Goal: Task Accomplishment & Management: Use online tool/utility

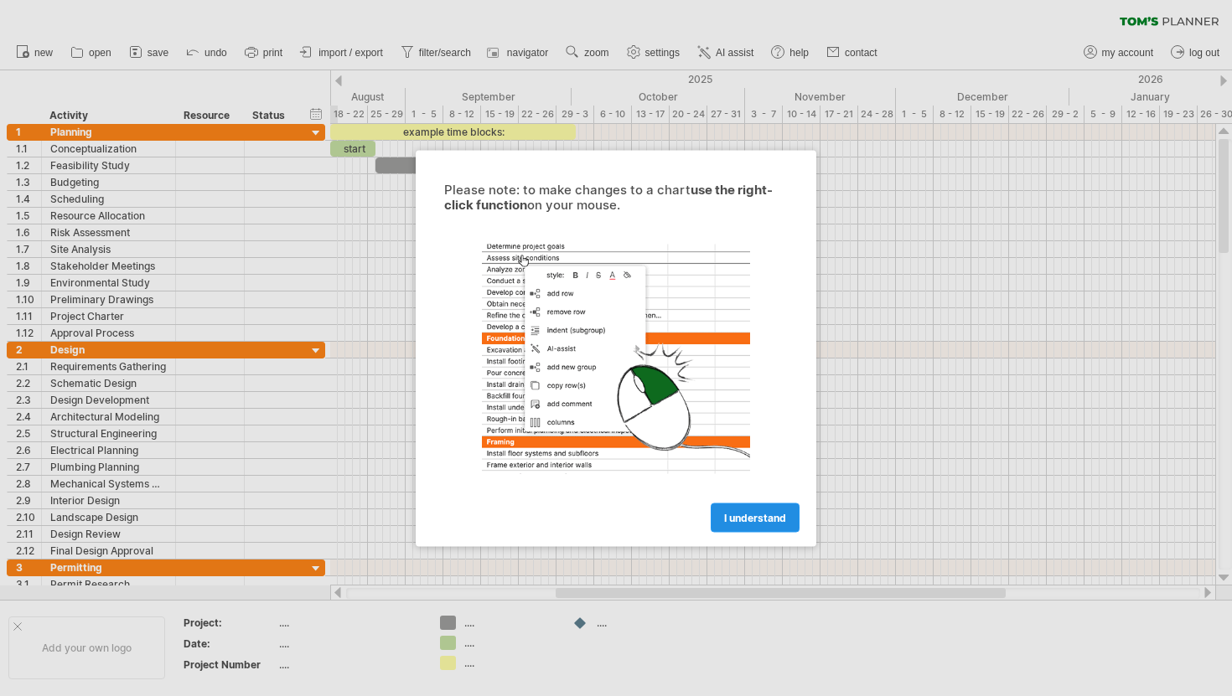
click at [738, 521] on span "I understand" at bounding box center [755, 517] width 62 height 13
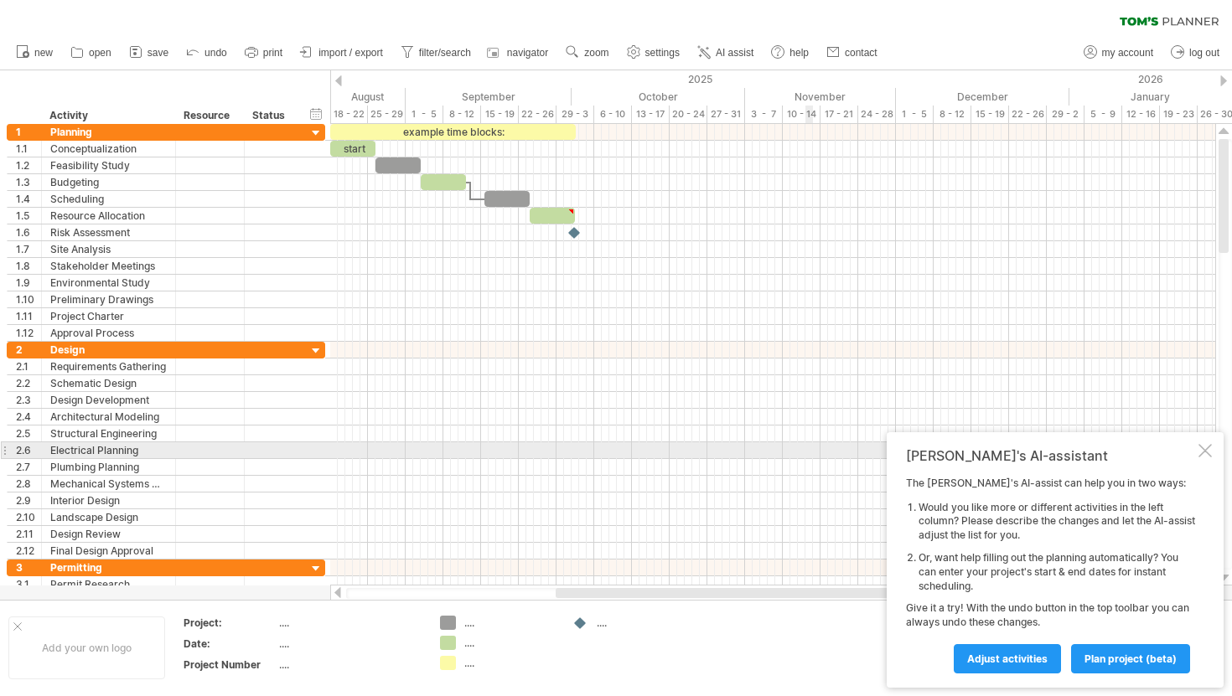
click at [1205, 451] on div at bounding box center [1204, 450] width 13 height 13
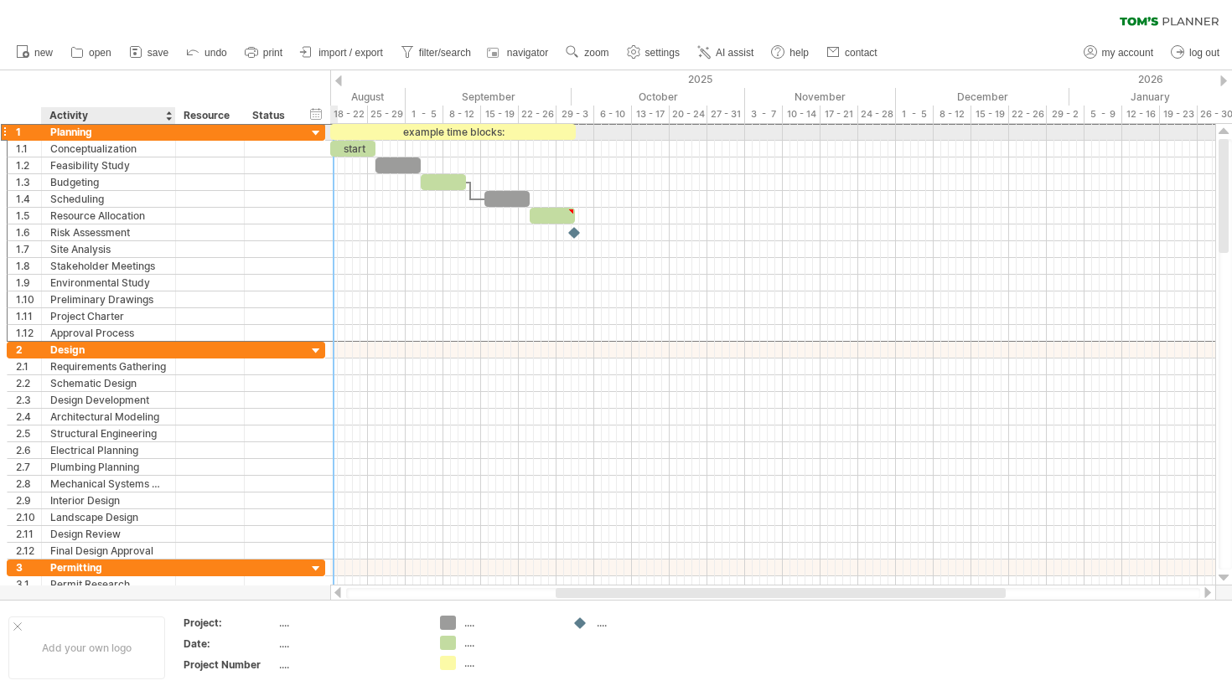
click at [77, 127] on div "Planning" at bounding box center [108, 132] width 116 height 16
click at [72, 137] on input "********" at bounding box center [108, 132] width 116 height 16
type input "**********"
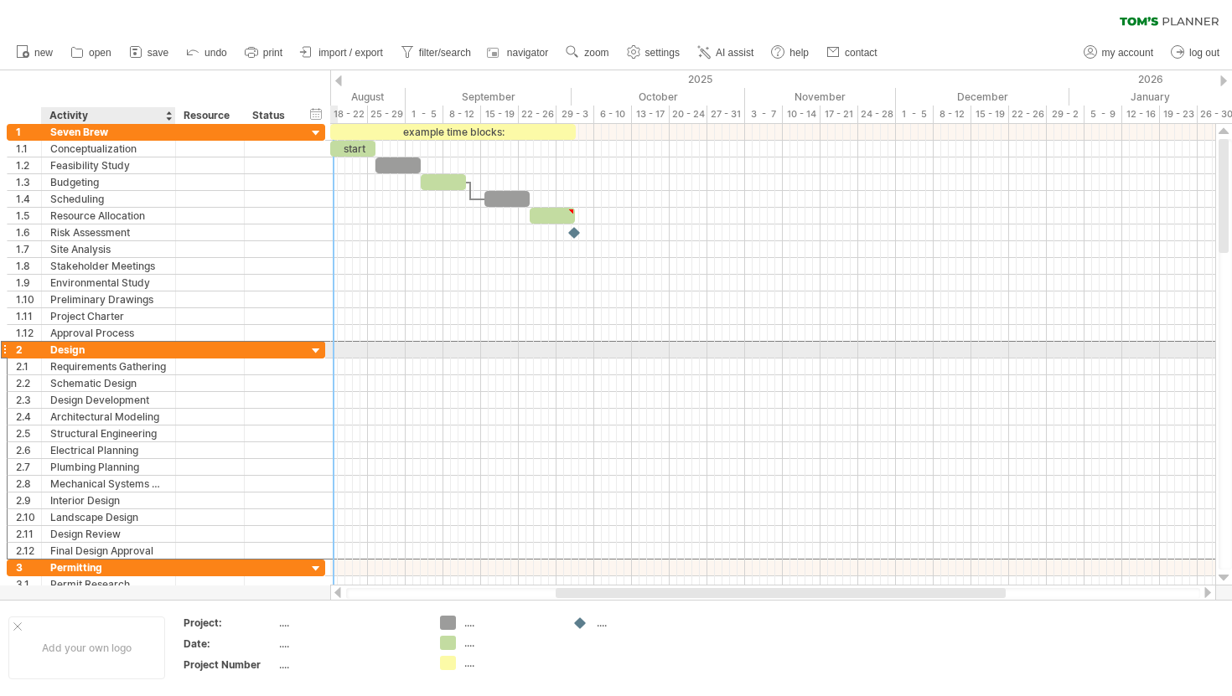
click at [83, 355] on div "Design" at bounding box center [108, 350] width 116 height 16
type input "*"
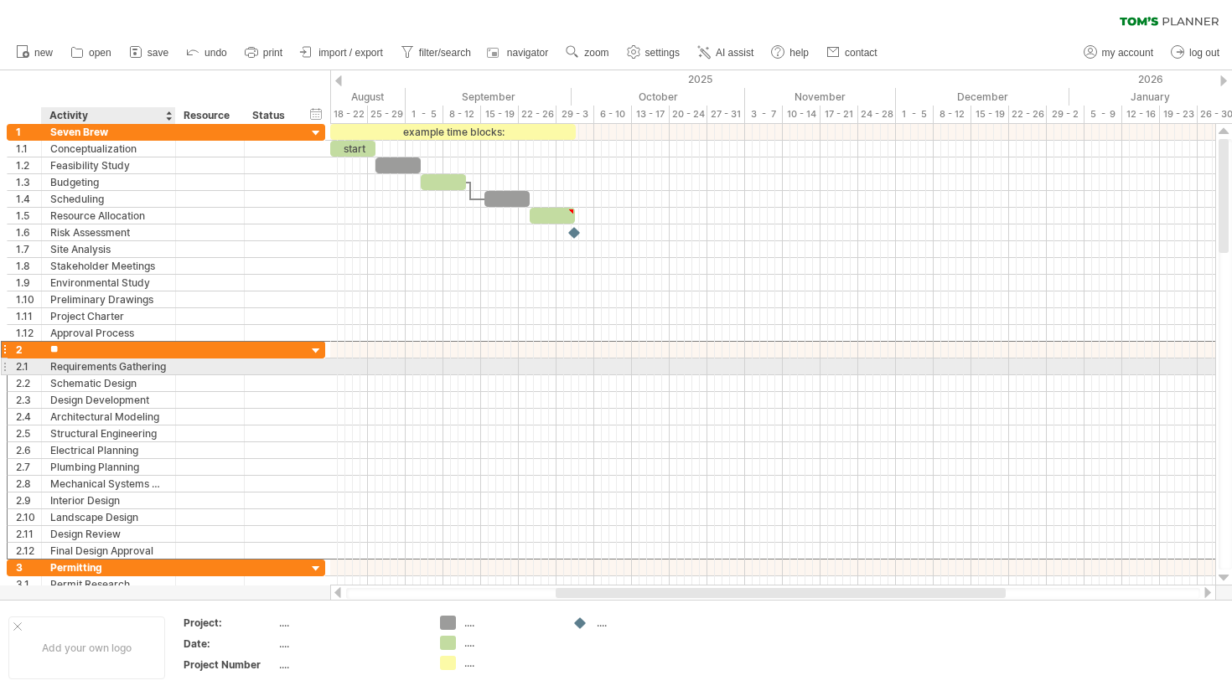
type input "*"
type input "***"
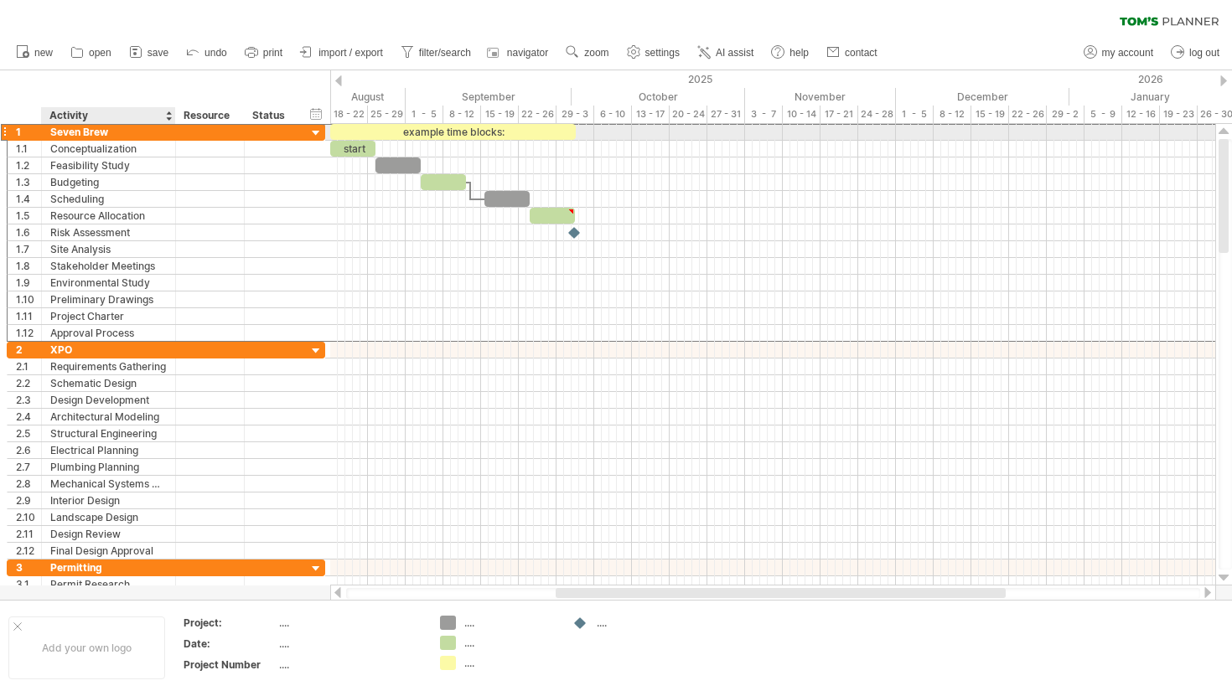
click at [96, 129] on div "Seven Brew" at bounding box center [108, 132] width 116 height 16
click at [126, 130] on input "**********" at bounding box center [108, 132] width 116 height 16
type input "**********"
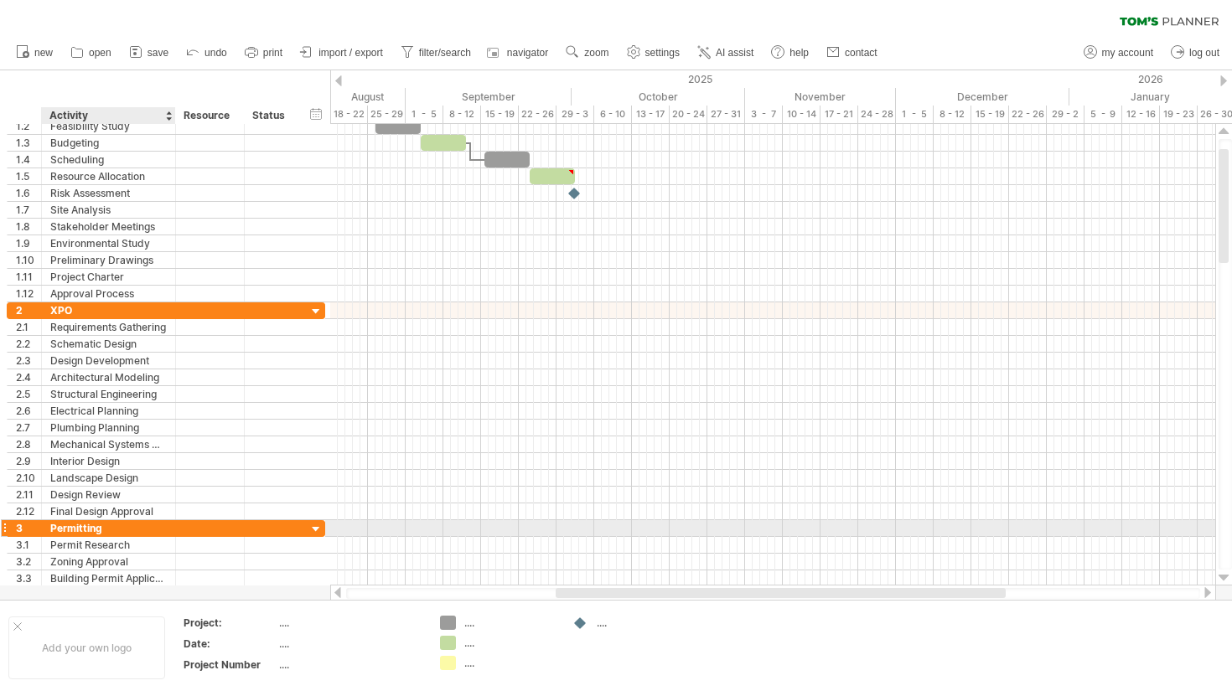
click at [85, 534] on div "Permitting" at bounding box center [108, 528] width 116 height 16
click at [107, 530] on input "**********" at bounding box center [108, 528] width 116 height 16
type input "*"
type input "********"
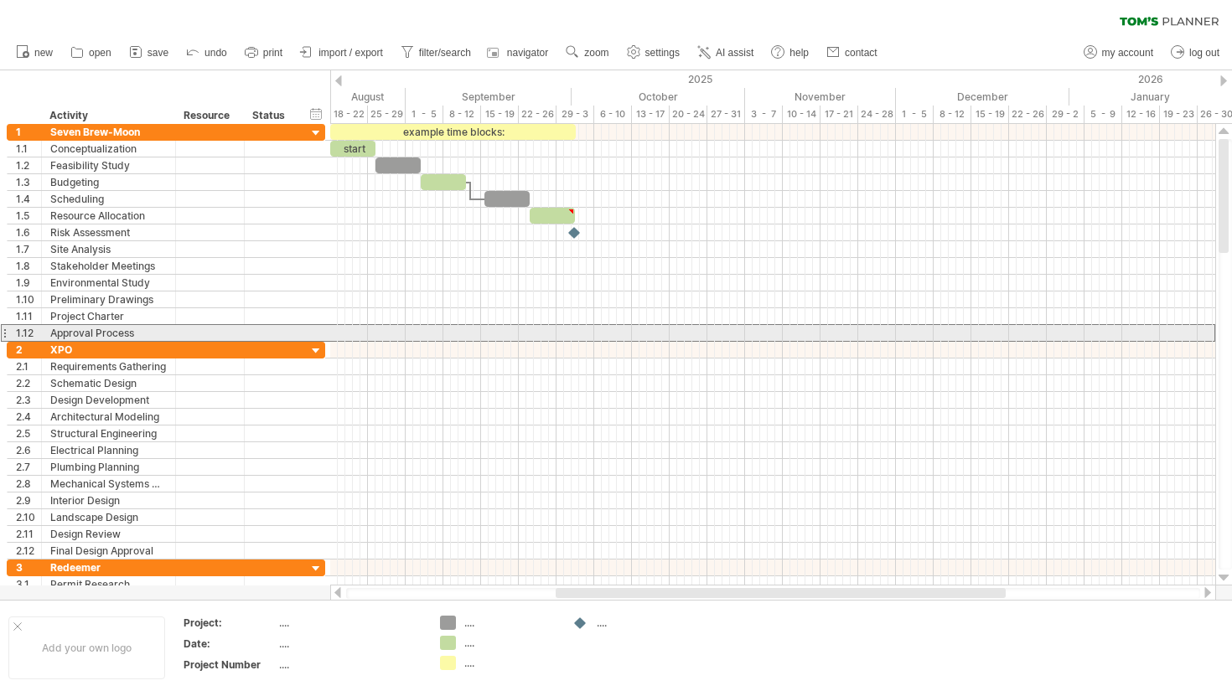
click at [3, 336] on div at bounding box center [4, 333] width 7 height 18
click at [8, 335] on div "**********" at bounding box center [166, 333] width 318 height 18
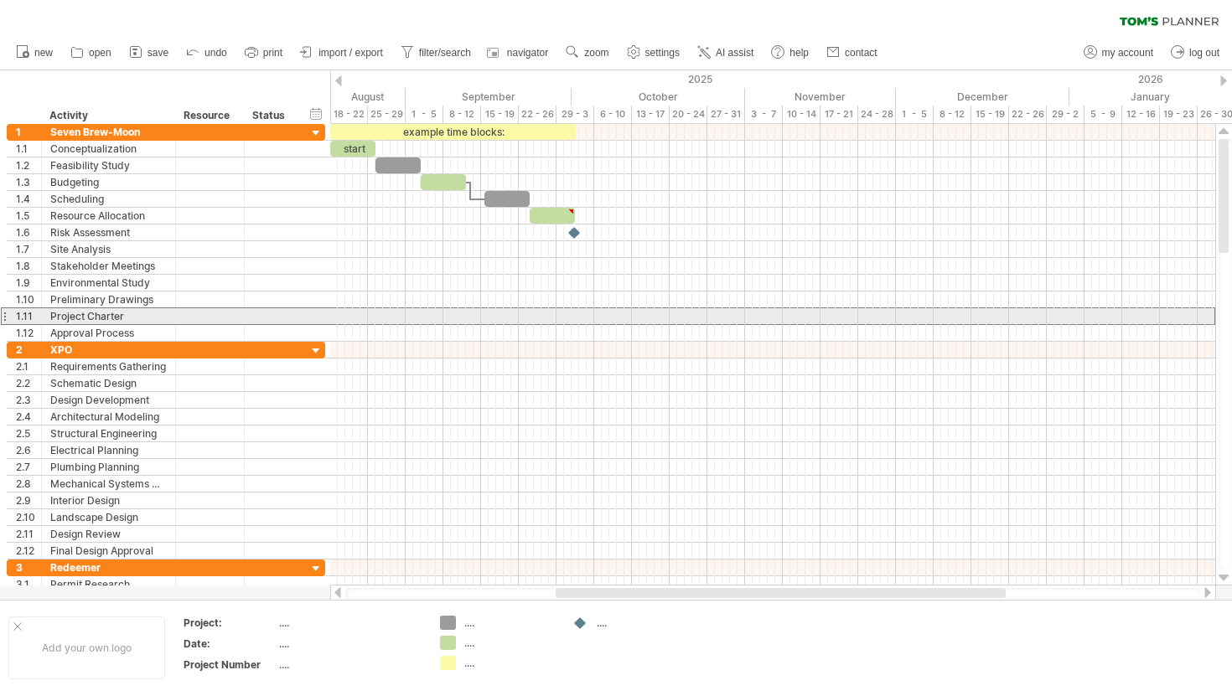
click at [8, 318] on div "1.11" at bounding box center [25, 316] width 34 height 16
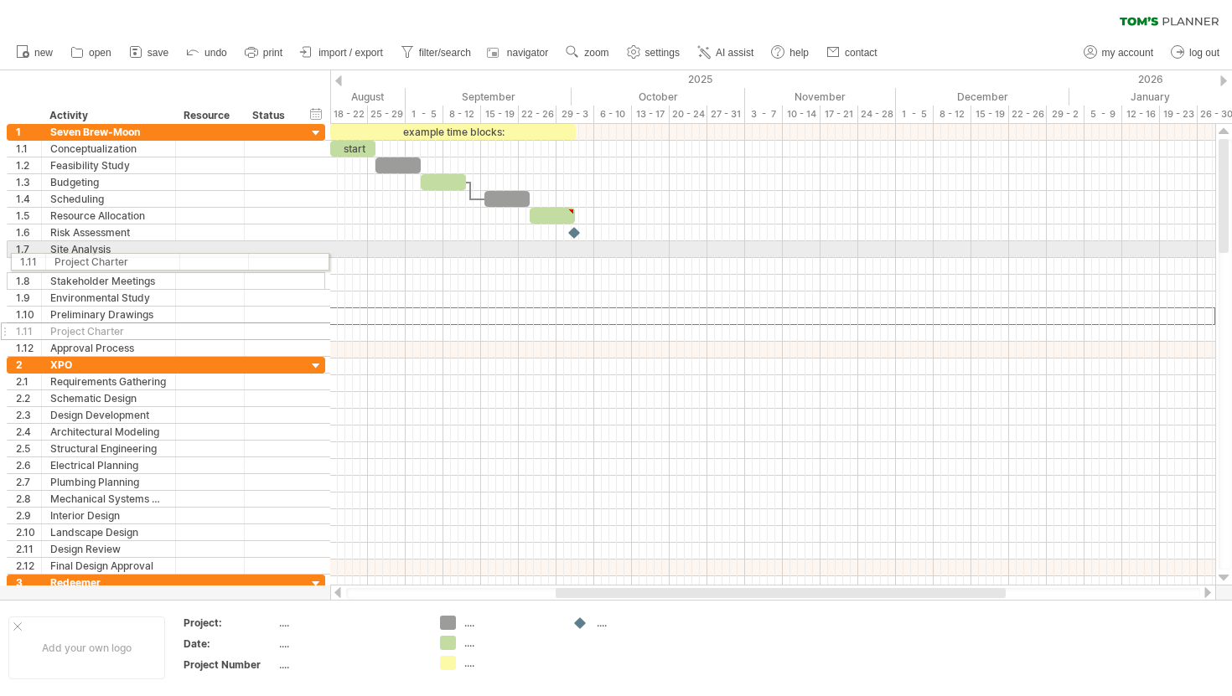
drag, startPoint x: 3, startPoint y: 313, endPoint x: 6, endPoint y: 259, distance: 53.7
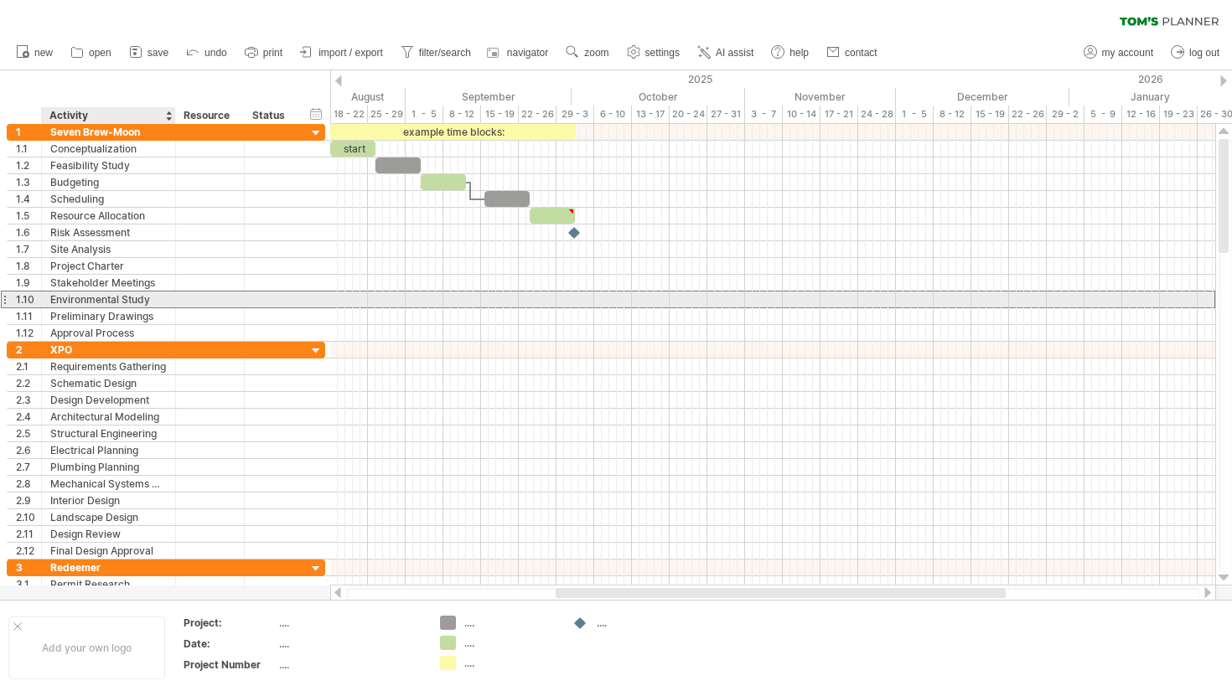
click at [94, 302] on div "Environmental Study" at bounding box center [108, 300] width 116 height 16
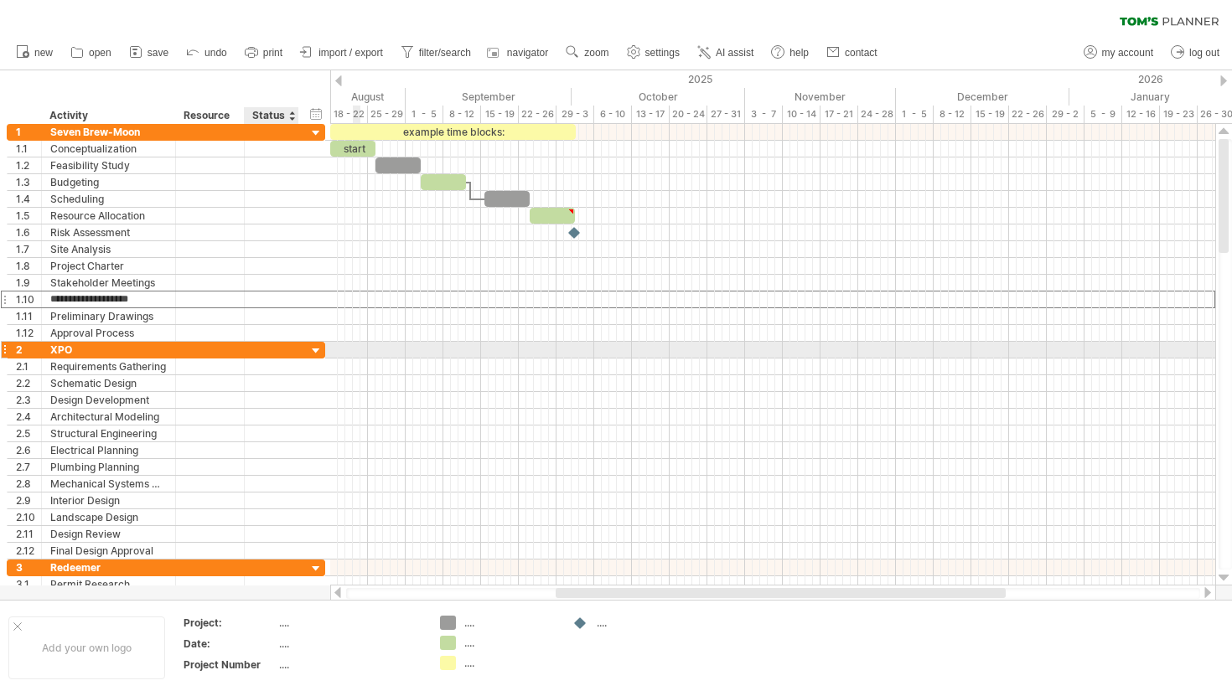
click at [313, 347] on div at bounding box center [316, 352] width 16 height 16
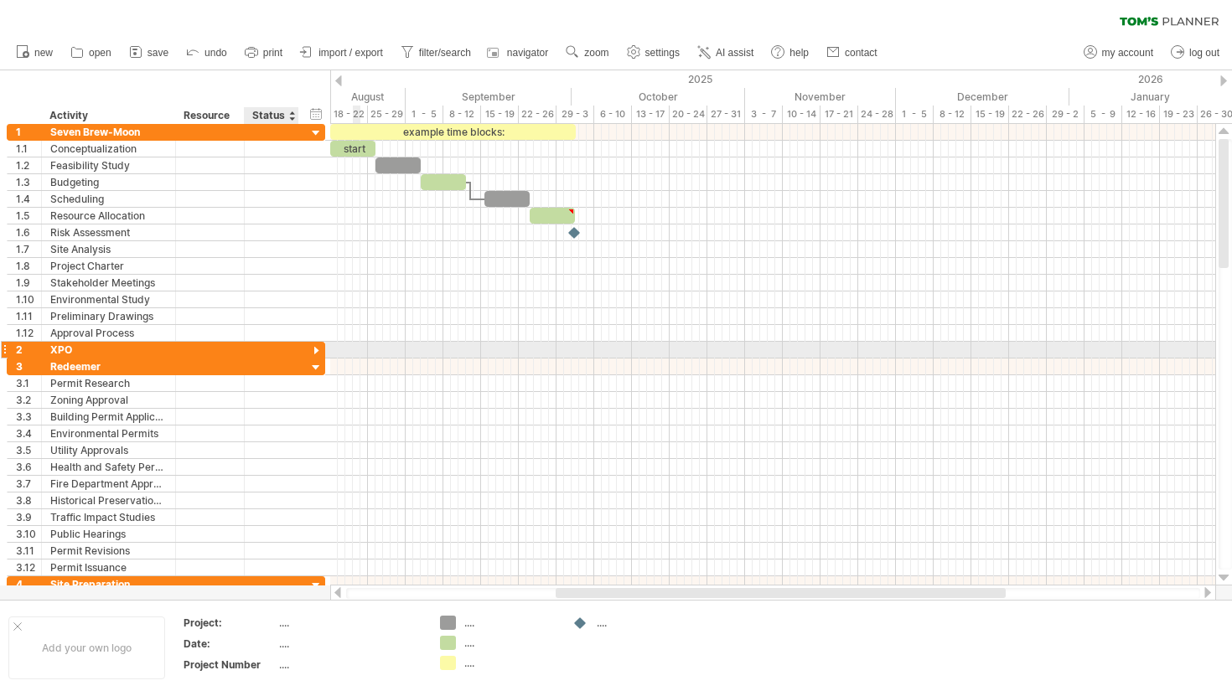
click at [313, 347] on div at bounding box center [316, 352] width 16 height 16
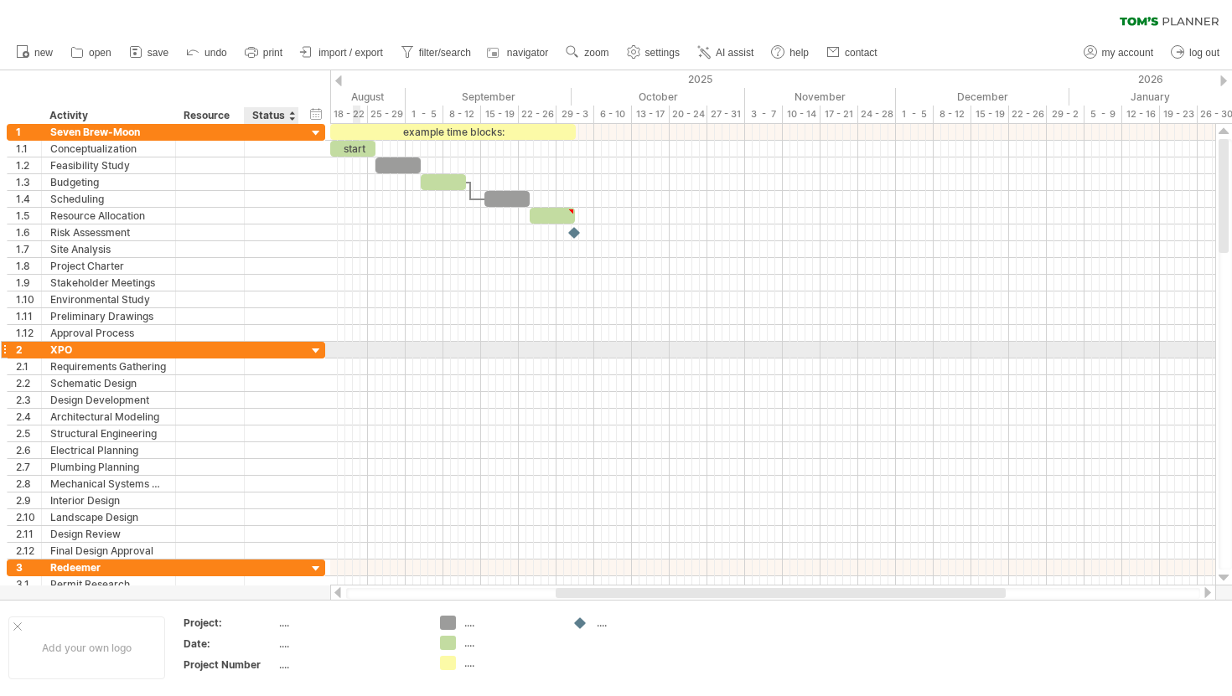
click at [318, 349] on div at bounding box center [316, 352] width 16 height 16
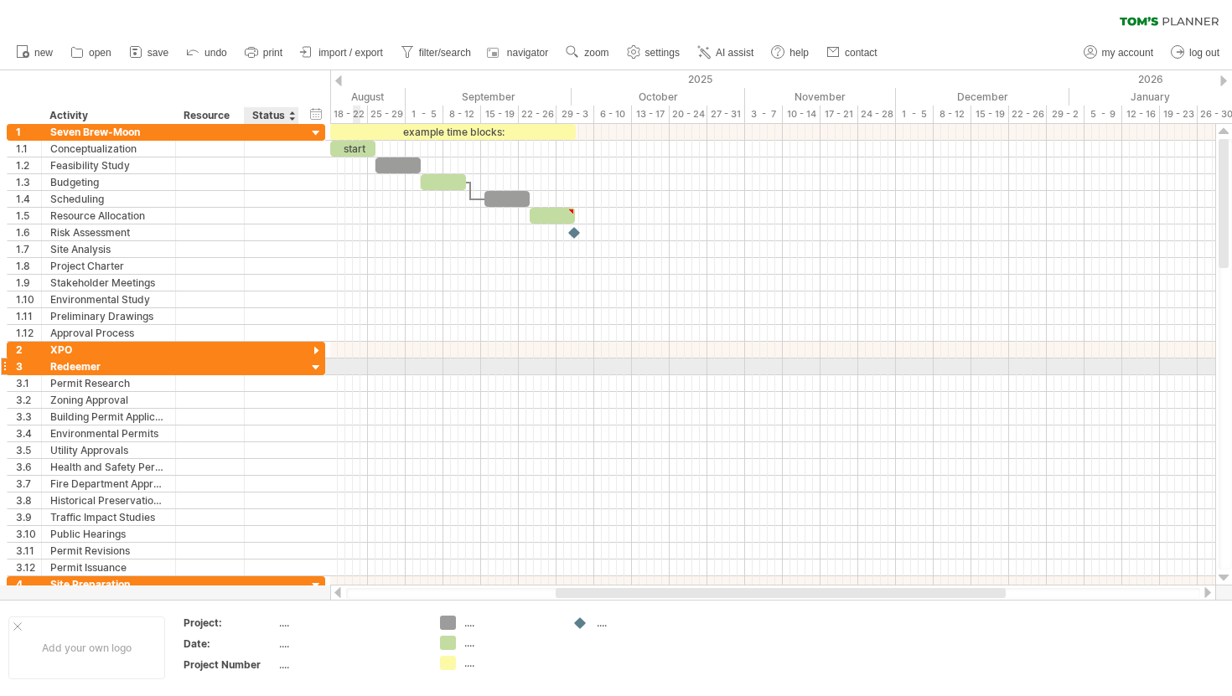
click at [308, 370] on div at bounding box center [316, 368] width 16 height 16
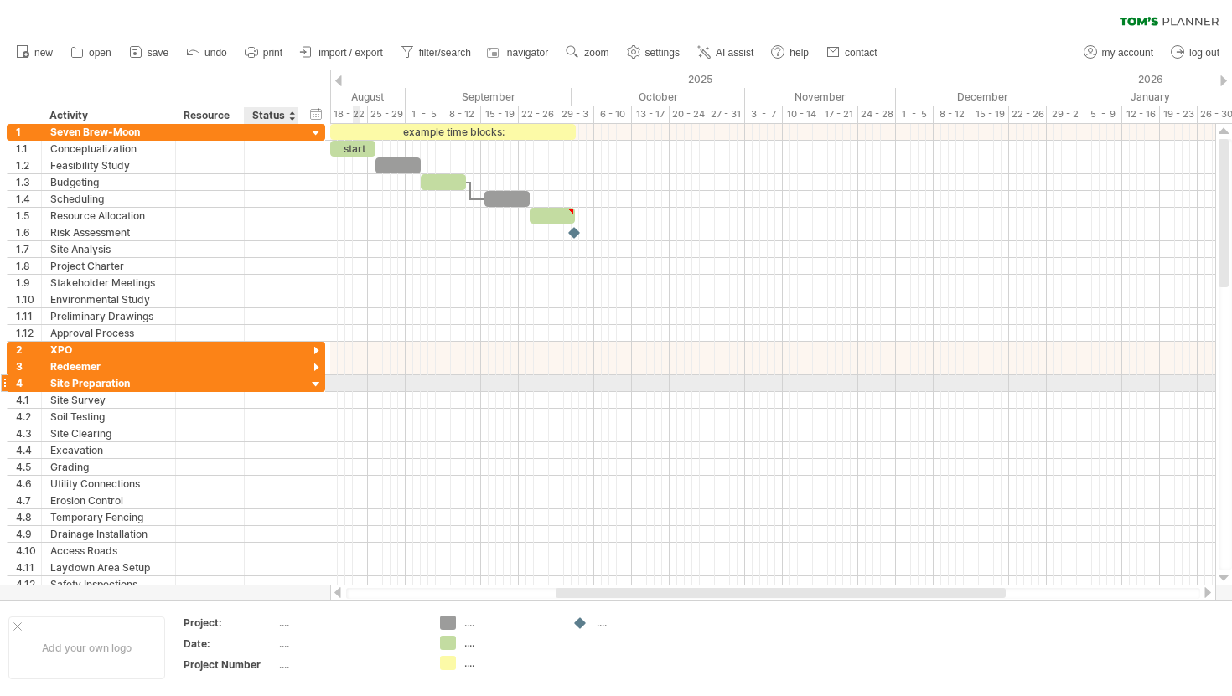
click at [308, 377] on div at bounding box center [316, 385] width 16 height 16
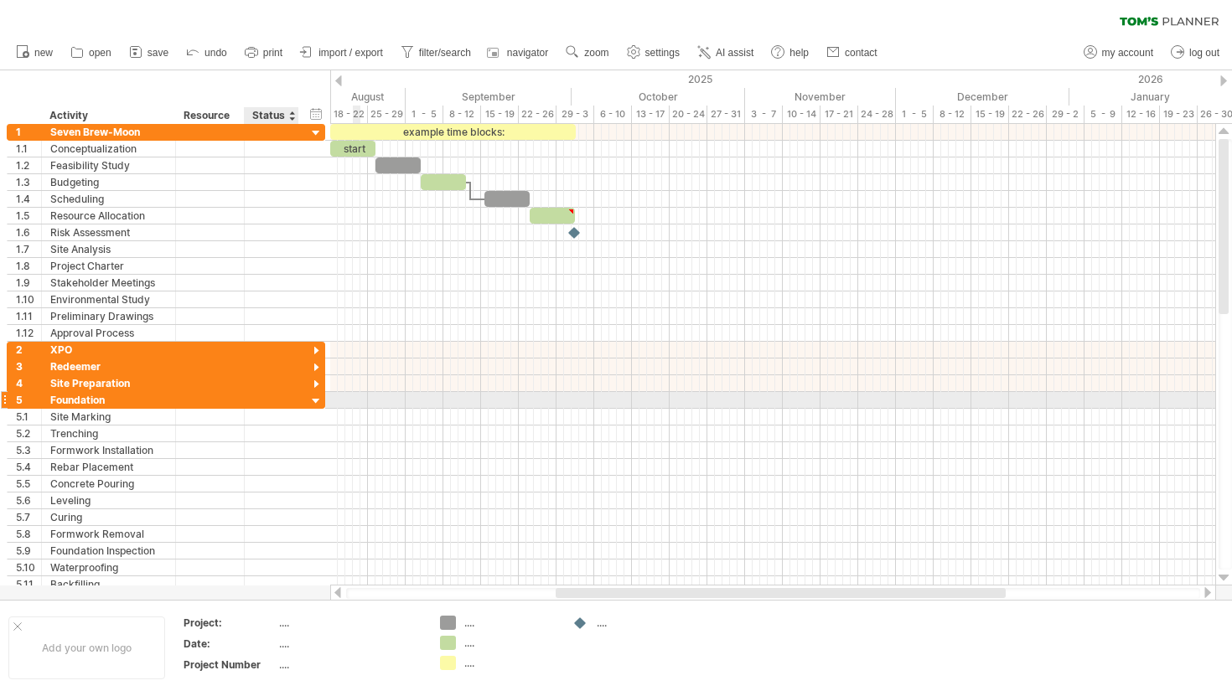
click at [313, 401] on div at bounding box center [316, 402] width 16 height 16
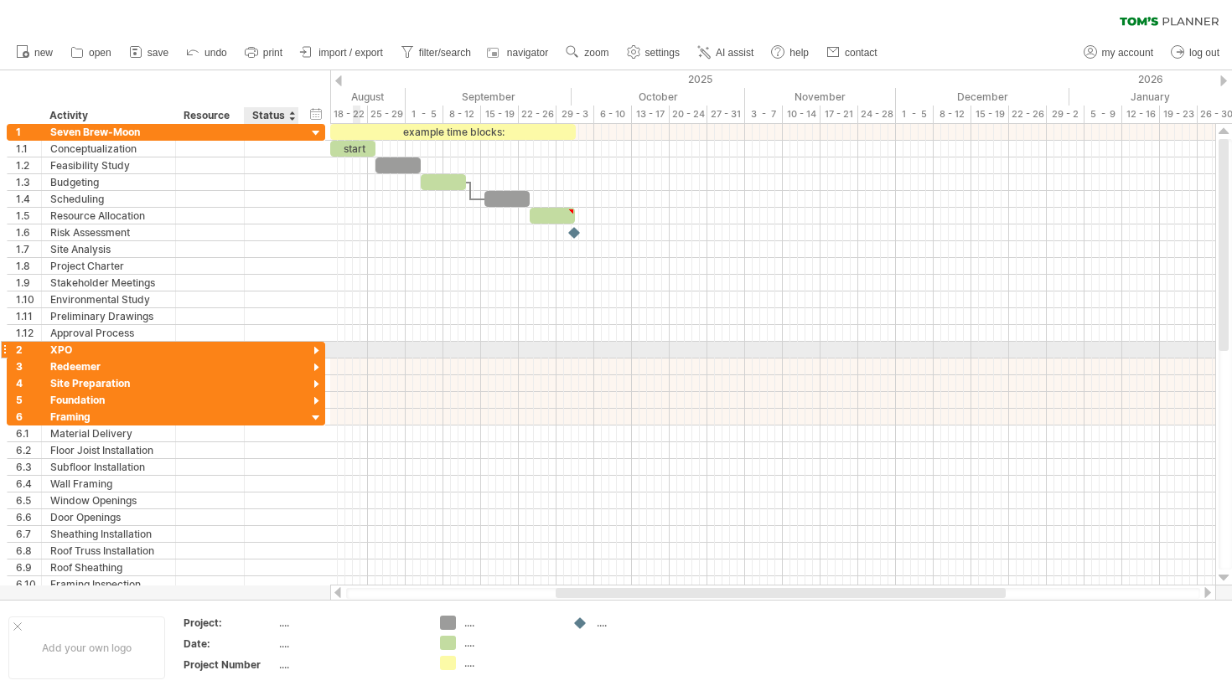
click at [316, 347] on div at bounding box center [316, 352] width 16 height 16
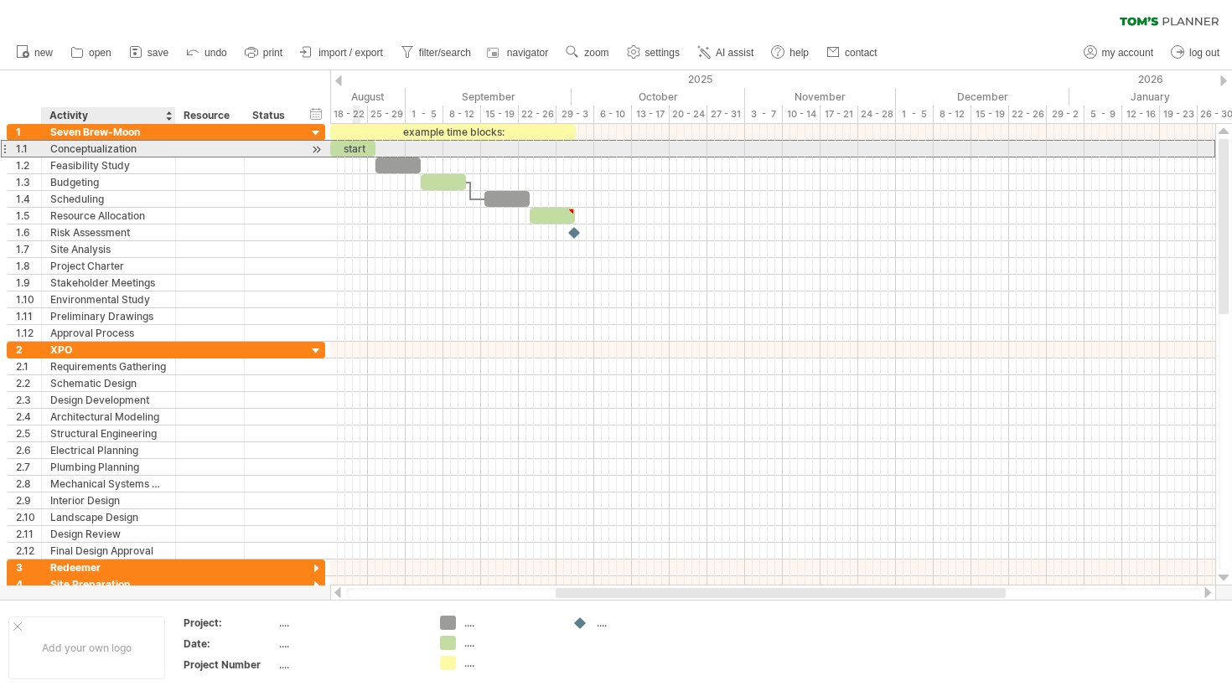
click at [132, 146] on div "Conceptualization" at bounding box center [108, 149] width 116 height 16
type input "*"
type input "*********"
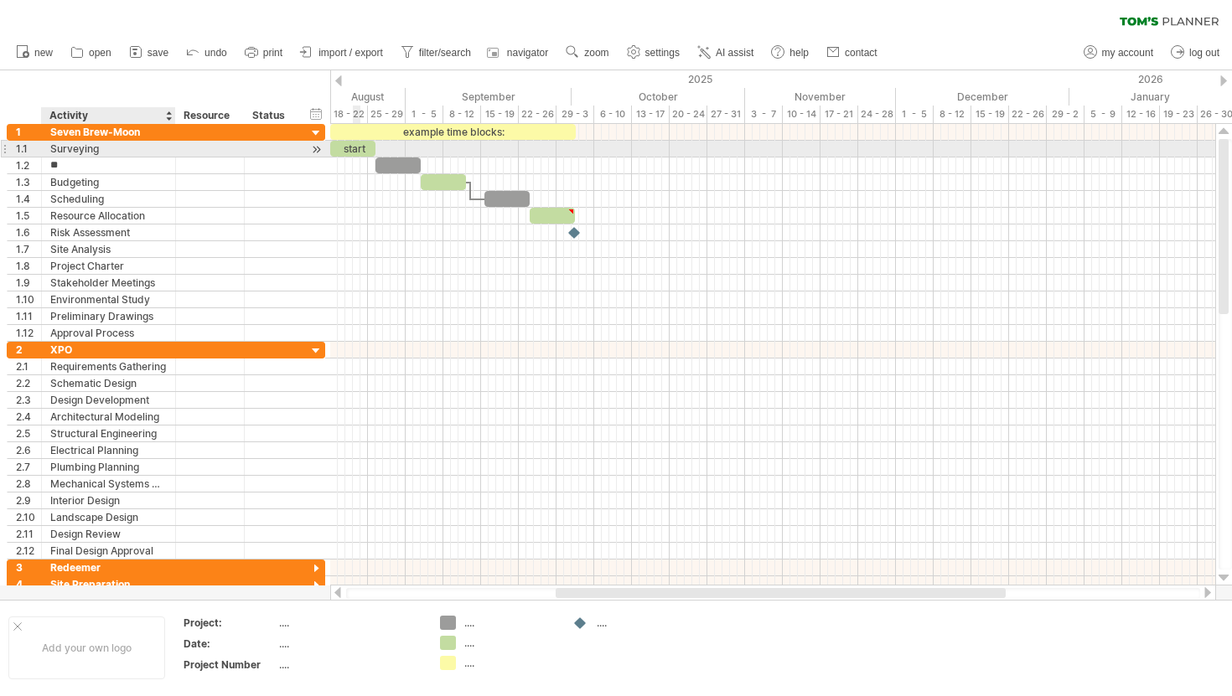
type input "*"
type input "*******"
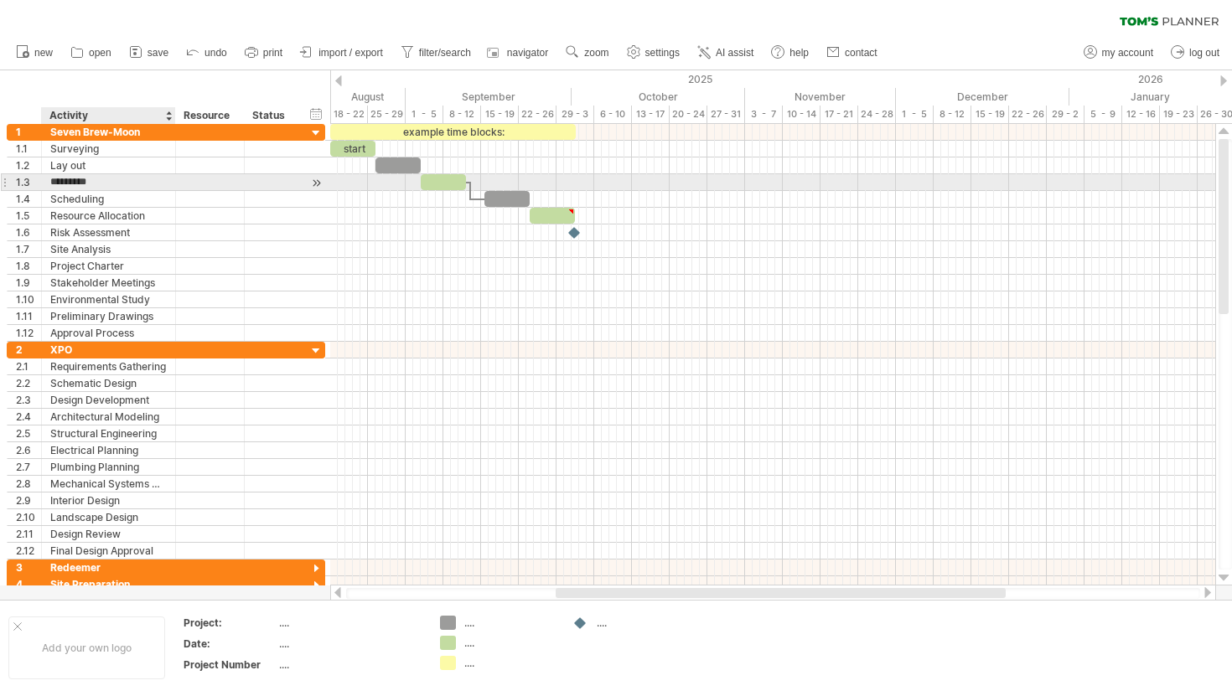
click at [130, 181] on input "*********" at bounding box center [108, 182] width 116 height 16
type input "*"
type input "**********"
type input "*"
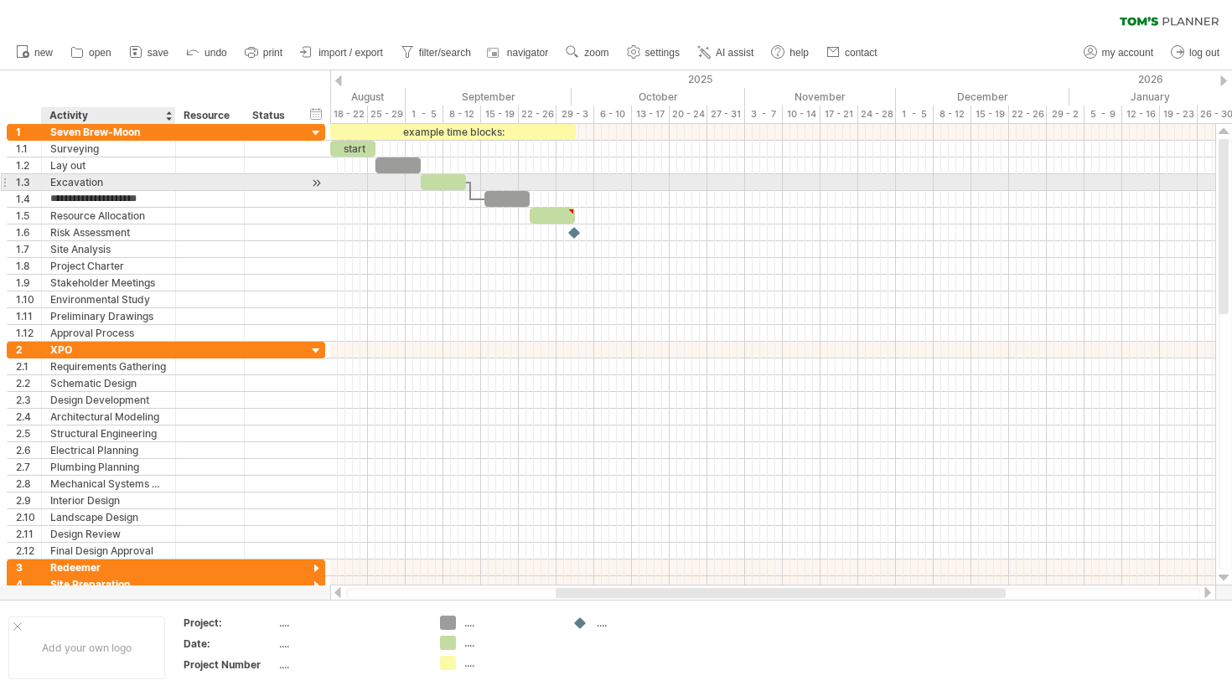
type input "****"
type input "*"
type input "****"
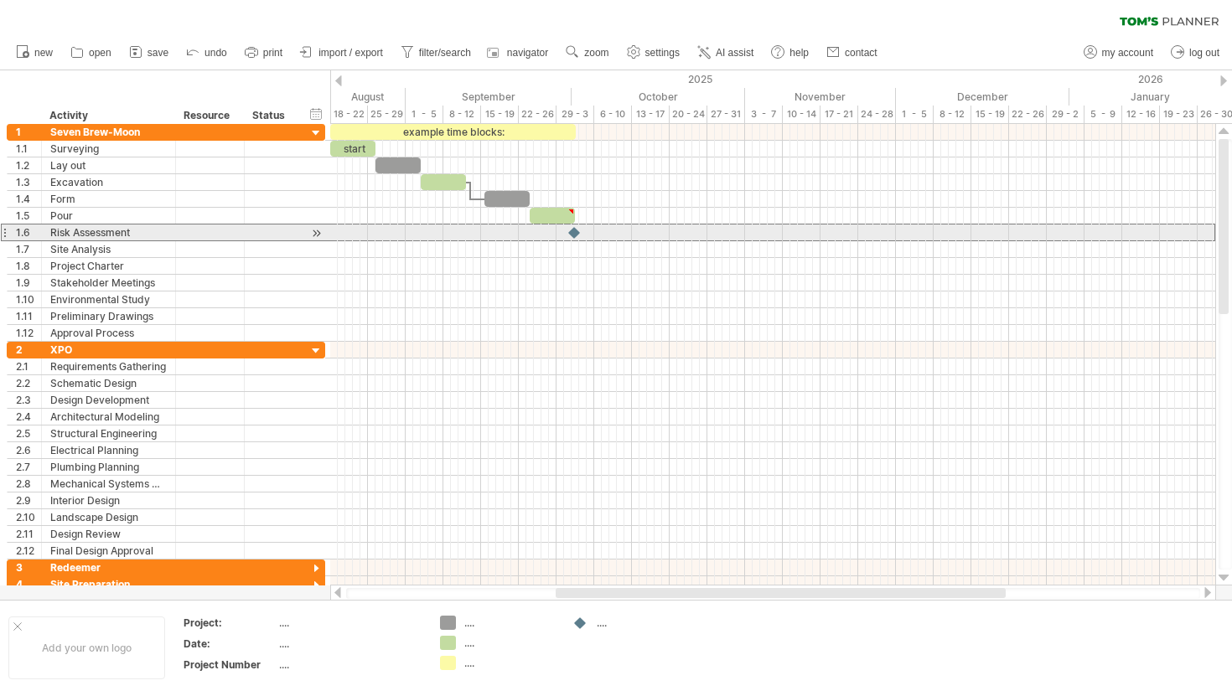
click at [4, 231] on div at bounding box center [4, 233] width 7 height 18
click at [6, 231] on div at bounding box center [4, 233] width 7 height 18
click at [310, 235] on div at bounding box center [316, 234] width 16 height 18
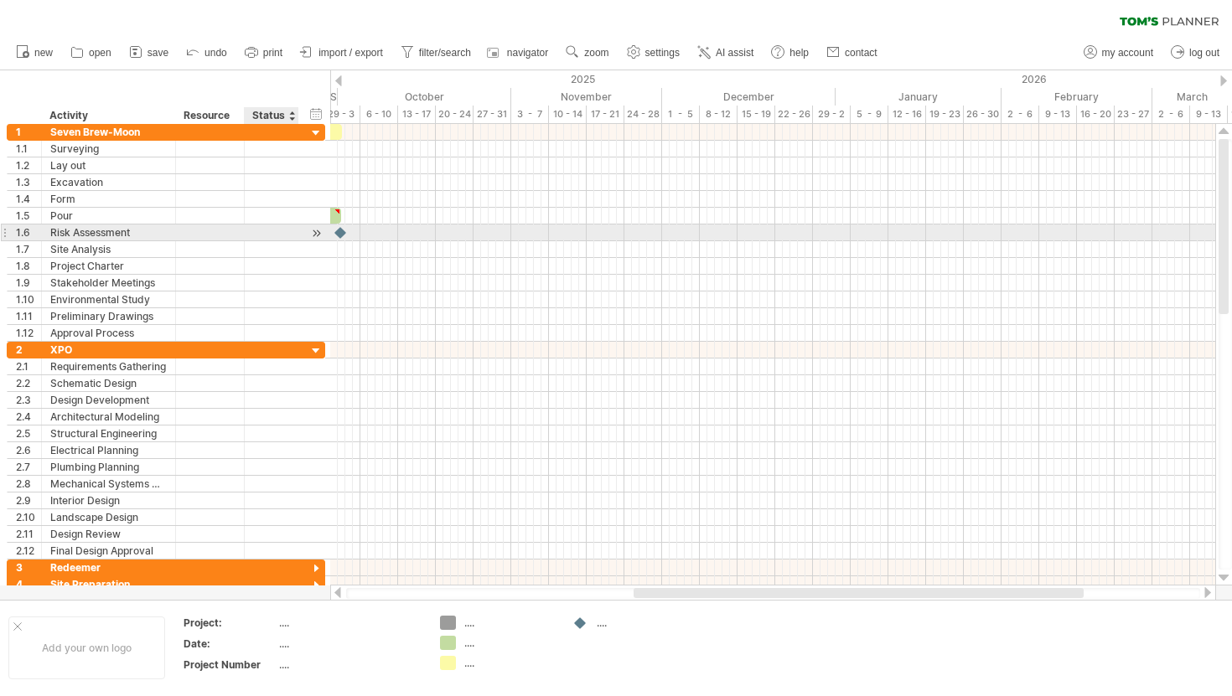
click at [310, 235] on div at bounding box center [316, 234] width 16 height 18
click at [320, 235] on div at bounding box center [316, 234] width 16 height 18
click at [318, 234] on div at bounding box center [316, 234] width 16 height 18
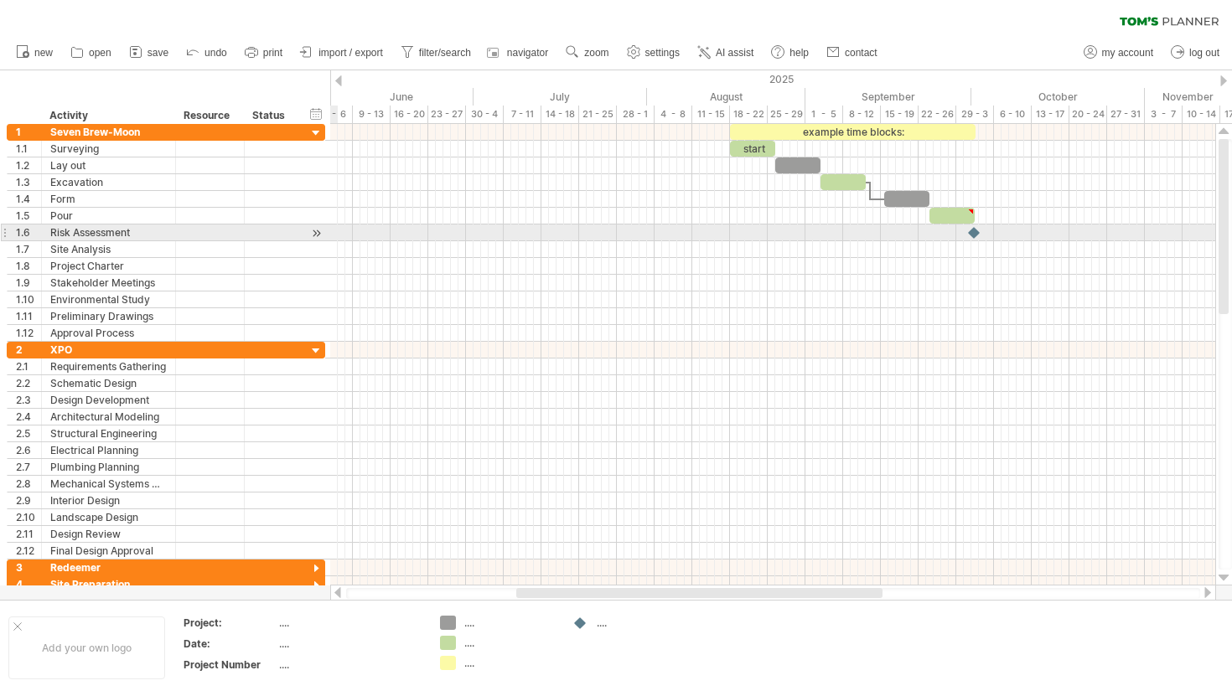
click at [323, 231] on div at bounding box center [316, 234] width 16 height 18
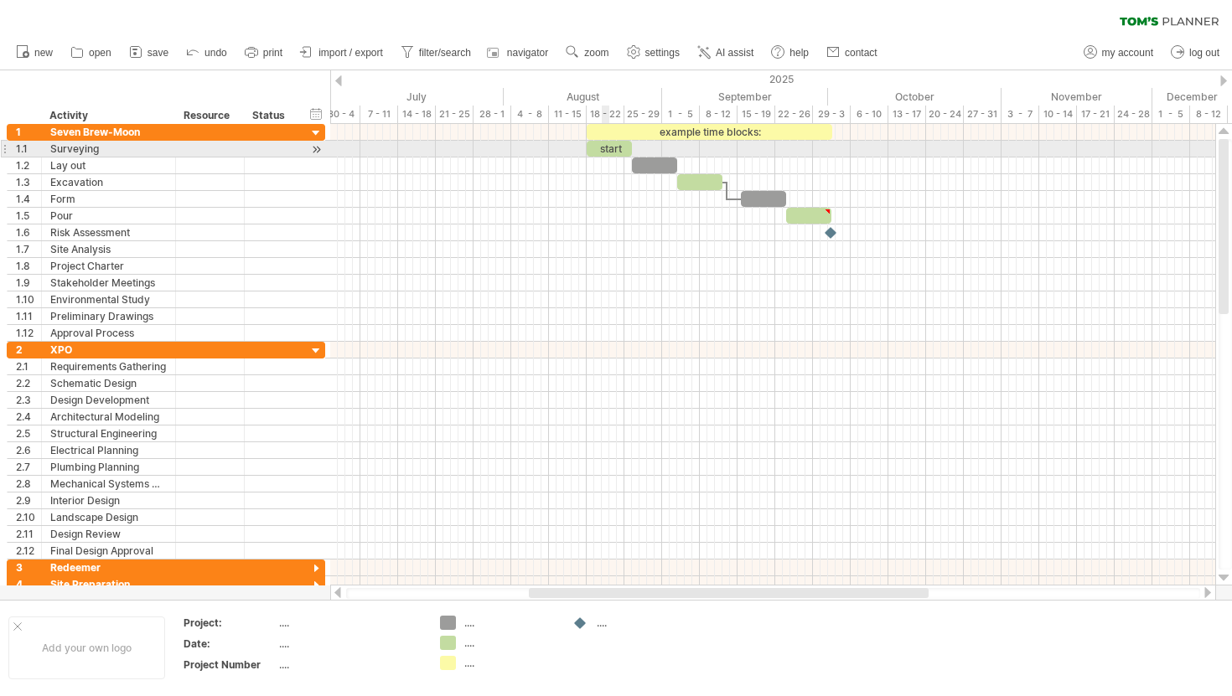
click at [606, 147] on div "start" at bounding box center [609, 149] width 45 height 16
click at [598, 149] on div "*****" at bounding box center [609, 149] width 45 height 16
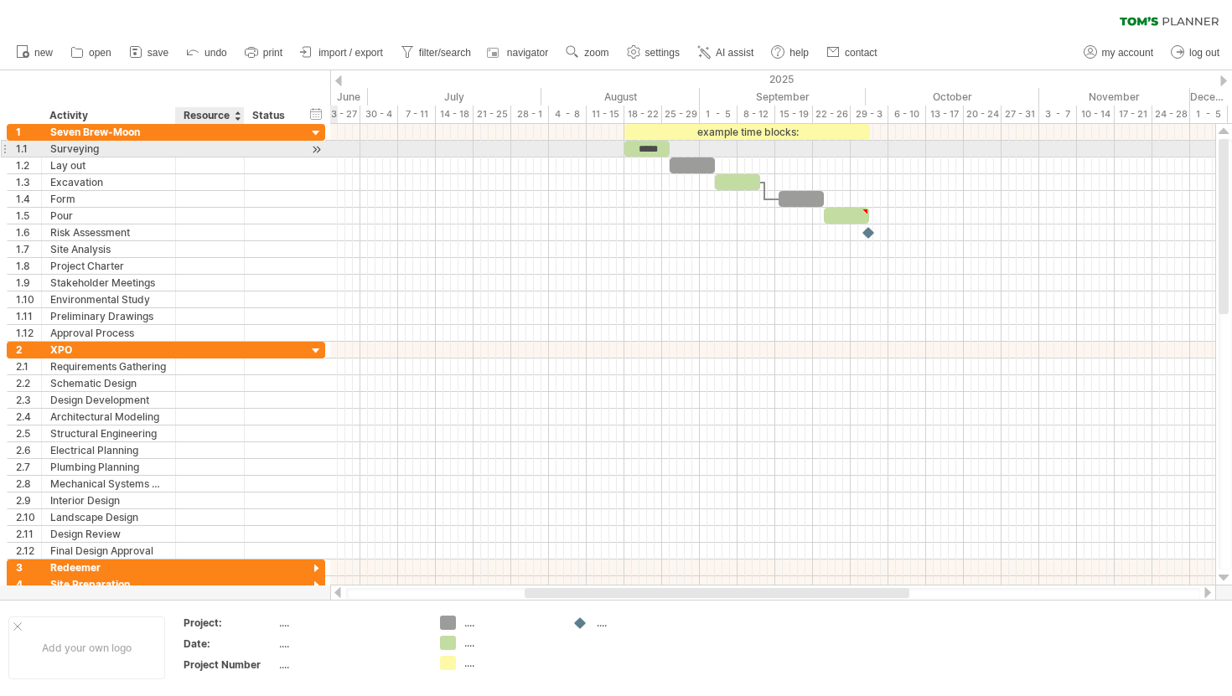
click at [220, 155] on div at bounding box center [209, 149] width 51 height 16
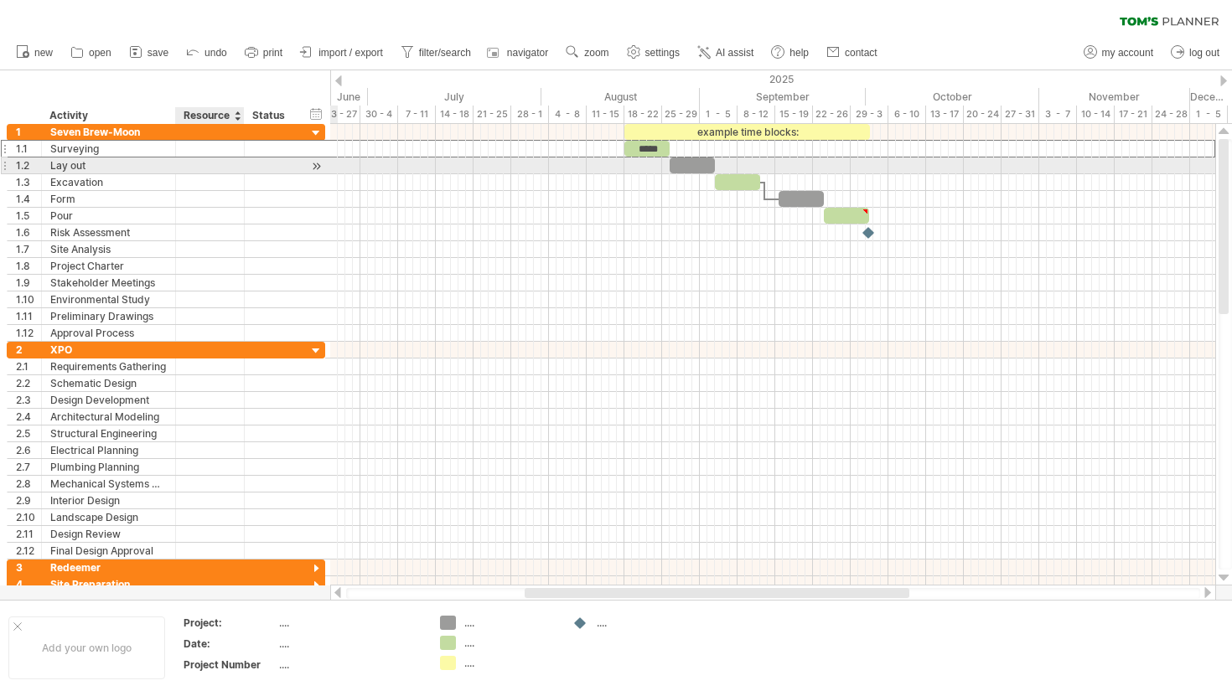
click at [219, 163] on div at bounding box center [209, 166] width 51 height 16
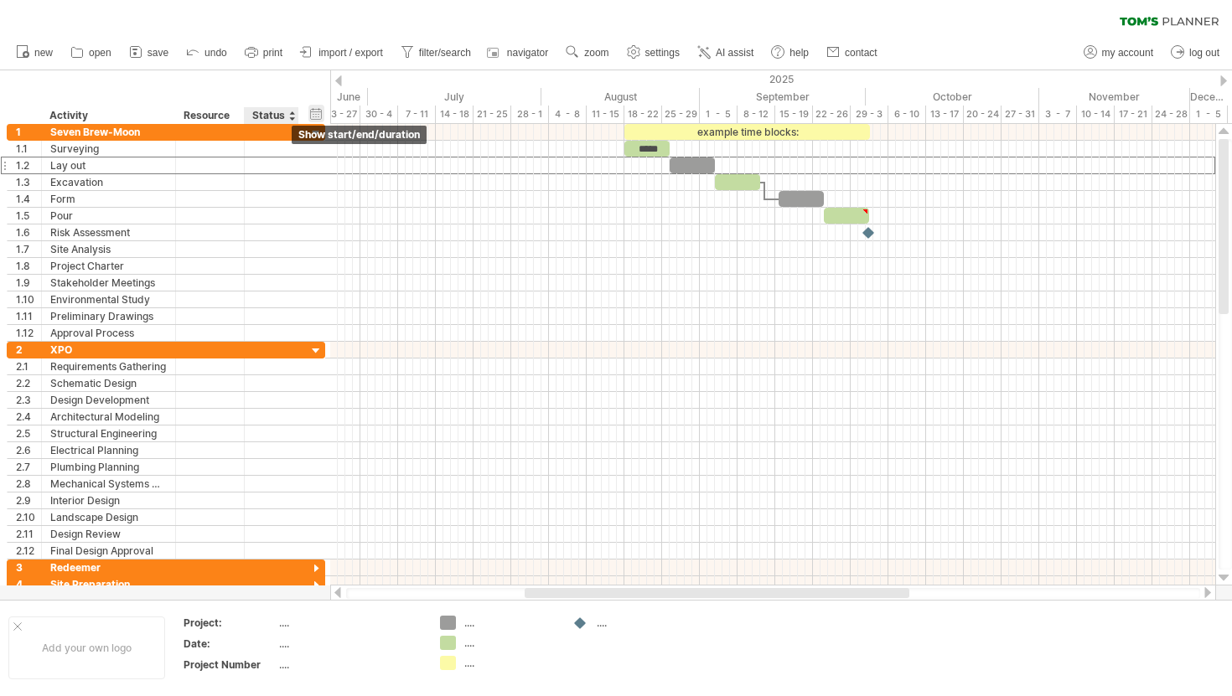
click at [316, 116] on div "hide start/end/duration show start/end/duration" at bounding box center [316, 114] width 16 height 18
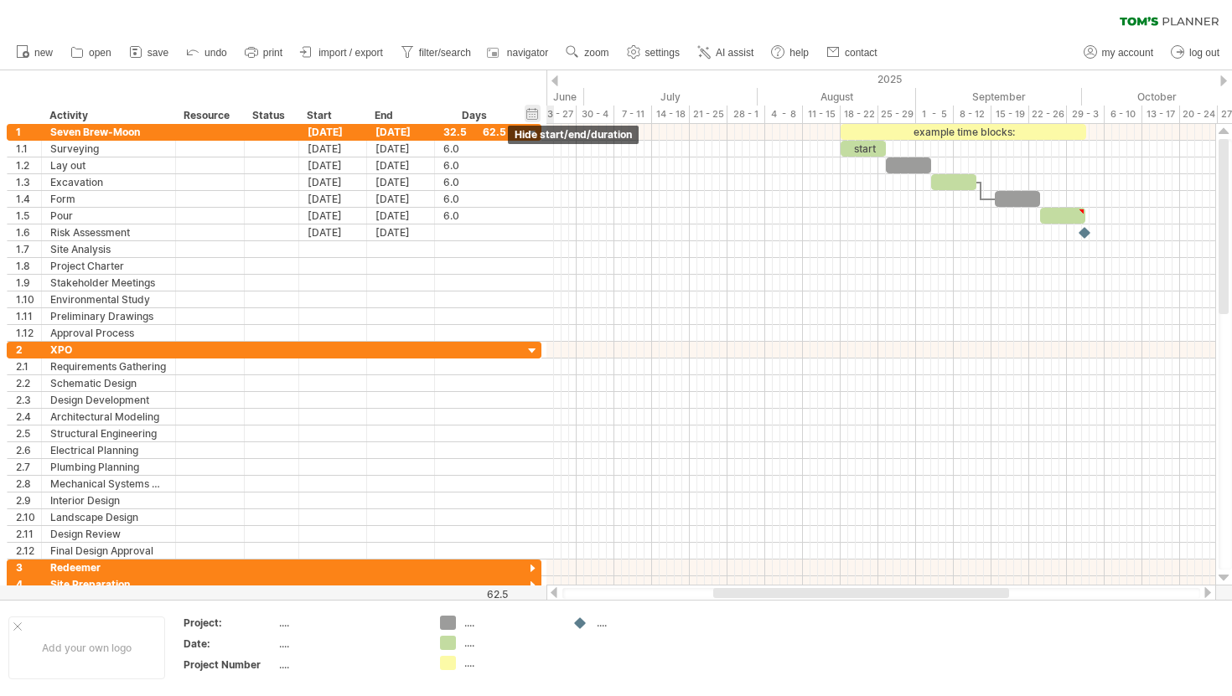
click at [316, 116] on div "Start" at bounding box center [332, 115] width 50 height 17
click at [531, 116] on div "hide start/end/duration show start/end/duration" at bounding box center [533, 114] width 16 height 18
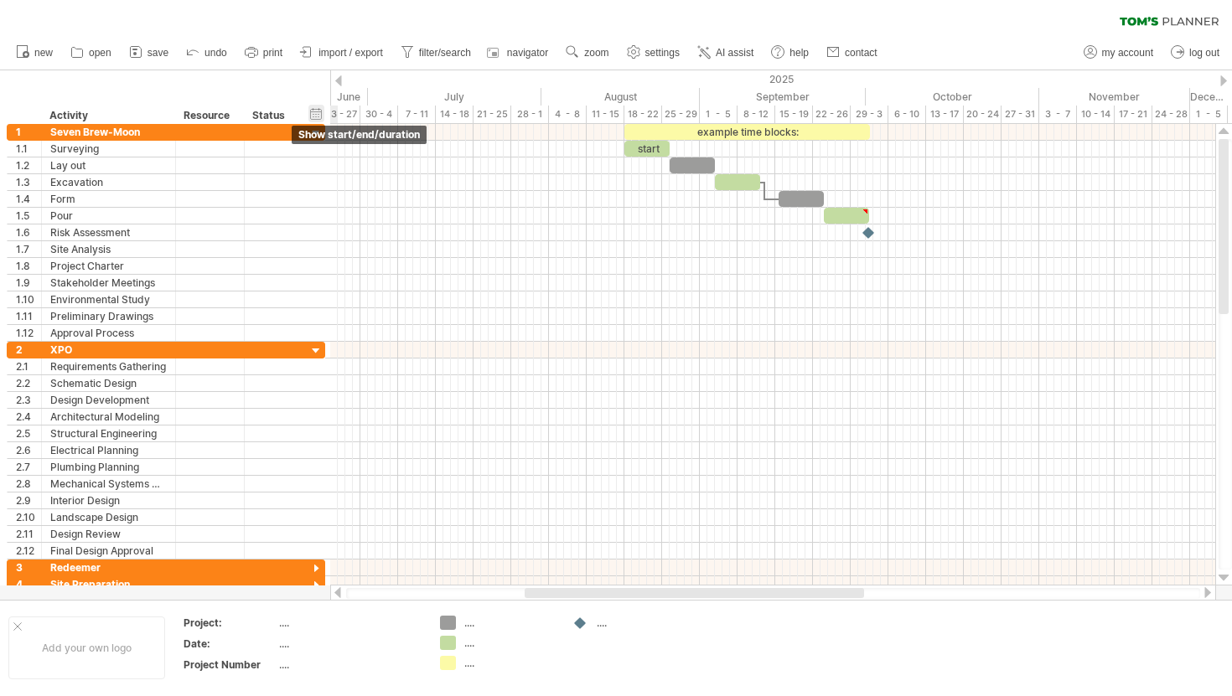
click at [322, 115] on div "hide start/end/duration show start/end/duration" at bounding box center [316, 114] width 16 height 18
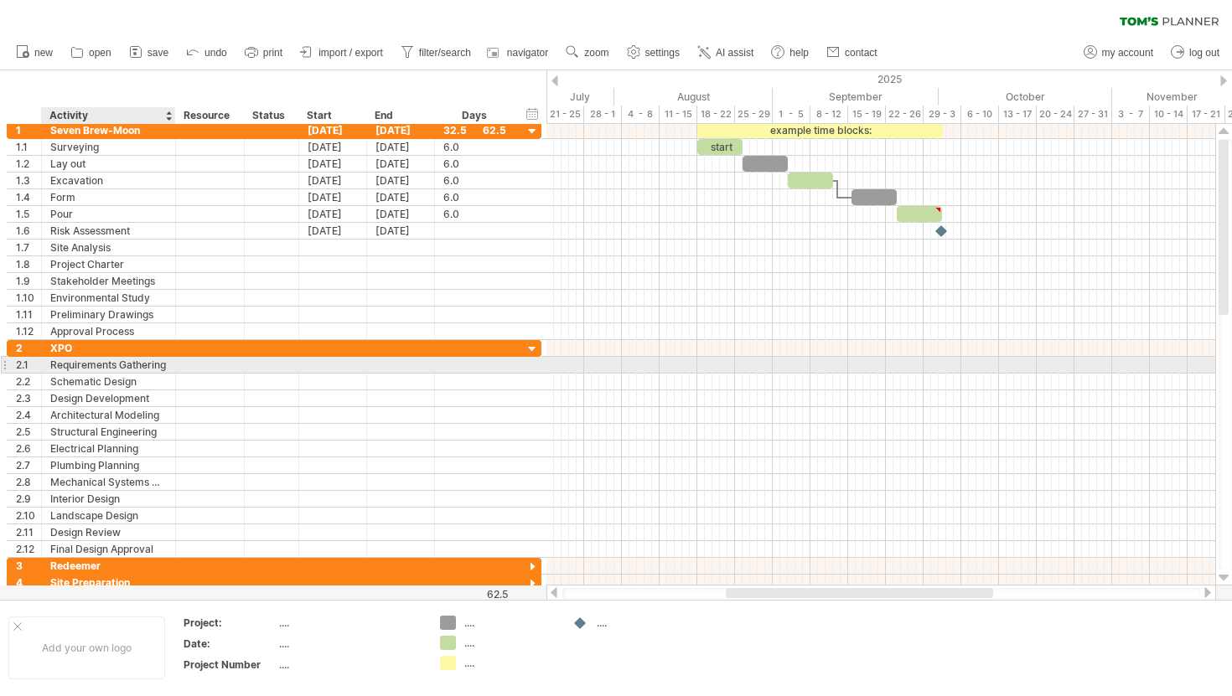
click at [110, 366] on div "Requirements Gathering" at bounding box center [108, 365] width 116 height 16
type input "*"
type input "******"
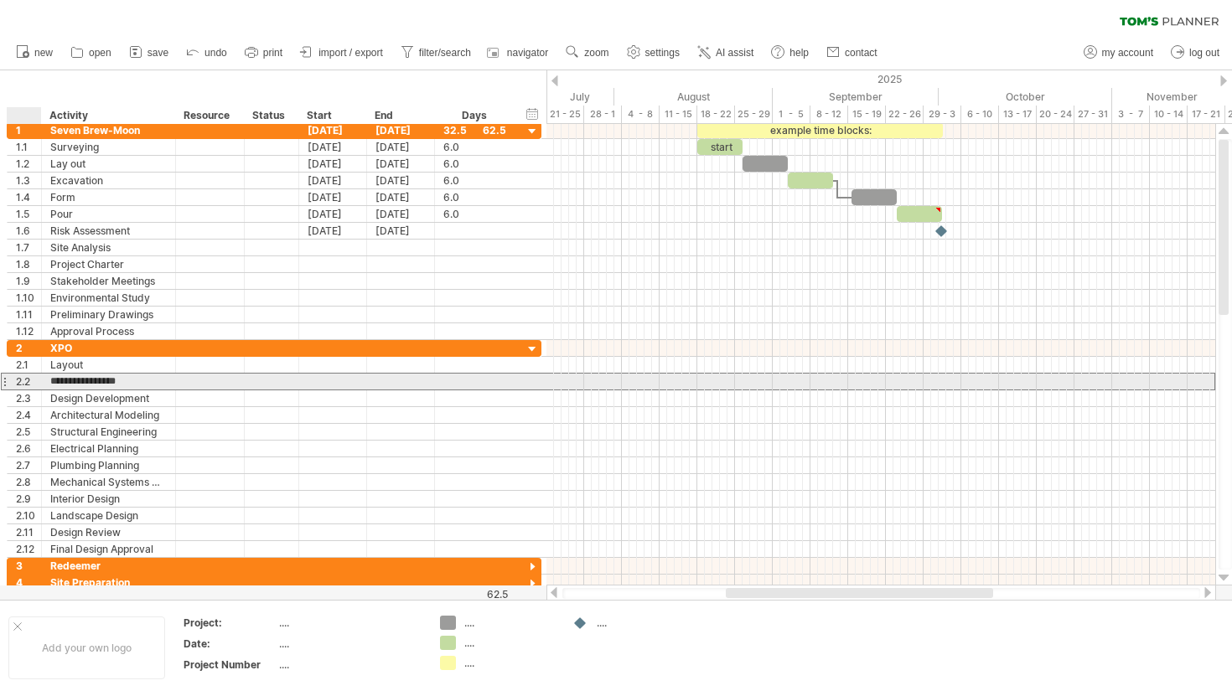
drag, startPoint x: 163, startPoint y: 384, endPoint x: 39, endPoint y: 390, distance: 124.2
click at [39, 390] on div "**********" at bounding box center [274, 382] width 535 height 18
type input "*"
type input "****"
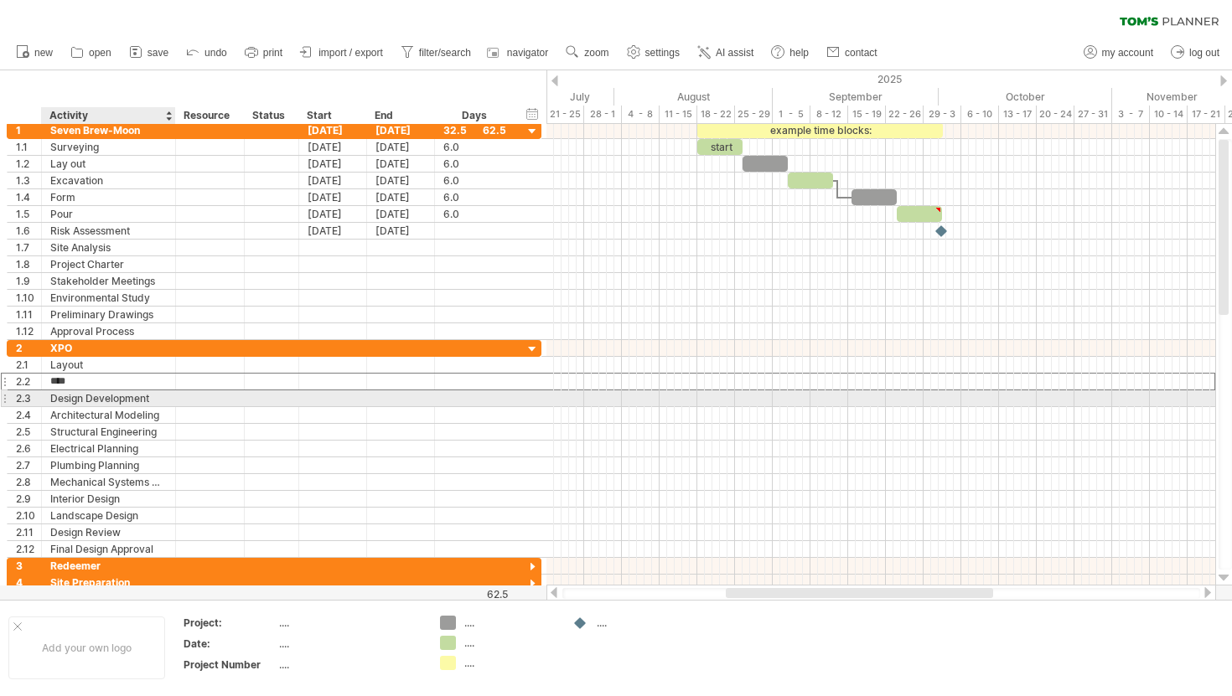
click at [131, 396] on div "Design Development" at bounding box center [108, 399] width 116 height 16
drag, startPoint x: 160, startPoint y: 396, endPoint x: 70, endPoint y: 393, distance: 90.6
click at [70, 393] on input "**********" at bounding box center [108, 399] width 116 height 16
type input "*"
type input "****"
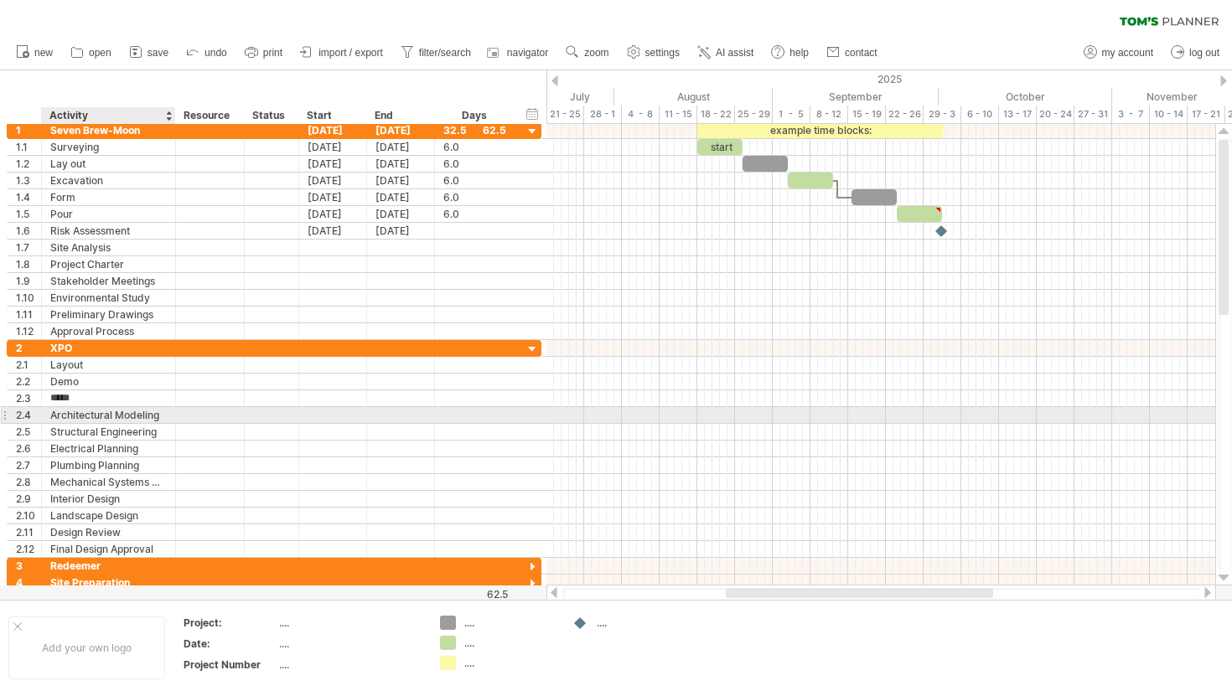
click at [132, 415] on div "Architectural Modeling" at bounding box center [108, 415] width 116 height 16
click at [170, 416] on div at bounding box center [173, 415] width 8 height 17
drag, startPoint x: 165, startPoint y: 415, endPoint x: 85, endPoint y: 426, distance: 80.4
click at [85, 426] on div "**********" at bounding box center [274, 449] width 535 height 218
click at [152, 417] on div "Architectural Modeling" at bounding box center [108, 415] width 116 height 16
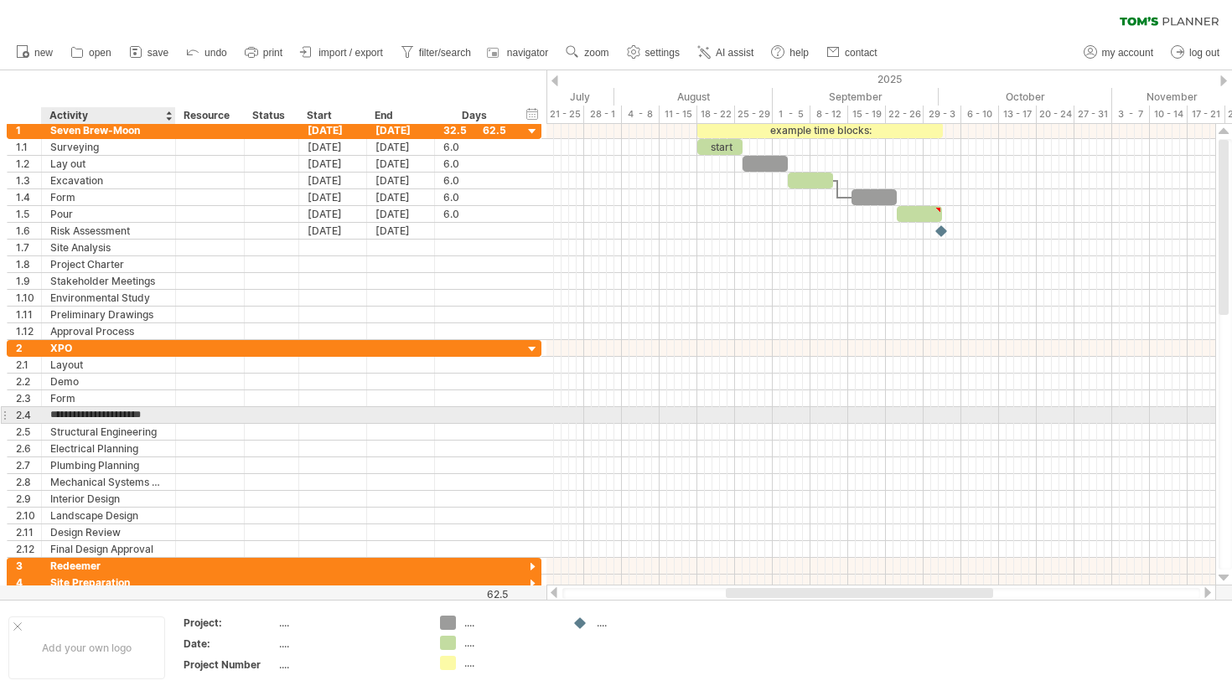
click at [162, 417] on input "**********" at bounding box center [108, 415] width 116 height 16
type input "*"
type input "****"
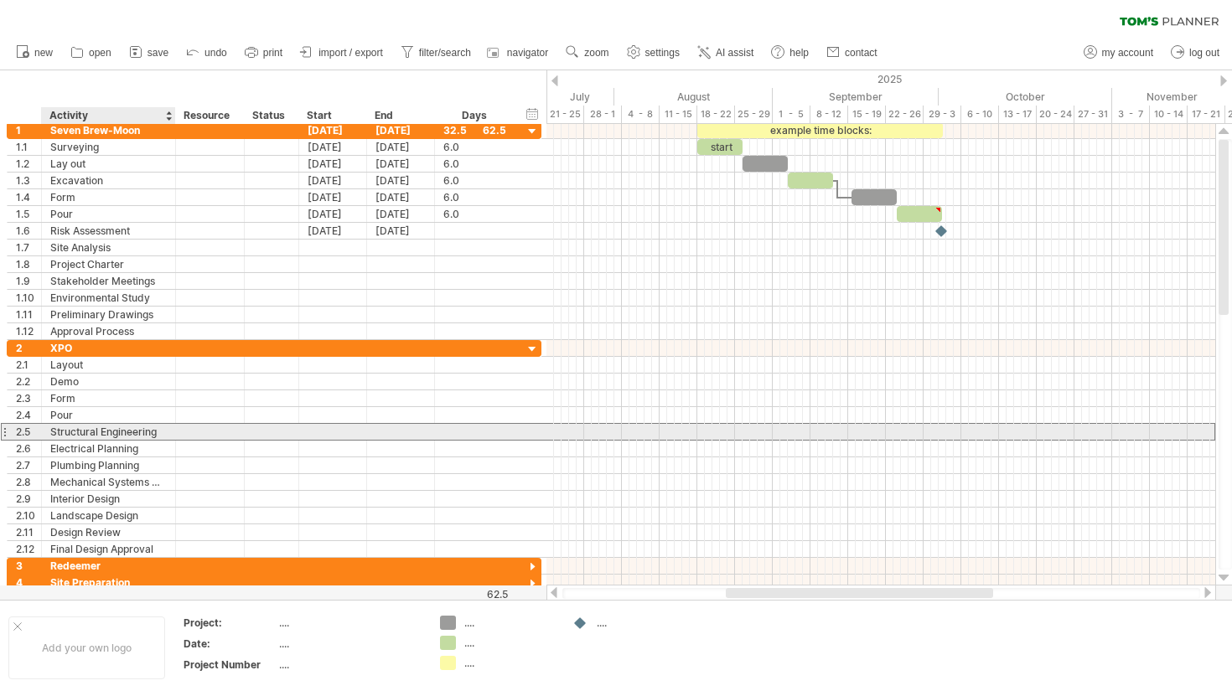
click at [158, 427] on div "Structural Engineering" at bounding box center [108, 432] width 116 height 16
type input "*"
type input "**********"
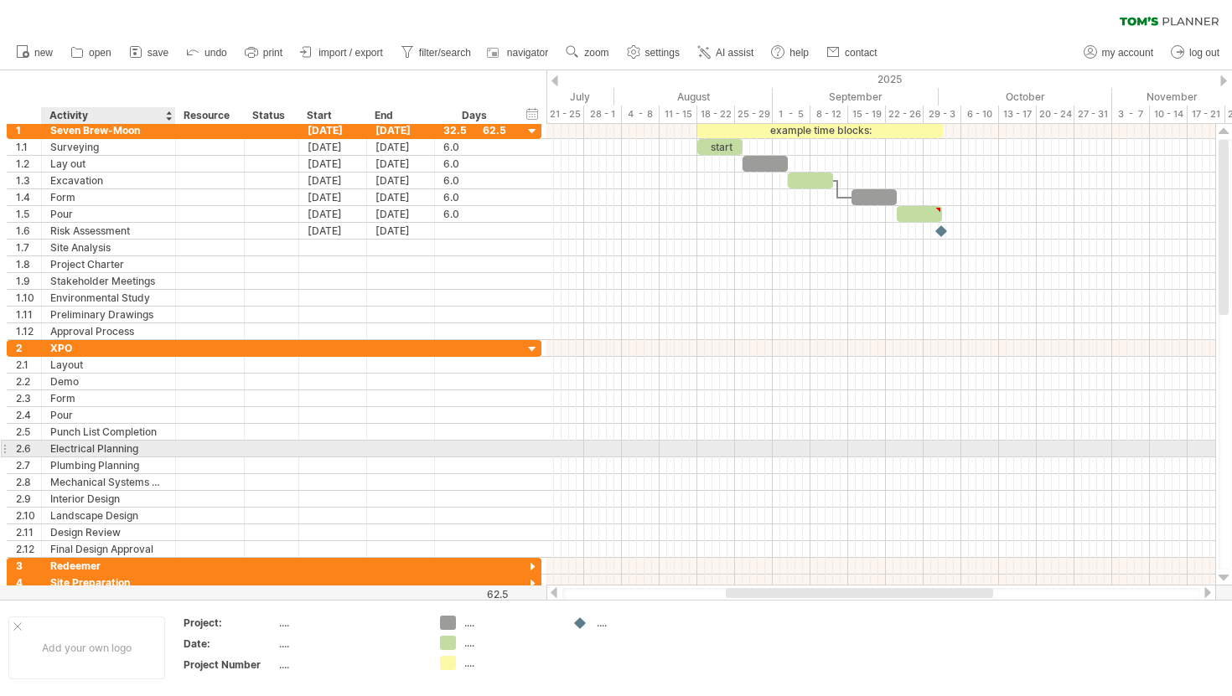
click at [158, 446] on div "Electrical Planning" at bounding box center [108, 449] width 116 height 16
type input "**********"
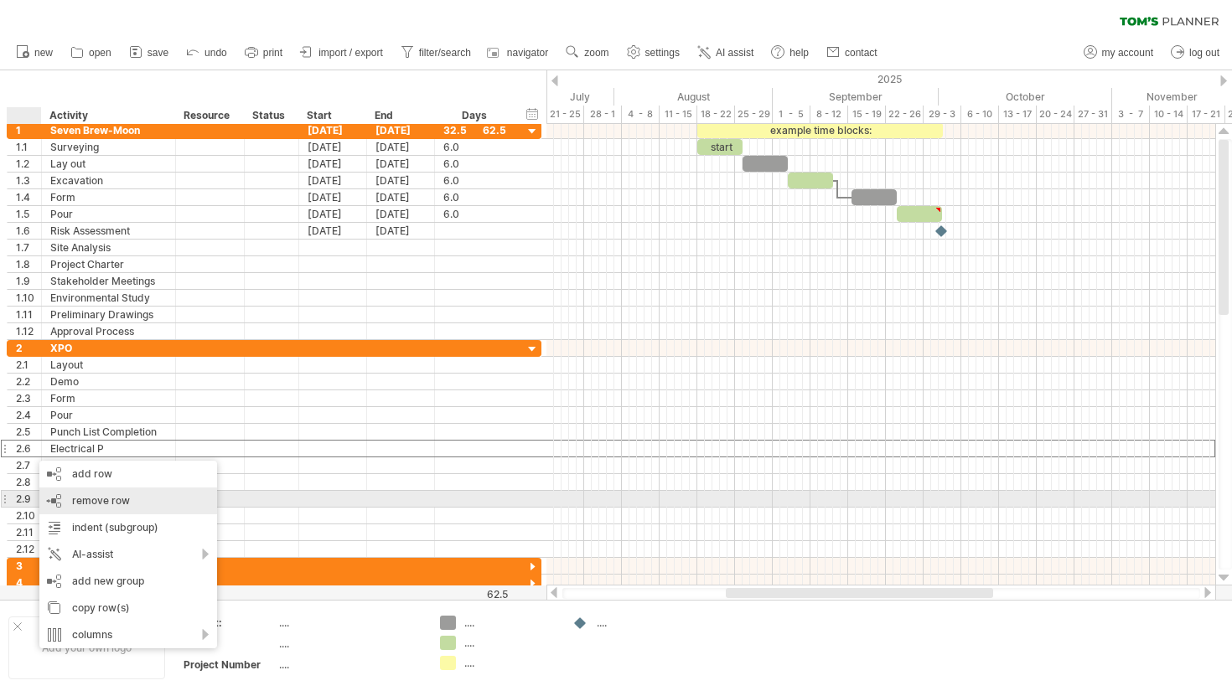
click at [80, 496] on span "remove row" at bounding box center [101, 500] width 58 height 13
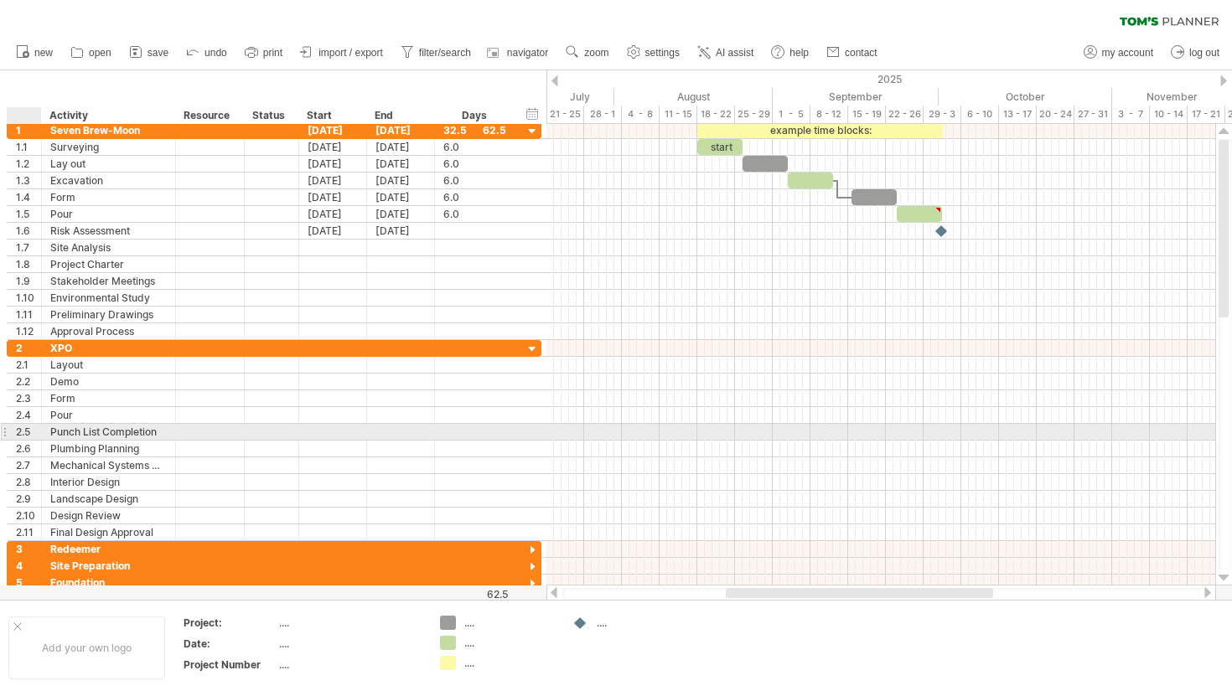
click at [25, 439] on div "2.5" at bounding box center [28, 432] width 25 height 16
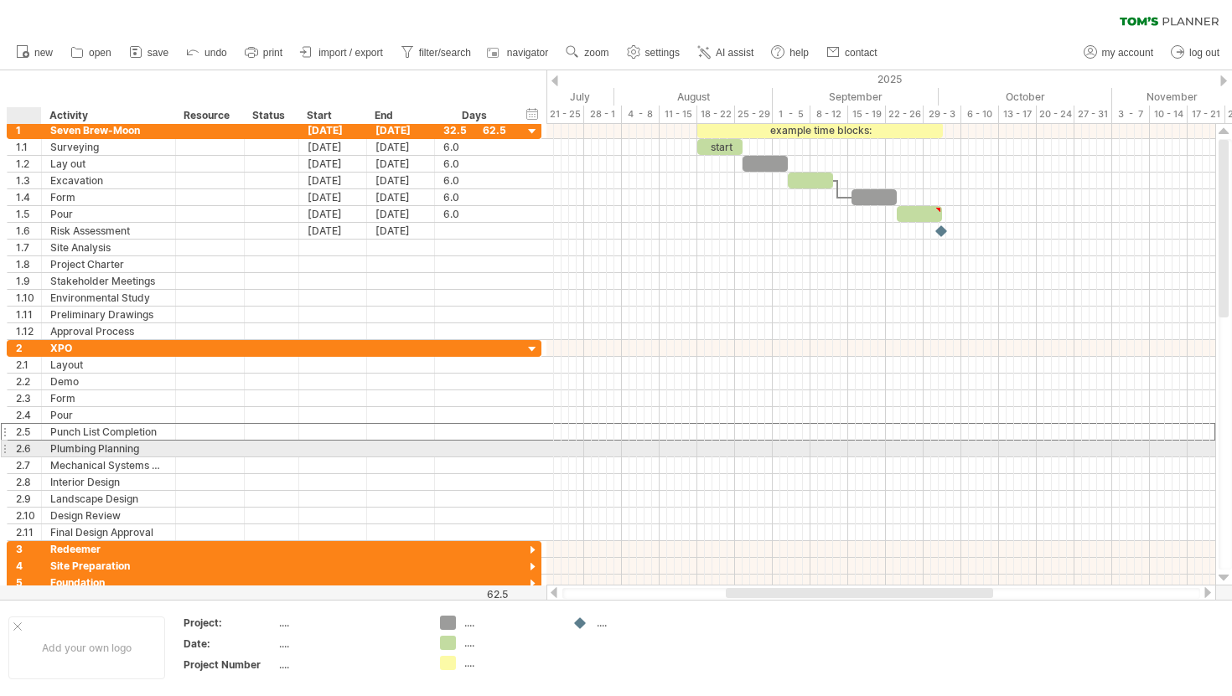
click at [23, 451] on div "2.6" at bounding box center [28, 449] width 25 height 16
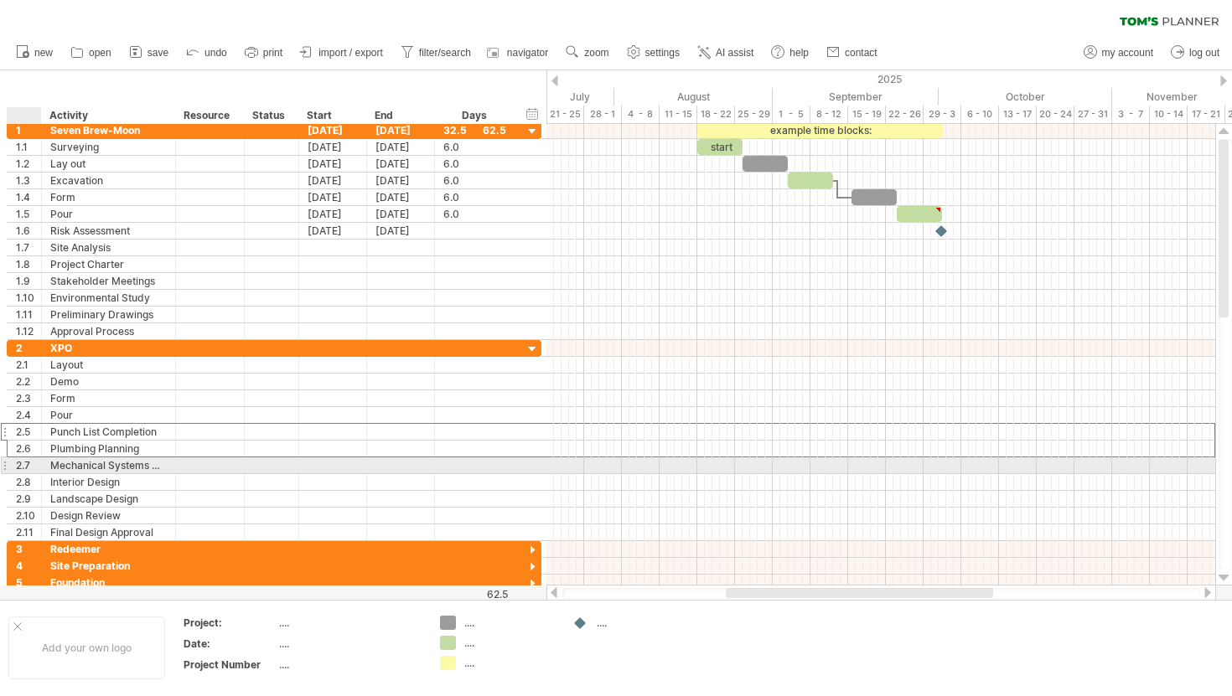
click at [24, 470] on div "2.7" at bounding box center [28, 466] width 25 height 16
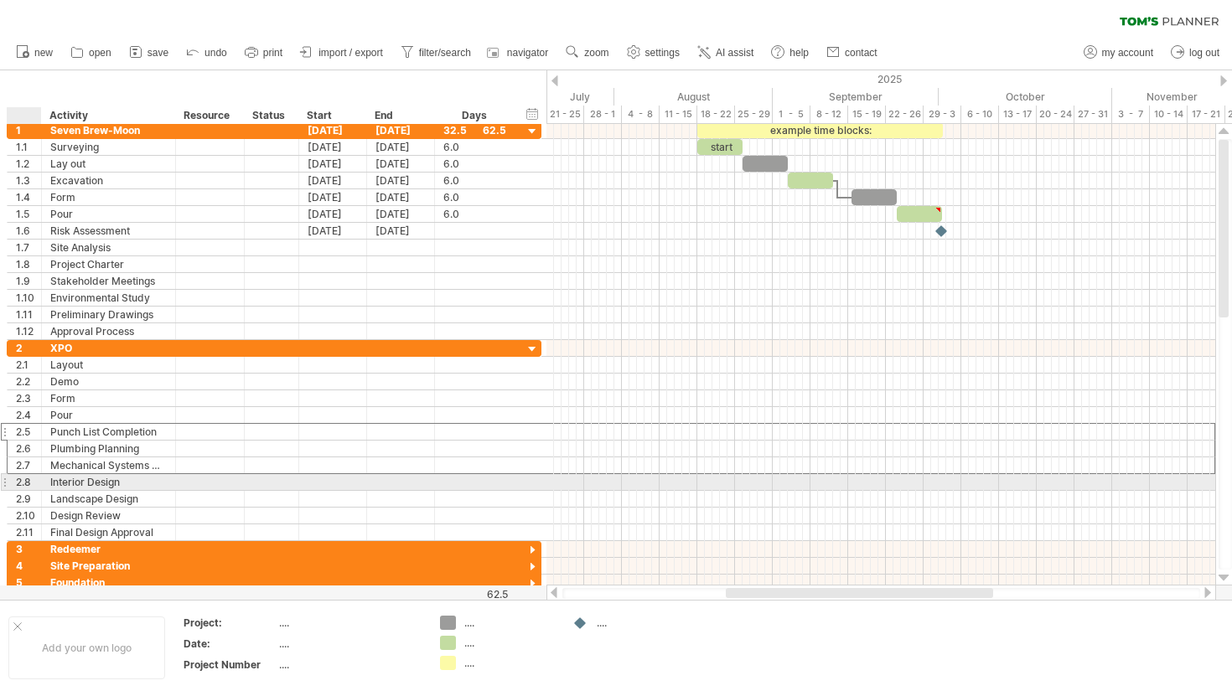
click at [26, 483] on div "2.8" at bounding box center [28, 482] width 25 height 16
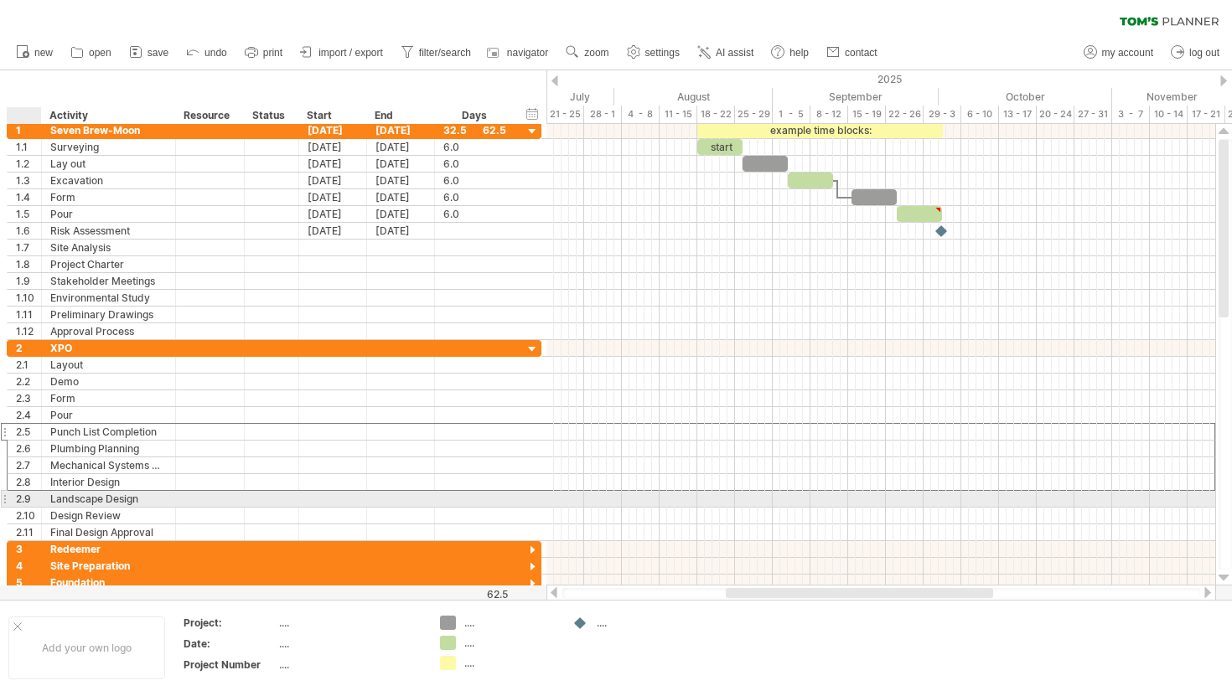
click at [23, 501] on div "2.9" at bounding box center [28, 499] width 25 height 16
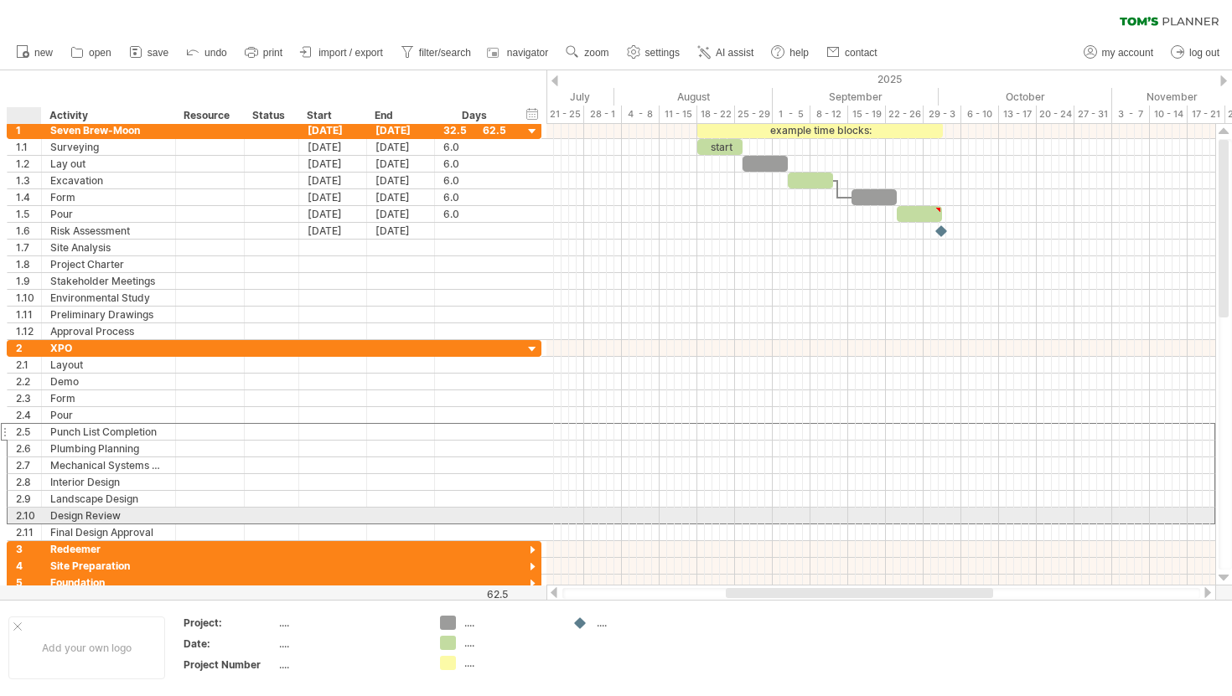
click at [24, 515] on div "2.10" at bounding box center [28, 516] width 25 height 16
click at [24, 527] on div "2.11" at bounding box center [28, 533] width 25 height 16
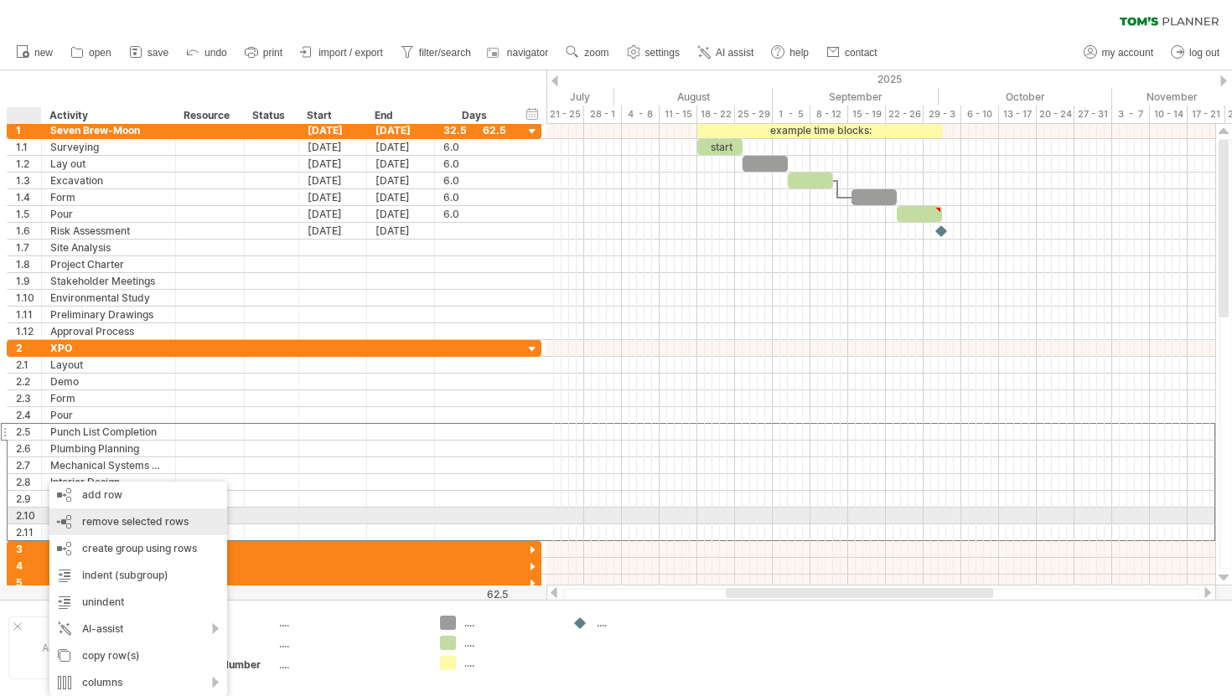
click at [86, 522] on span "remove selected rows" at bounding box center [135, 521] width 106 height 13
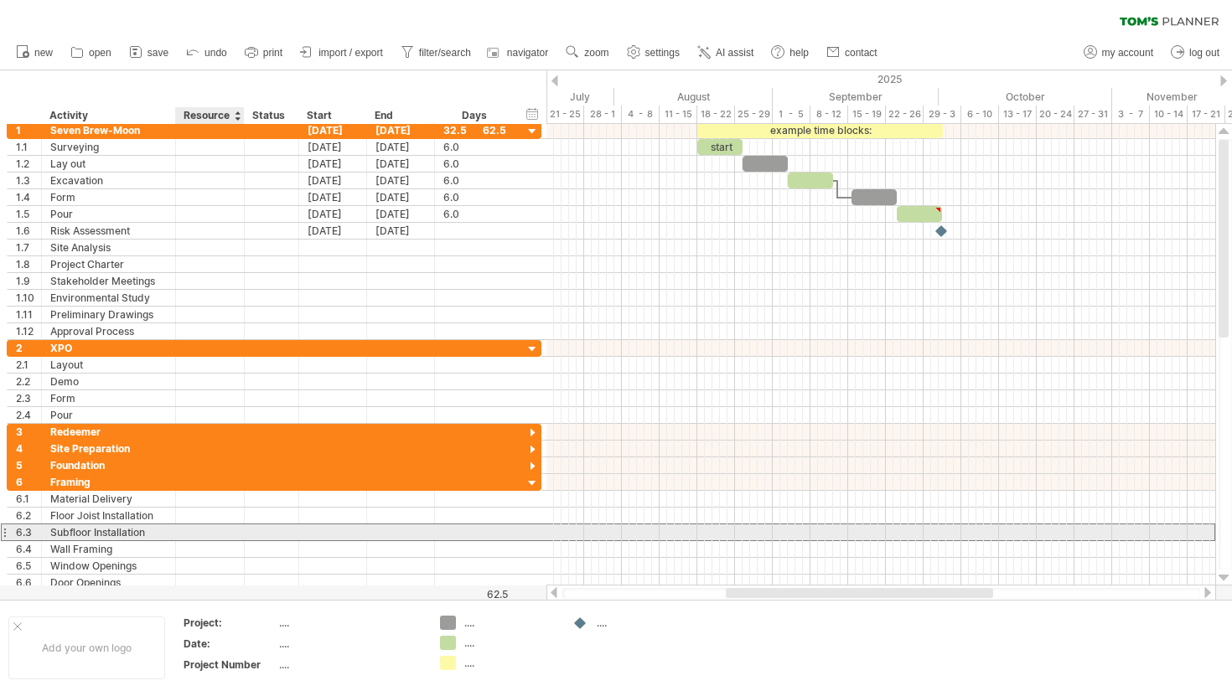
click at [204, 535] on div at bounding box center [209, 533] width 51 height 16
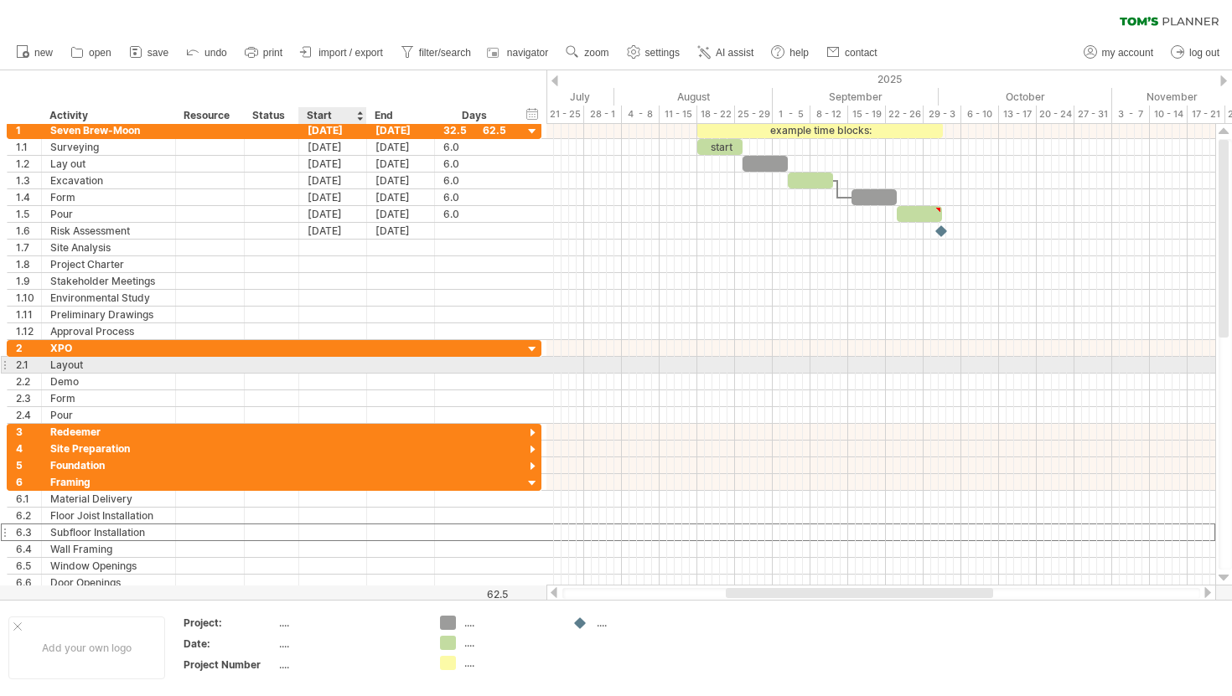
click at [334, 369] on div at bounding box center [333, 365] width 68 height 16
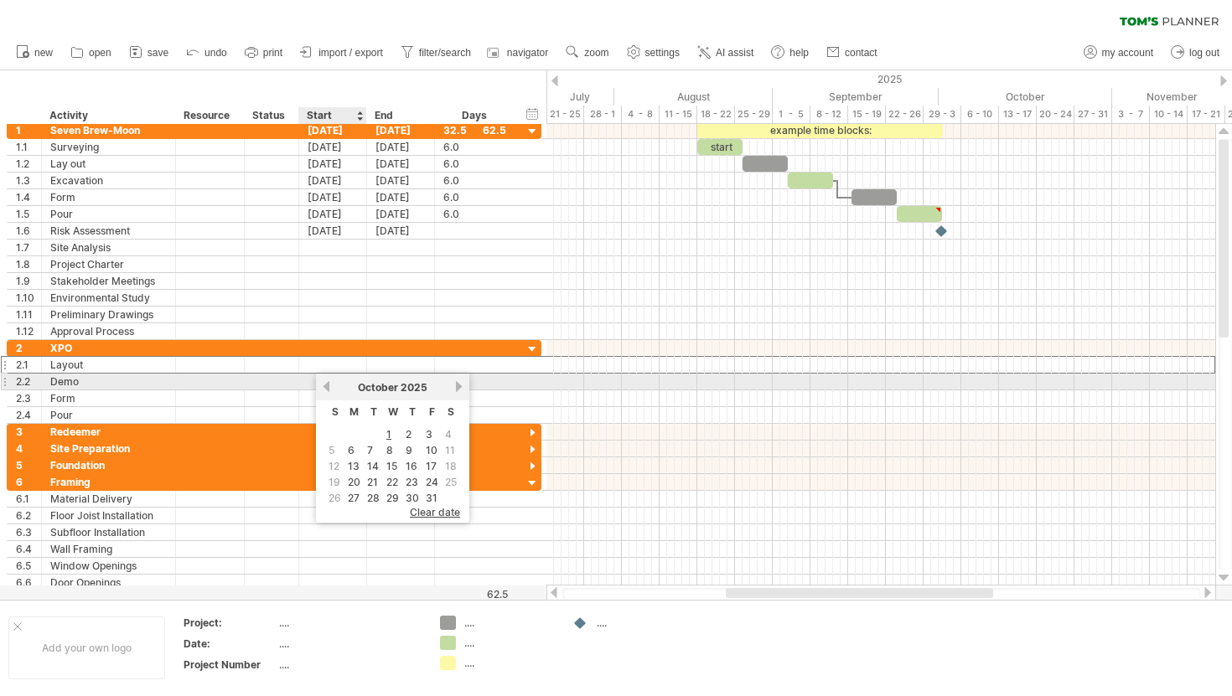
click at [326, 381] on link "previous" at bounding box center [326, 386] width 13 height 13
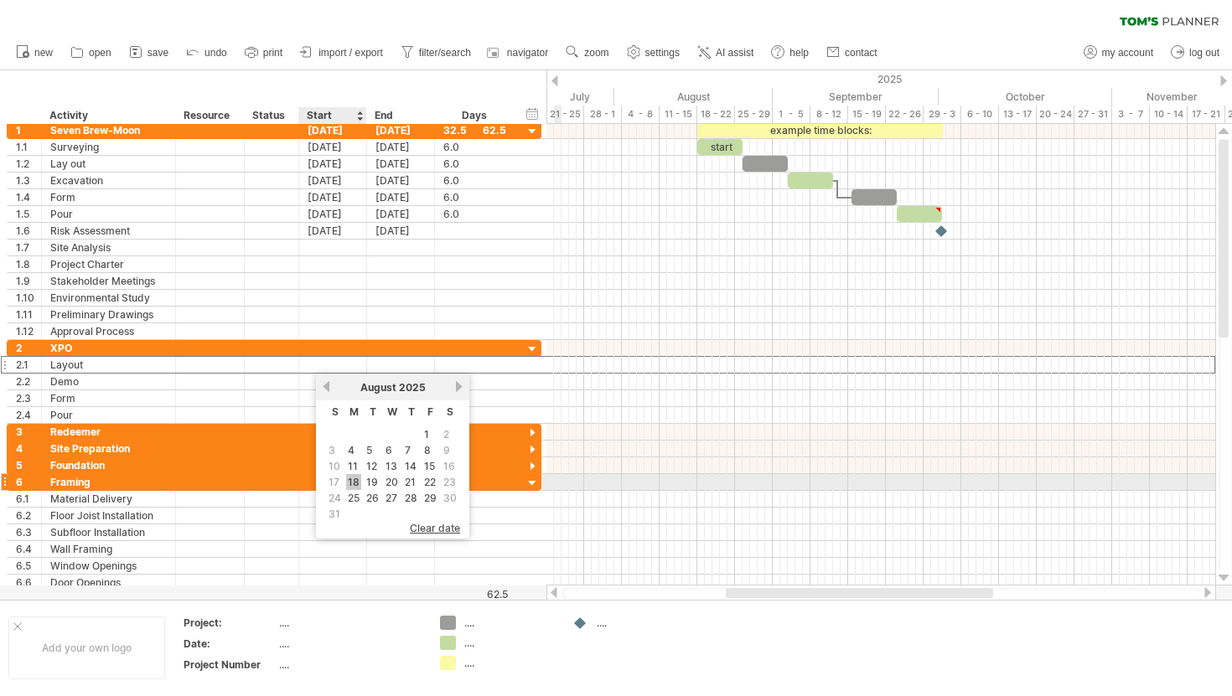
click at [352, 481] on link "18" at bounding box center [353, 482] width 15 height 16
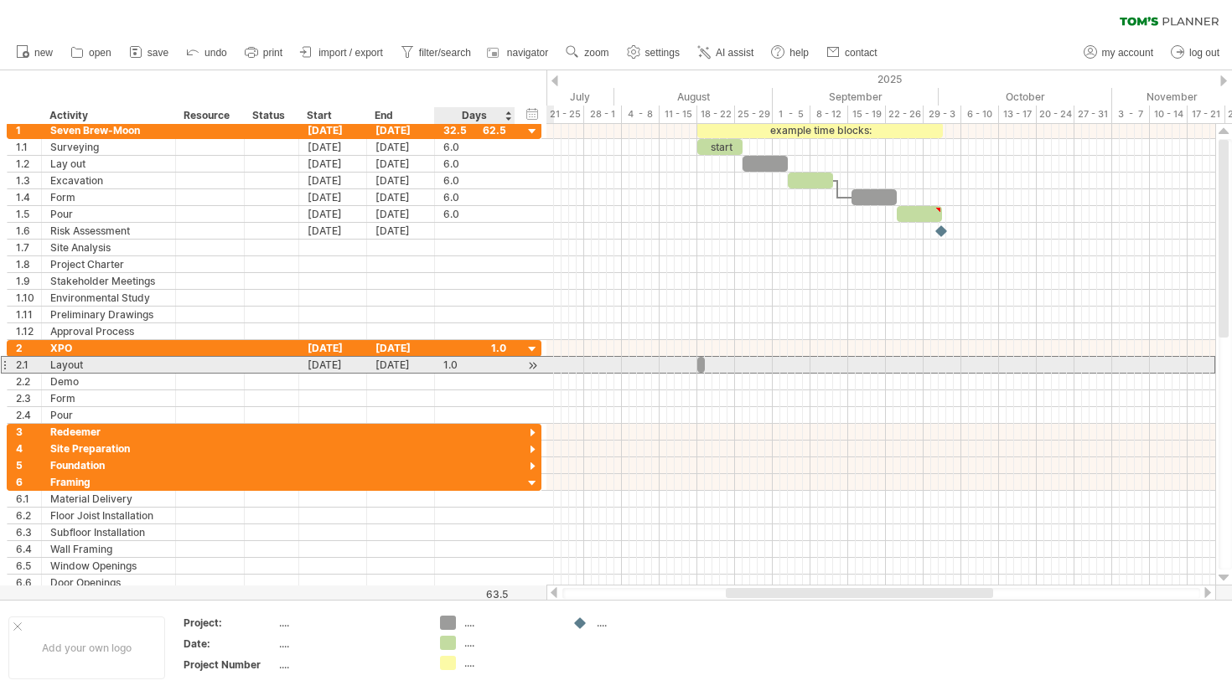
click at [519, 362] on div "2.1 ****** Layout [DATE] [DATE] 1.0 1.0" at bounding box center [274, 365] width 535 height 18
click at [541, 369] on div "2.1 ****** Layout [DATE] [DATE] 1.0 1.0" at bounding box center [274, 365] width 535 height 17
click at [531, 365] on div at bounding box center [533, 366] width 16 height 18
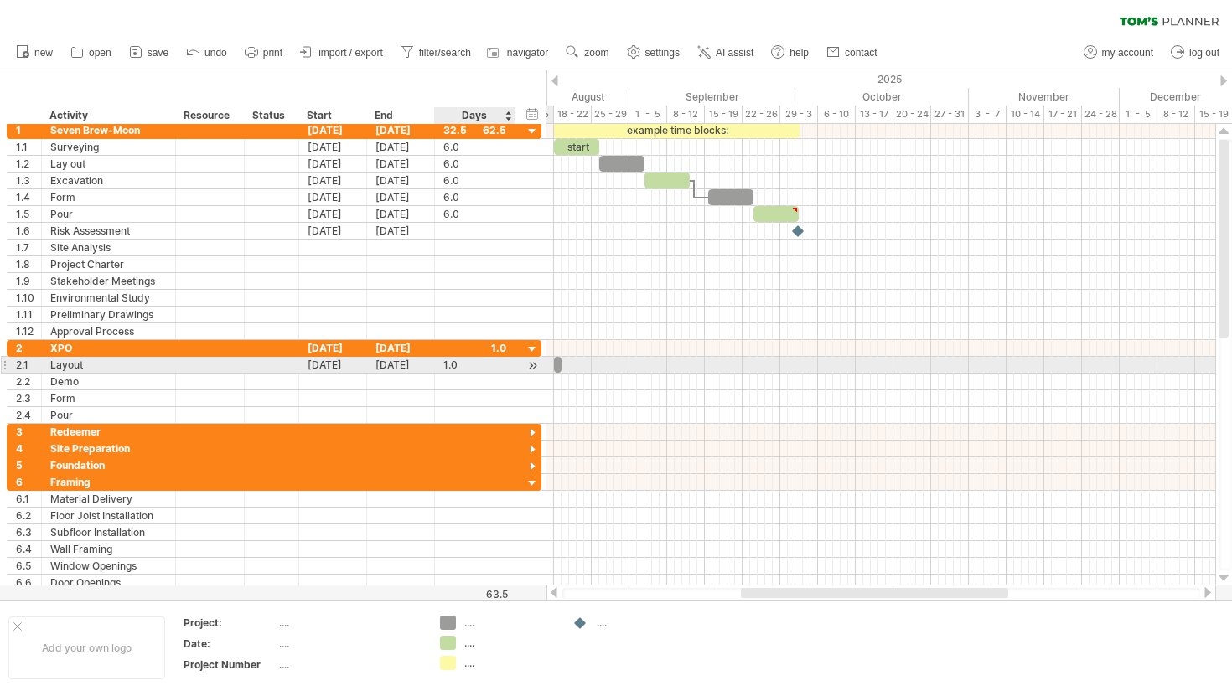
click at [531, 365] on div at bounding box center [533, 366] width 16 height 18
click at [536, 372] on div at bounding box center [533, 366] width 16 height 18
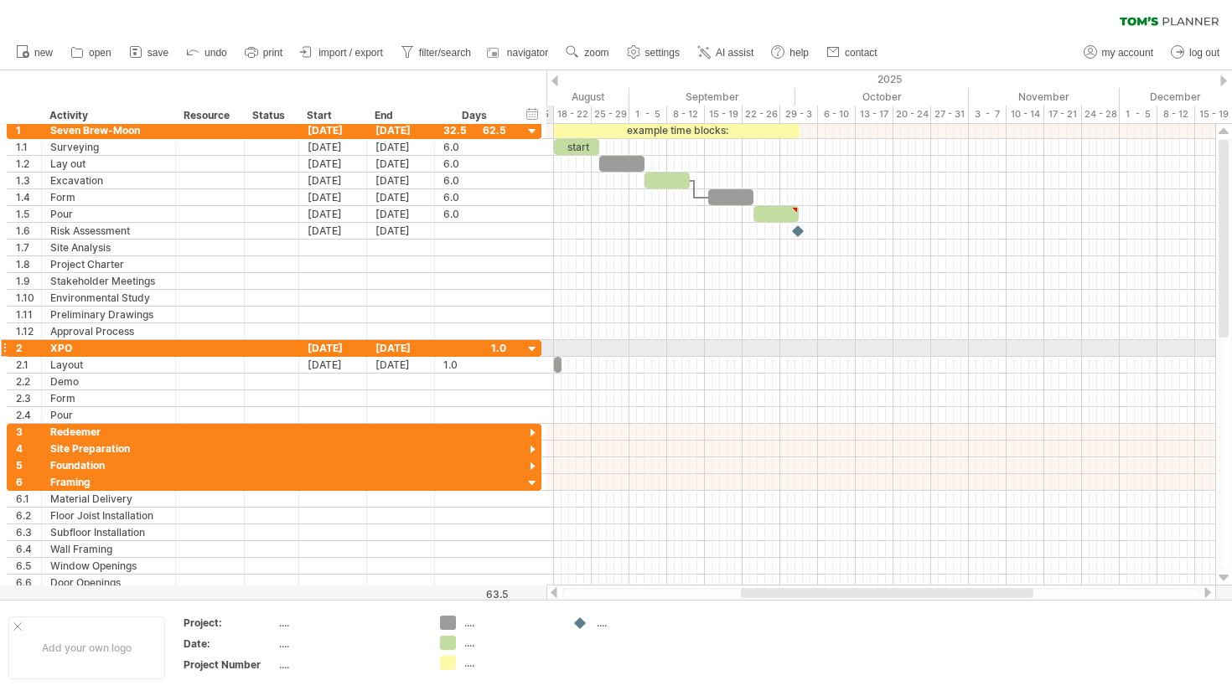
click at [531, 349] on div at bounding box center [533, 350] width 16 height 16
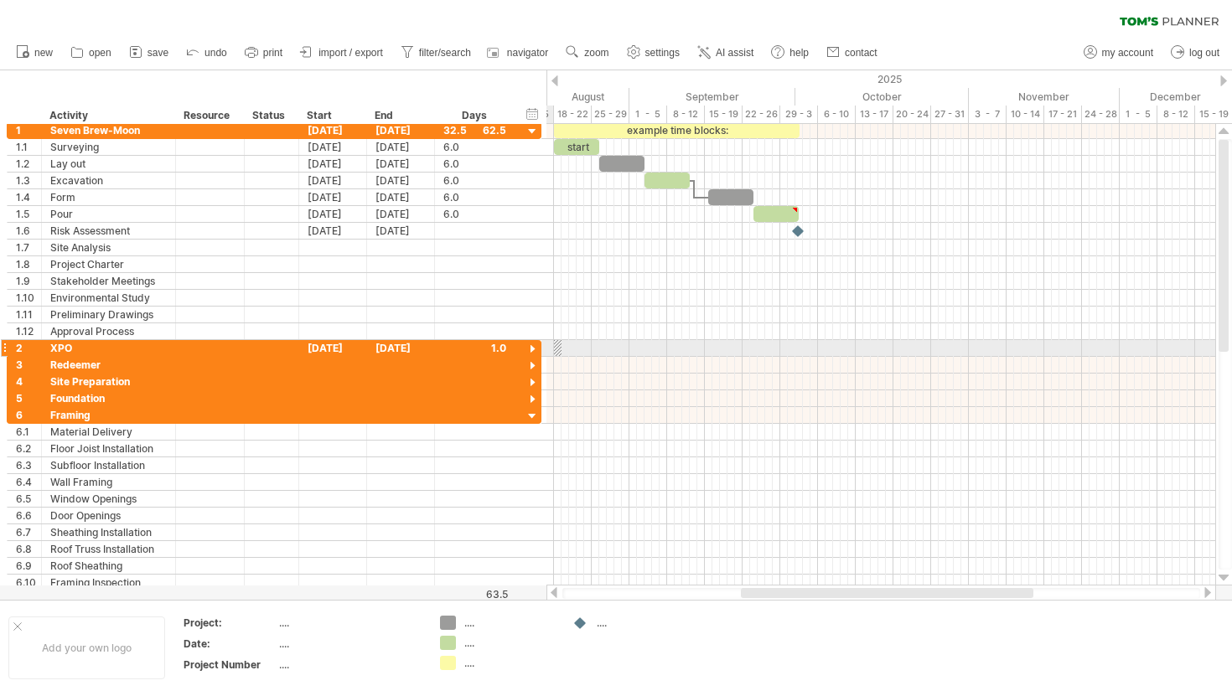
click at [531, 349] on div at bounding box center [533, 350] width 16 height 16
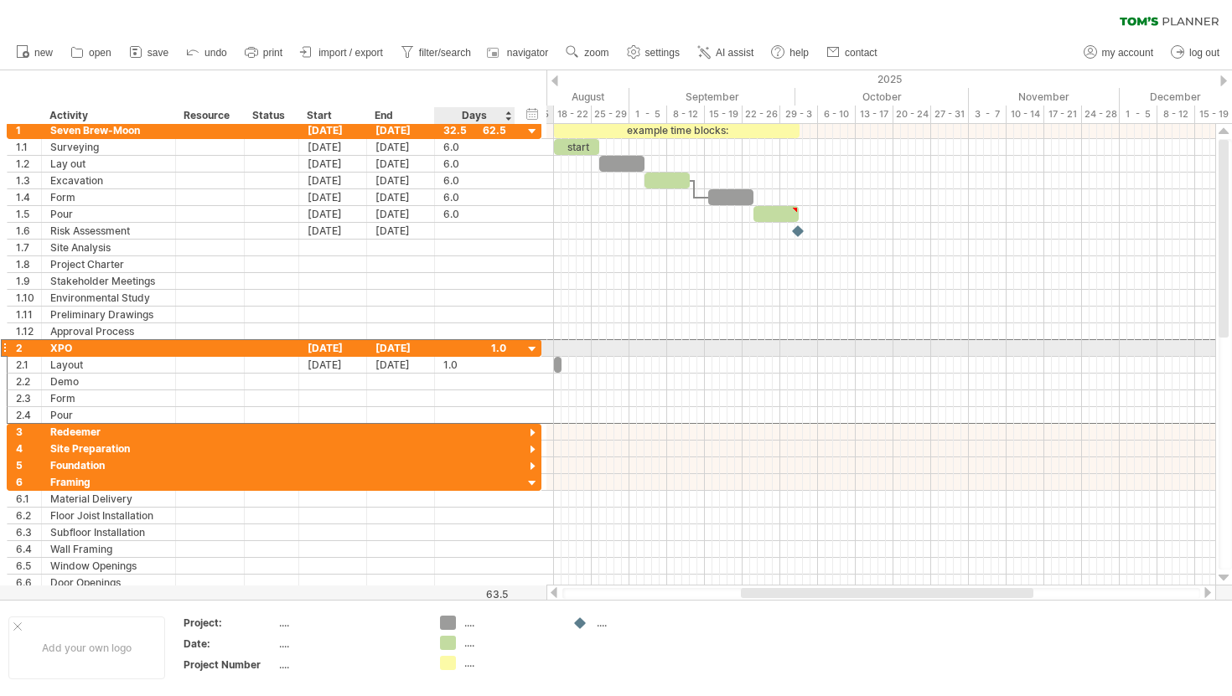
click at [505, 349] on div at bounding box center [474, 348] width 63 height 16
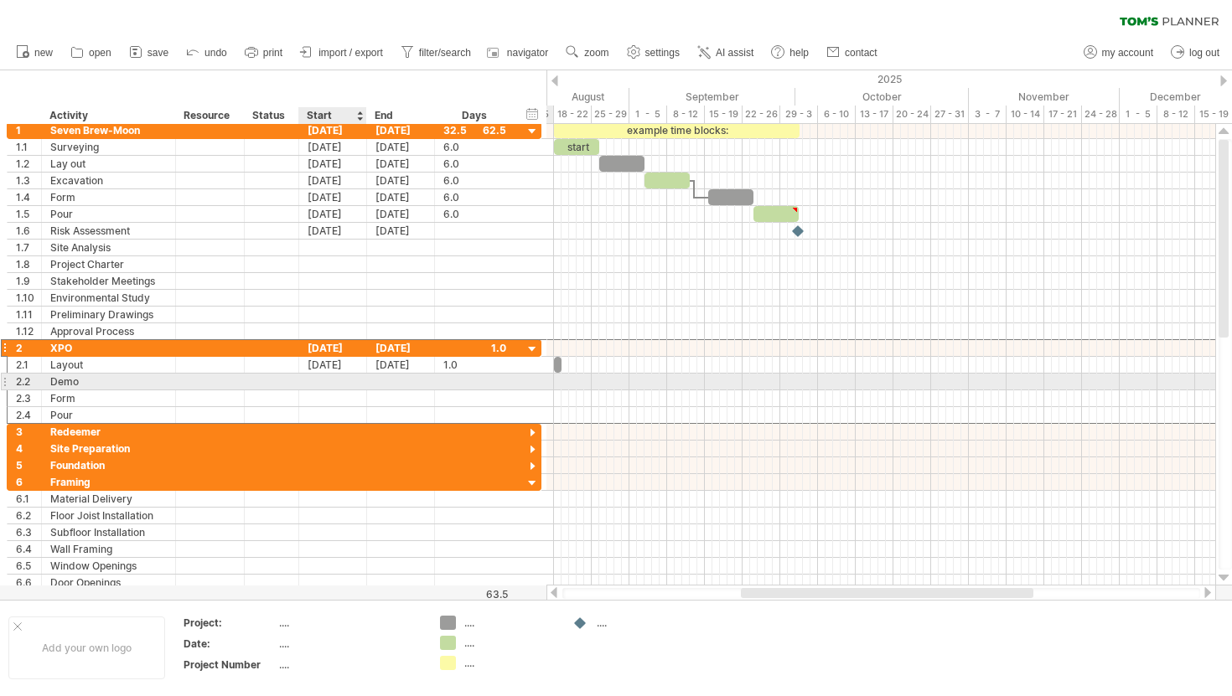
click at [323, 381] on div at bounding box center [333, 382] width 68 height 16
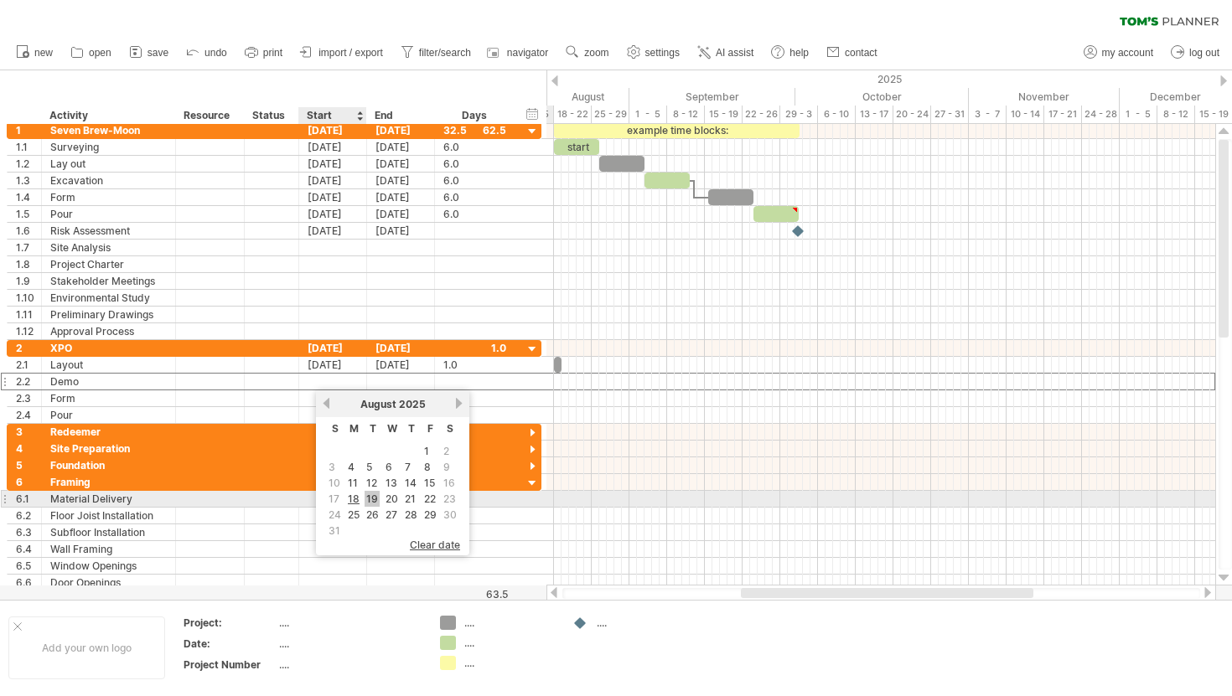
click at [371, 495] on link "19" at bounding box center [372, 499] width 15 height 16
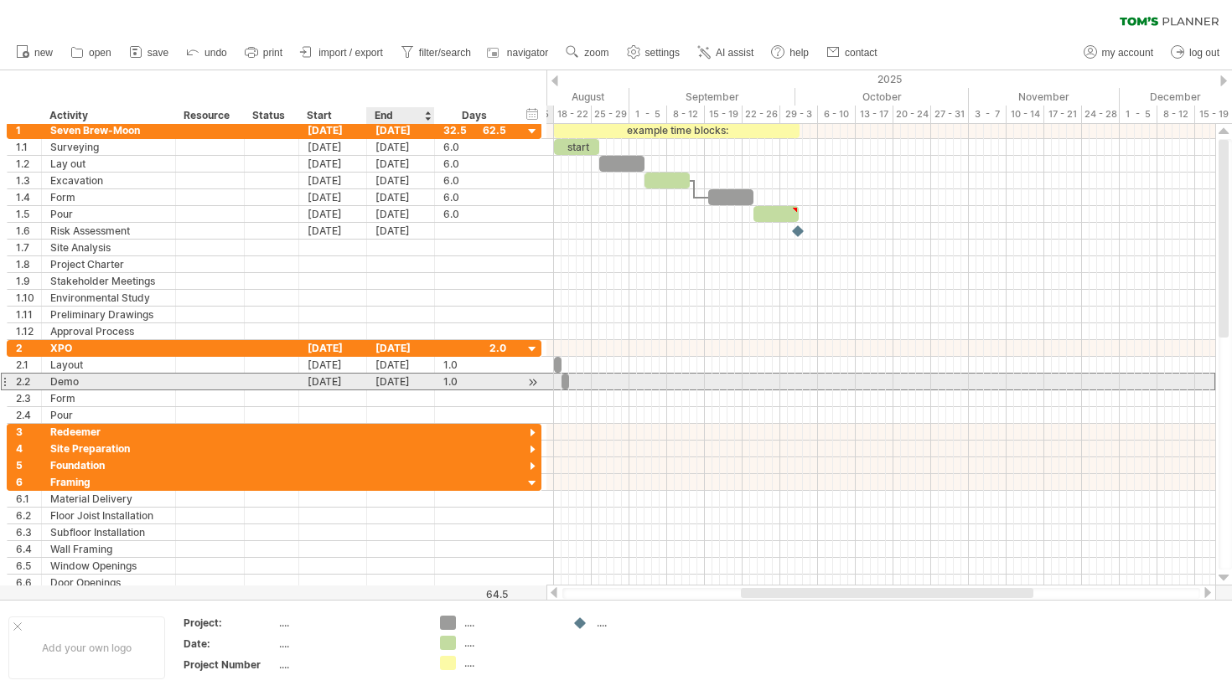
click at [398, 377] on div "[DATE]" at bounding box center [401, 382] width 68 height 16
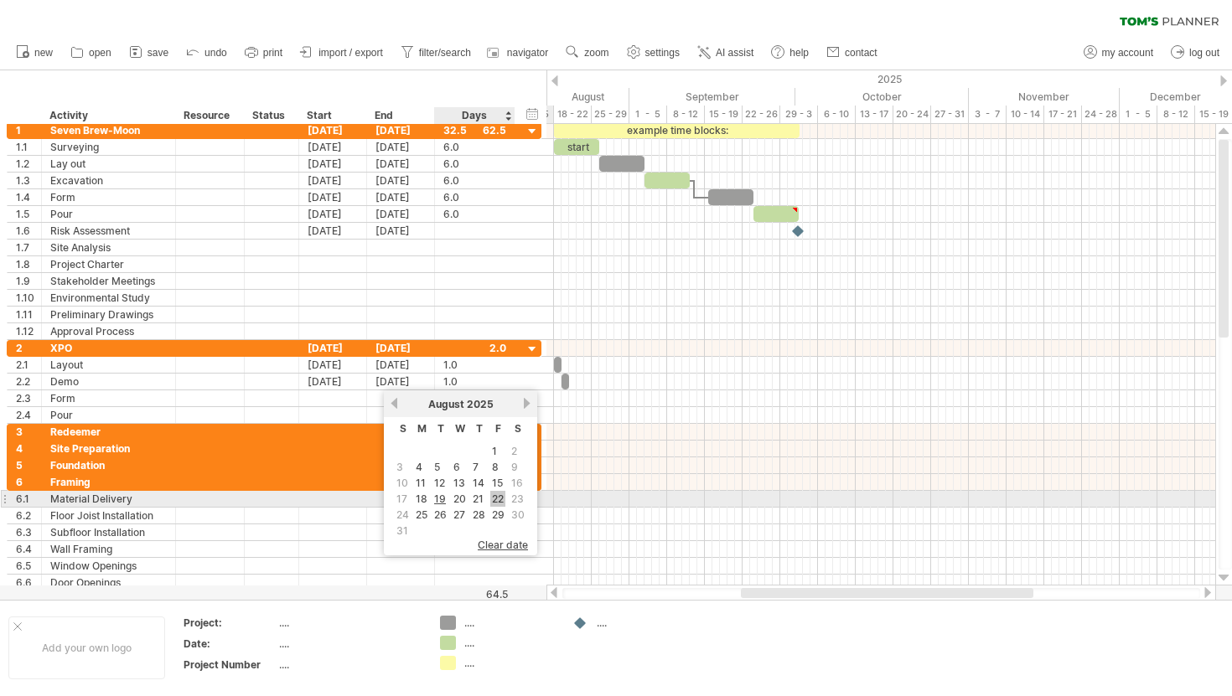
click at [500, 499] on link "22" at bounding box center [497, 499] width 15 height 16
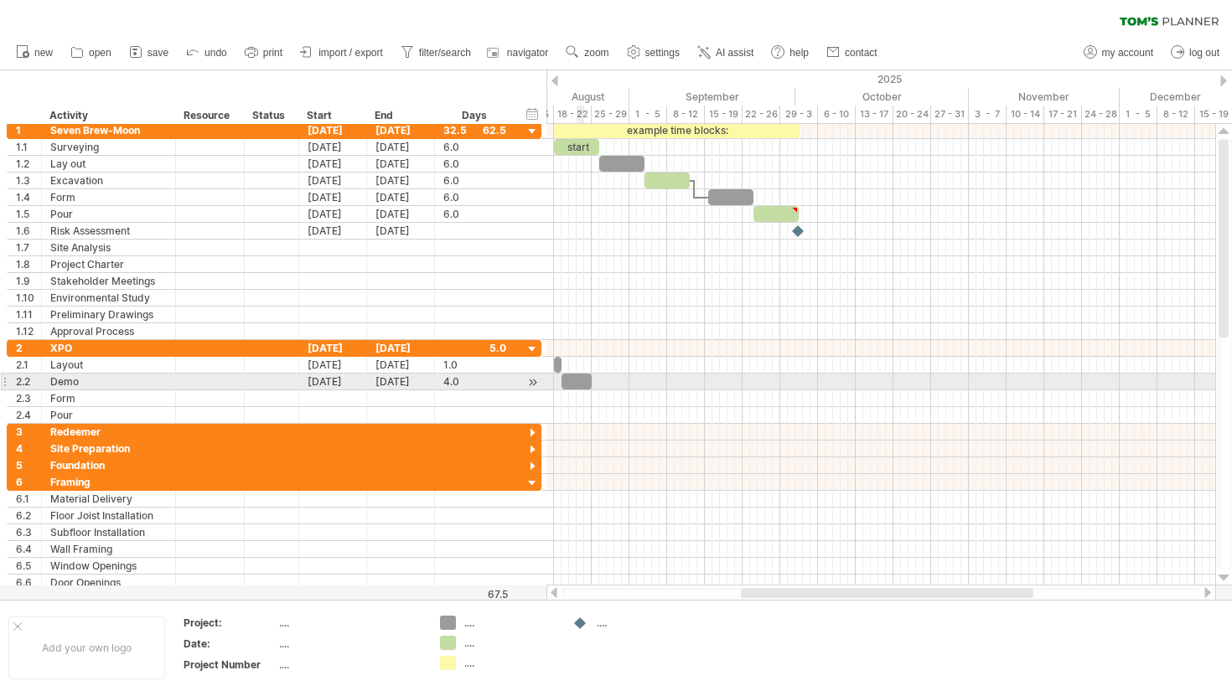
click at [581, 380] on div at bounding box center [577, 382] width 30 height 16
drag, startPoint x: 566, startPoint y: 381, endPoint x: 582, endPoint y: 383, distance: 16.8
click at [582, 383] on div at bounding box center [592, 382] width 30 height 16
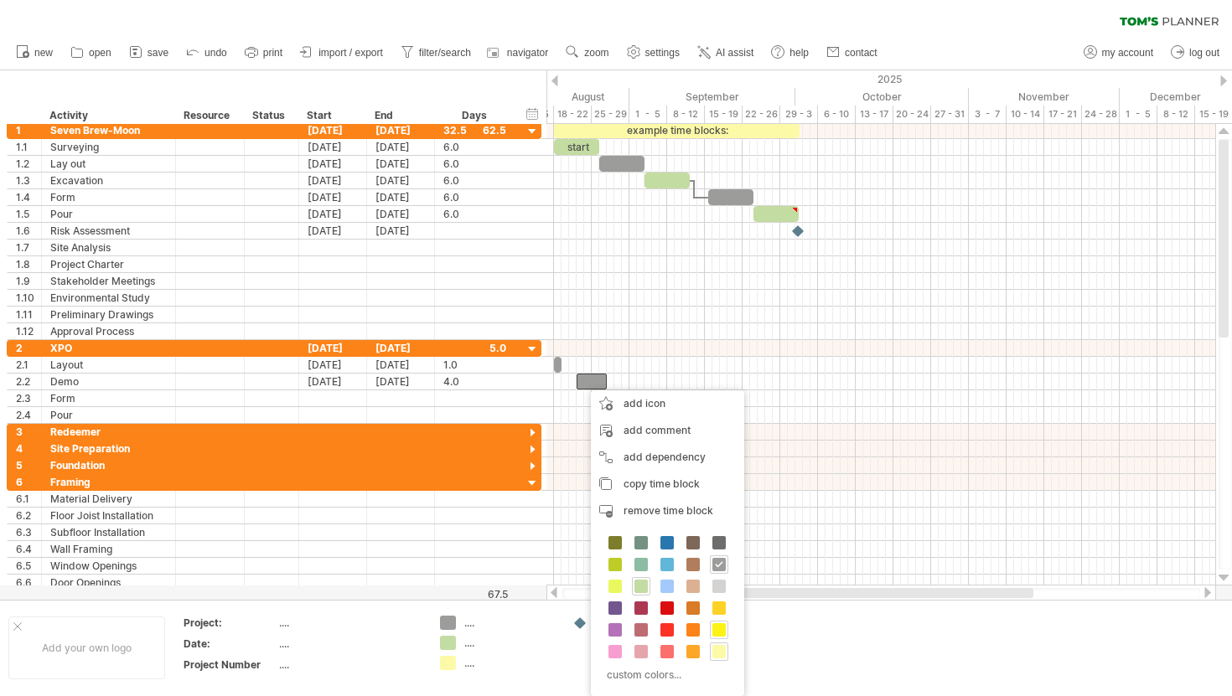
click at [724, 630] on span at bounding box center [718, 630] width 13 height 13
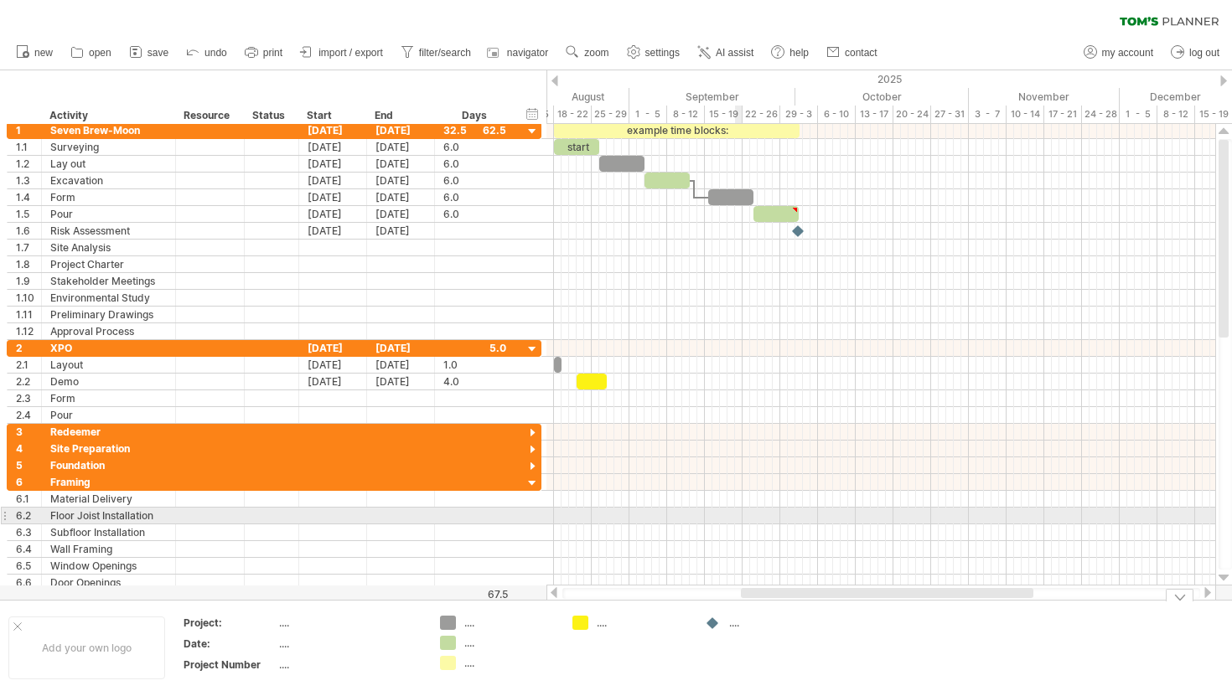
click at [737, 508] on div at bounding box center [880, 516] width 669 height 17
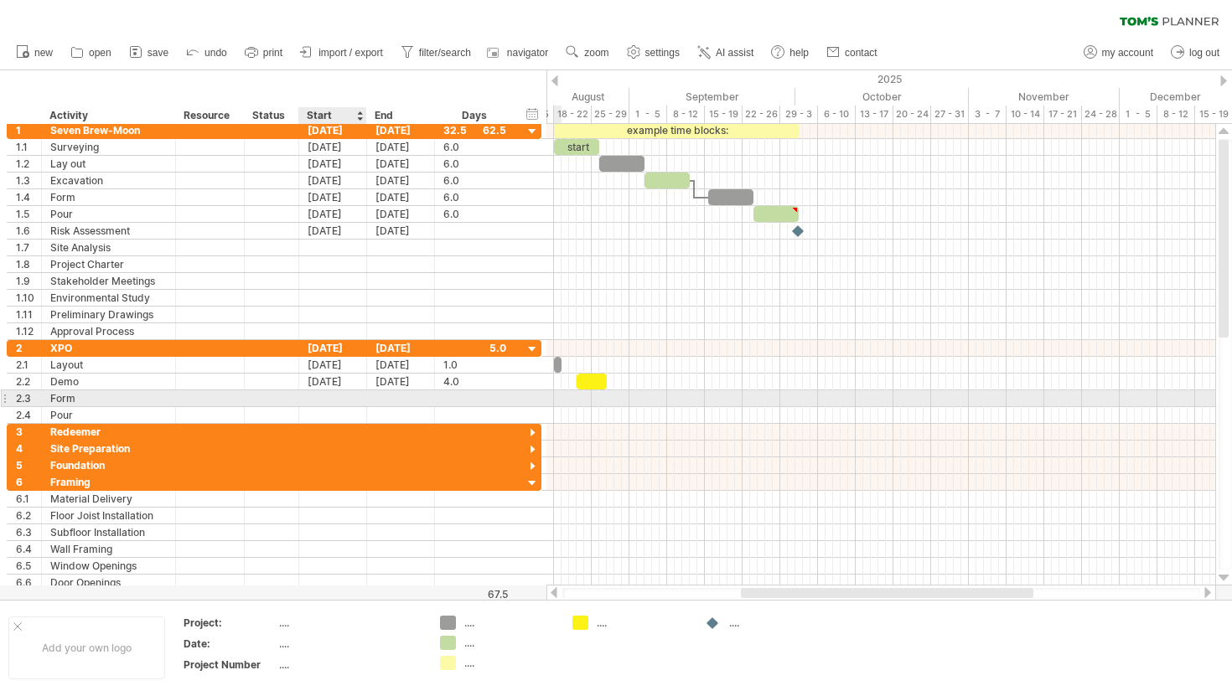
click at [317, 397] on div at bounding box center [333, 399] width 68 height 16
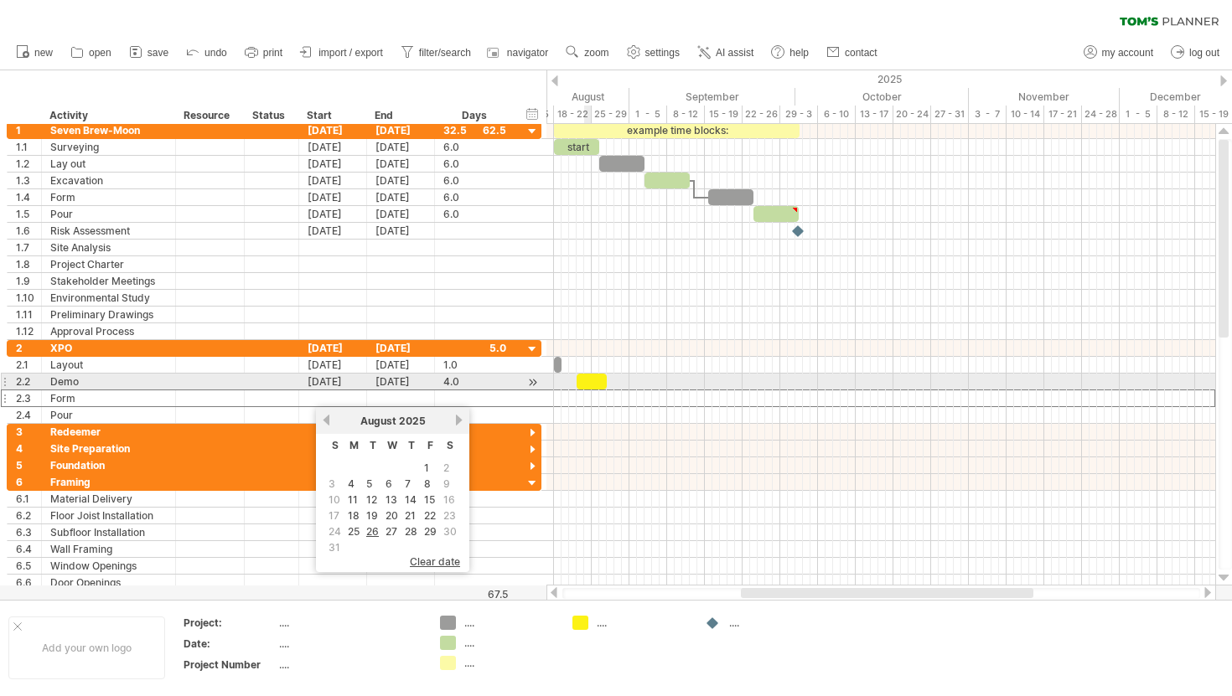
click at [589, 380] on div at bounding box center [592, 382] width 30 height 16
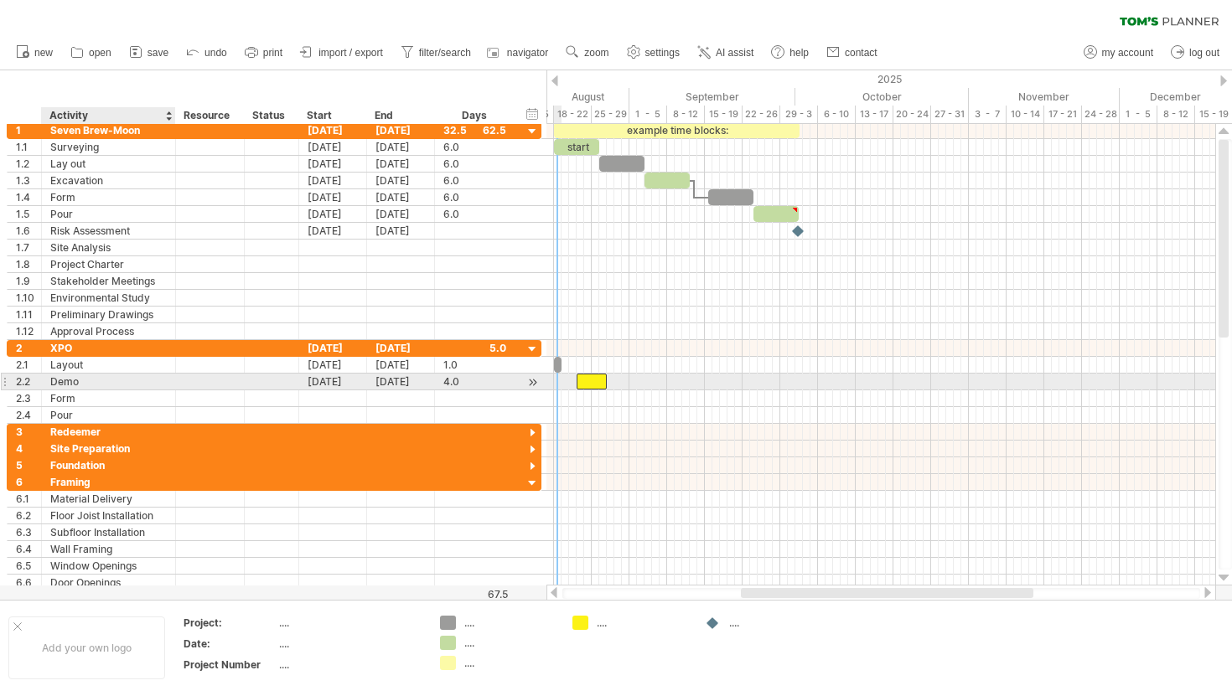
click at [90, 384] on div "Demo" at bounding box center [108, 382] width 116 height 16
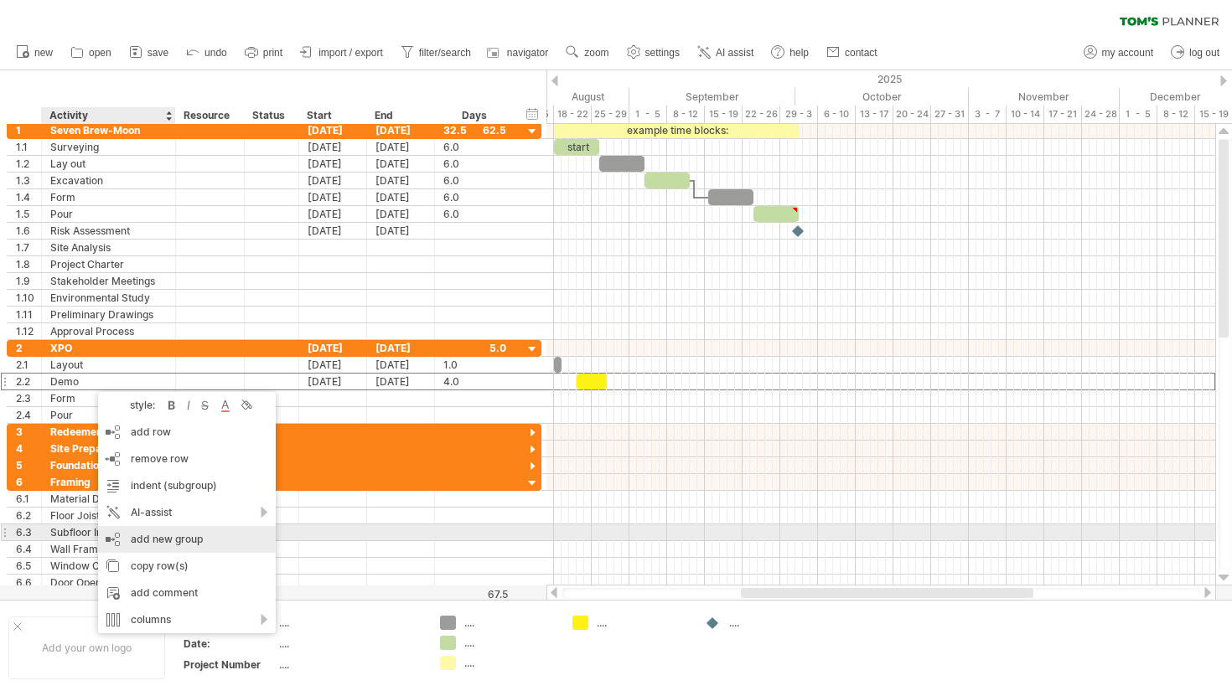
click at [158, 541] on div "add new group" at bounding box center [187, 539] width 178 height 27
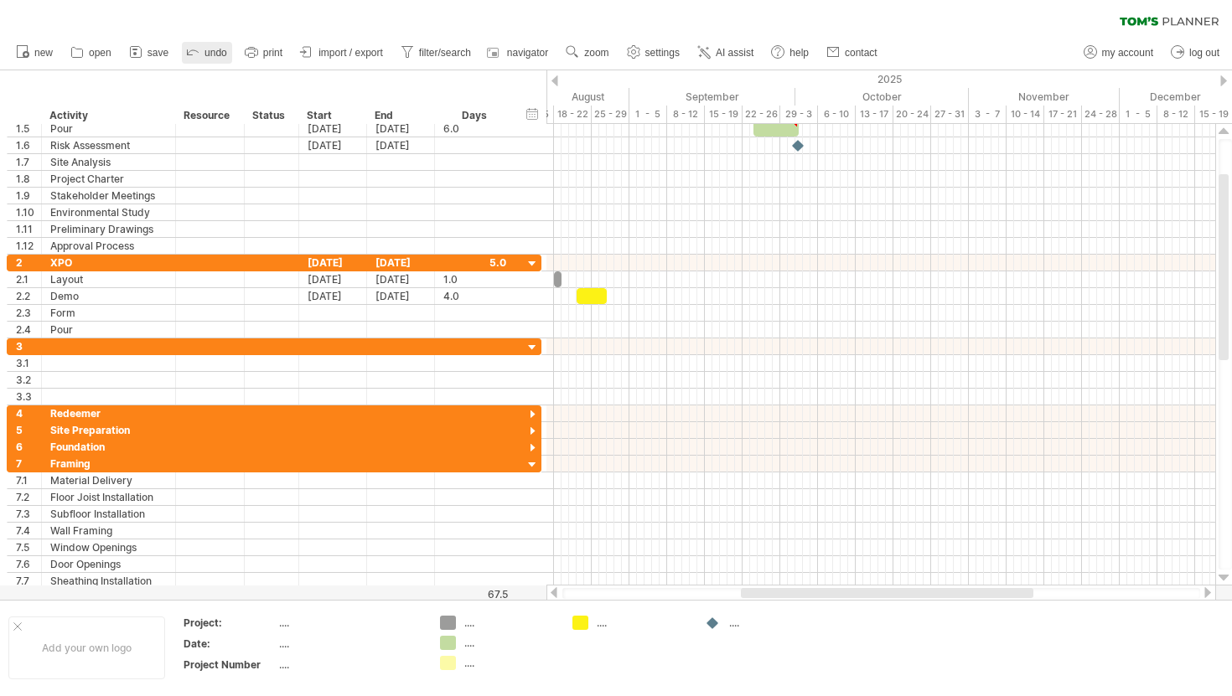
click at [205, 57] on span "undo" at bounding box center [215, 53] width 23 height 12
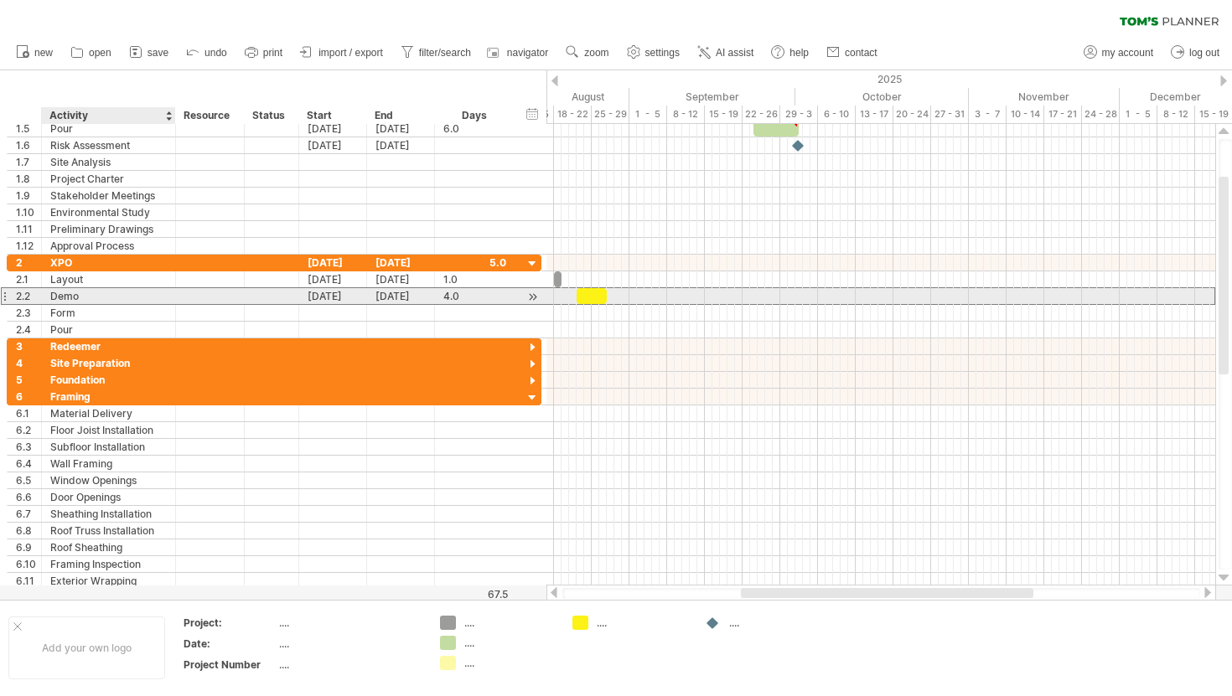
click at [80, 294] on div "Demo" at bounding box center [108, 296] width 116 height 16
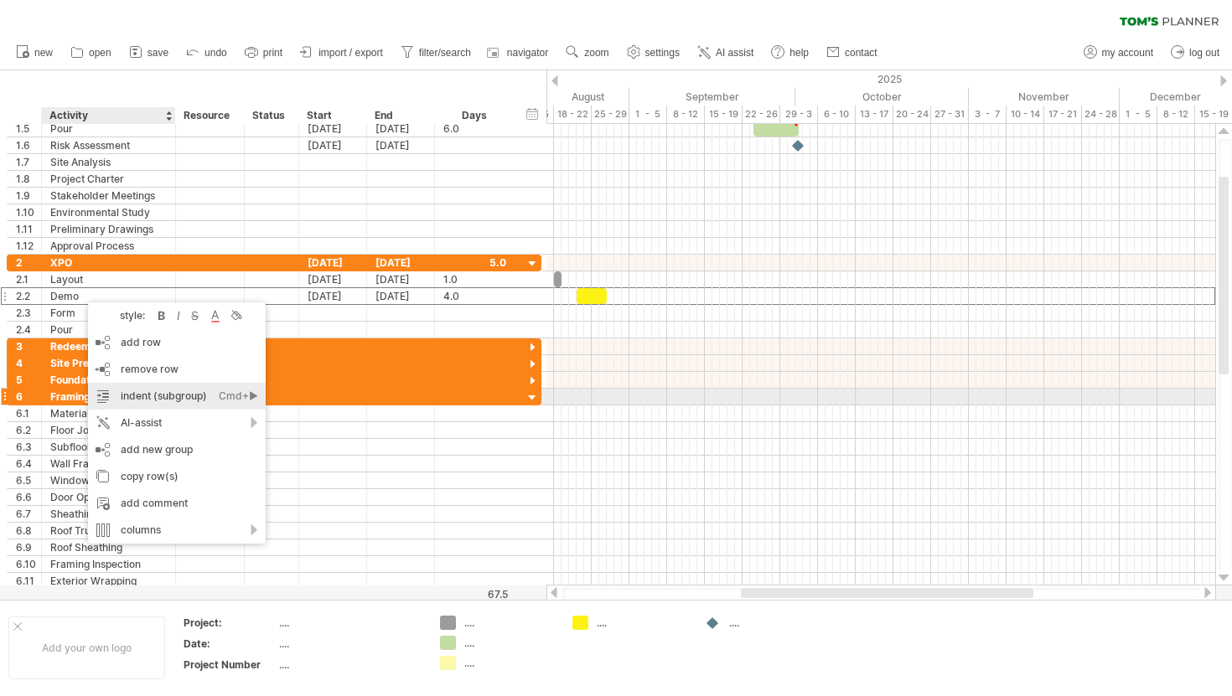
click at [253, 400] on div "Cmd+►" at bounding box center [238, 396] width 39 height 27
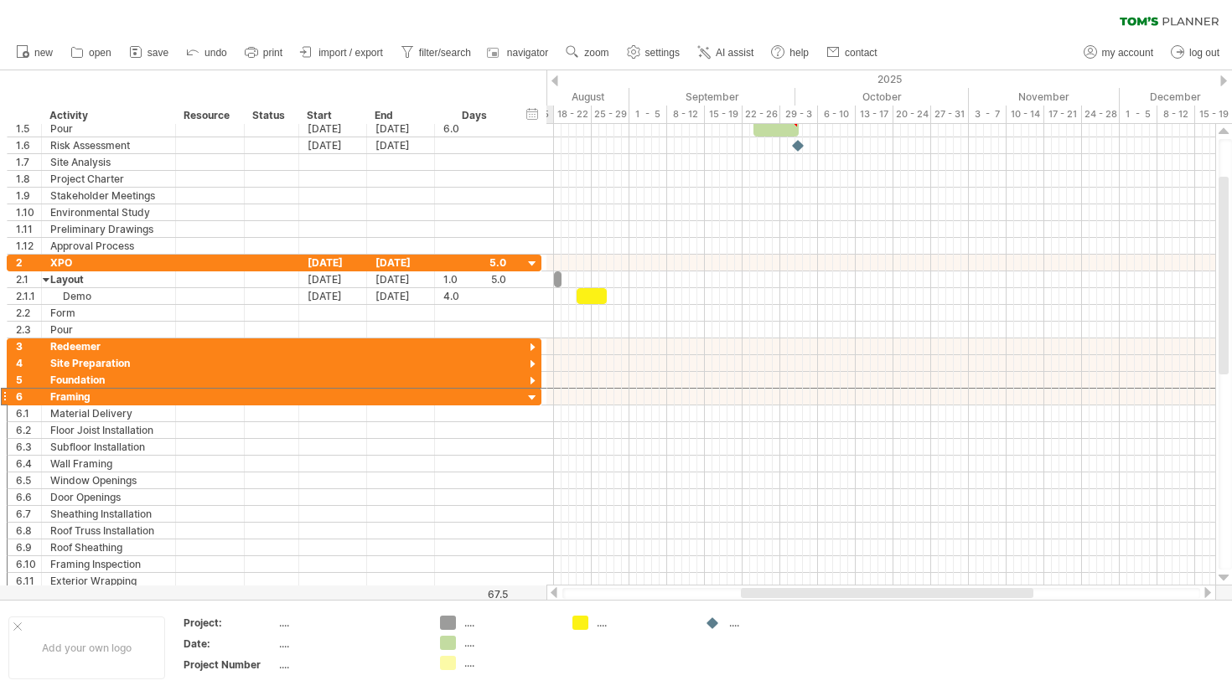
click at [253, 400] on div at bounding box center [271, 397] width 37 height 16
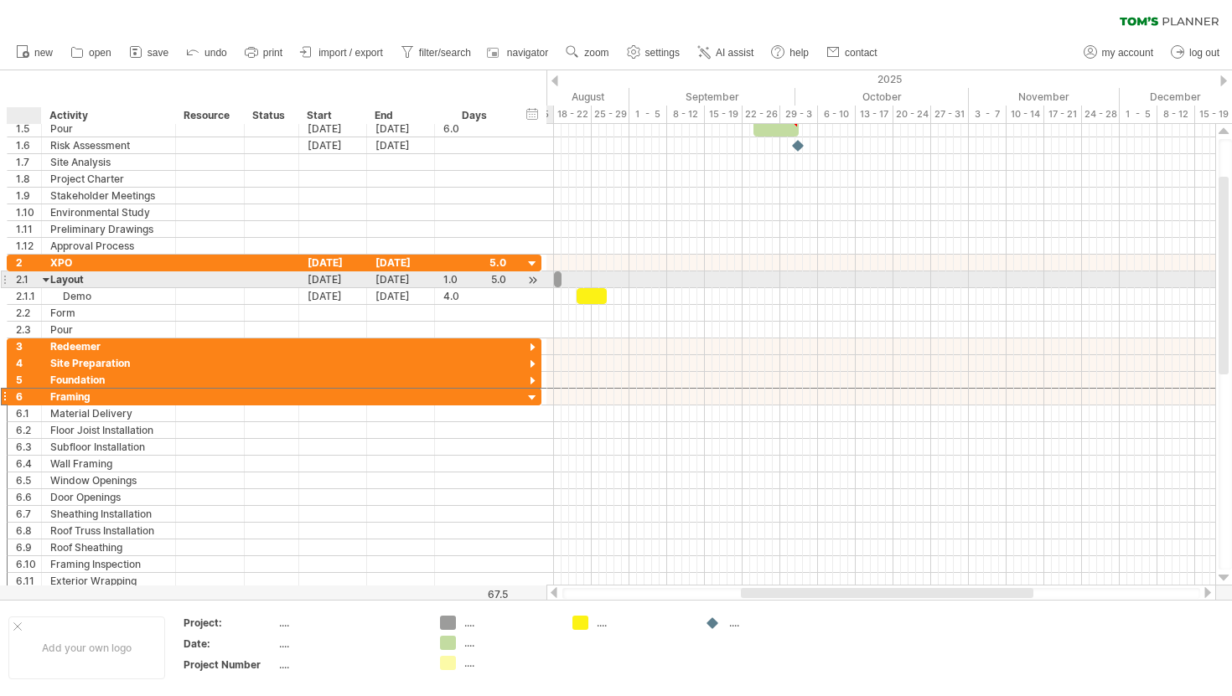
click at [47, 278] on div at bounding box center [47, 280] width 8 height 16
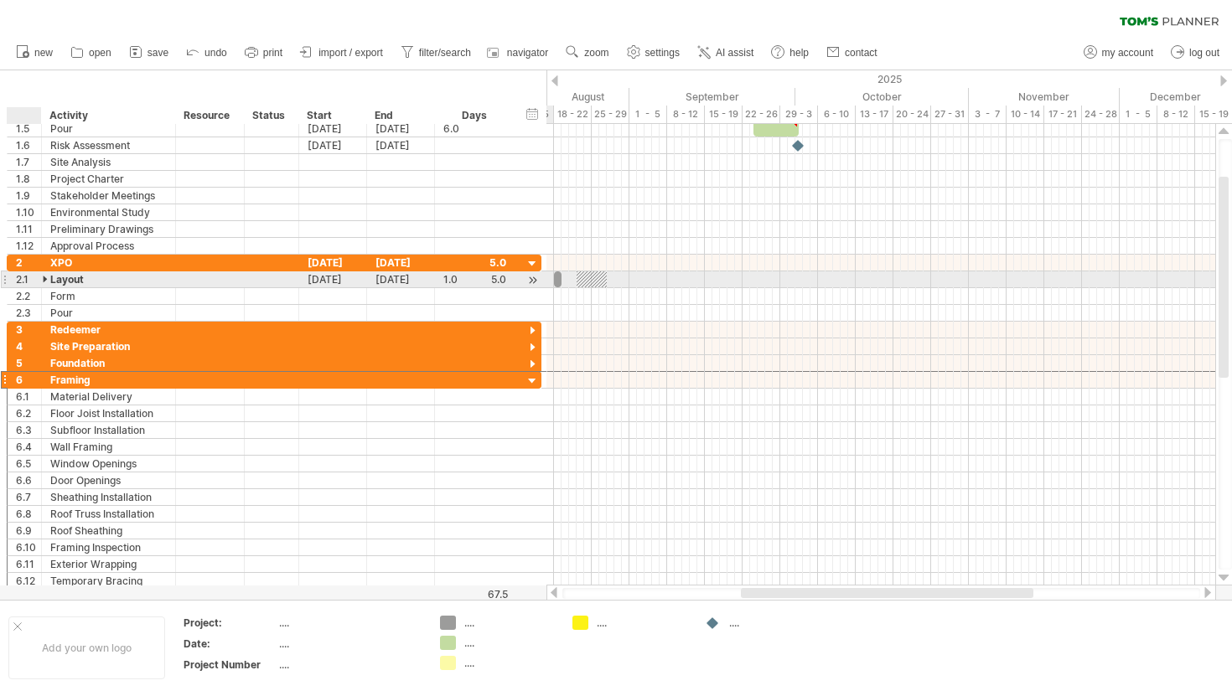
click at [47, 278] on div at bounding box center [47, 280] width 8 height 16
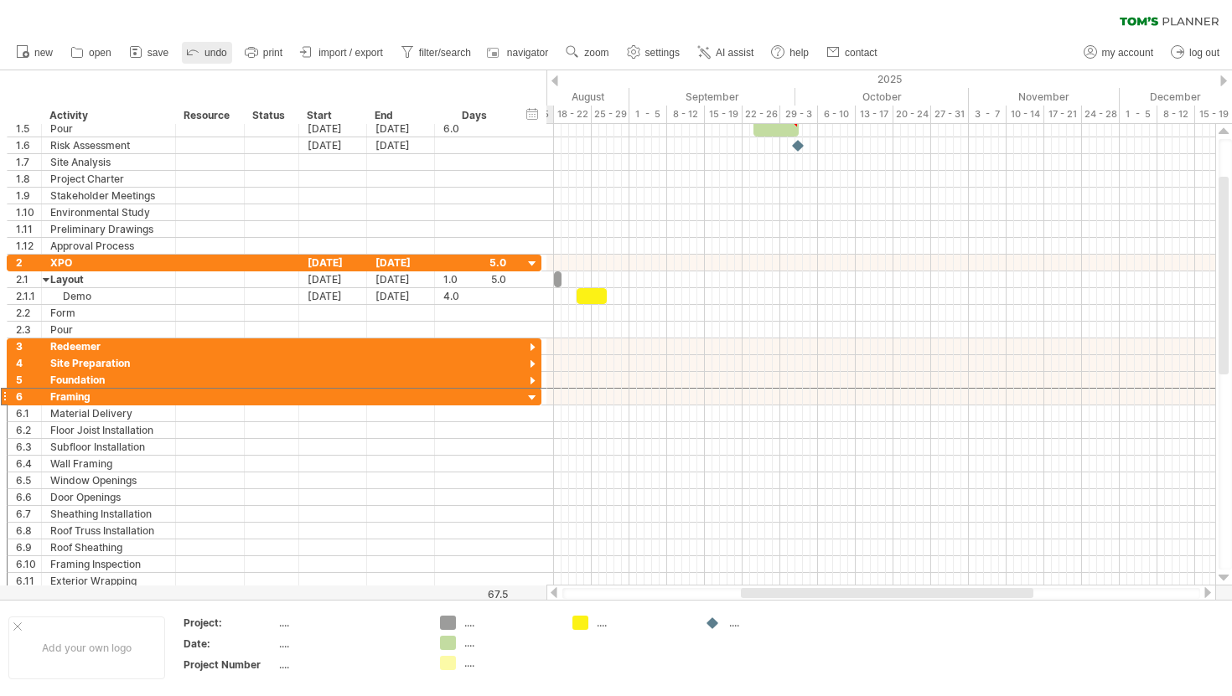
click at [196, 53] on icon at bounding box center [192, 51] width 17 height 17
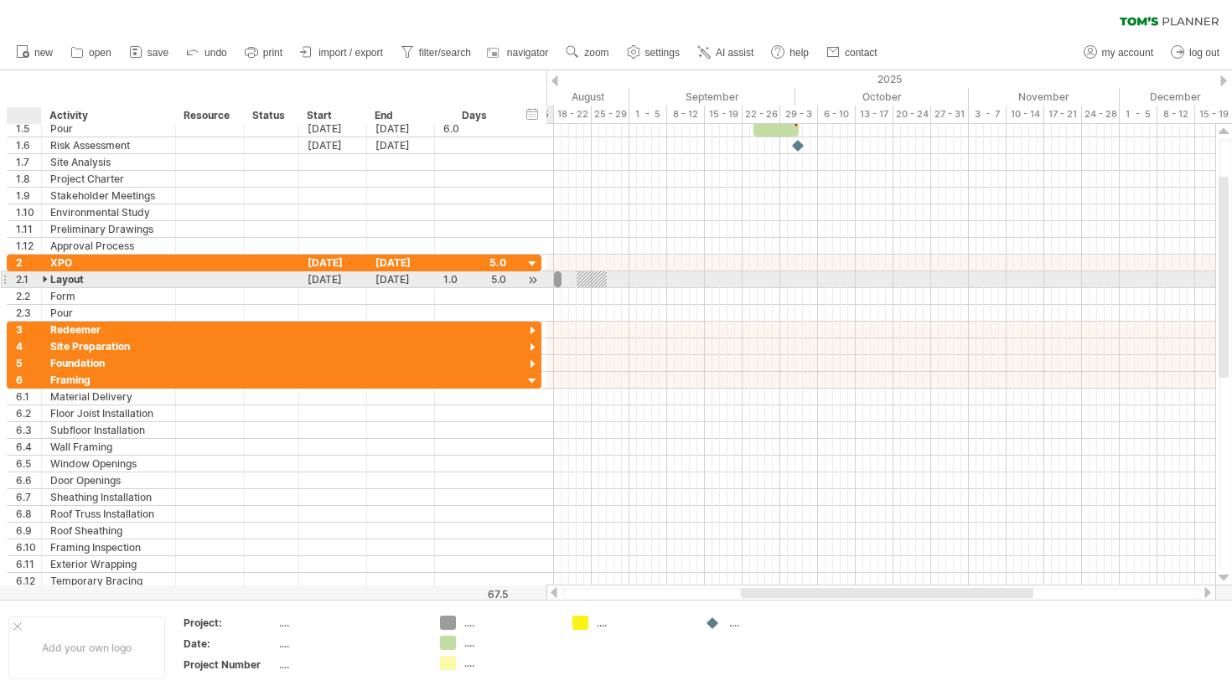
click at [48, 279] on div at bounding box center [47, 280] width 8 height 16
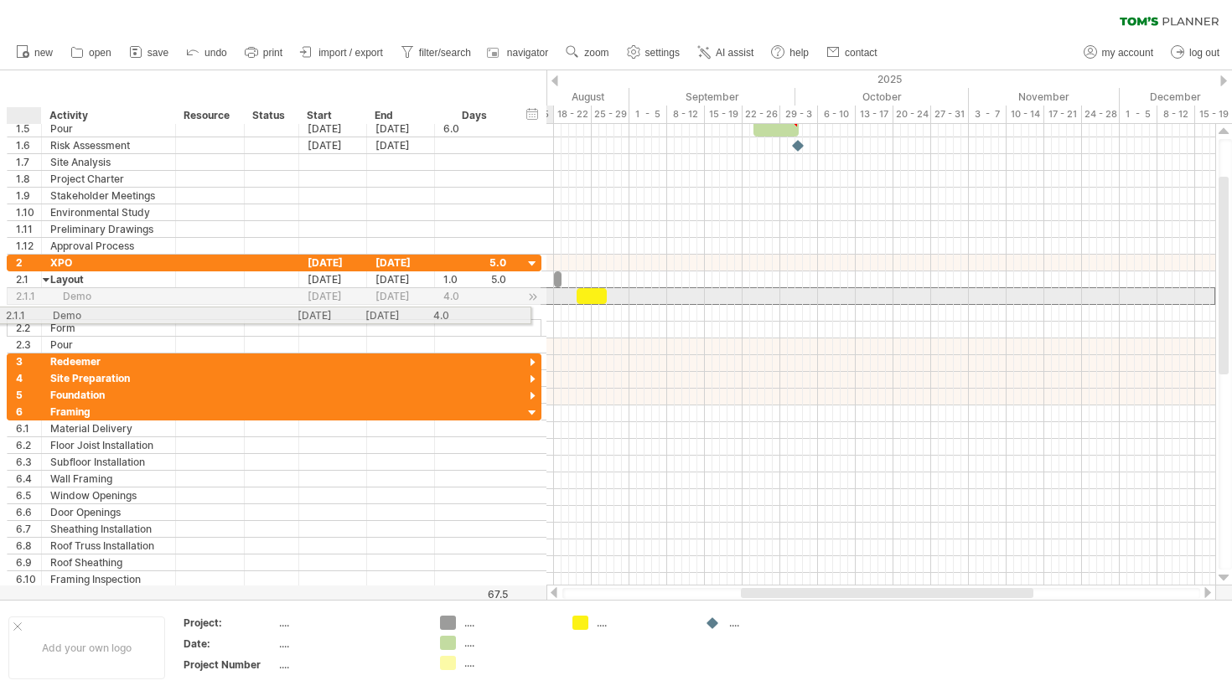
drag, startPoint x: 70, startPoint y: 292, endPoint x: 26, endPoint y: 313, distance: 48.4
click at [26, 313] on div "2 *** XPO [DATE] [DATE] 5.0 2.1 ****** Layout [DATE] [DATE] 1.0 5.0 2.1.1 **** …" at bounding box center [274, 304] width 535 height 99
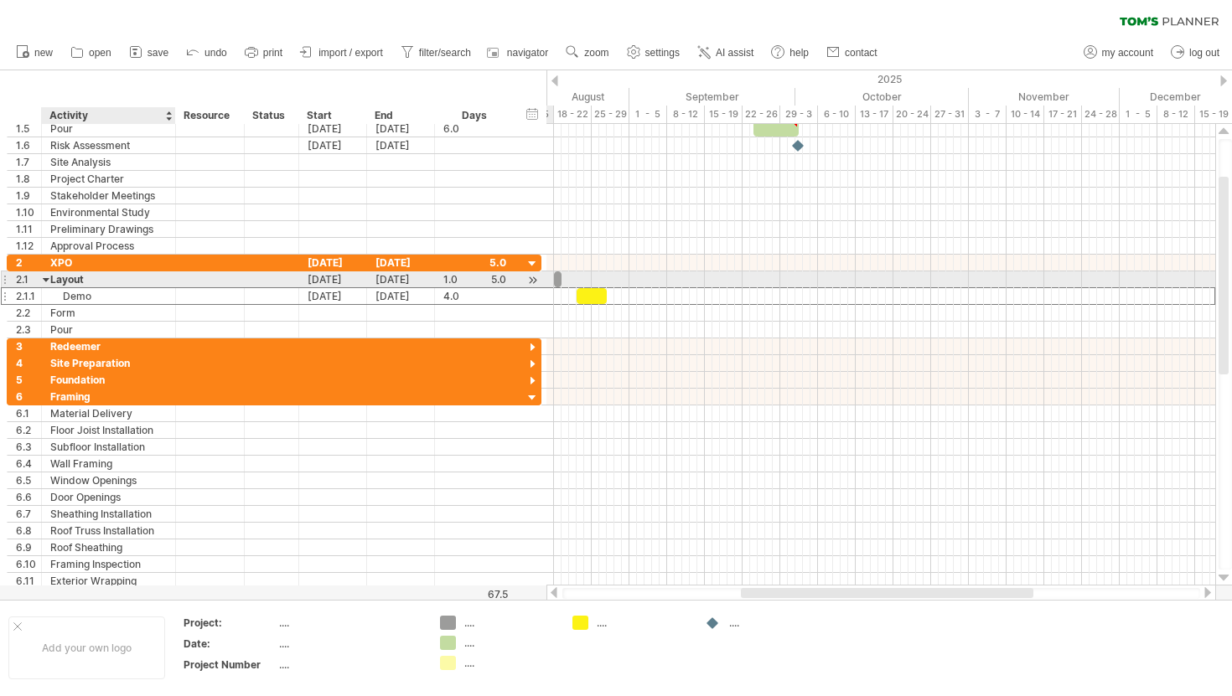
click at [62, 283] on div "Layout" at bounding box center [108, 280] width 116 height 16
click at [53, 283] on input "******" at bounding box center [108, 280] width 116 height 16
click at [49, 275] on div at bounding box center [47, 280] width 8 height 16
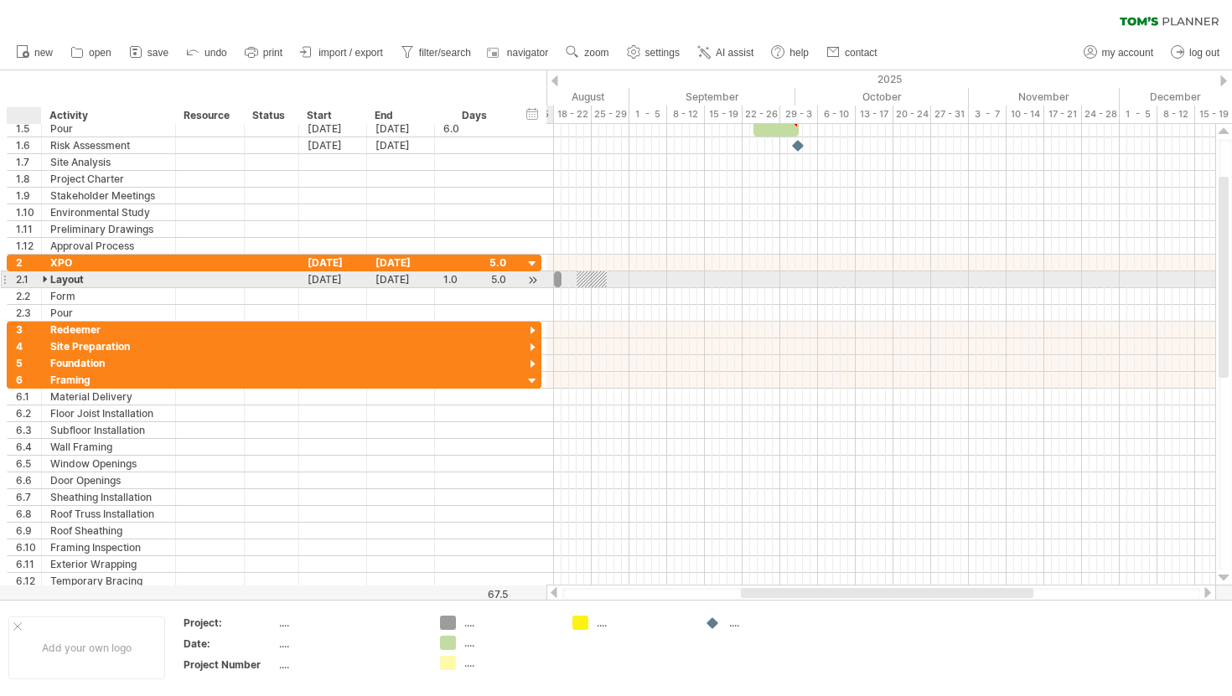
click at [45, 280] on div at bounding box center [47, 280] width 8 height 16
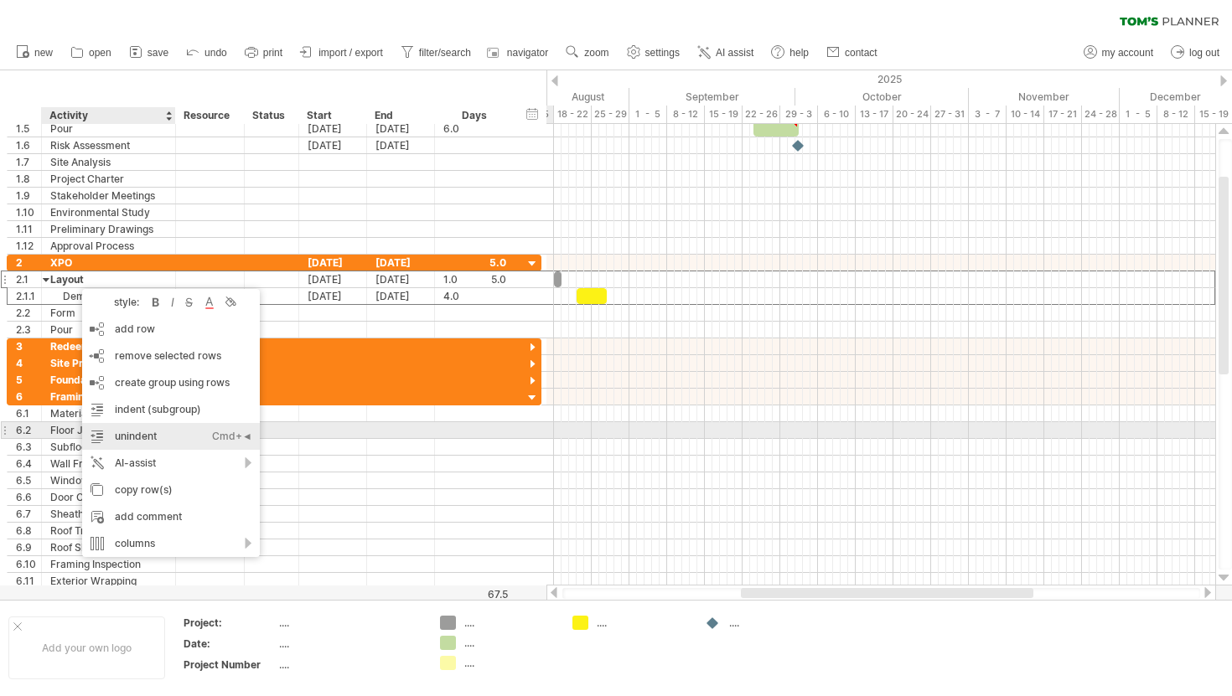
click at [132, 430] on div "unindent Ctrl+◄ Cmd+◄" at bounding box center [171, 436] width 178 height 27
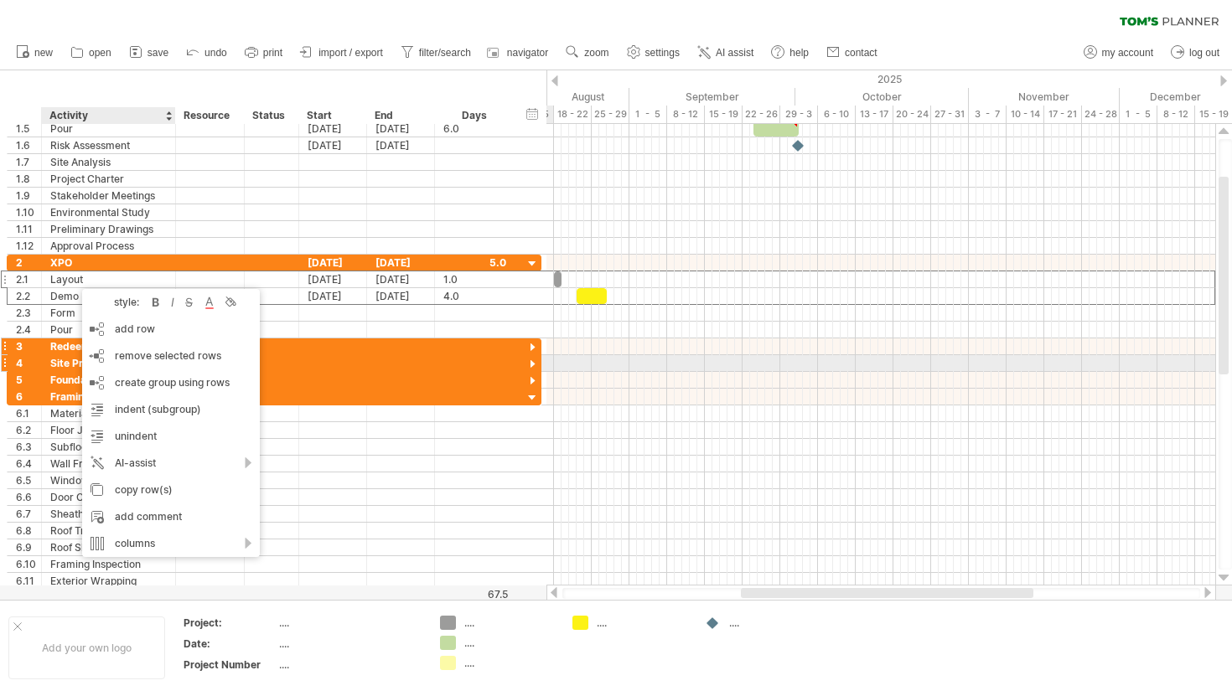
click at [76, 352] on div "Redeemer" at bounding box center [108, 347] width 116 height 16
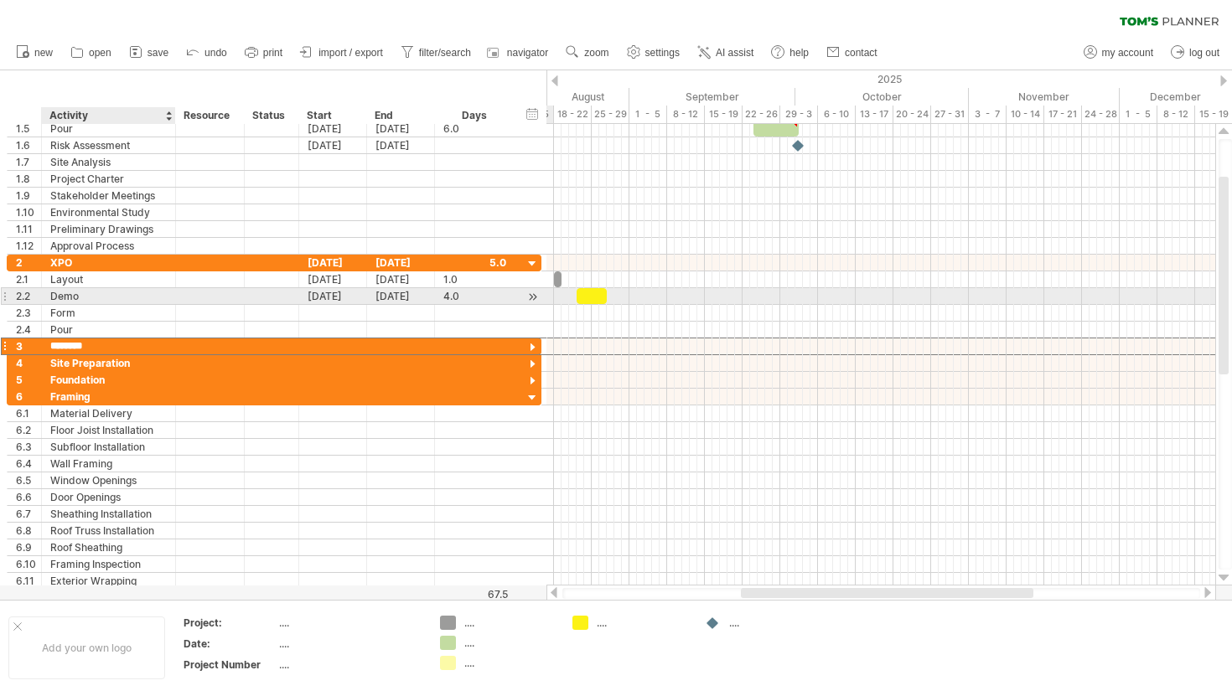
click at [69, 292] on div "Demo" at bounding box center [108, 296] width 116 height 16
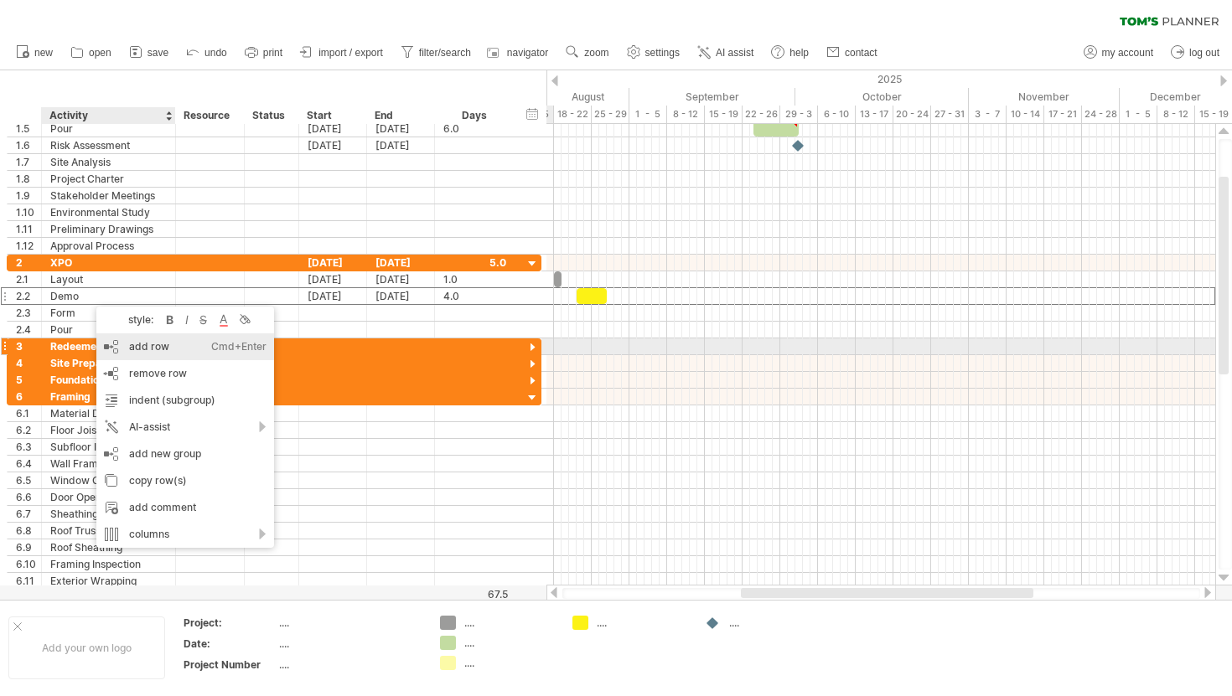
click at [122, 343] on div "add row Ctrl+Enter Cmd+Enter" at bounding box center [185, 347] width 178 height 27
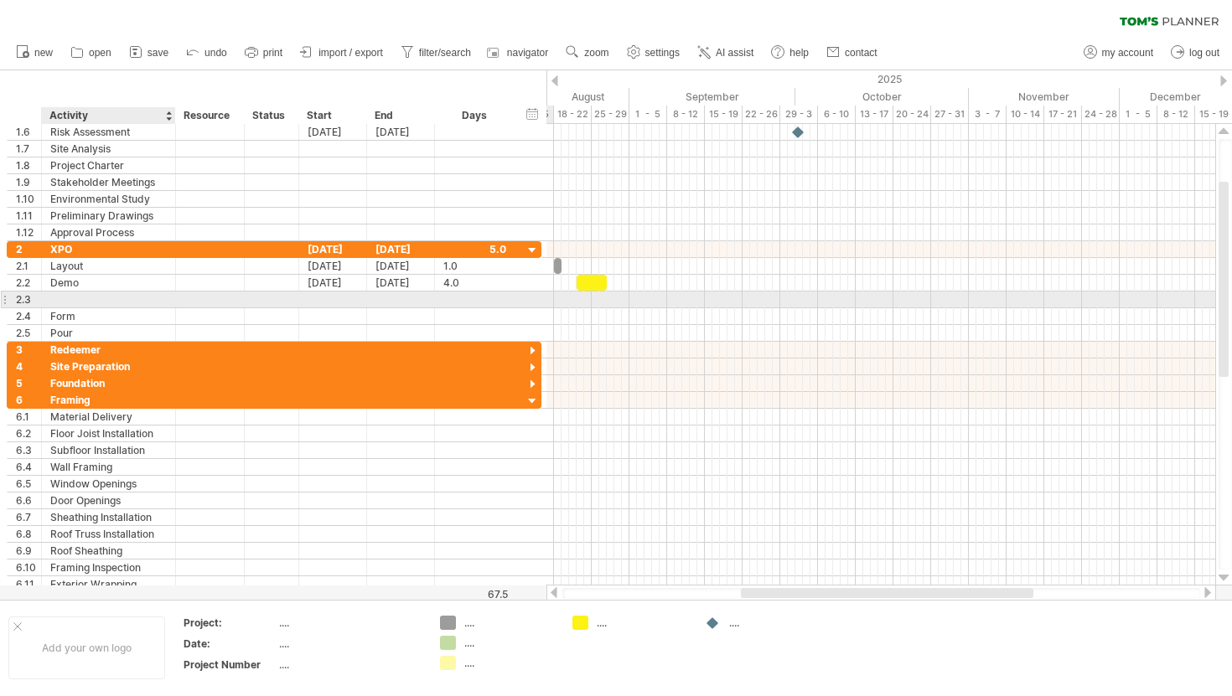
click at [82, 293] on div at bounding box center [108, 300] width 116 height 16
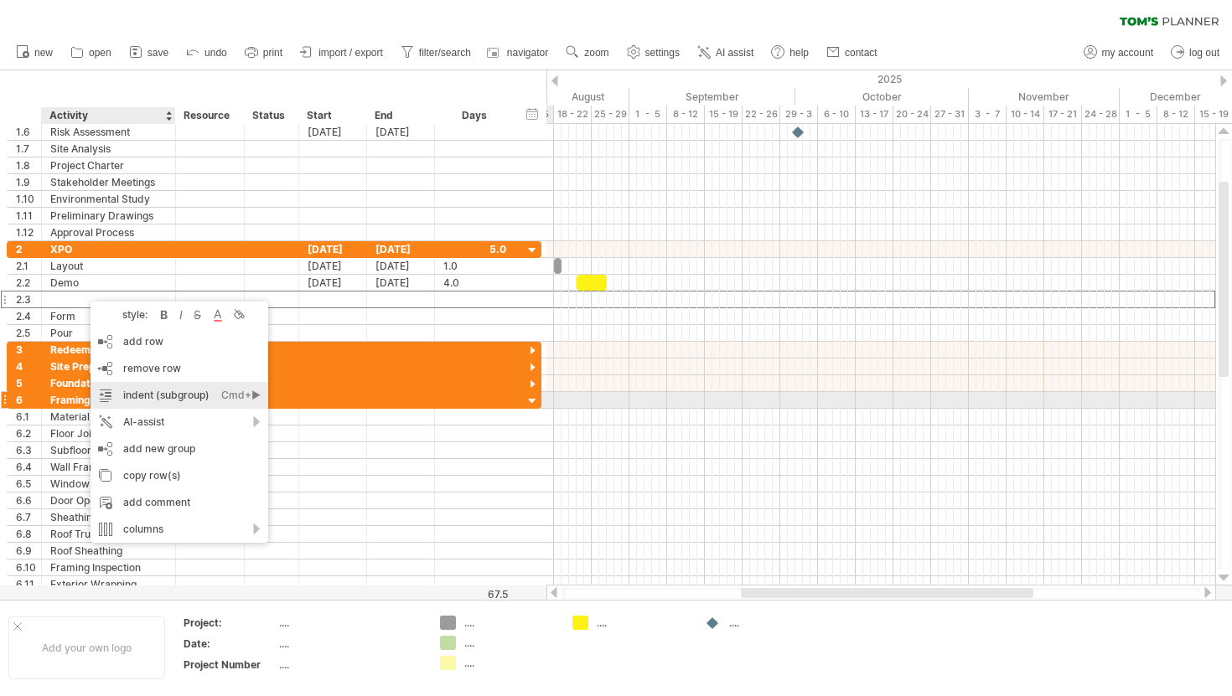
click at [217, 393] on div "indent (subgroup) Ctrl+► Cmd+►" at bounding box center [180, 395] width 178 height 27
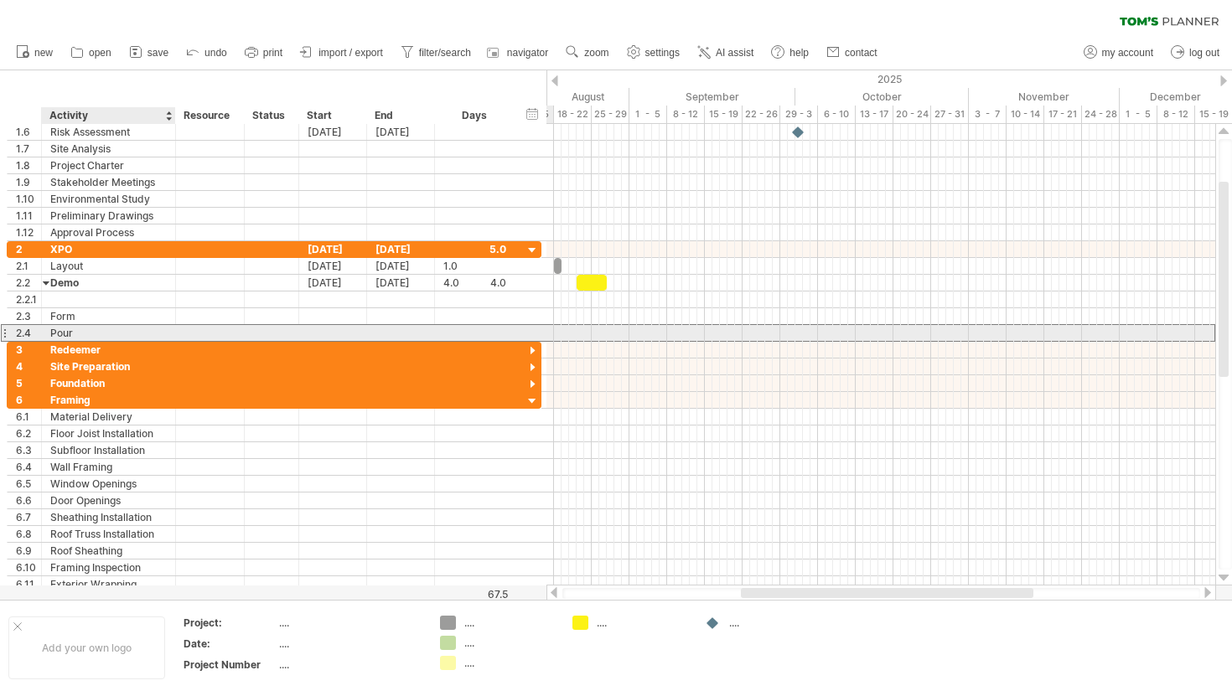
click at [114, 339] on div "Pour" at bounding box center [108, 333] width 116 height 16
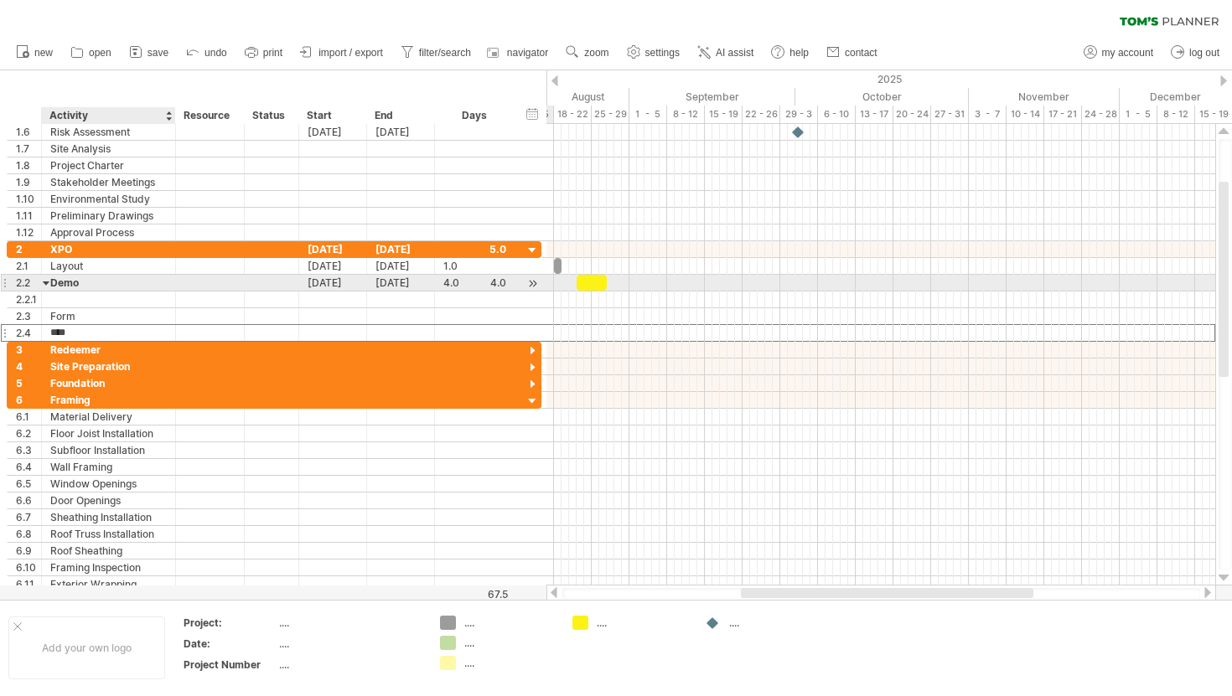
click at [51, 285] on div "Demo" at bounding box center [108, 283] width 116 height 16
click at [51, 285] on input "****" at bounding box center [108, 283] width 116 height 16
click at [50, 282] on input "****" at bounding box center [108, 283] width 116 height 16
click at [47, 282] on div at bounding box center [47, 283] width 8 height 16
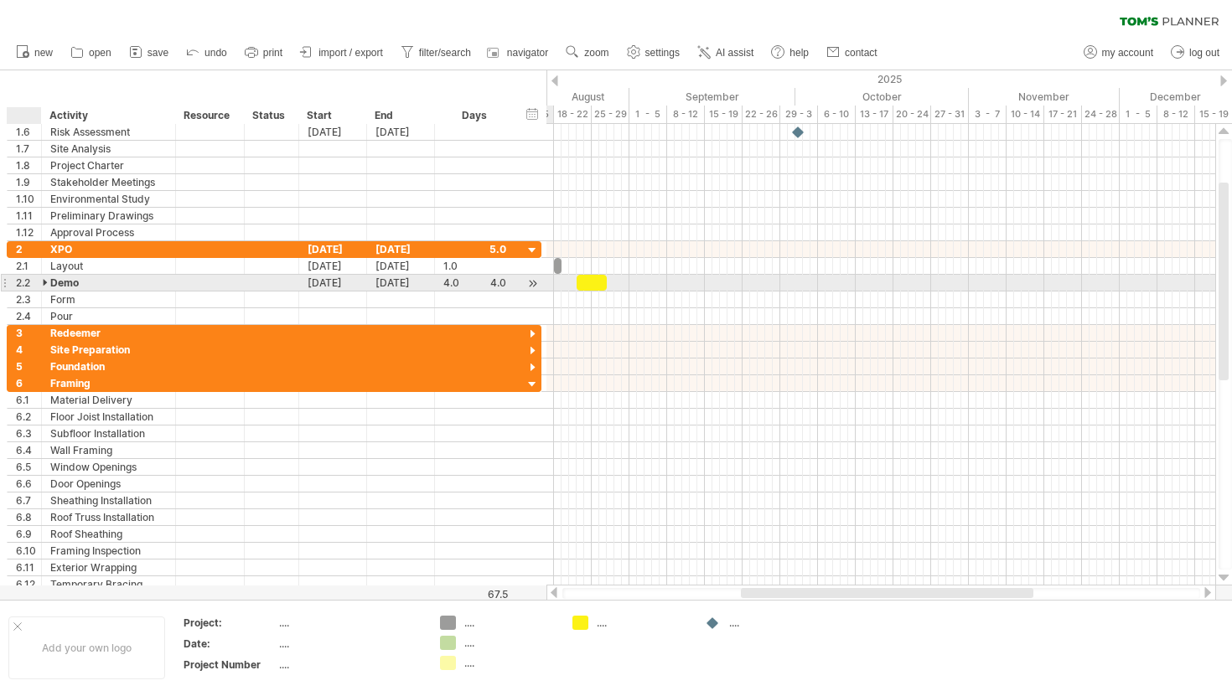
click at [47, 282] on div at bounding box center [47, 283] width 8 height 16
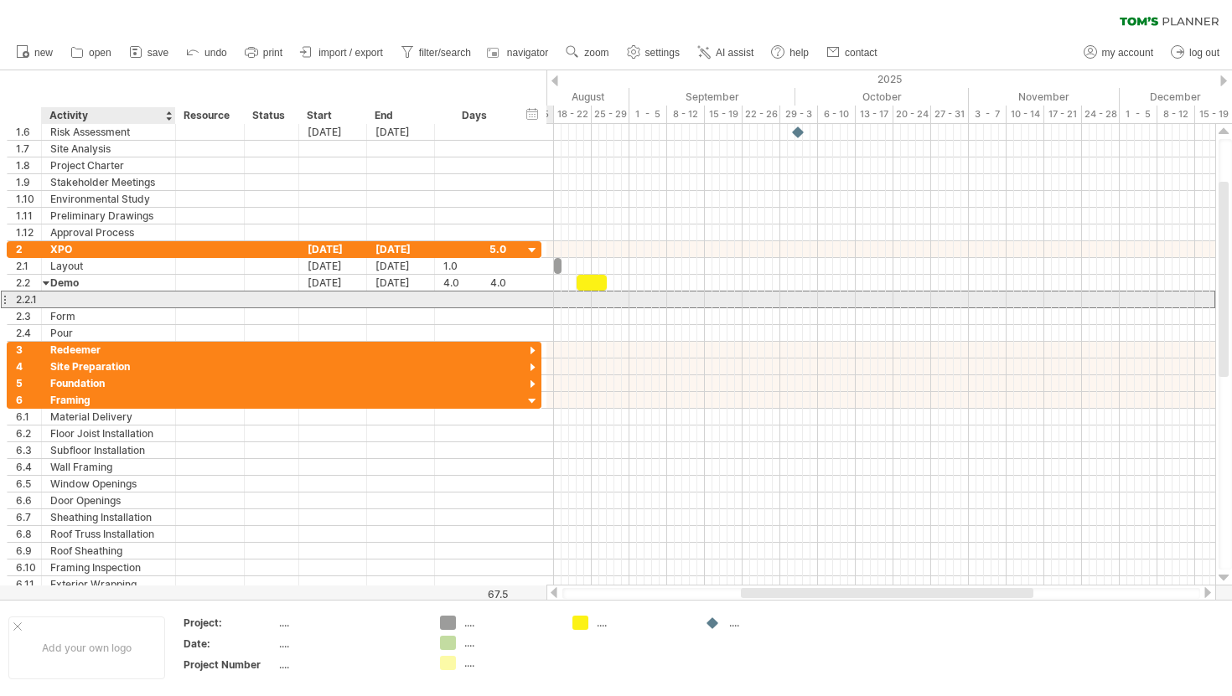
click at [63, 298] on div at bounding box center [108, 300] width 116 height 16
click at [195, 297] on div at bounding box center [209, 300] width 51 height 16
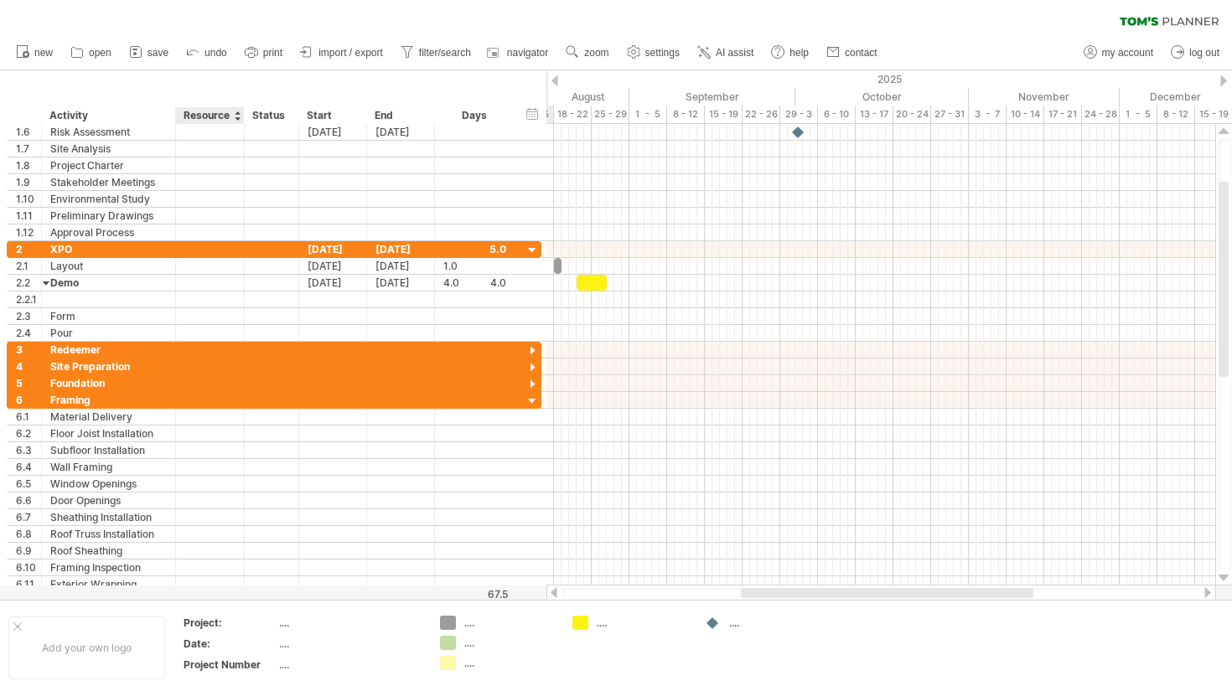
click at [218, 122] on div "Resource" at bounding box center [209, 115] width 51 height 17
click at [219, 112] on input "********" at bounding box center [209, 115] width 51 height 17
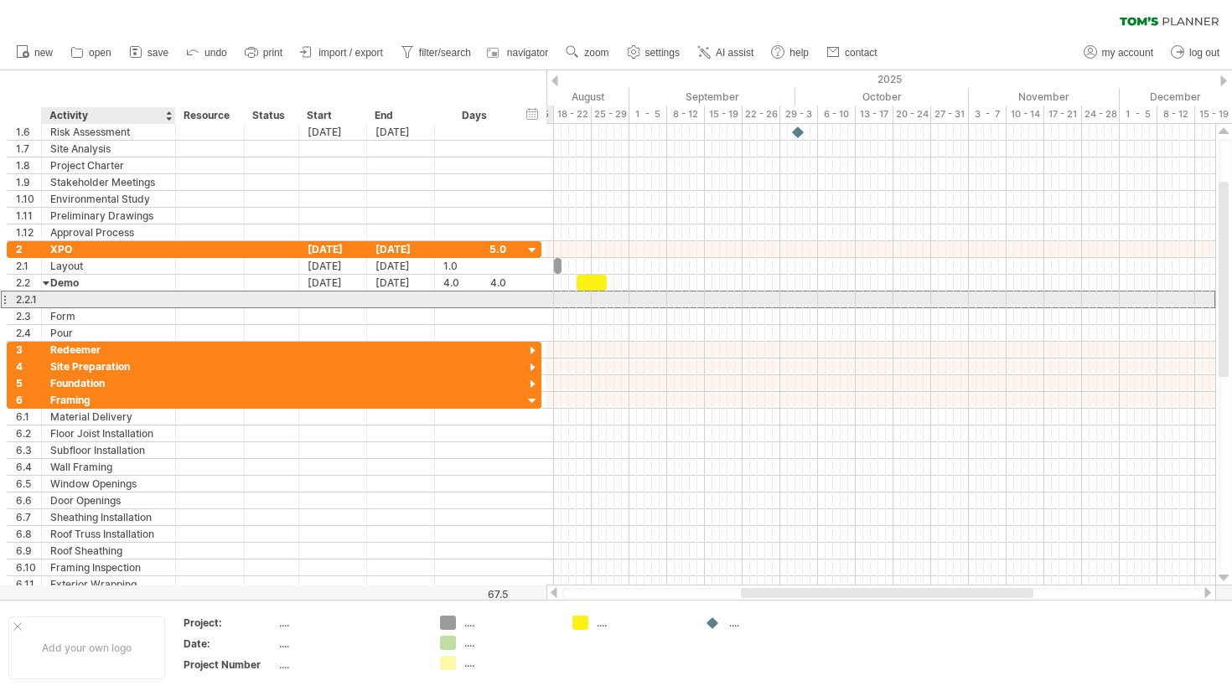
click at [84, 303] on div at bounding box center [108, 300] width 116 height 16
click at [182, 300] on div at bounding box center [210, 300] width 69 height 16
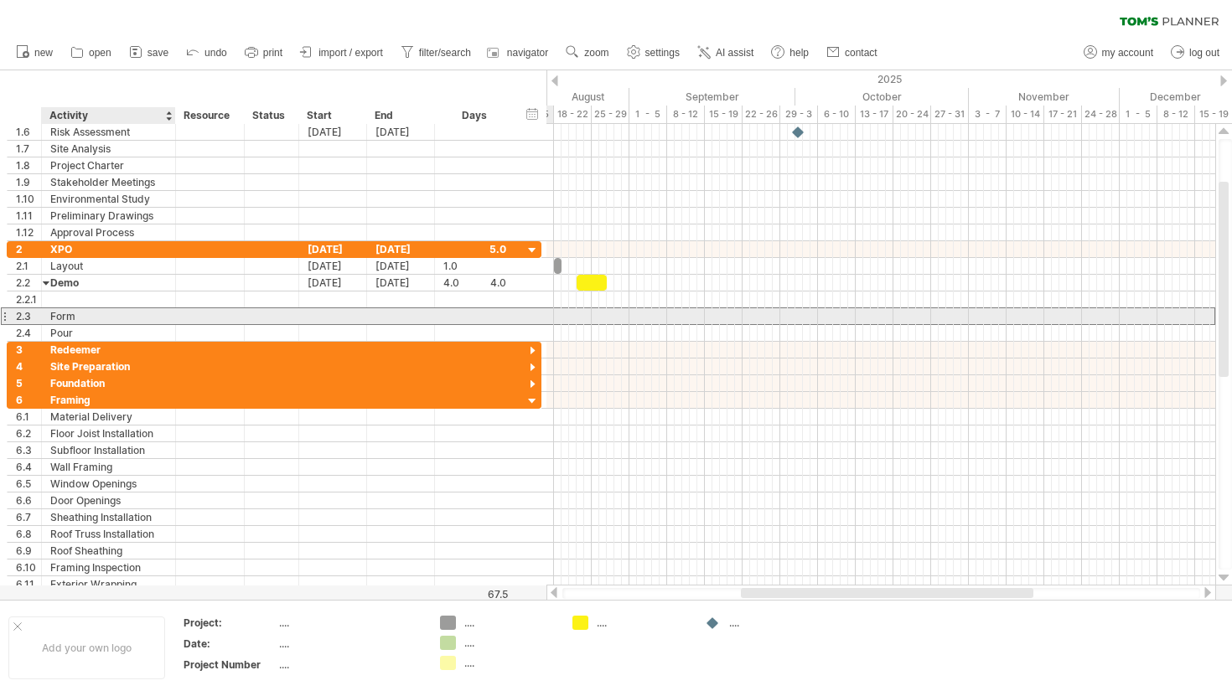
click at [124, 310] on div "Form" at bounding box center [108, 316] width 116 height 16
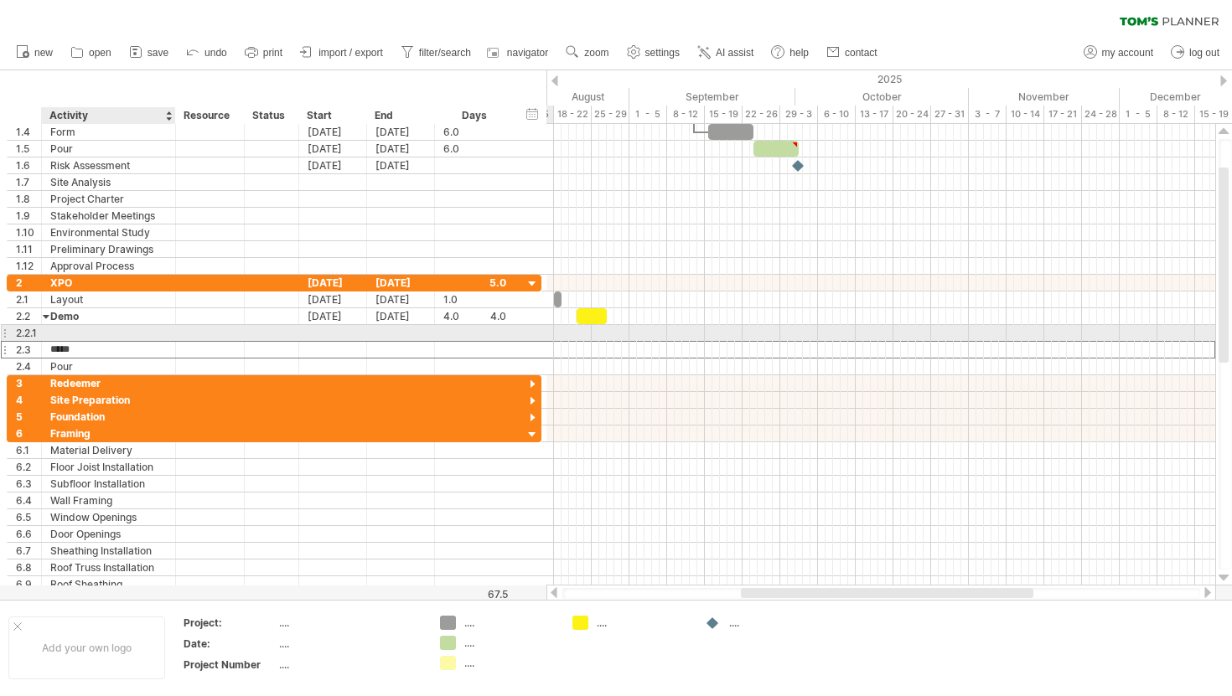
click at [76, 326] on div at bounding box center [108, 333] width 116 height 16
type input "*"
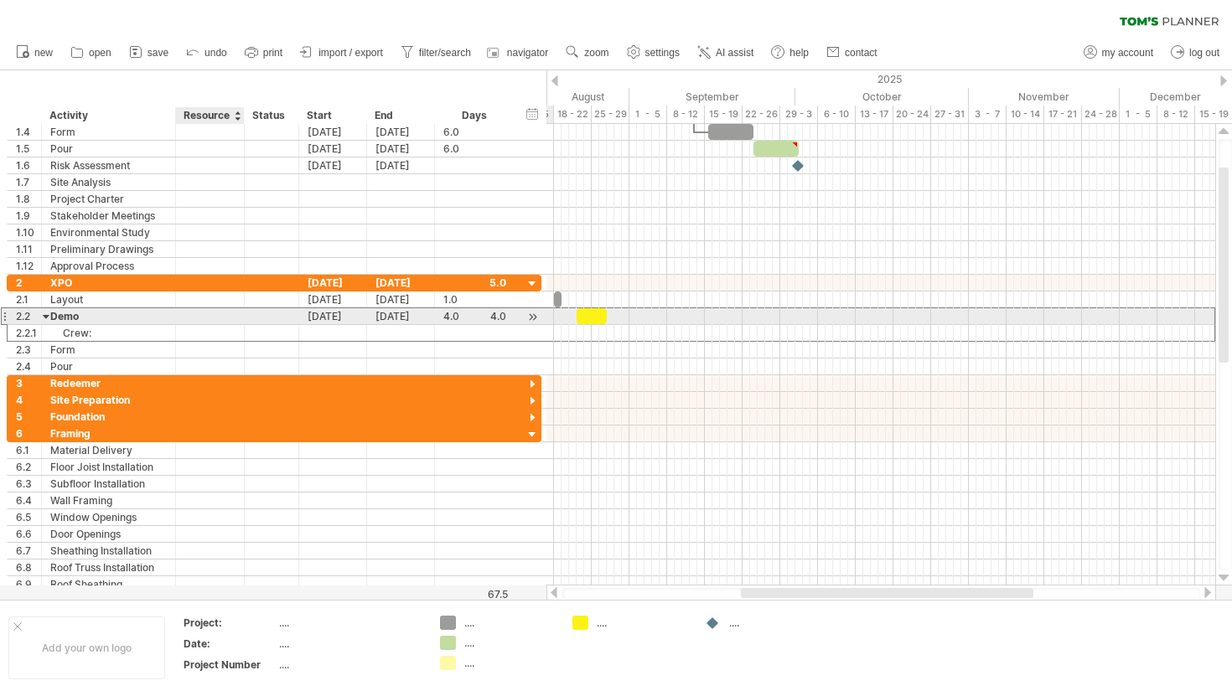
click at [197, 323] on div at bounding box center [209, 316] width 51 height 16
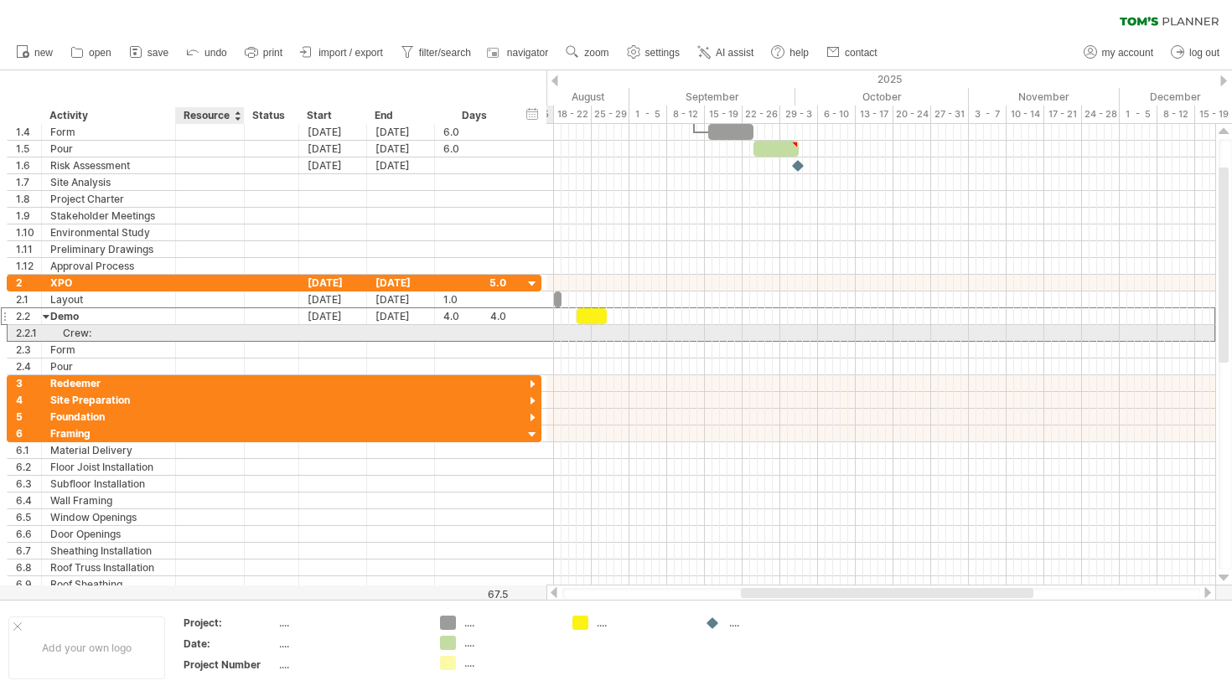
click at [194, 335] on div at bounding box center [209, 333] width 51 height 16
click at [149, 336] on div "Crew:" at bounding box center [108, 333] width 116 height 16
type input "**********"
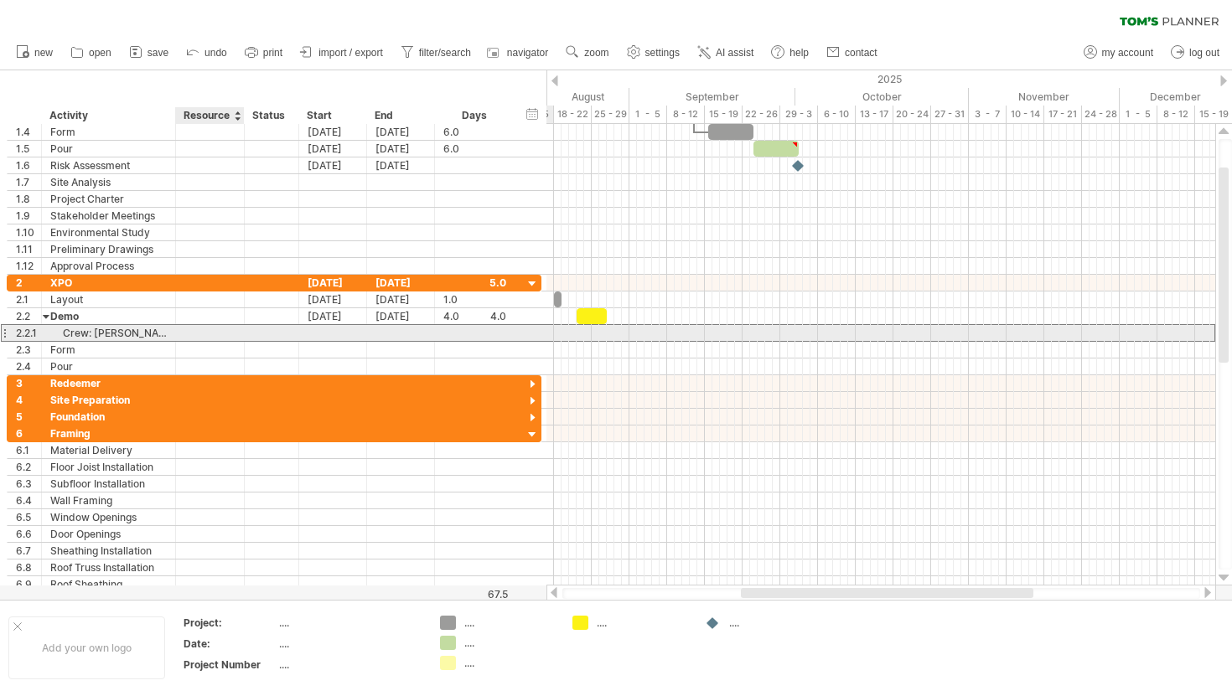
click at [187, 341] on div "**********" at bounding box center [274, 333] width 535 height 18
click at [342, 332] on div at bounding box center [333, 333] width 68 height 16
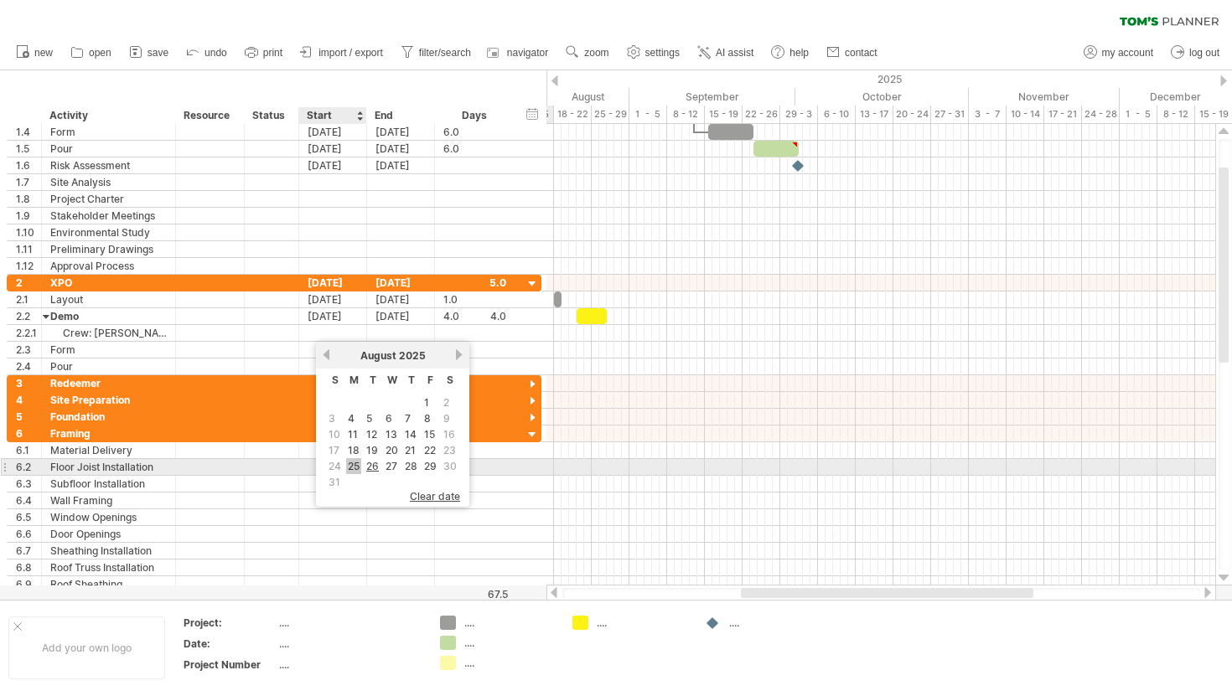
click at [348, 463] on link "25" at bounding box center [353, 466] width 15 height 16
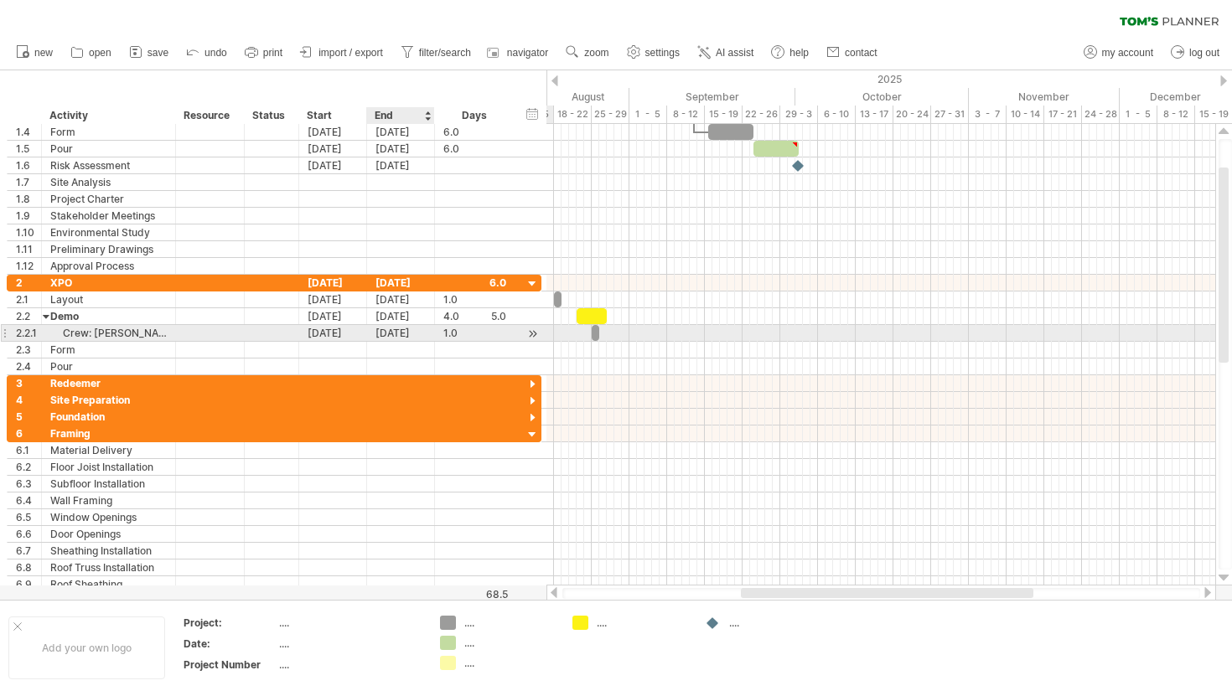
click at [398, 328] on div "[DATE]" at bounding box center [401, 333] width 68 height 16
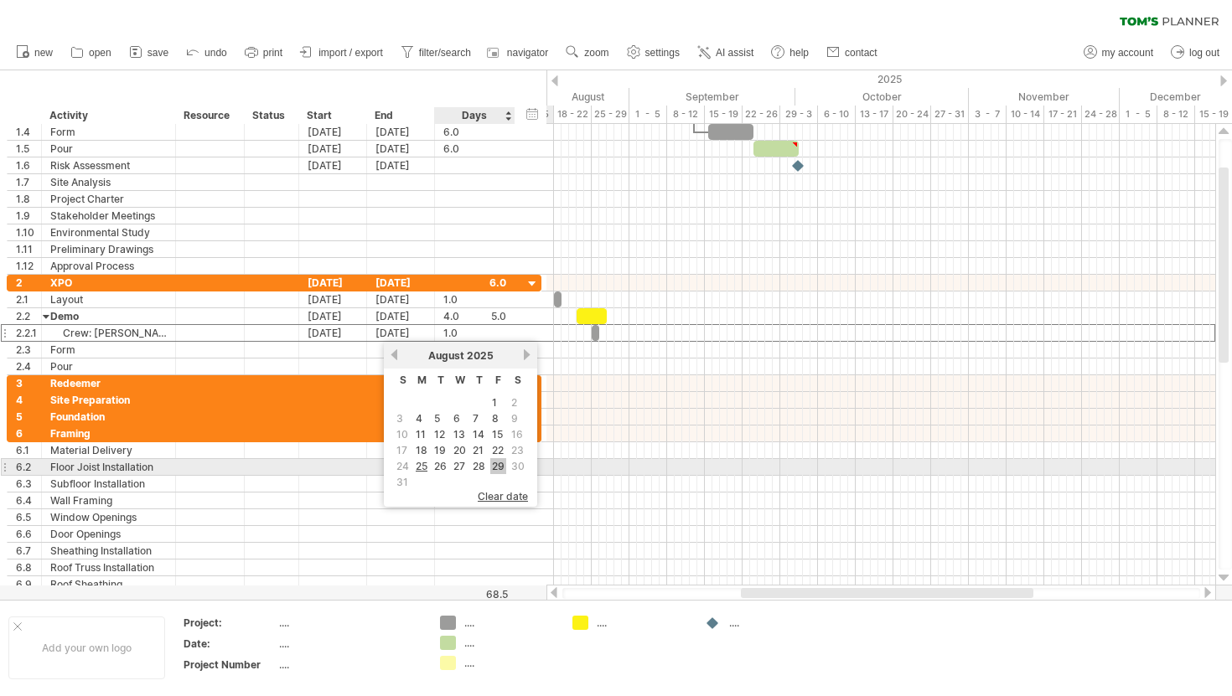
click at [491, 460] on link "29" at bounding box center [498, 466] width 16 height 16
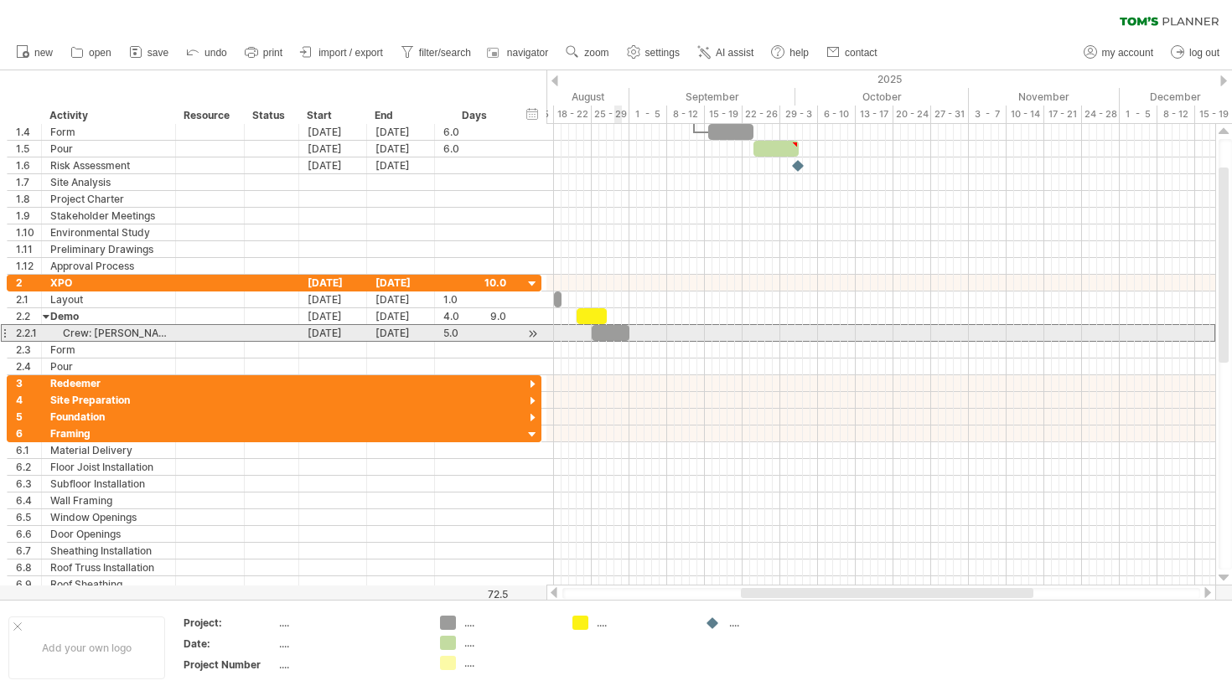
click at [619, 334] on div at bounding box center [611, 333] width 38 height 16
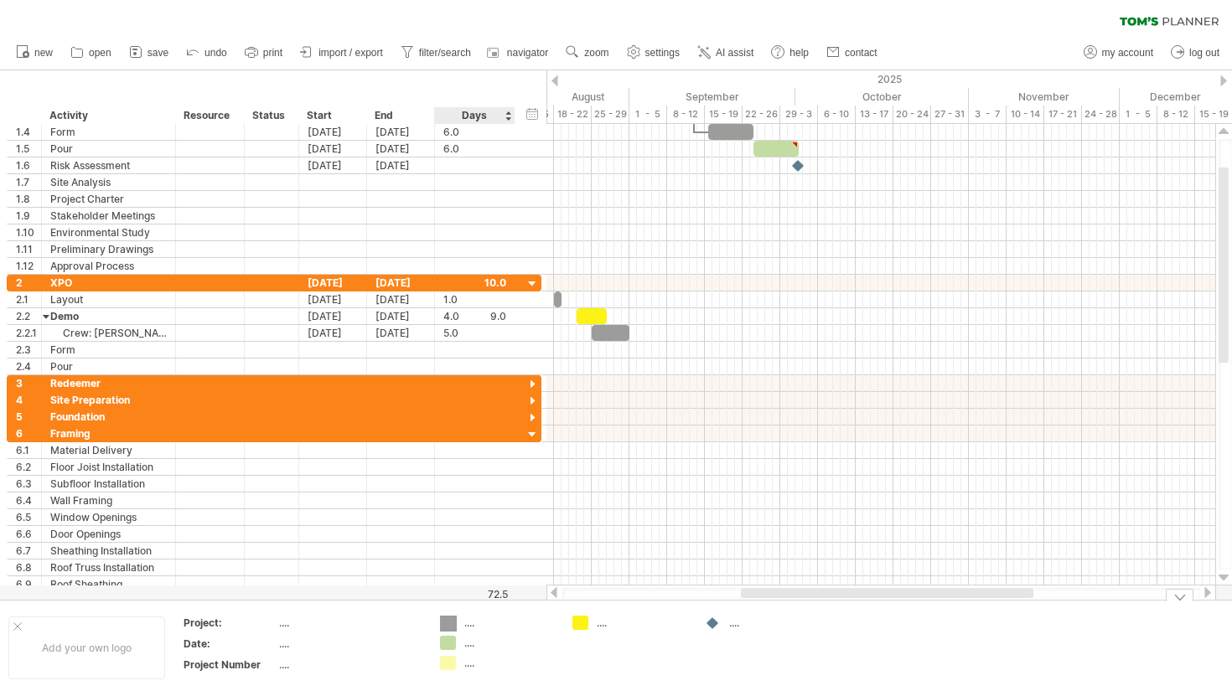
click at [448, 621] on div "Trying to reach [DOMAIN_NAME] Connected again... 0% clear filter new 1" at bounding box center [616, 348] width 1232 height 696
click at [577, 624] on div "Trying to reach [DOMAIN_NAME] Connected again... 0% clear filter new 1" at bounding box center [616, 348] width 1232 height 696
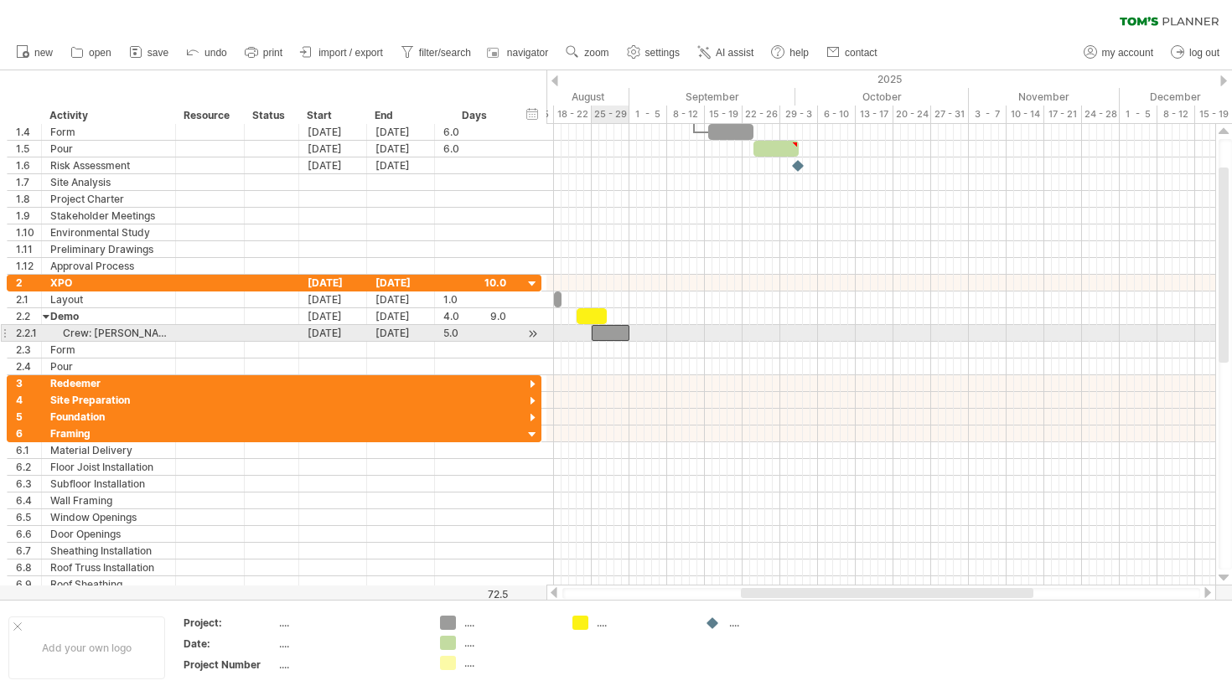
click at [617, 335] on div at bounding box center [611, 333] width 38 height 16
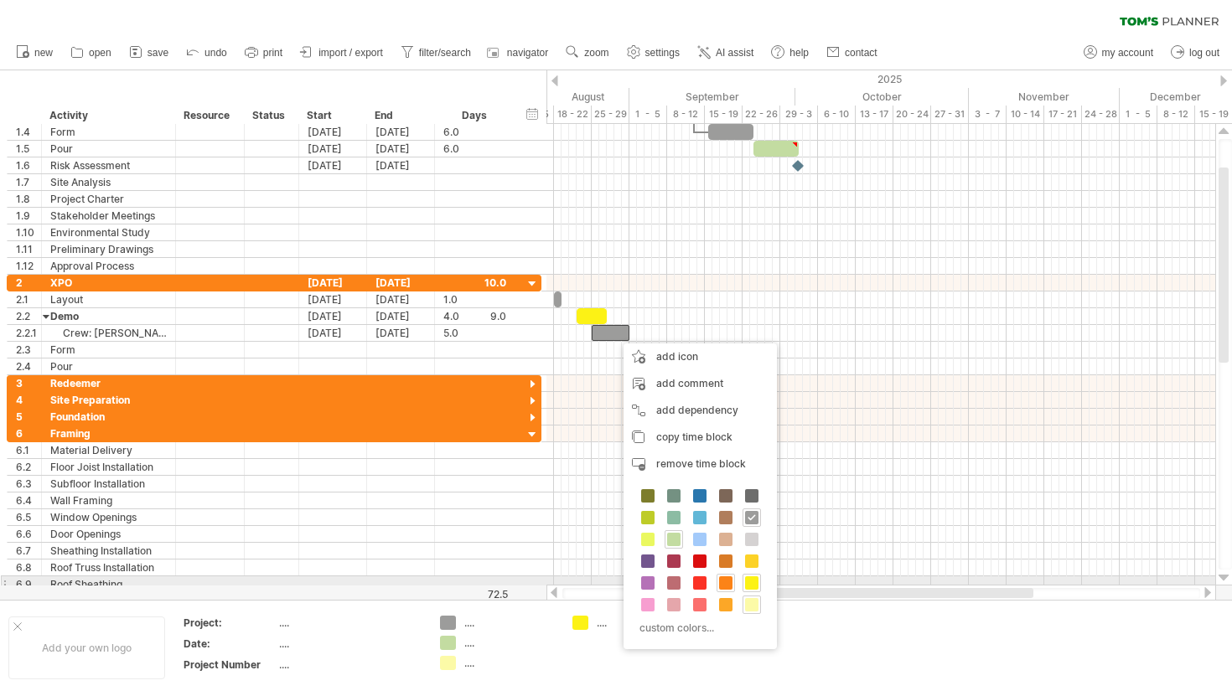
click at [727, 582] on span at bounding box center [725, 583] width 13 height 13
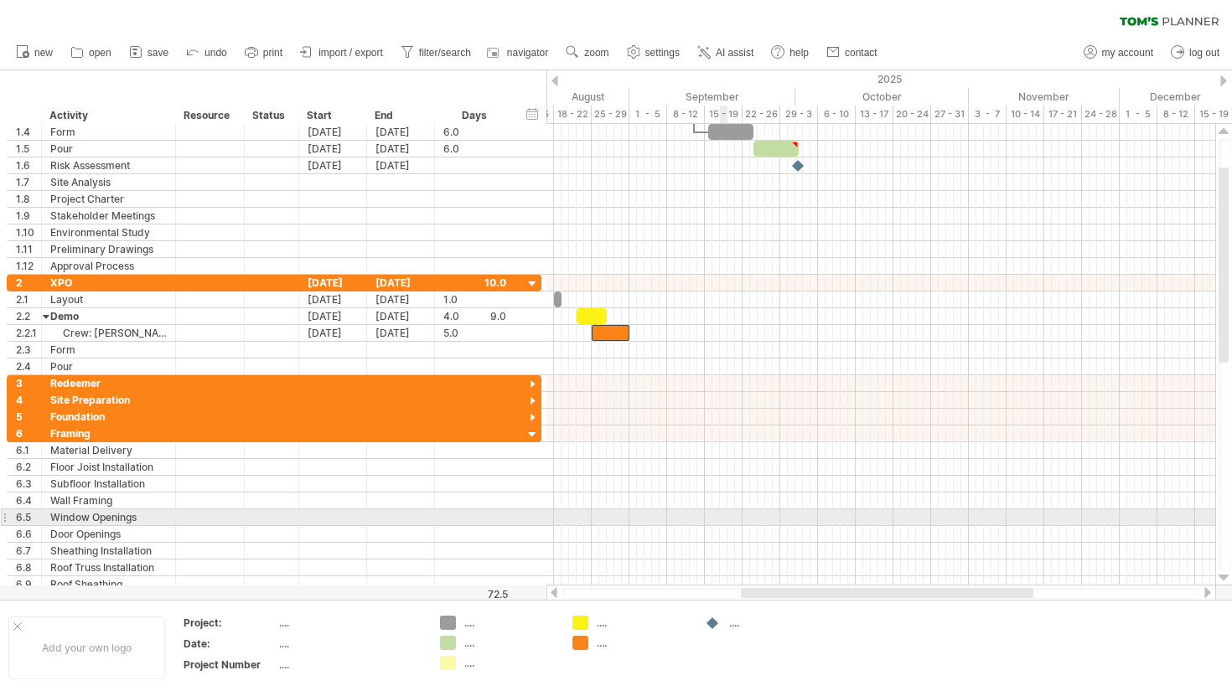
click at [720, 512] on div at bounding box center [880, 518] width 669 height 17
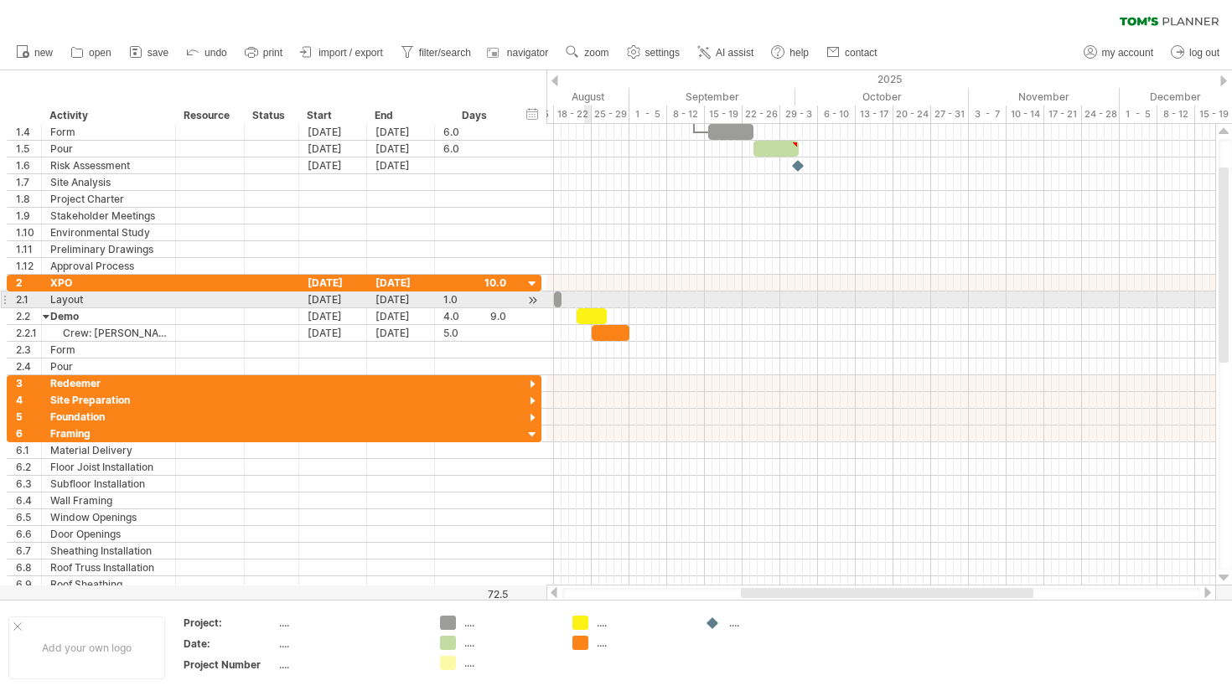
click at [587, 308] on div at bounding box center [880, 300] width 669 height 17
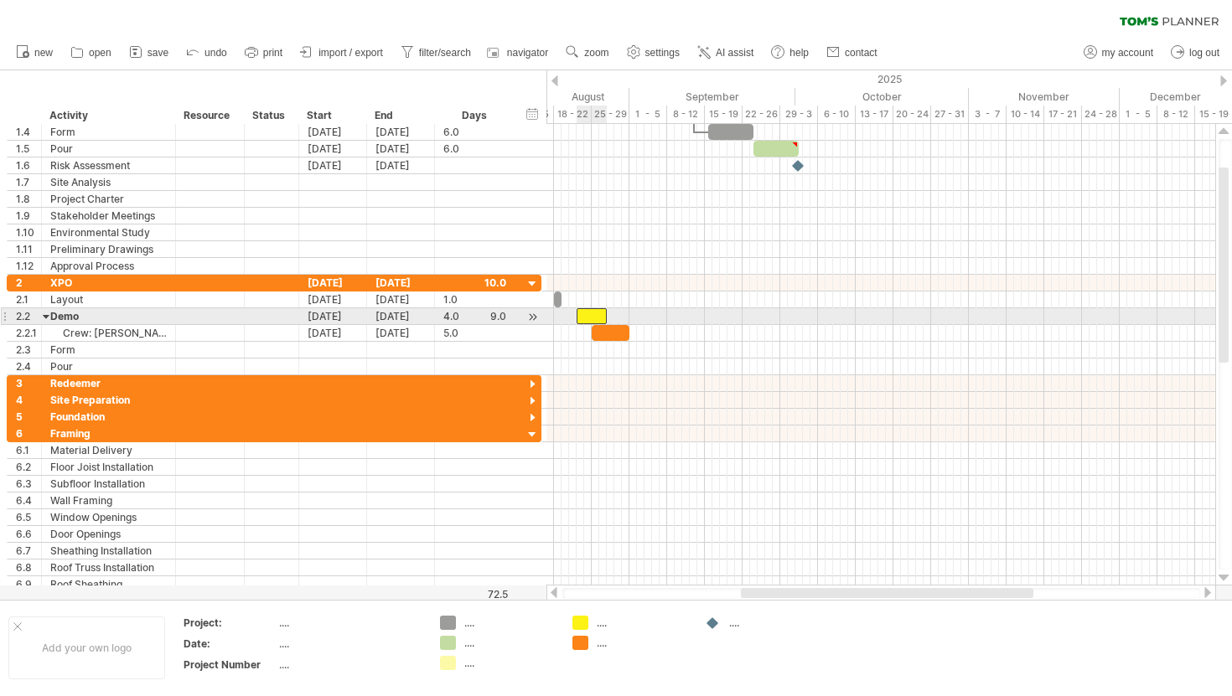
click at [584, 311] on div at bounding box center [592, 316] width 30 height 16
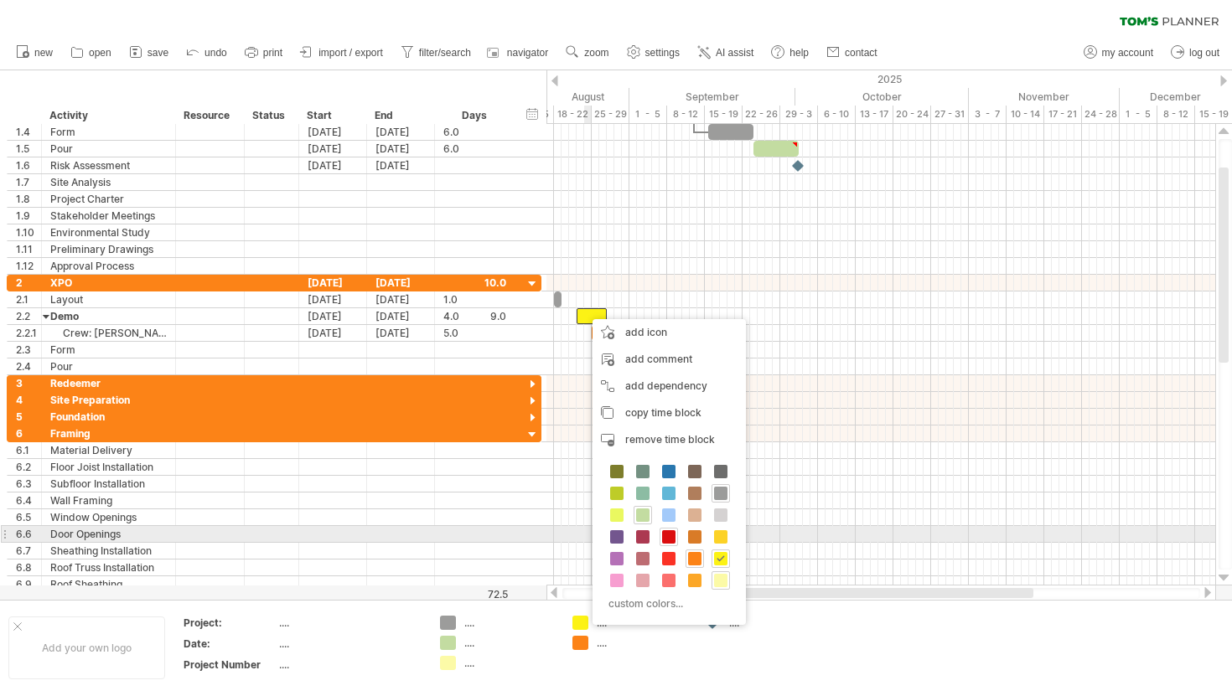
click at [665, 539] on span at bounding box center [668, 537] width 13 height 13
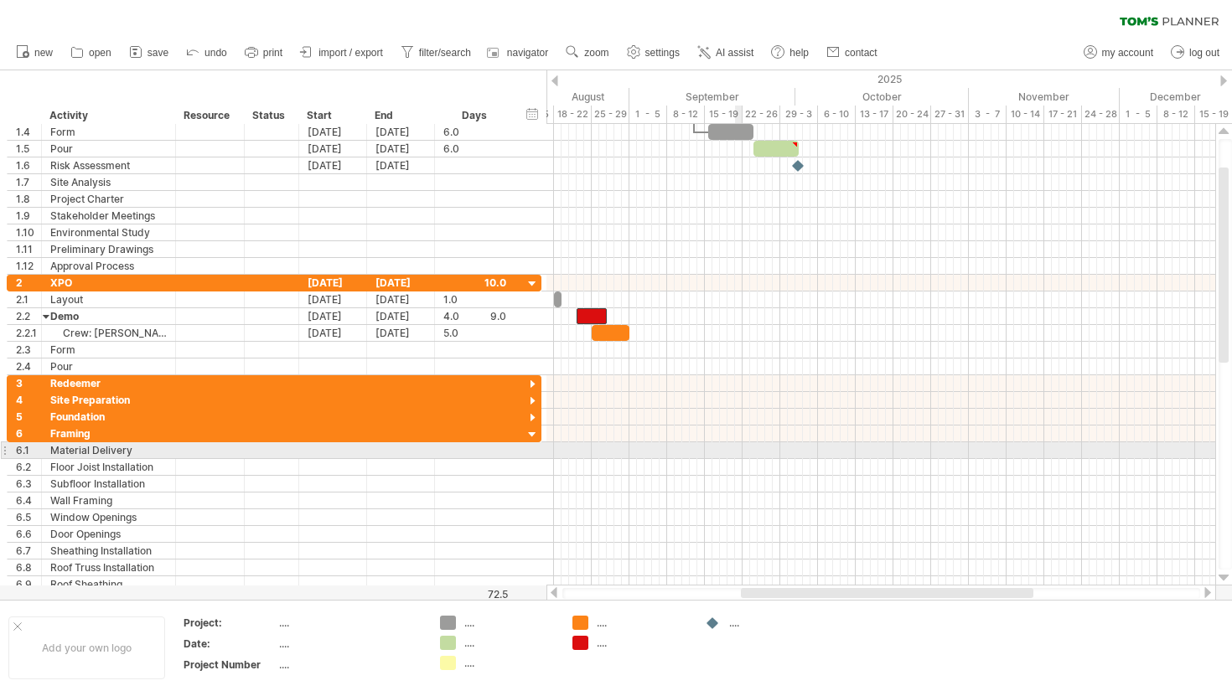
click at [741, 437] on div at bounding box center [880, 434] width 669 height 17
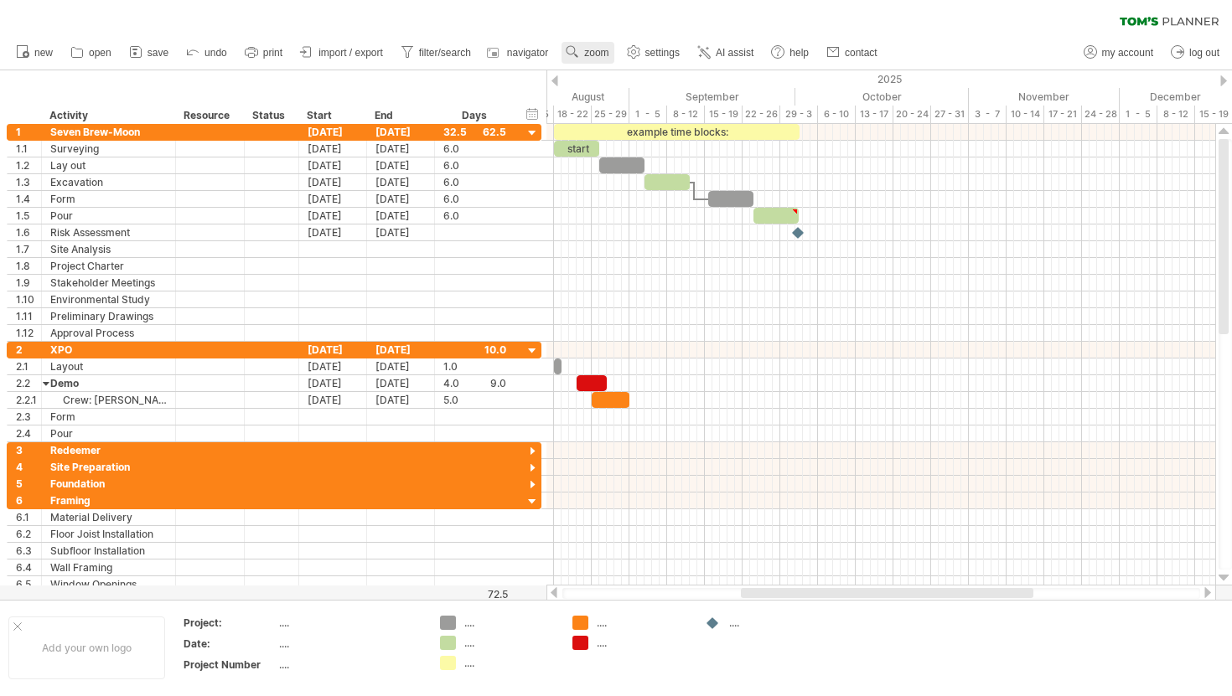
click at [585, 56] on span "zoom" at bounding box center [596, 53] width 24 height 12
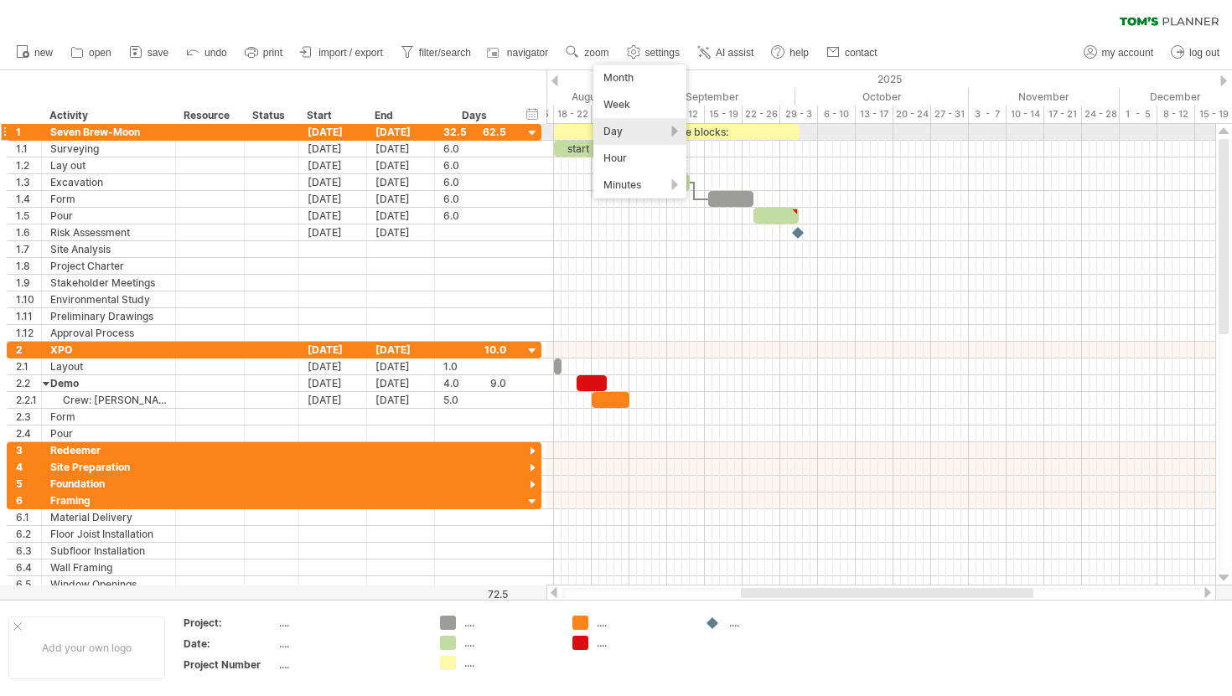
click at [674, 131] on div "Day" at bounding box center [639, 131] width 93 height 27
click at [635, 108] on div "Week" at bounding box center [639, 104] width 93 height 27
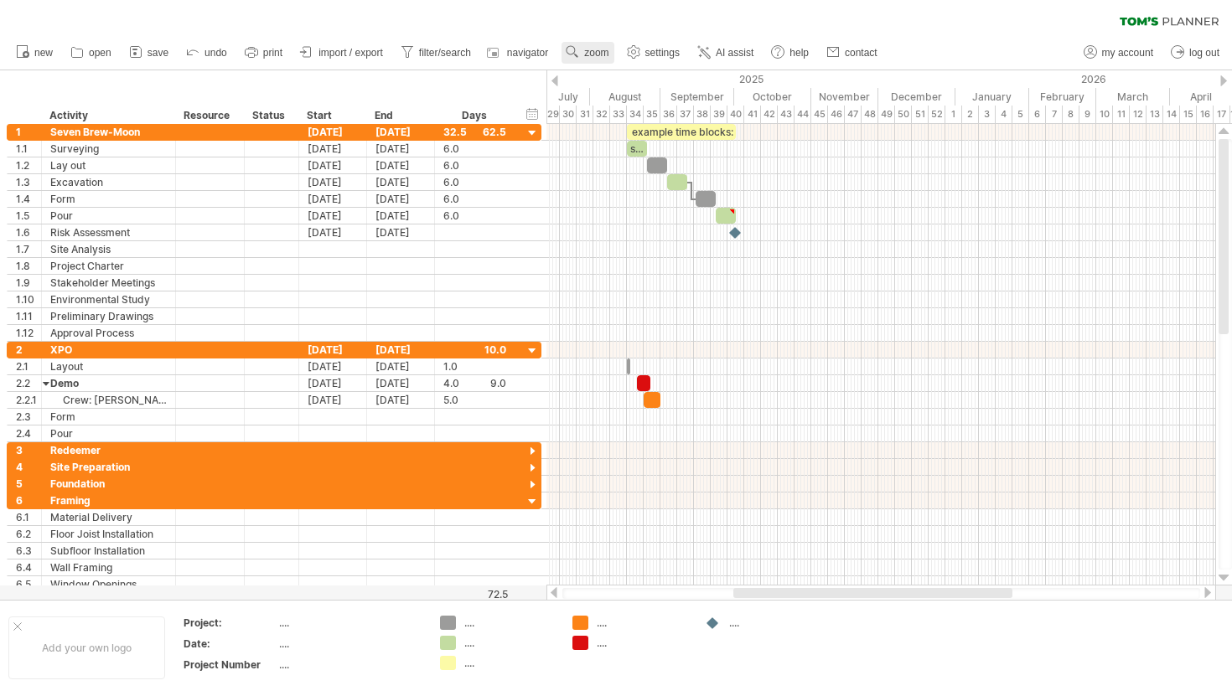
click at [592, 60] on link "zoom" at bounding box center [588, 53] width 52 height 22
click at [608, 83] on div "Month" at bounding box center [646, 82] width 93 height 27
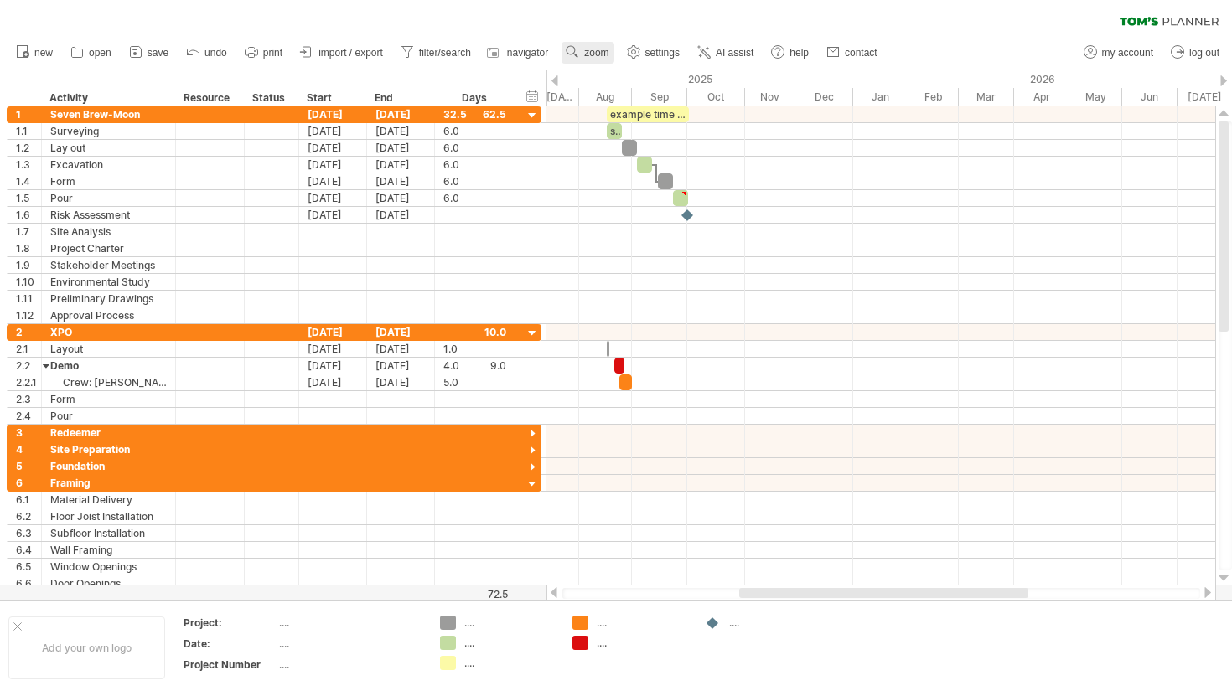
click at [587, 47] on span "zoom" at bounding box center [596, 53] width 24 height 12
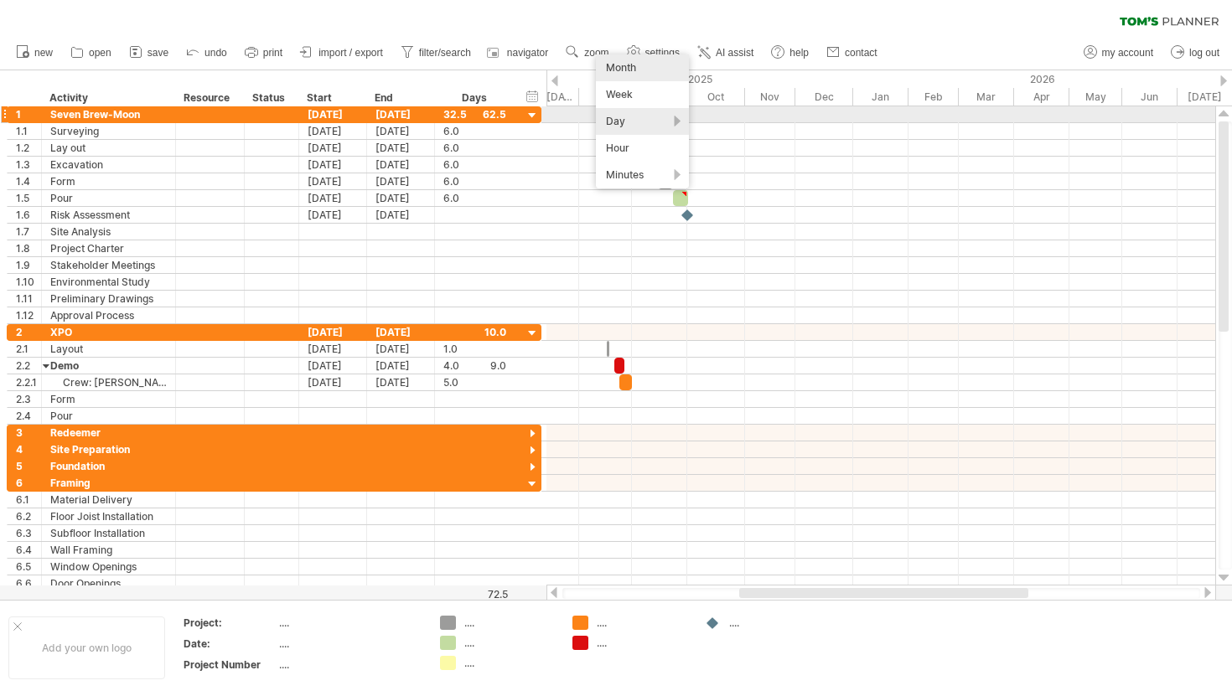
click at [673, 122] on div "Day" at bounding box center [642, 121] width 93 height 27
click at [660, 122] on div "Day" at bounding box center [642, 121] width 93 height 27
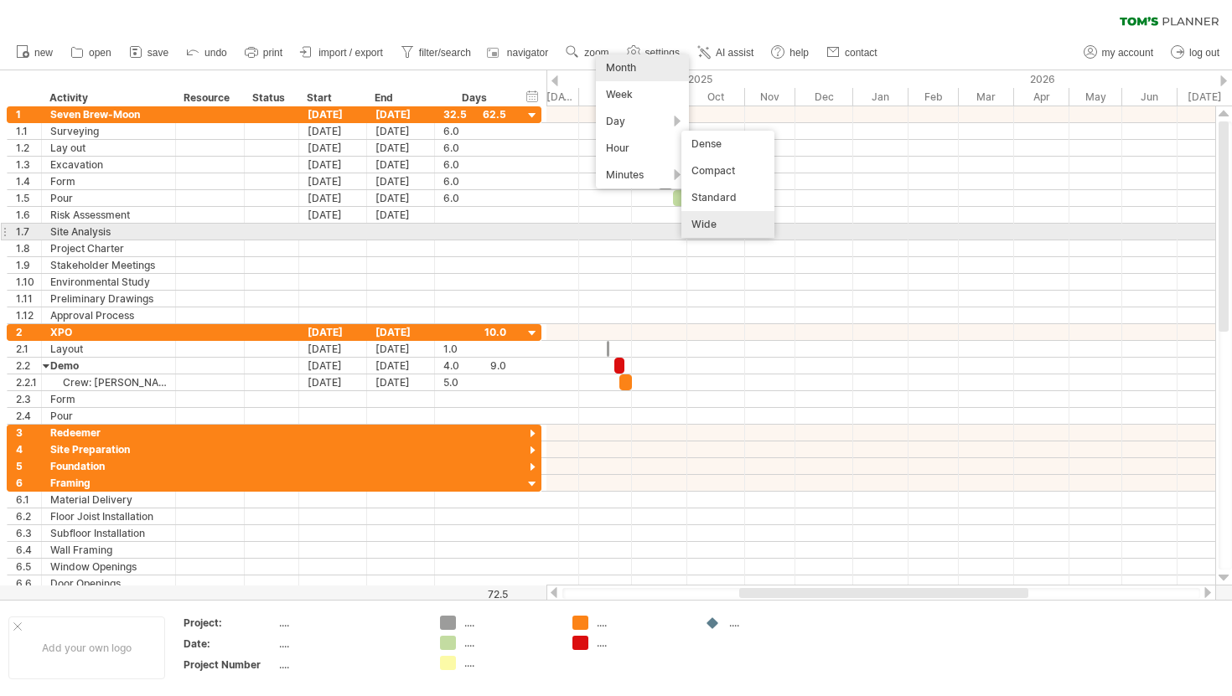
click at [720, 230] on div "Wide" at bounding box center [727, 224] width 93 height 27
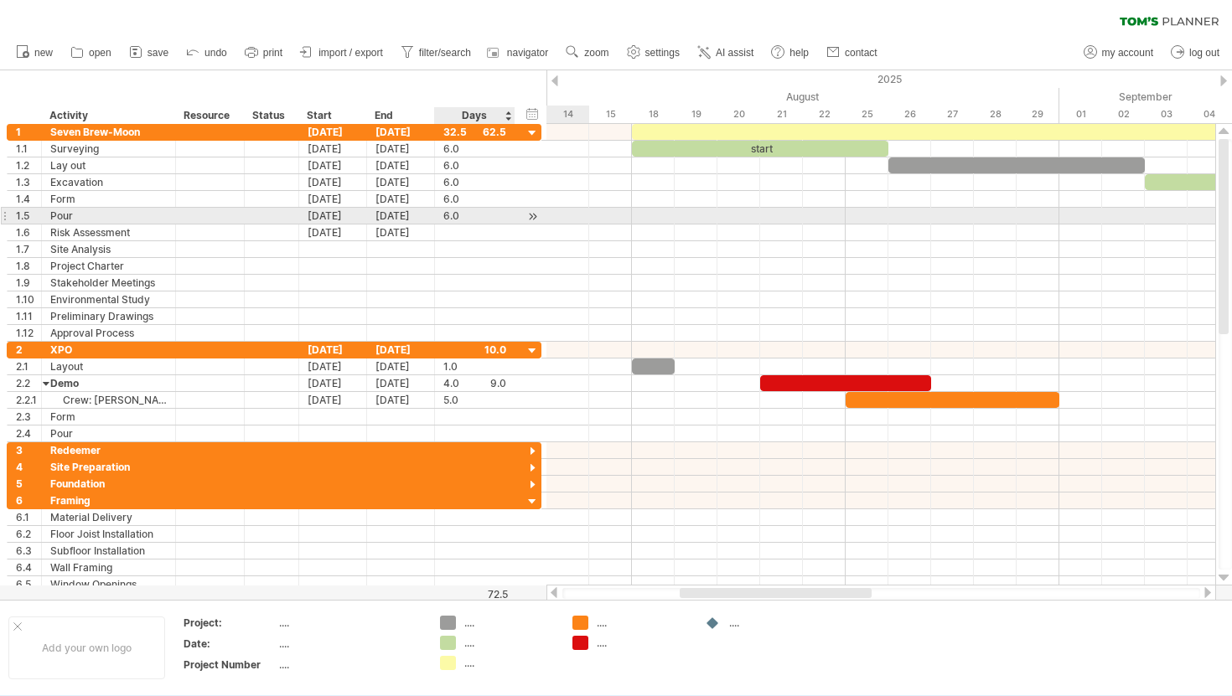
click at [453, 210] on div "6.0" at bounding box center [474, 216] width 63 height 16
click at [534, 210] on div at bounding box center [533, 217] width 16 height 18
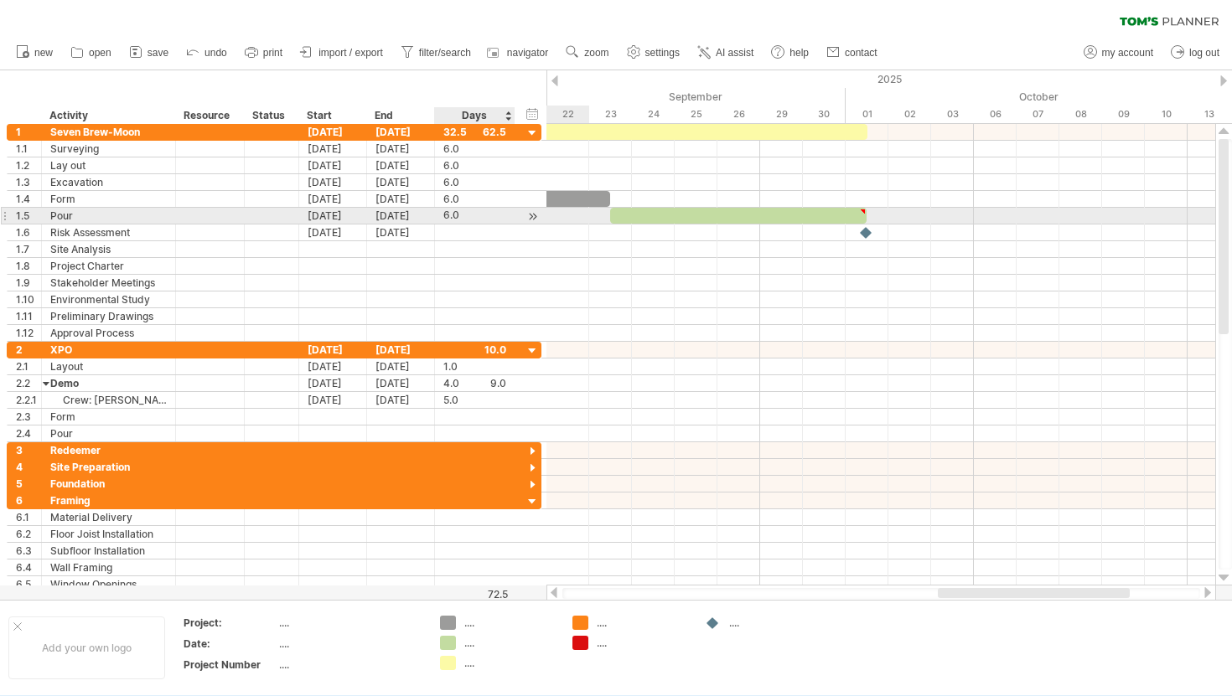
click at [534, 210] on div at bounding box center [533, 217] width 16 height 18
click at [533, 216] on div at bounding box center [533, 217] width 16 height 18
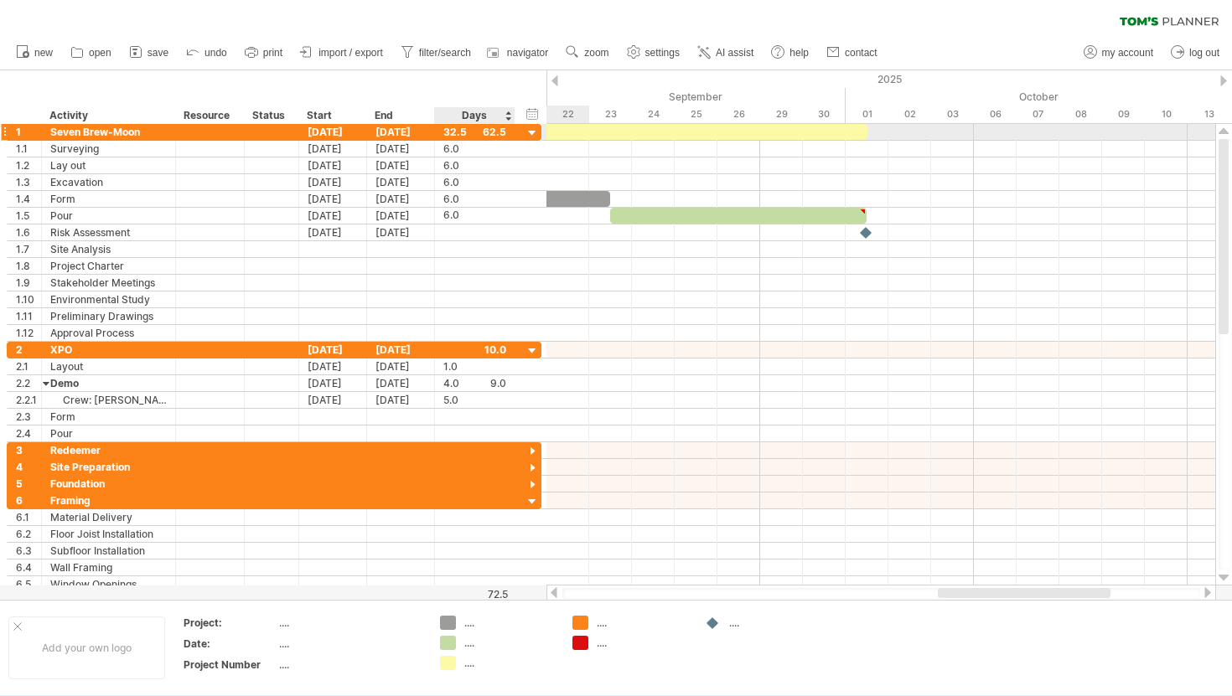
click at [536, 135] on div at bounding box center [533, 134] width 16 height 16
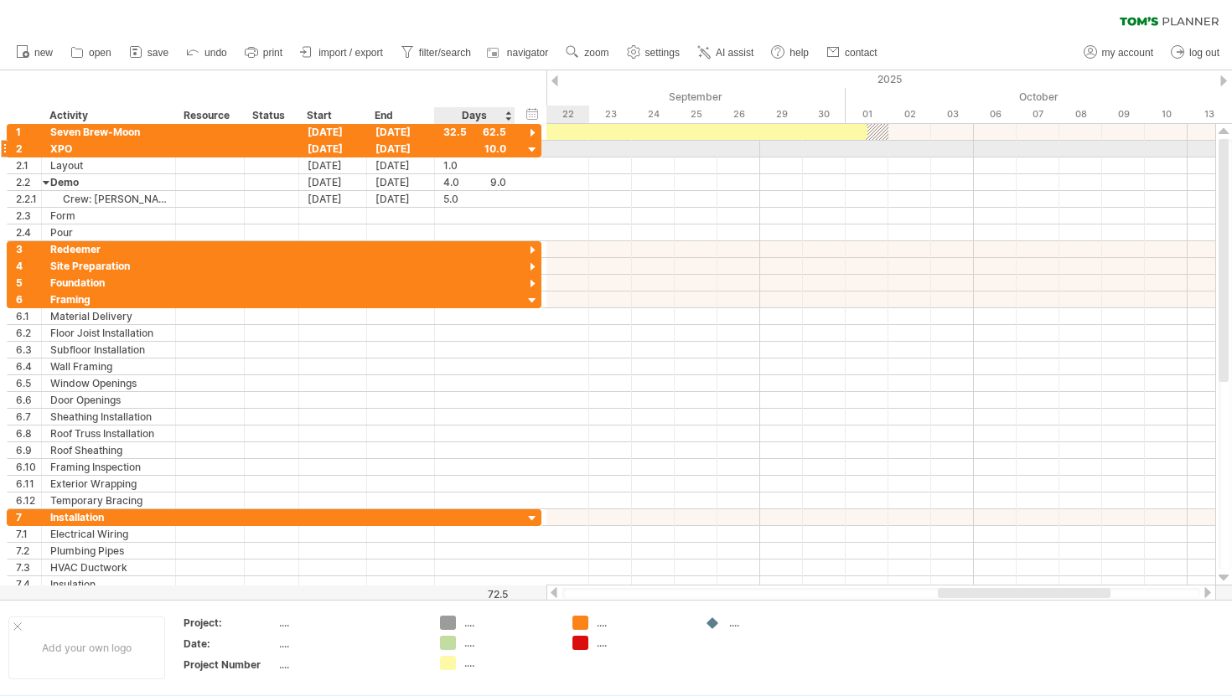
click at [534, 147] on div at bounding box center [533, 150] width 16 height 16
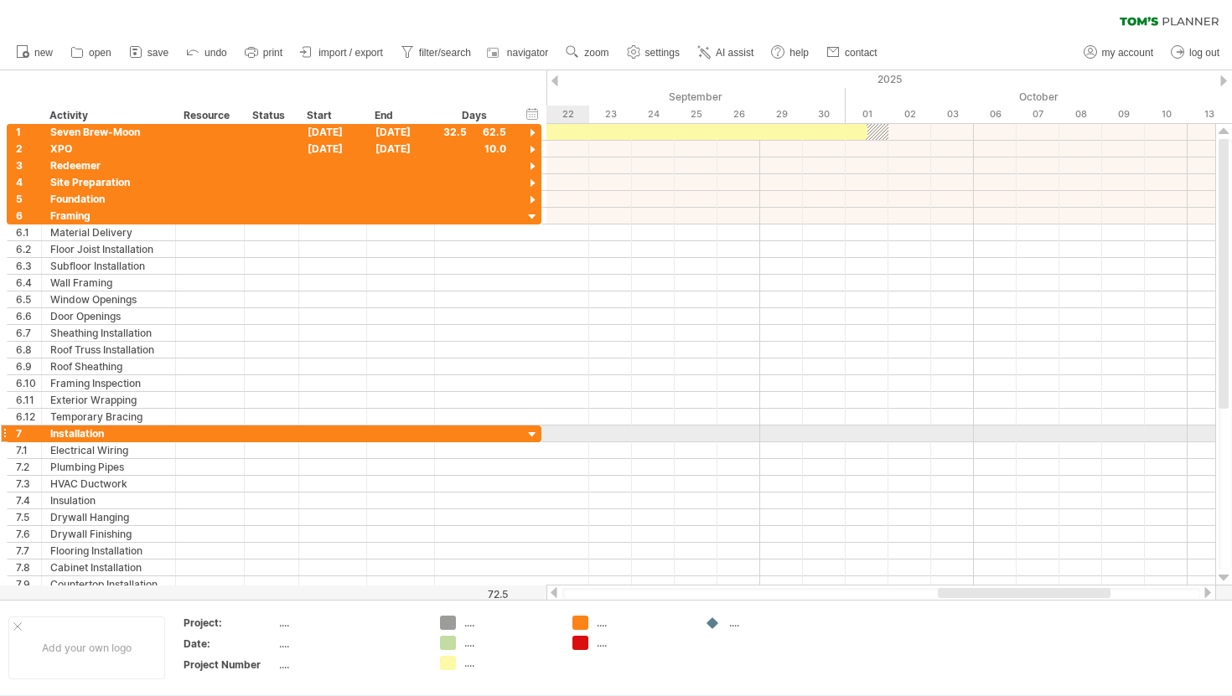
click at [530, 428] on div at bounding box center [533, 435] width 16 height 16
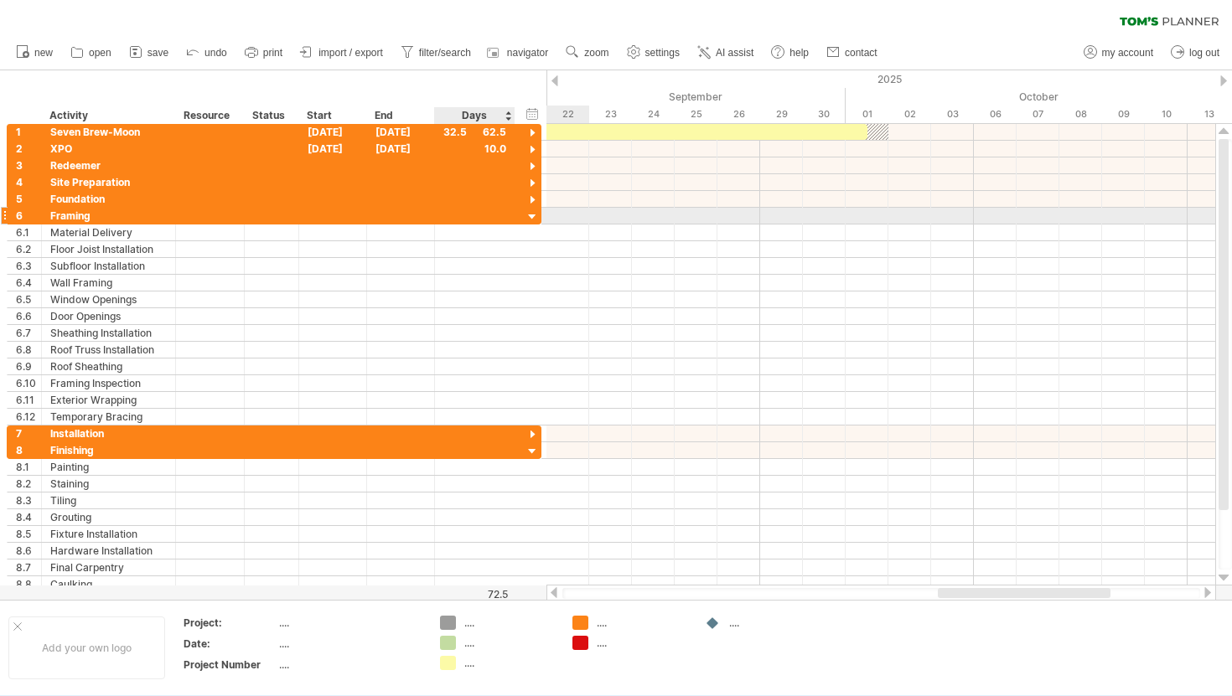
click at [534, 219] on div at bounding box center [533, 218] width 16 height 16
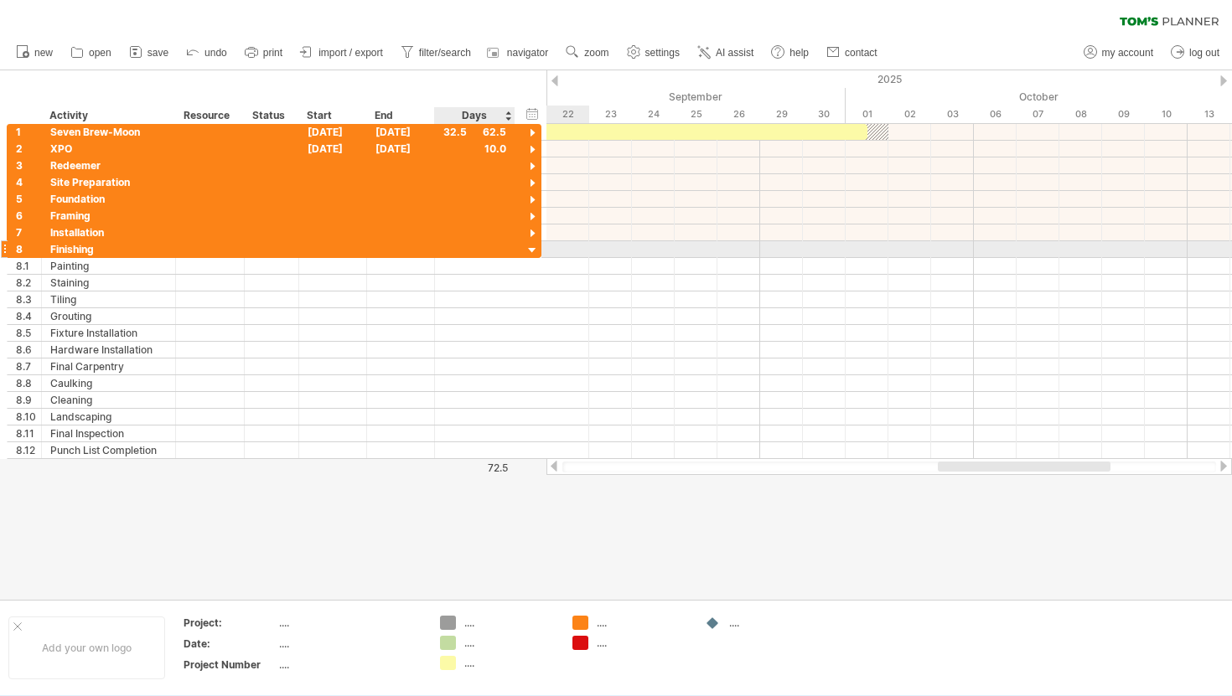
click at [529, 250] on div at bounding box center [533, 251] width 16 height 16
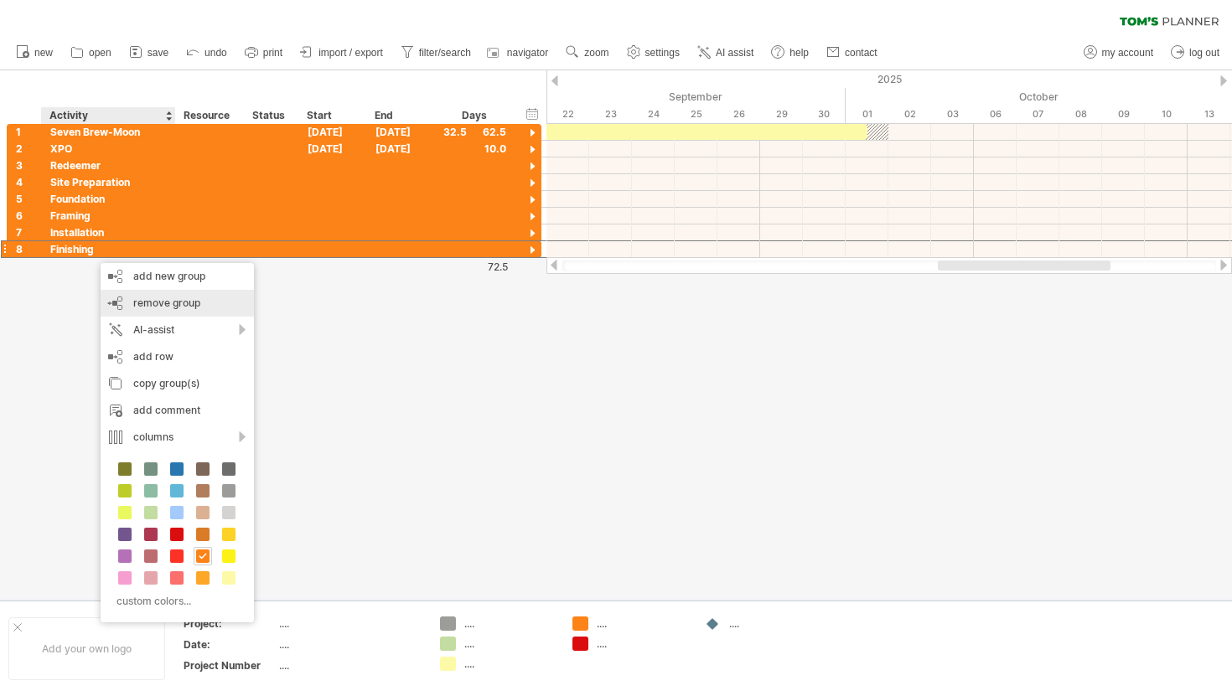
click at [168, 304] on span "remove group" at bounding box center [166, 303] width 67 height 13
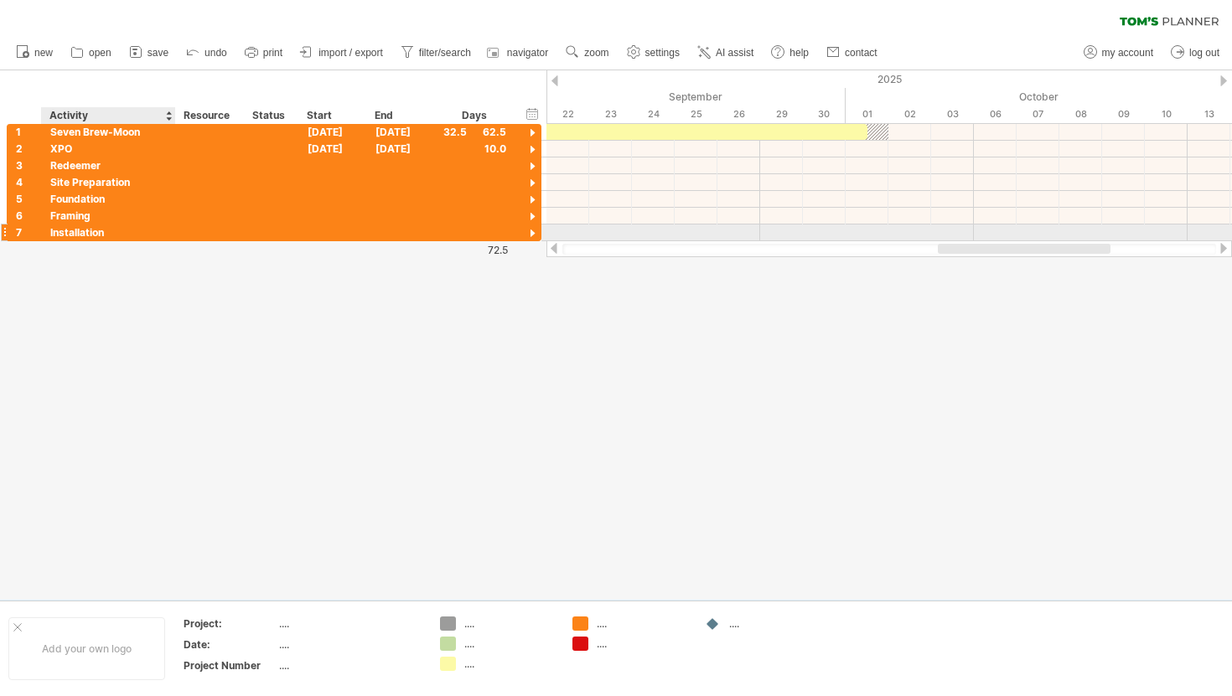
click at [100, 231] on div "Installation" at bounding box center [108, 233] width 116 height 16
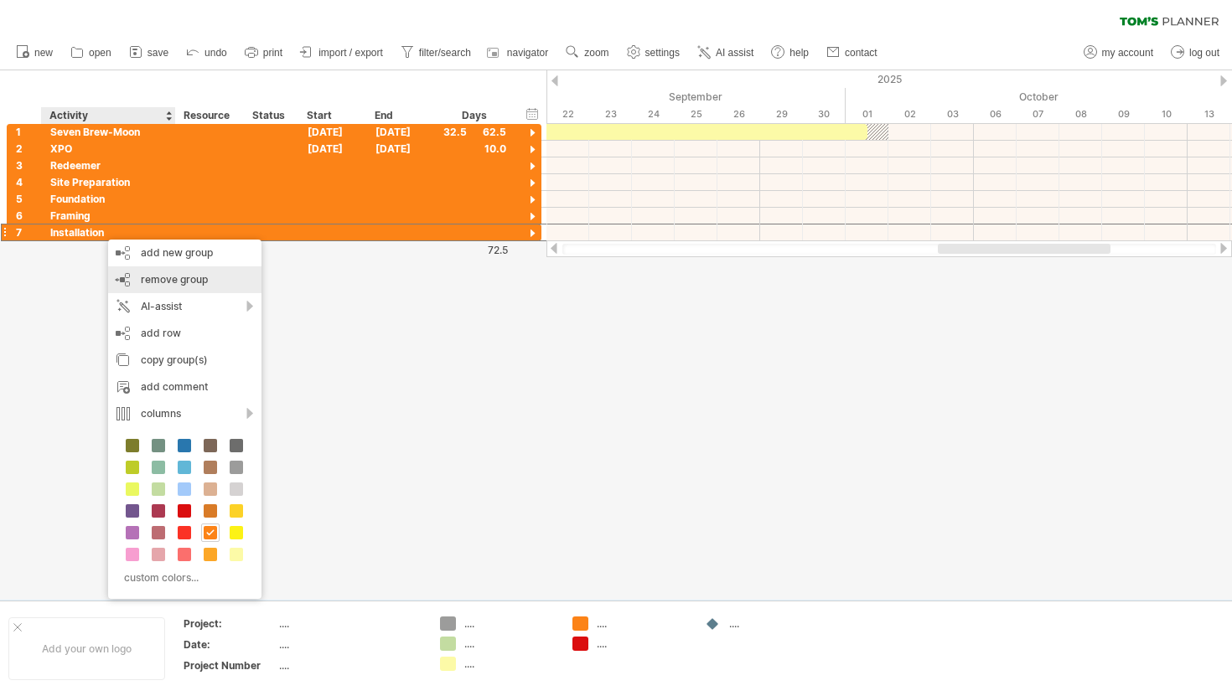
click at [181, 287] on div "remove group remove selected groups" at bounding box center [184, 280] width 153 height 27
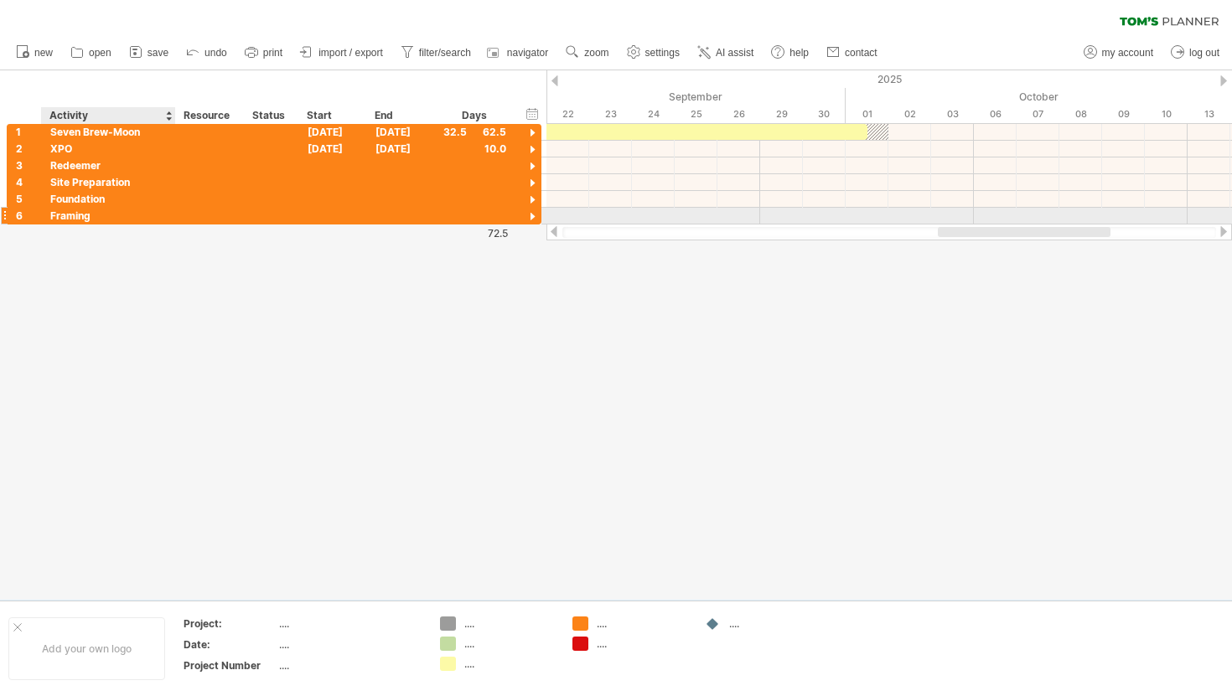
click at [83, 214] on div "Framing" at bounding box center [108, 216] width 116 height 16
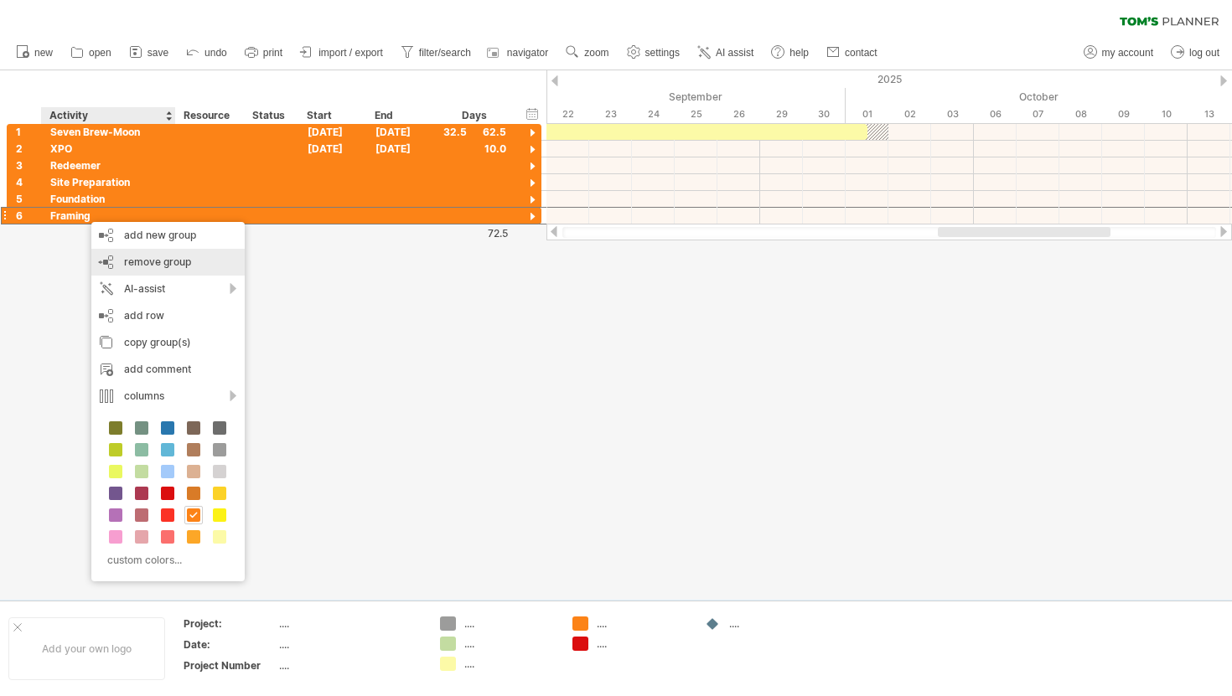
click at [165, 257] on span "remove group" at bounding box center [157, 262] width 67 height 13
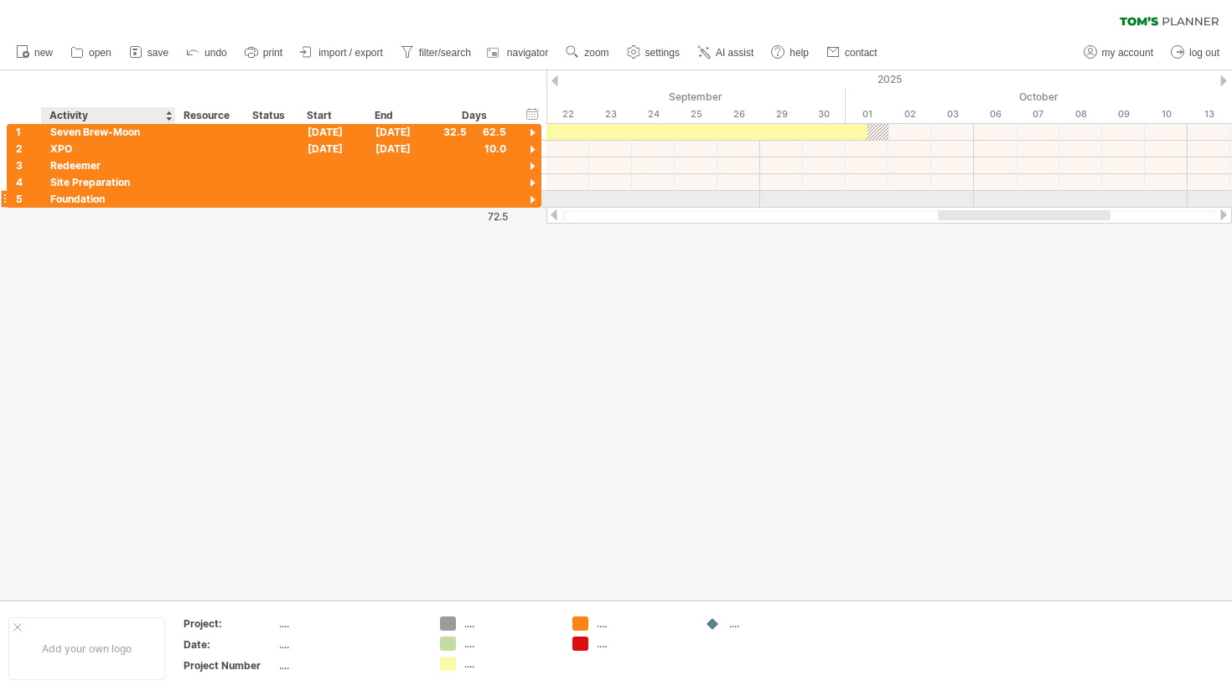
click at [106, 192] on div "Foundation" at bounding box center [108, 199] width 116 height 16
click at [532, 198] on div at bounding box center [533, 201] width 16 height 16
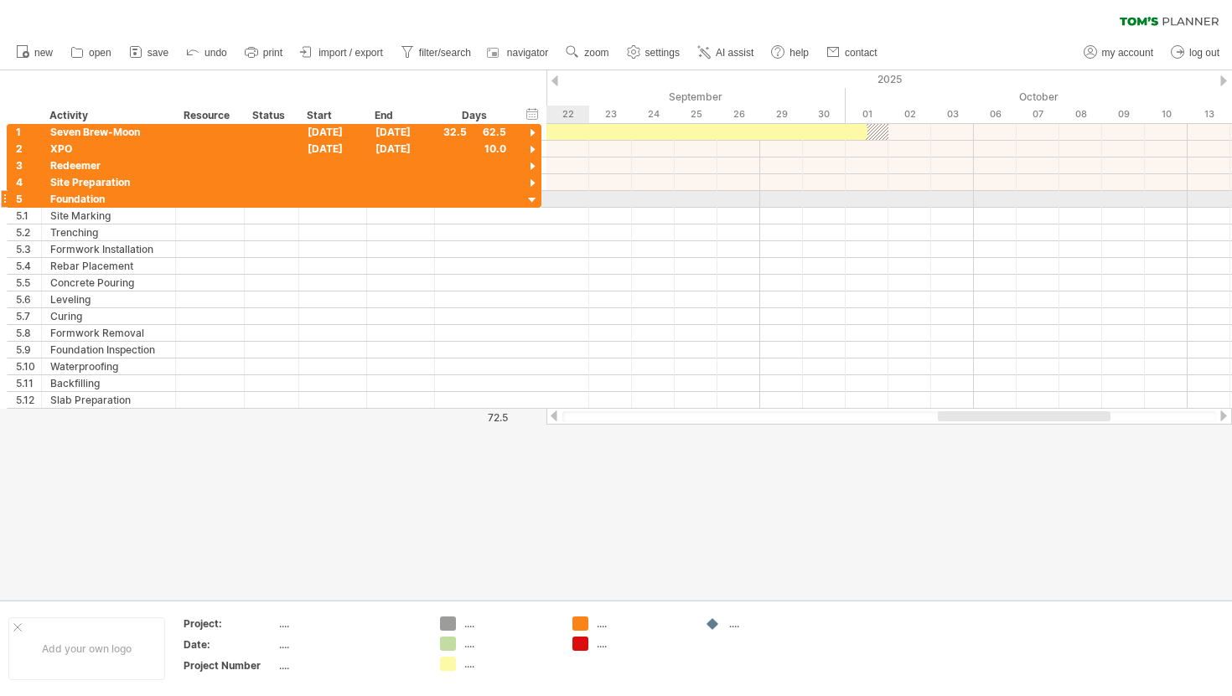
click at [532, 198] on div at bounding box center [533, 201] width 16 height 16
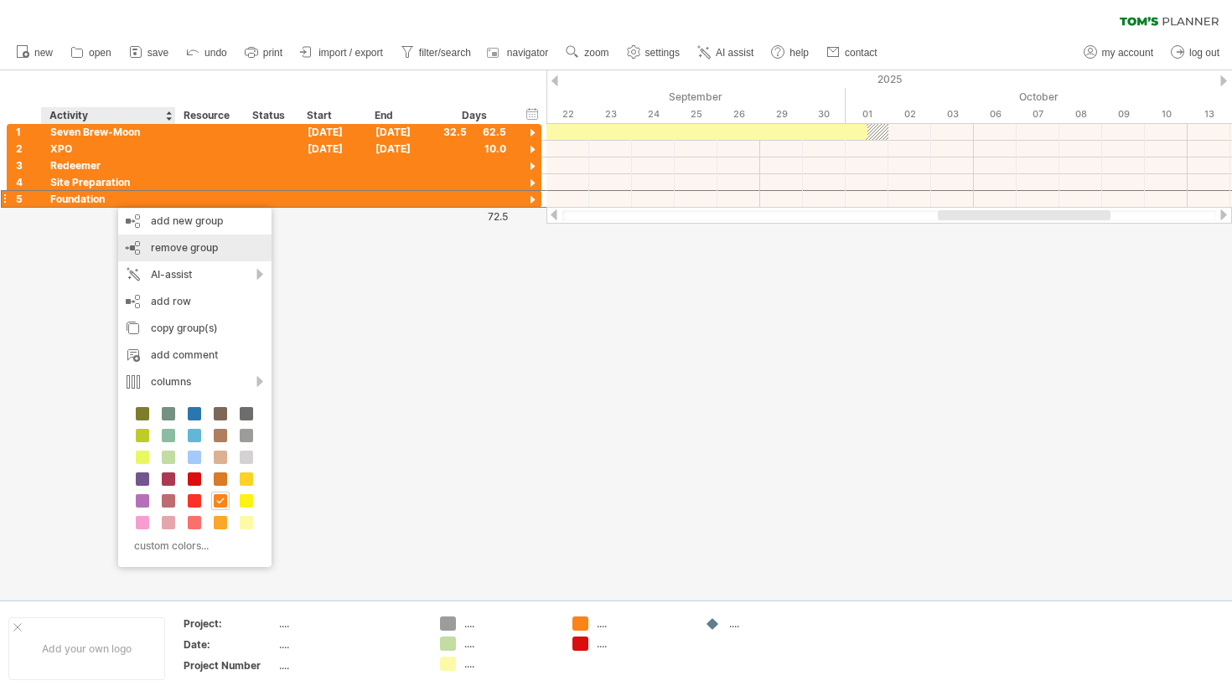
click at [165, 241] on div "remove group remove selected groups" at bounding box center [194, 248] width 153 height 27
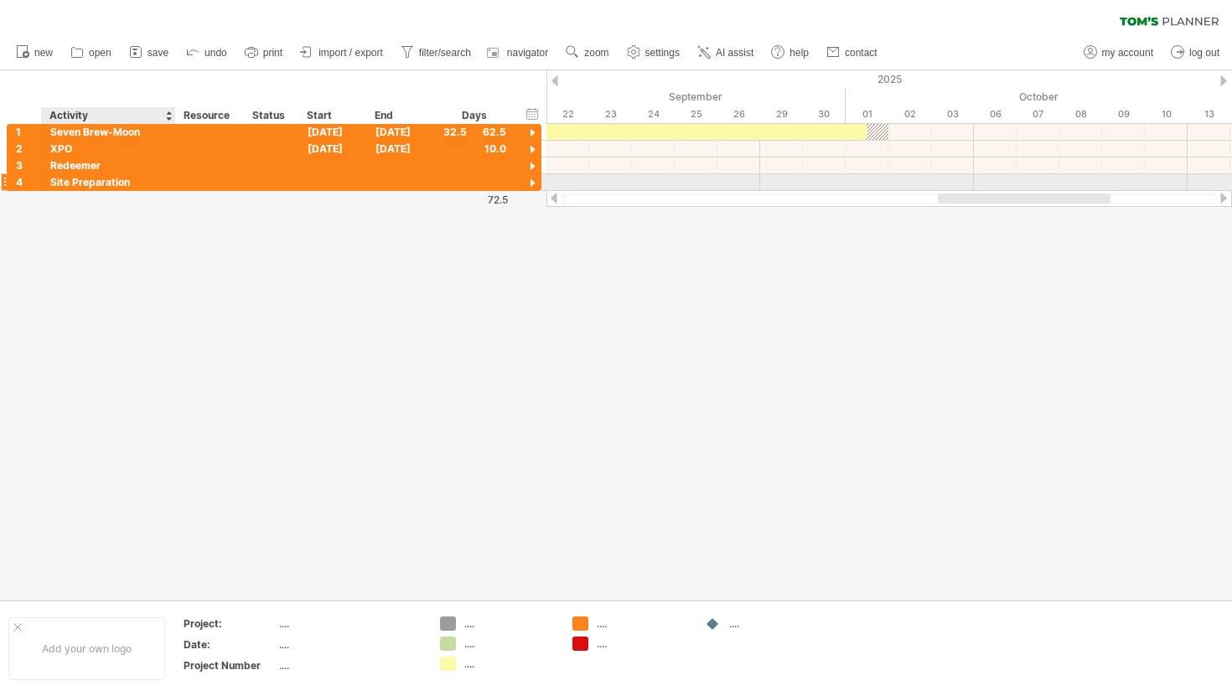
click at [108, 185] on div "Site Preparation" at bounding box center [108, 182] width 116 height 16
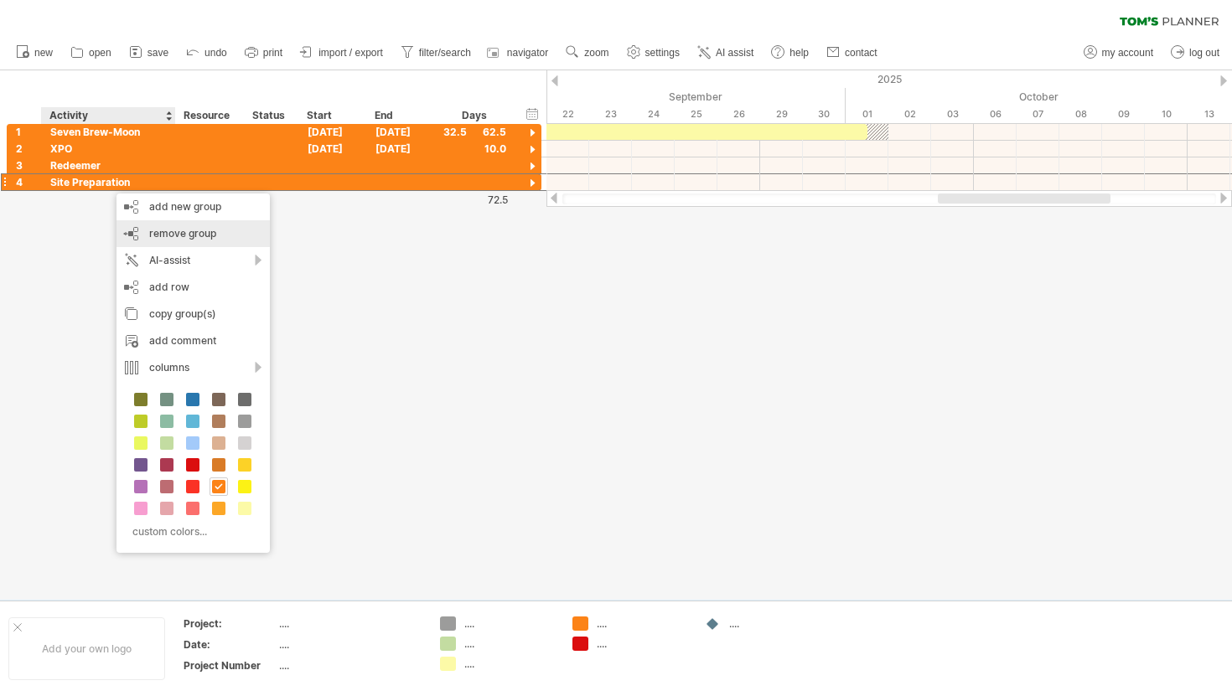
click at [181, 225] on div "remove group remove selected groups" at bounding box center [192, 233] width 153 height 27
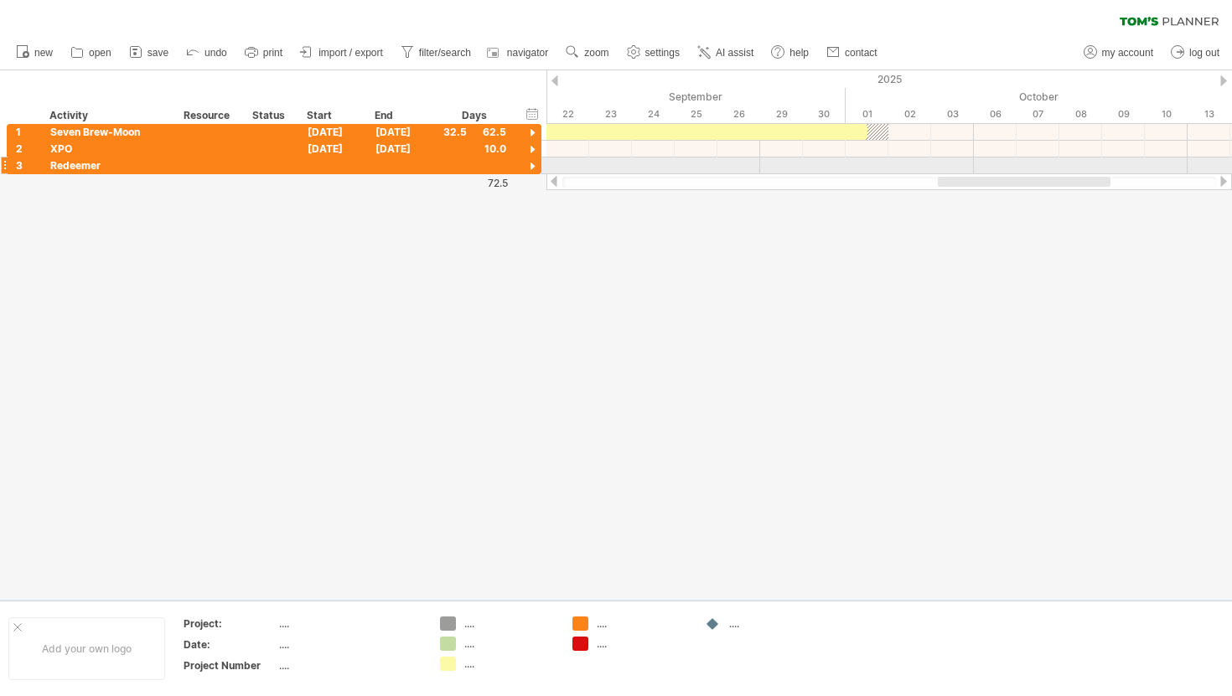
click at [530, 164] on div at bounding box center [533, 167] width 16 height 16
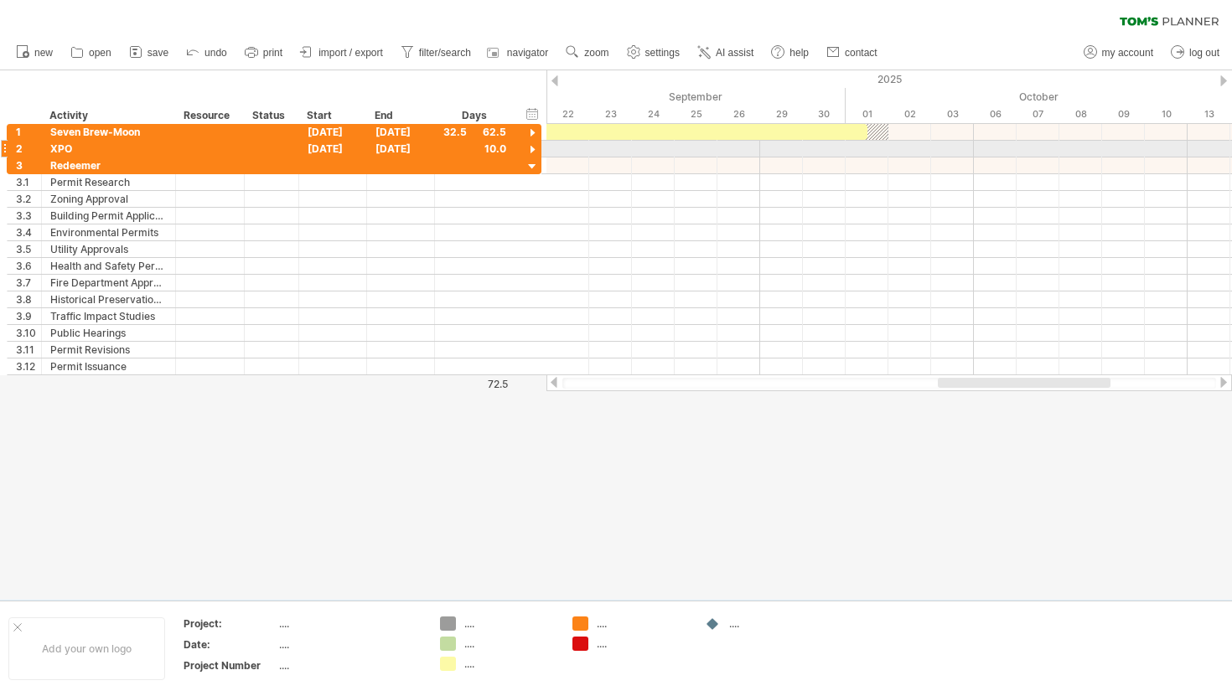
click at [534, 149] on div at bounding box center [533, 150] width 16 height 16
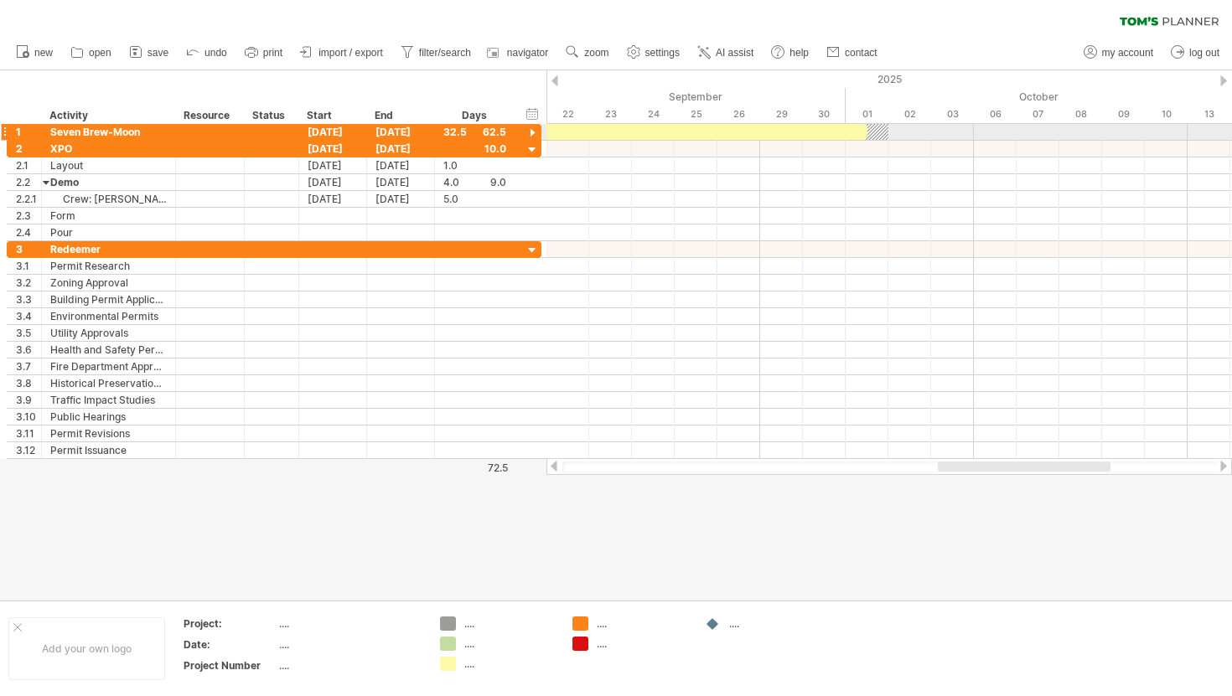
click at [531, 132] on div at bounding box center [533, 134] width 16 height 16
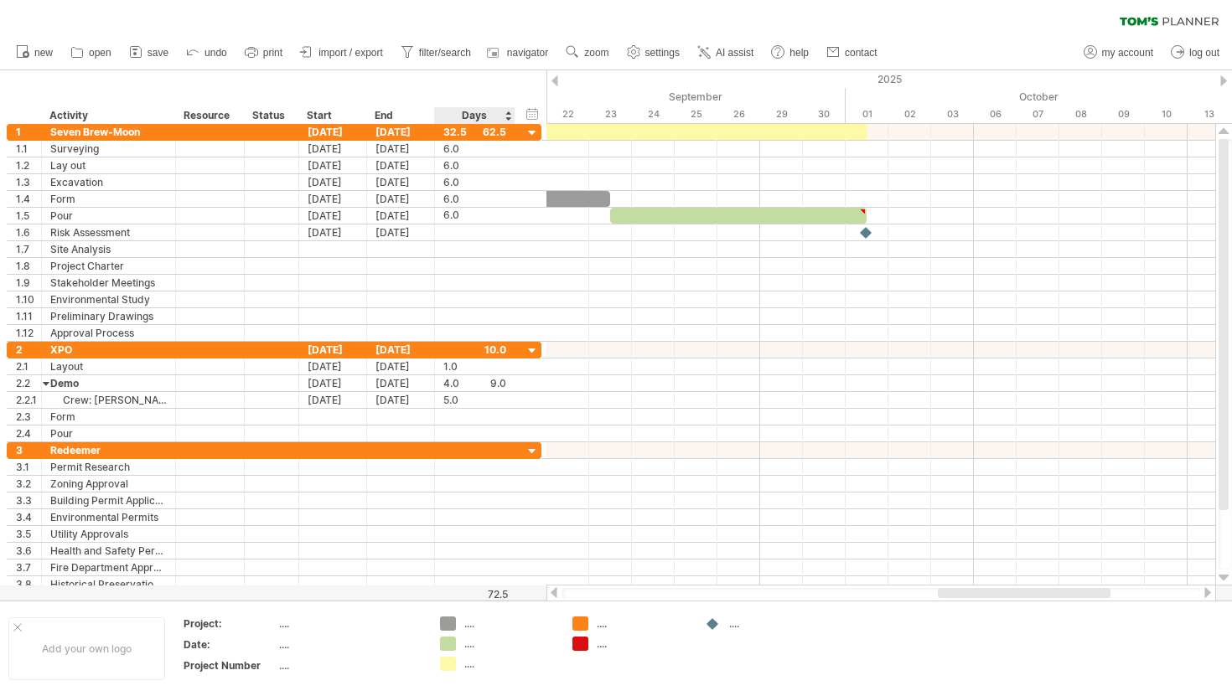
click at [494, 598] on div "72.5" at bounding box center [472, 594] width 72 height 13
click at [495, 589] on div "72.5" at bounding box center [472, 594] width 72 height 13
drag, startPoint x: 494, startPoint y: 595, endPoint x: 508, endPoint y: 595, distance: 13.4
click at [507, 595] on div "72.5" at bounding box center [472, 594] width 72 height 13
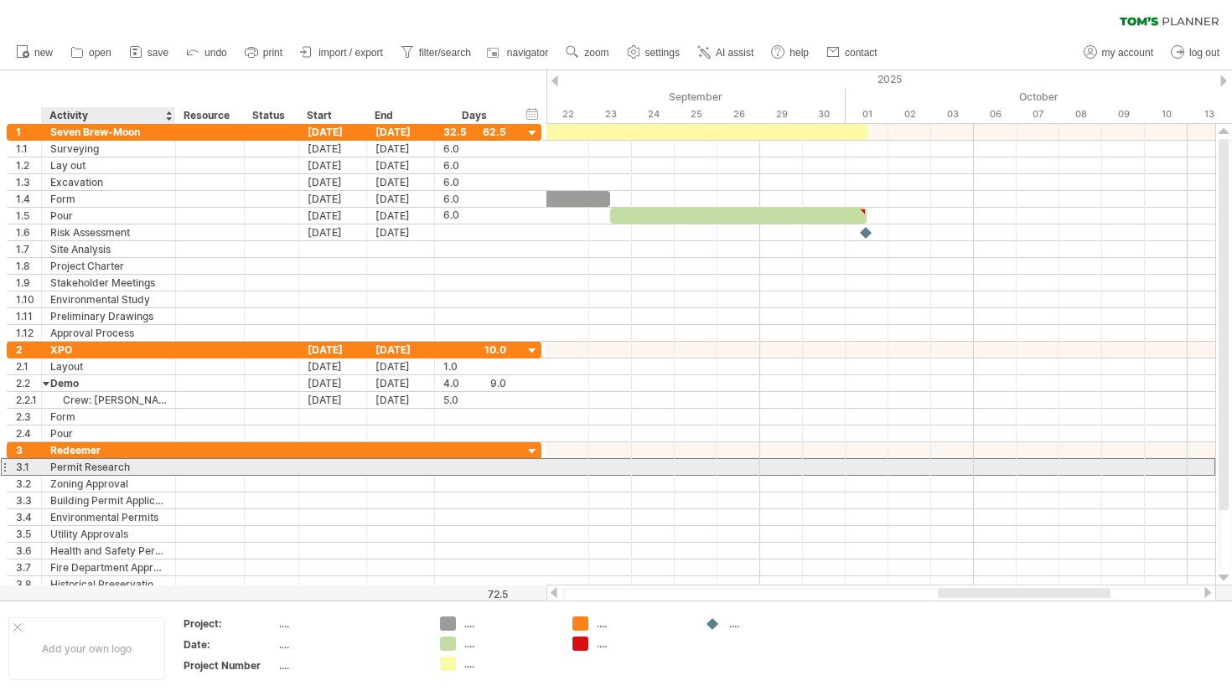
click at [148, 463] on div "Permit Research" at bounding box center [108, 467] width 116 height 16
type input "*"
type input "******"
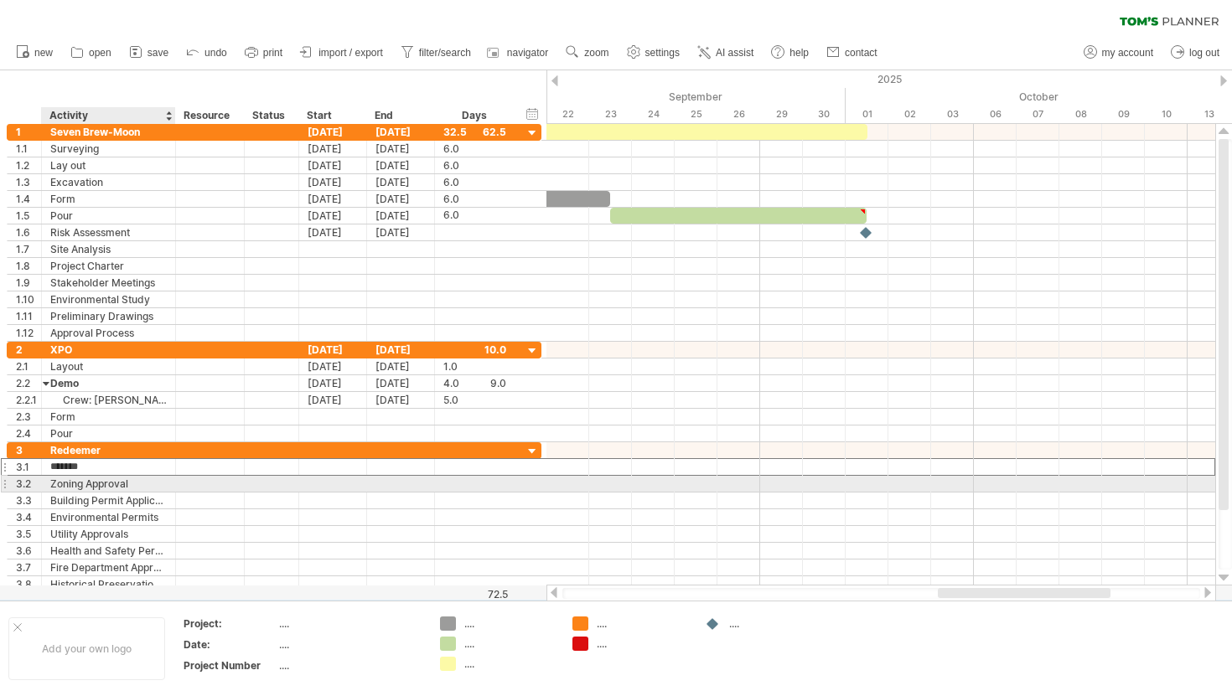
click at [134, 485] on div "Zoning Approval" at bounding box center [108, 484] width 116 height 16
type input "*"
type input "********"
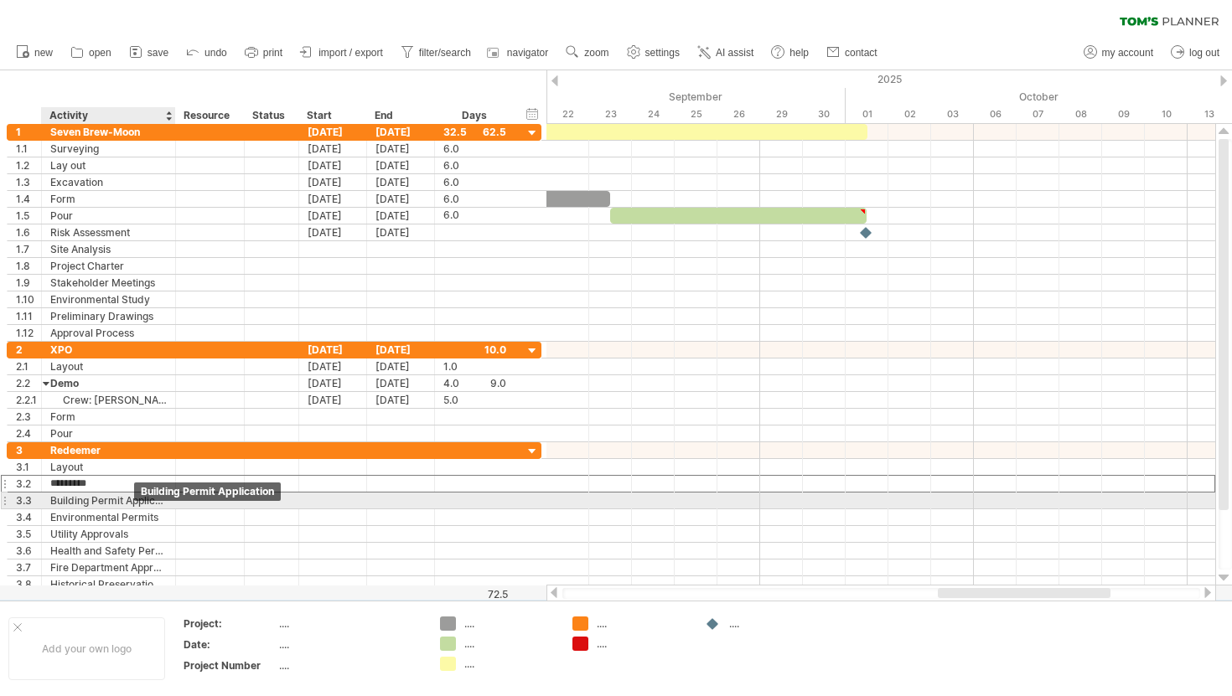
click at [134, 505] on div "Building Permit Application" at bounding box center [108, 501] width 116 height 16
type input "*"
type input "****"
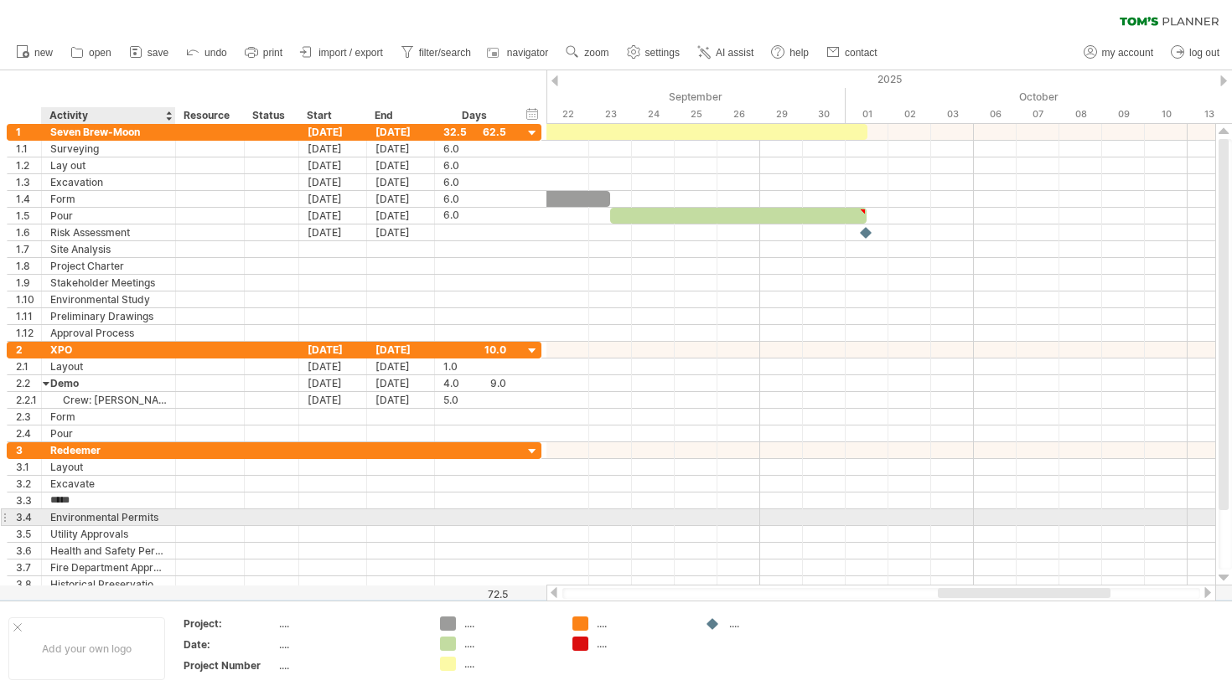
click at [131, 520] on div "Environmental Permits" at bounding box center [108, 518] width 116 height 16
click at [157, 520] on input "**********" at bounding box center [108, 518] width 116 height 16
drag, startPoint x: 157, startPoint y: 520, endPoint x: 75, endPoint y: 517, distance: 81.4
click at [75, 517] on input "**********" at bounding box center [108, 518] width 116 height 16
type input "****"
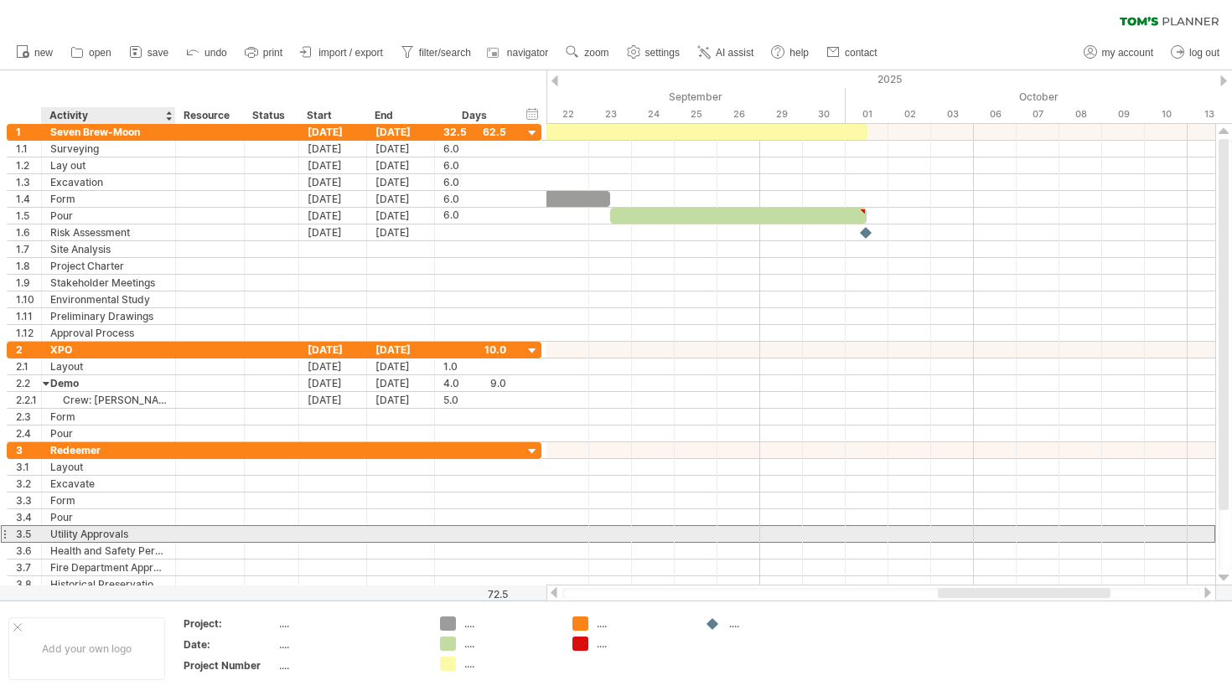
click at [104, 529] on div "Utility Approvals" at bounding box center [108, 534] width 116 height 16
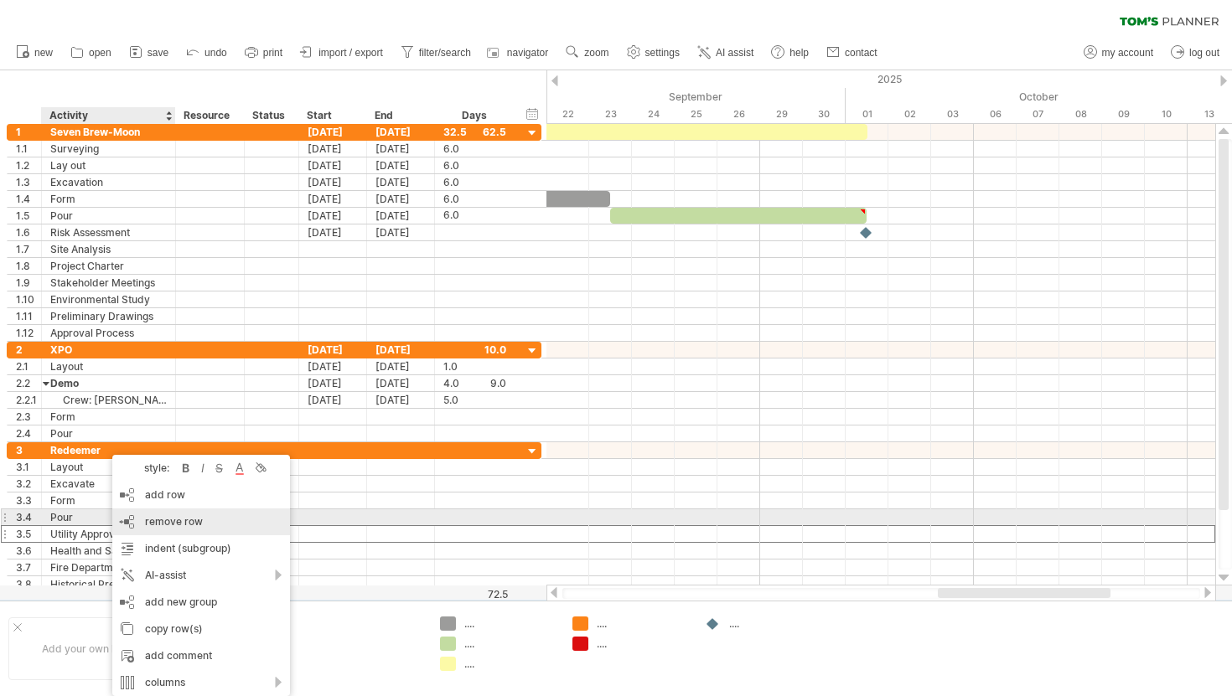
click at [151, 524] on span "remove row" at bounding box center [174, 521] width 58 height 13
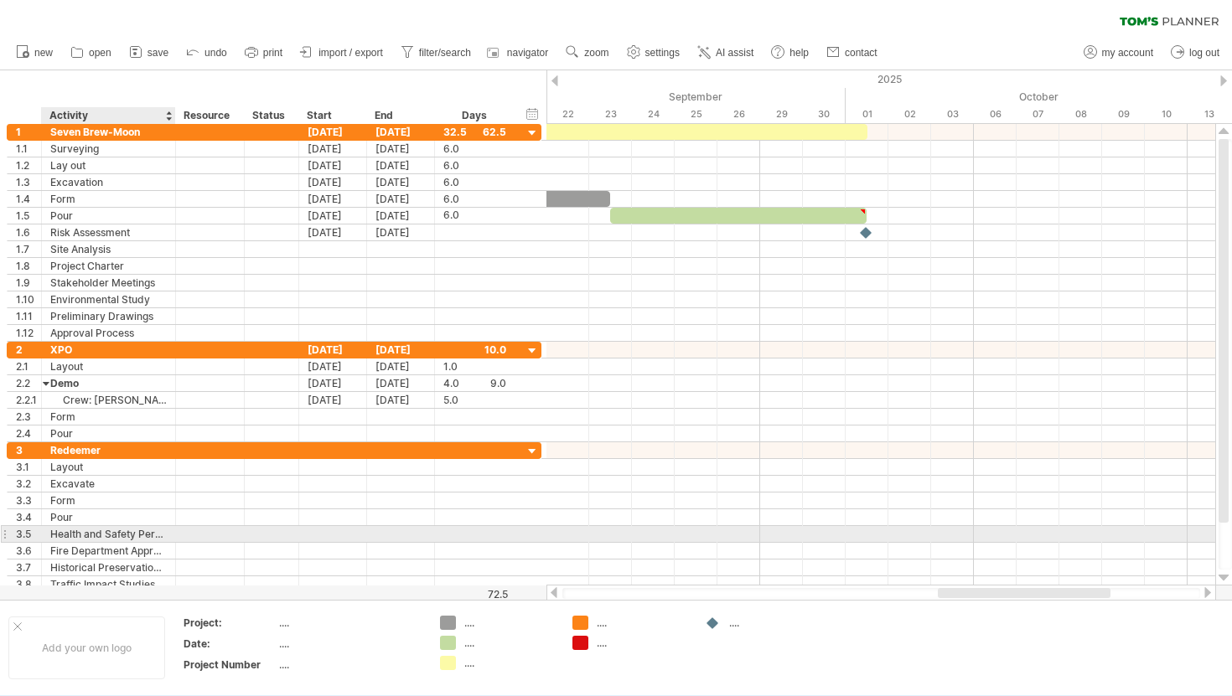
click at [108, 538] on div "Health and Safety Permits" at bounding box center [108, 534] width 116 height 16
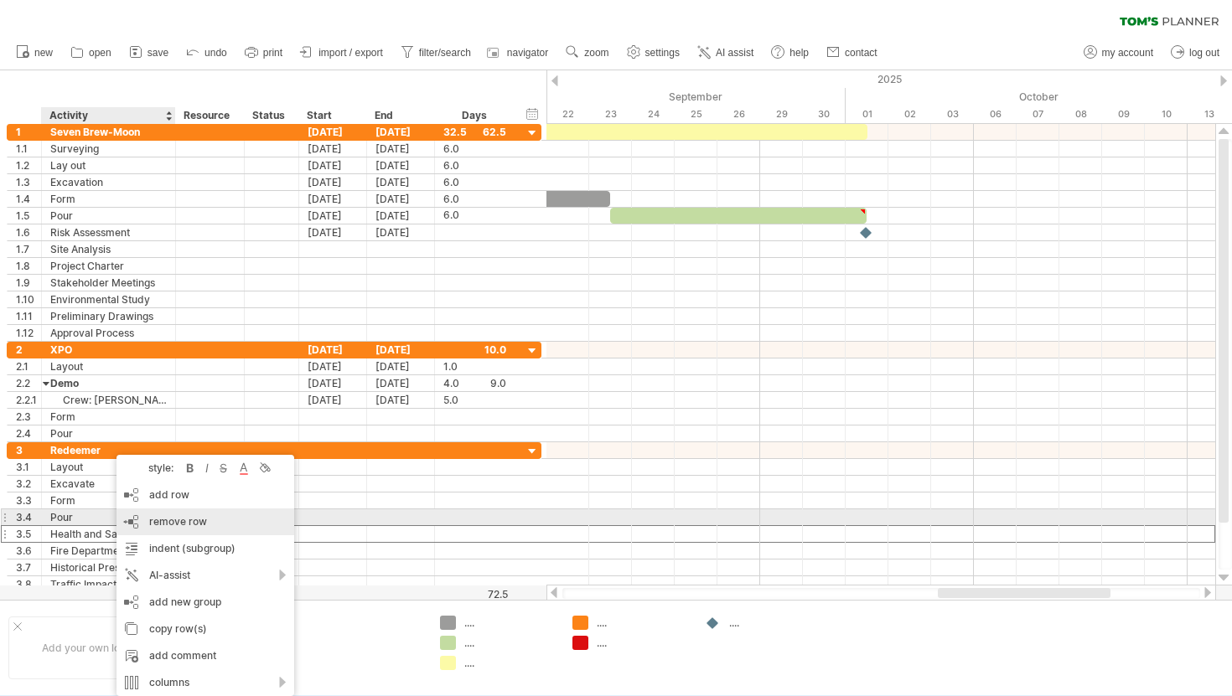
click at [149, 517] on span "remove row" at bounding box center [178, 521] width 58 height 13
click at [148, 520] on div "remove row remove selected rows" at bounding box center [207, 522] width 178 height 27
click at [168, 513] on div "remove row remove selected rows" at bounding box center [212, 522] width 178 height 27
click at [155, 514] on div "remove row remove selected rows" at bounding box center [209, 522] width 178 height 27
click at [156, 524] on span "remove row" at bounding box center [180, 521] width 58 height 13
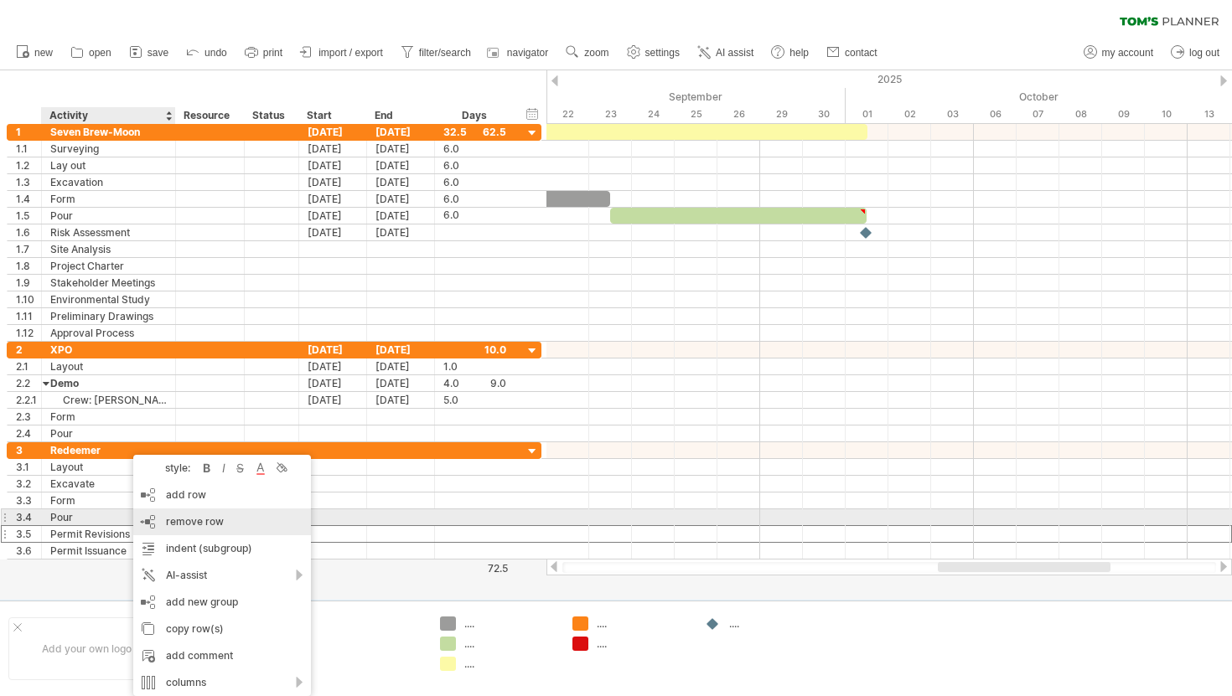
click at [177, 514] on div "remove row remove selected rows" at bounding box center [222, 522] width 178 height 27
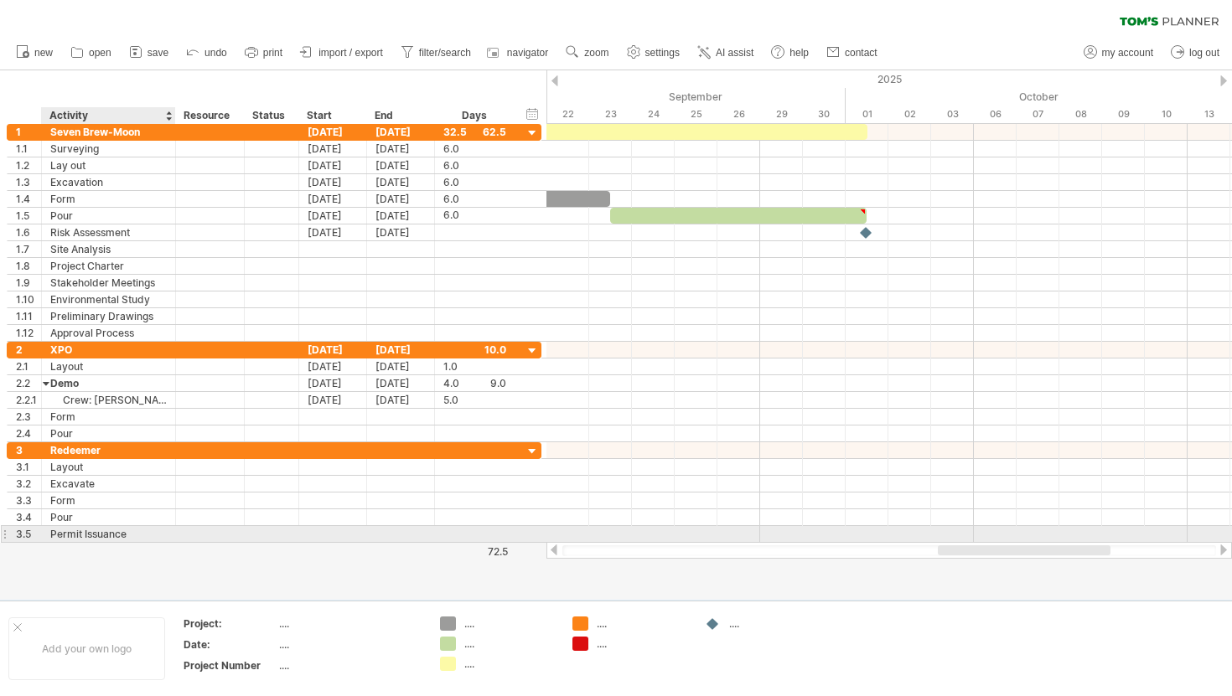
click at [122, 532] on div "Permit Issuance" at bounding box center [108, 534] width 116 height 16
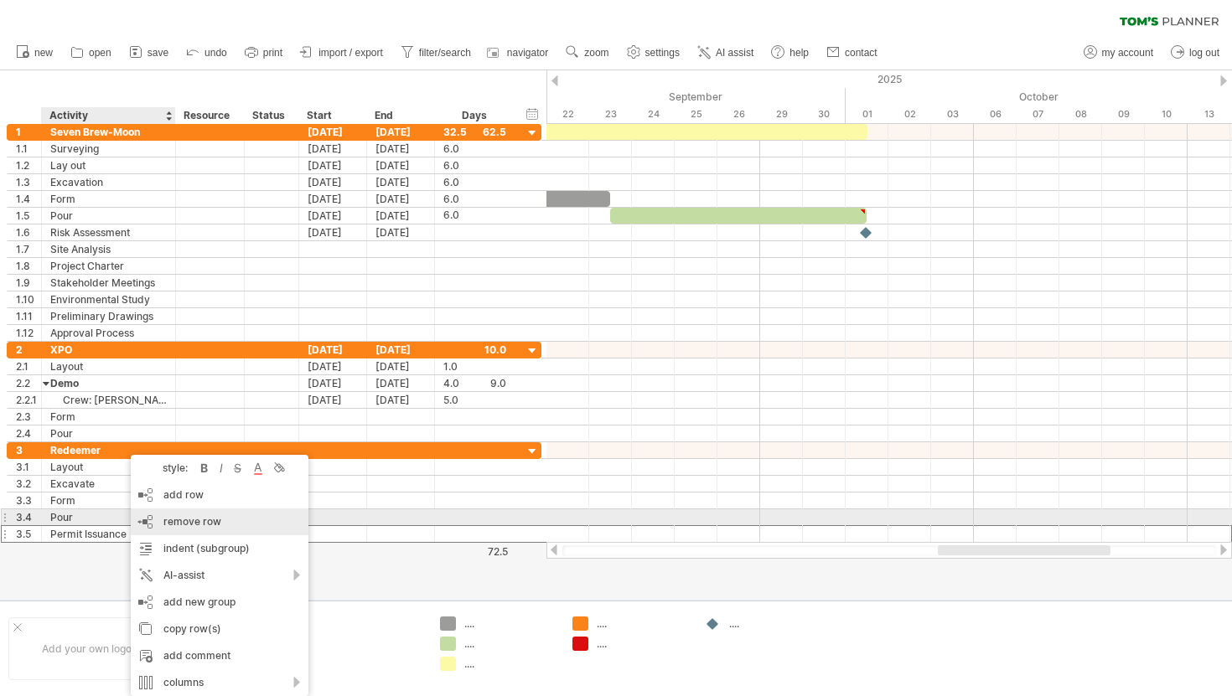
click at [166, 521] on span "remove row" at bounding box center [192, 521] width 58 height 13
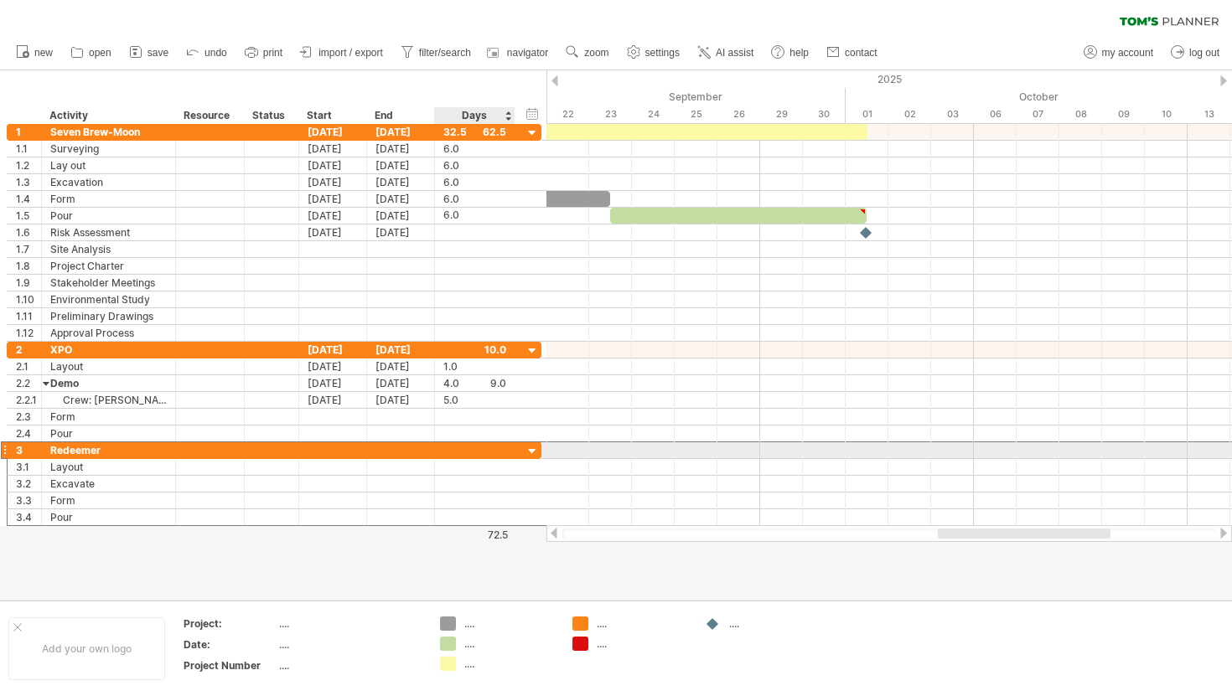
click at [468, 454] on div at bounding box center [474, 451] width 63 height 16
type input "**"
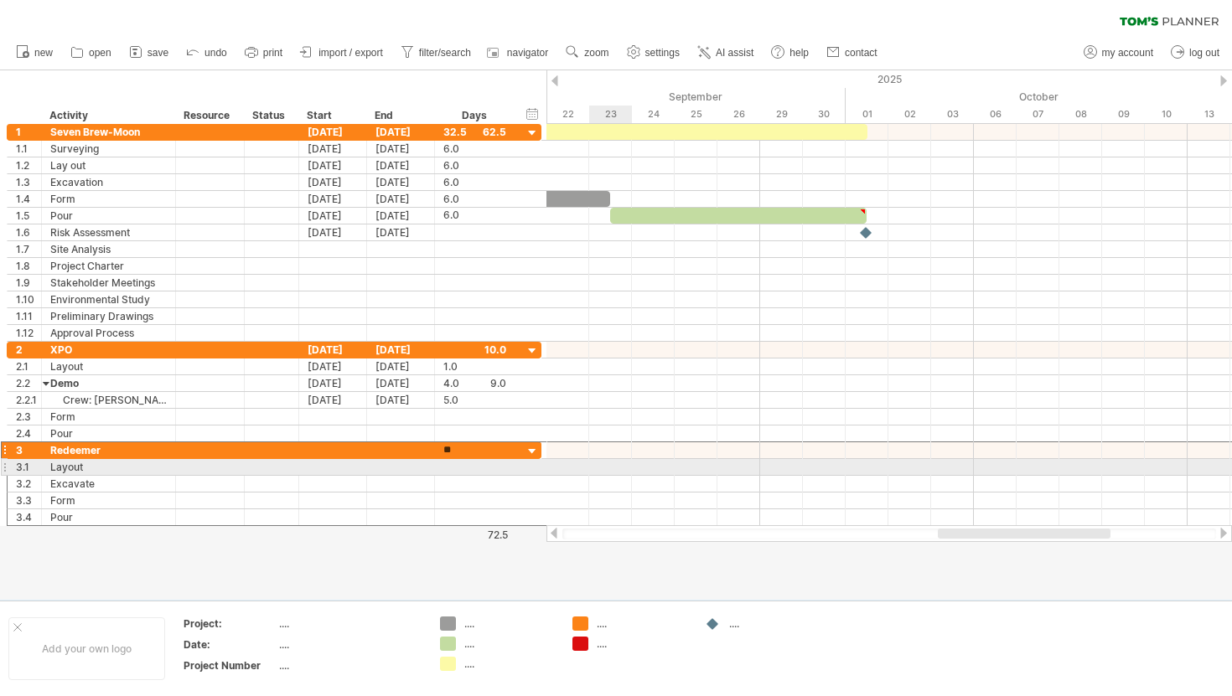
click at [625, 466] on div at bounding box center [889, 467] width 686 height 17
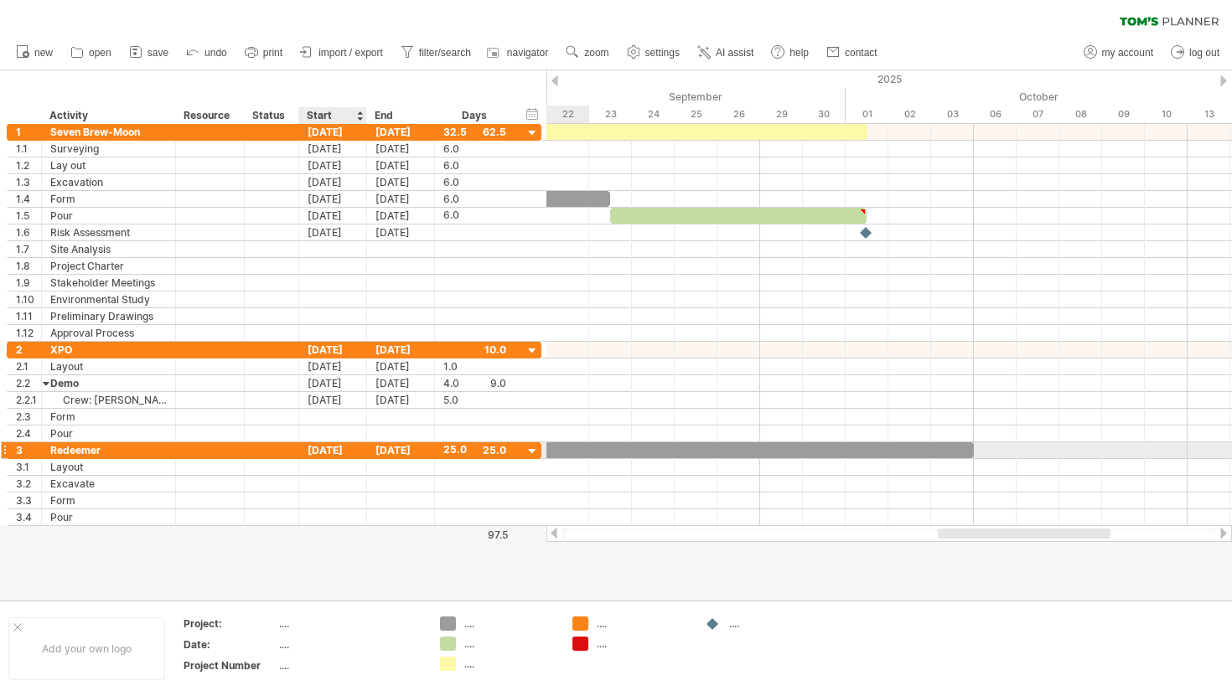
click at [343, 446] on div "[DATE]" at bounding box center [333, 451] width 68 height 16
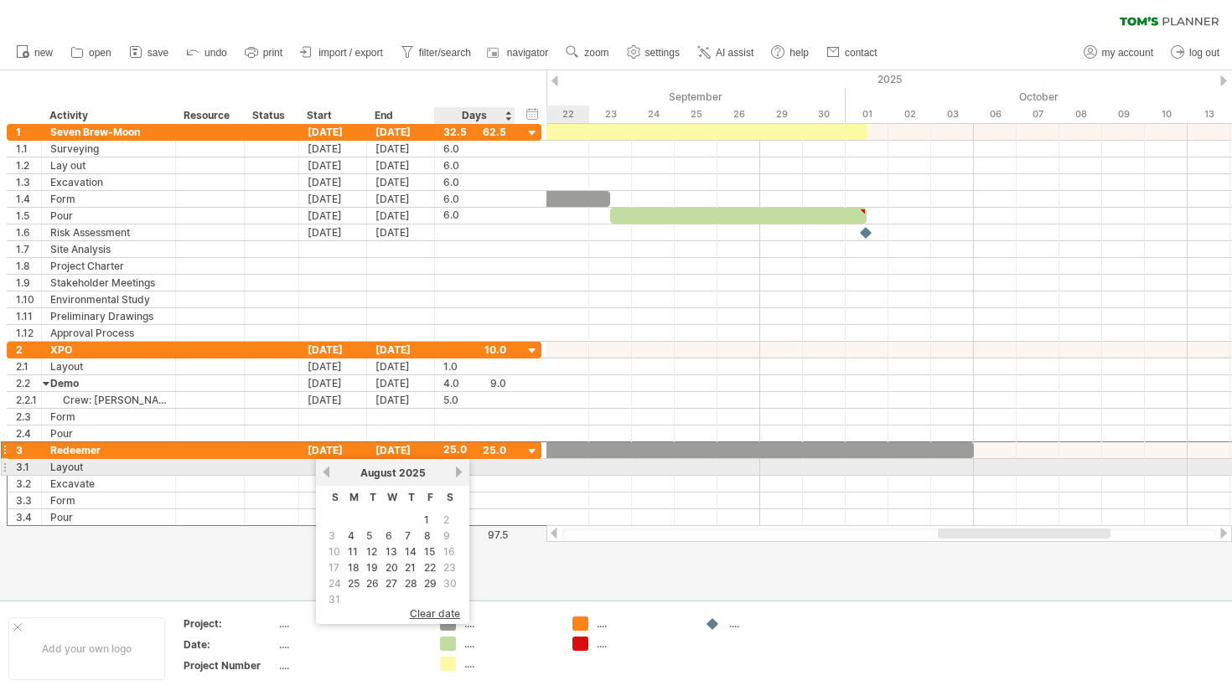
click at [459, 471] on link "next" at bounding box center [459, 472] width 13 height 13
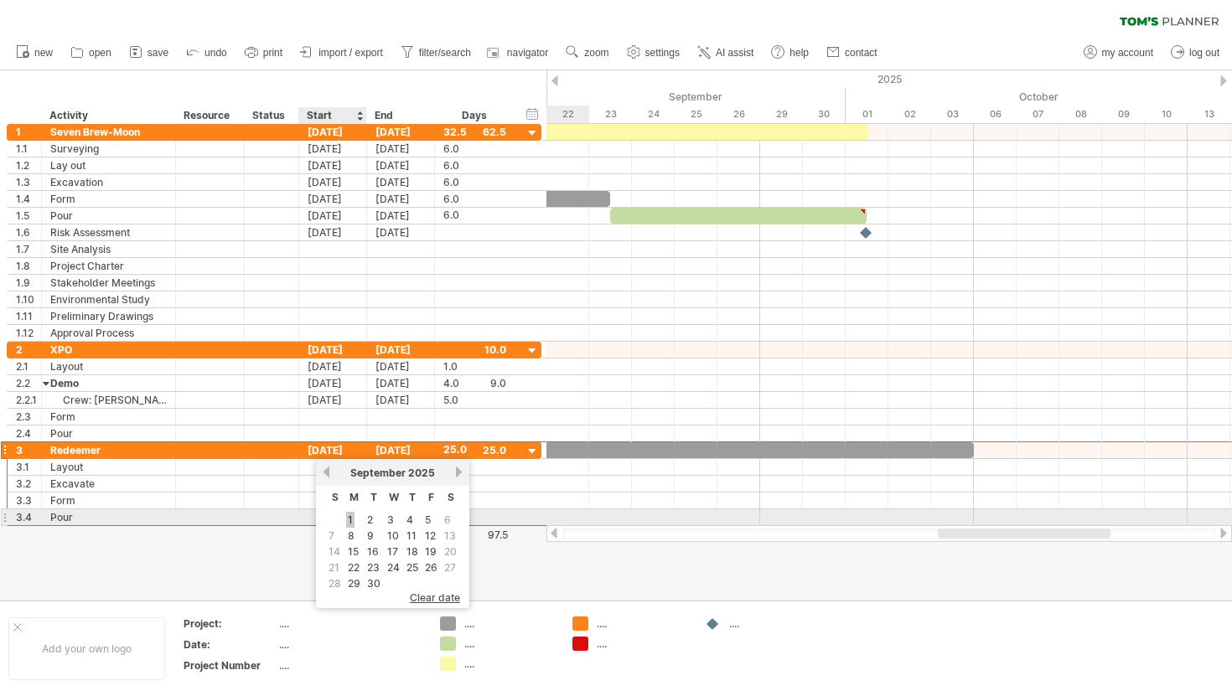
click at [346, 515] on link "1" at bounding box center [350, 520] width 8 height 16
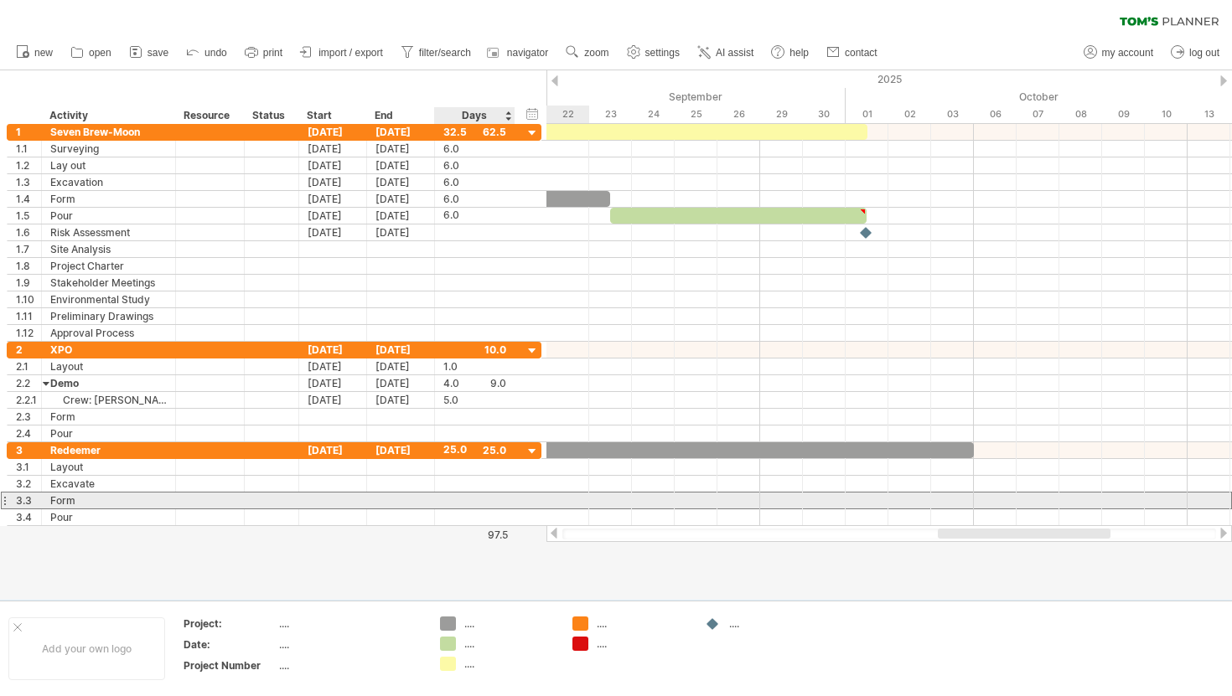
click at [522, 495] on div "3.3 **** Form" at bounding box center [274, 501] width 535 height 18
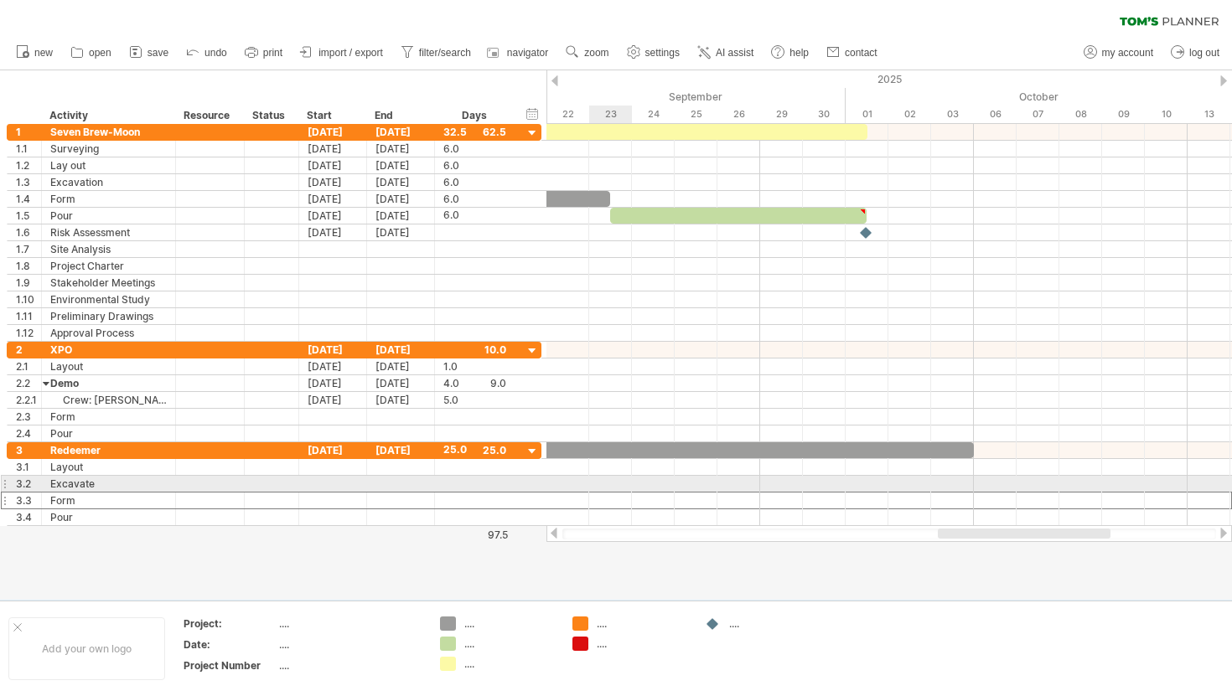
click at [604, 483] on div at bounding box center [889, 484] width 686 height 17
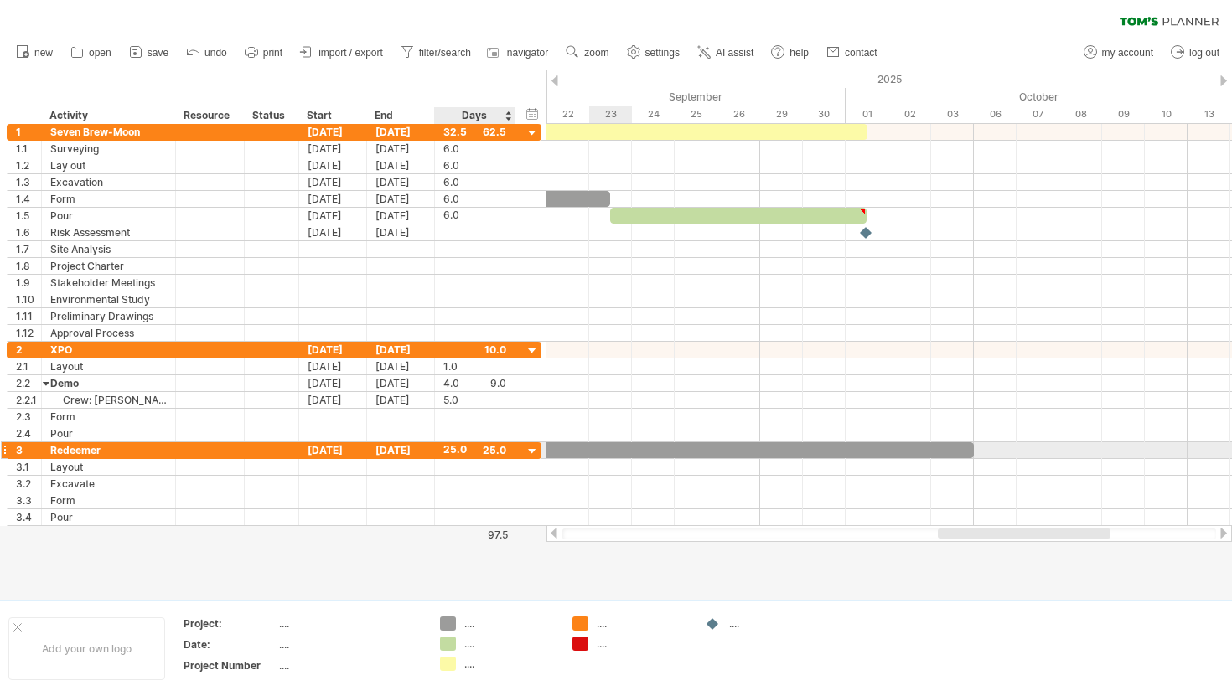
click at [453, 450] on div "25.0" at bounding box center [474, 451] width 63 height 16
click at [530, 453] on div at bounding box center [533, 452] width 16 height 16
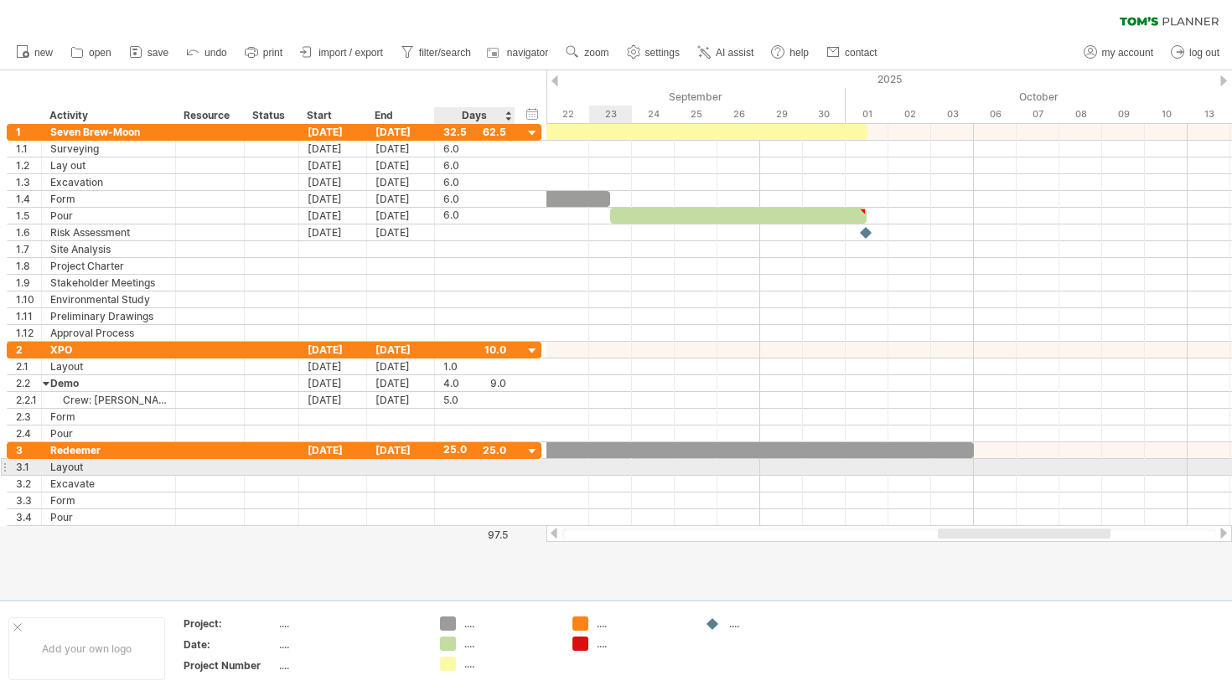
click at [467, 470] on div at bounding box center [474, 467] width 63 height 16
type input "*"
type input "**"
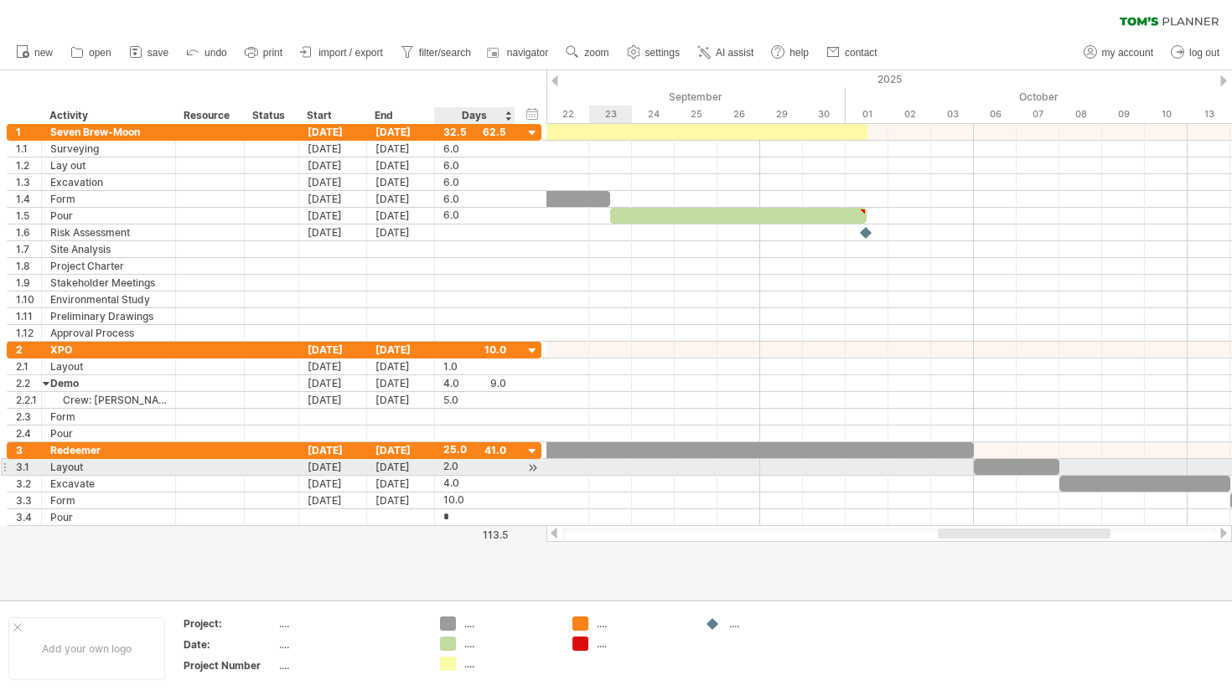
type input "**"
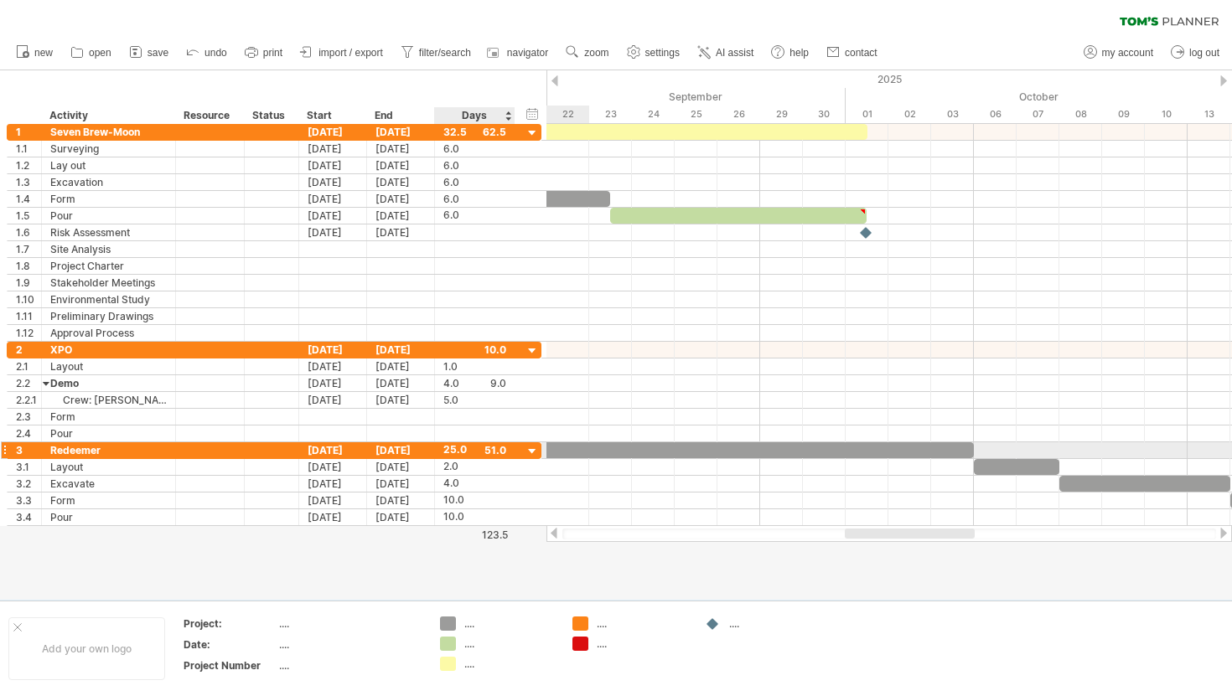
click at [526, 453] on div at bounding box center [533, 452] width 16 height 16
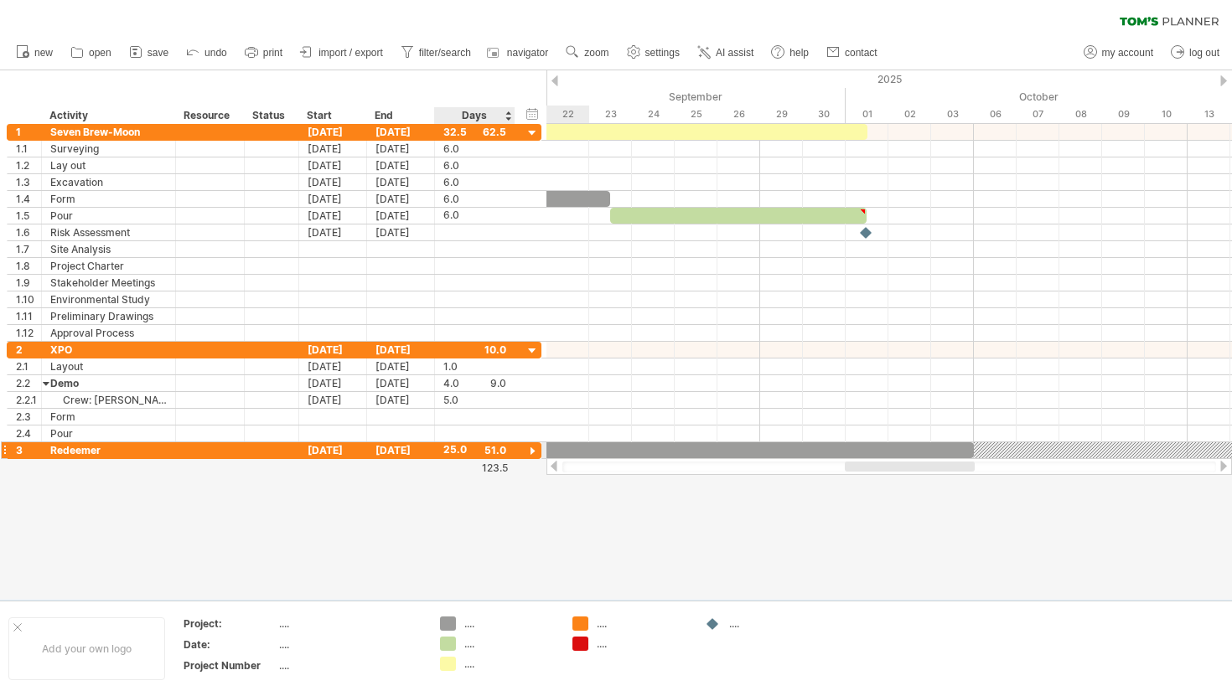
click at [525, 457] on div at bounding box center [533, 452] width 16 height 16
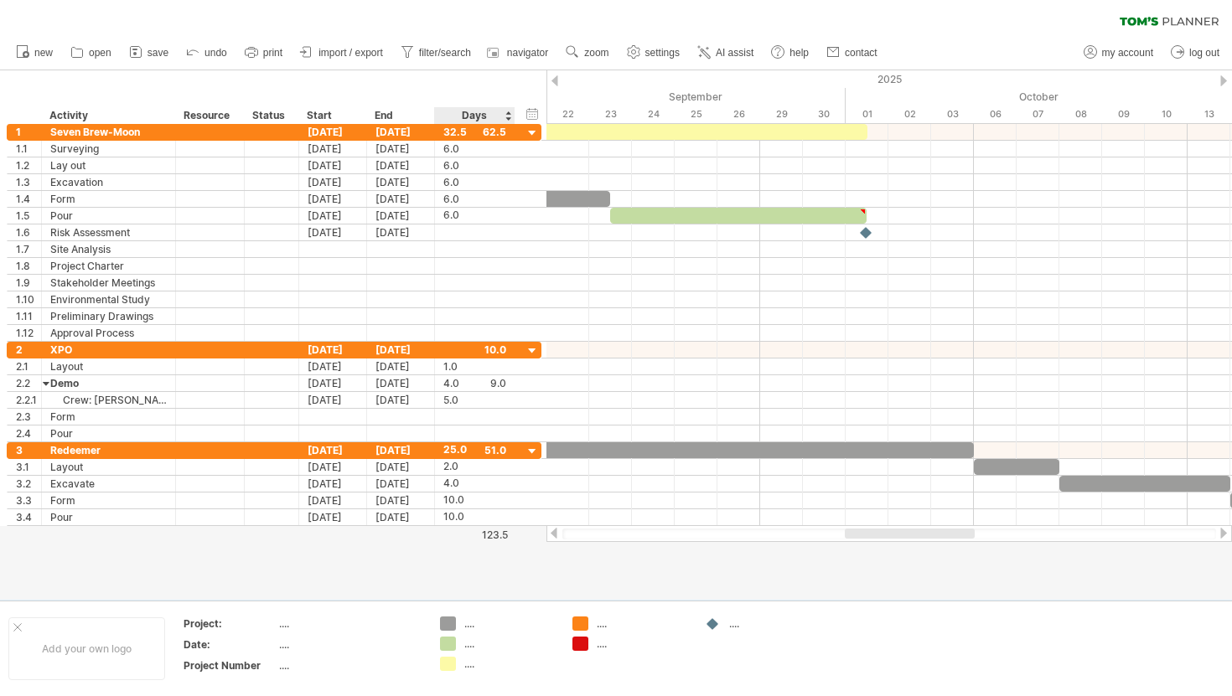
click at [478, 111] on div "Days" at bounding box center [474, 115] width 80 height 17
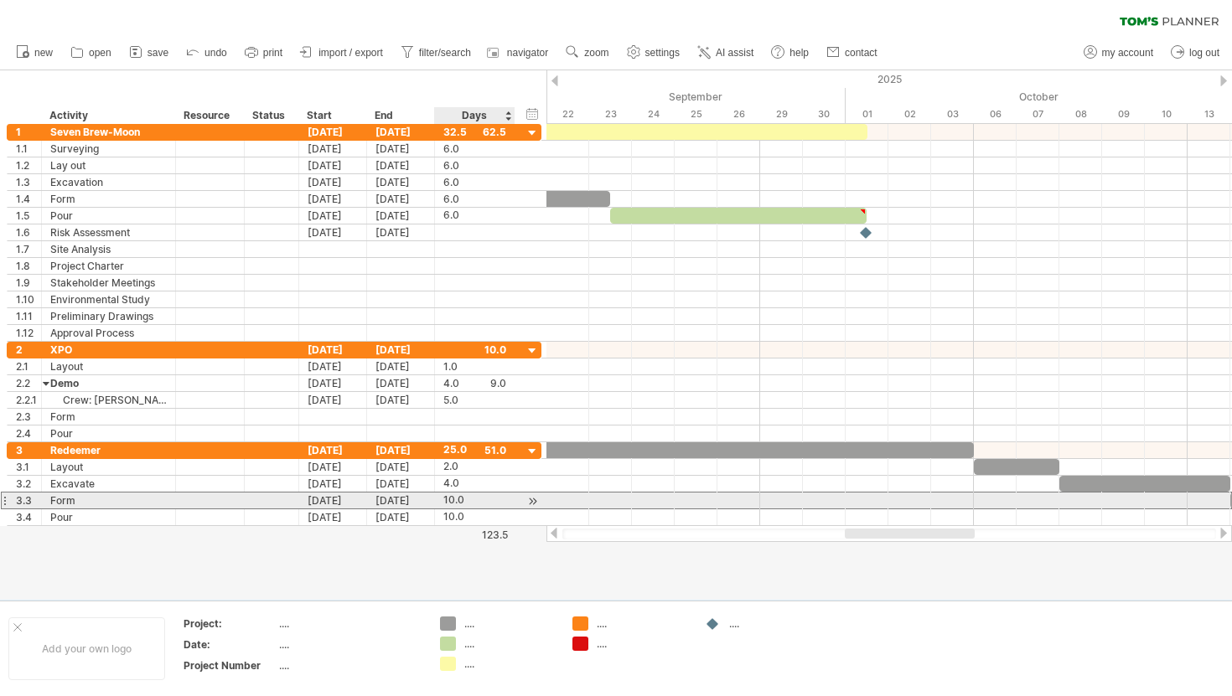
click at [490, 504] on div "10.0" at bounding box center [474, 501] width 63 height 16
click at [490, 504] on div "****" at bounding box center [474, 501] width 63 height 16
click at [527, 505] on div at bounding box center [533, 502] width 16 height 18
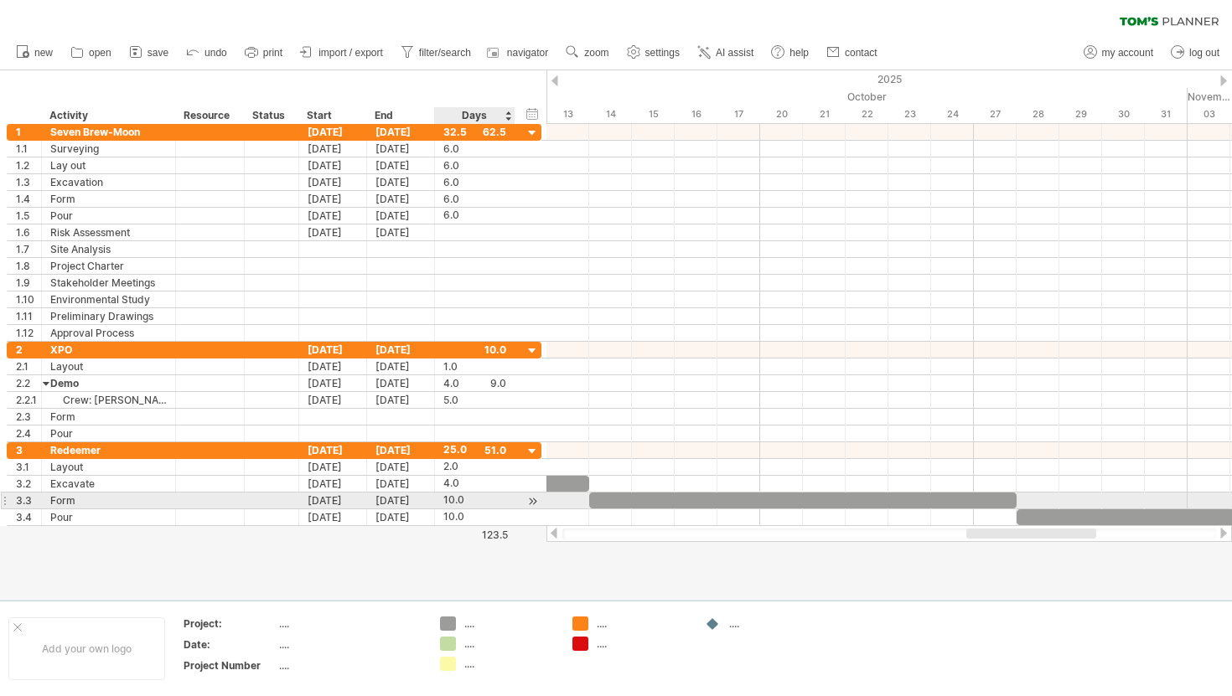
click at [527, 505] on div at bounding box center [533, 502] width 16 height 18
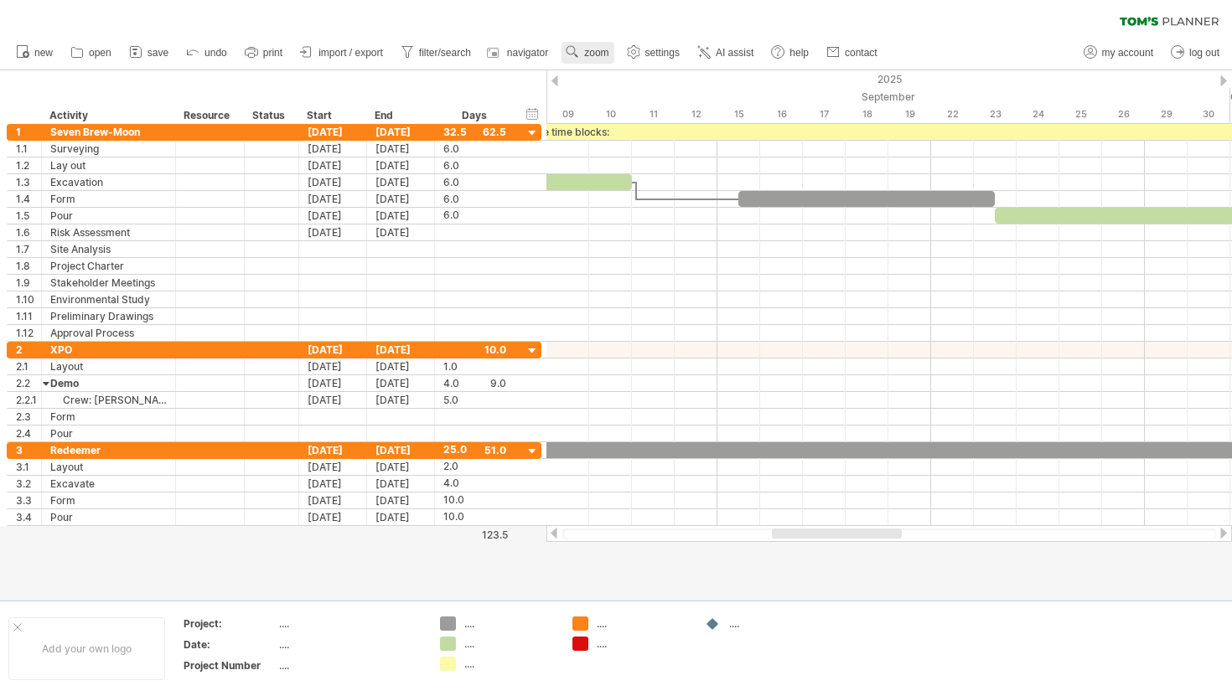
click at [581, 54] on use at bounding box center [572, 52] width 17 height 17
click at [626, 109] on div "Week" at bounding box center [635, 102] width 93 height 27
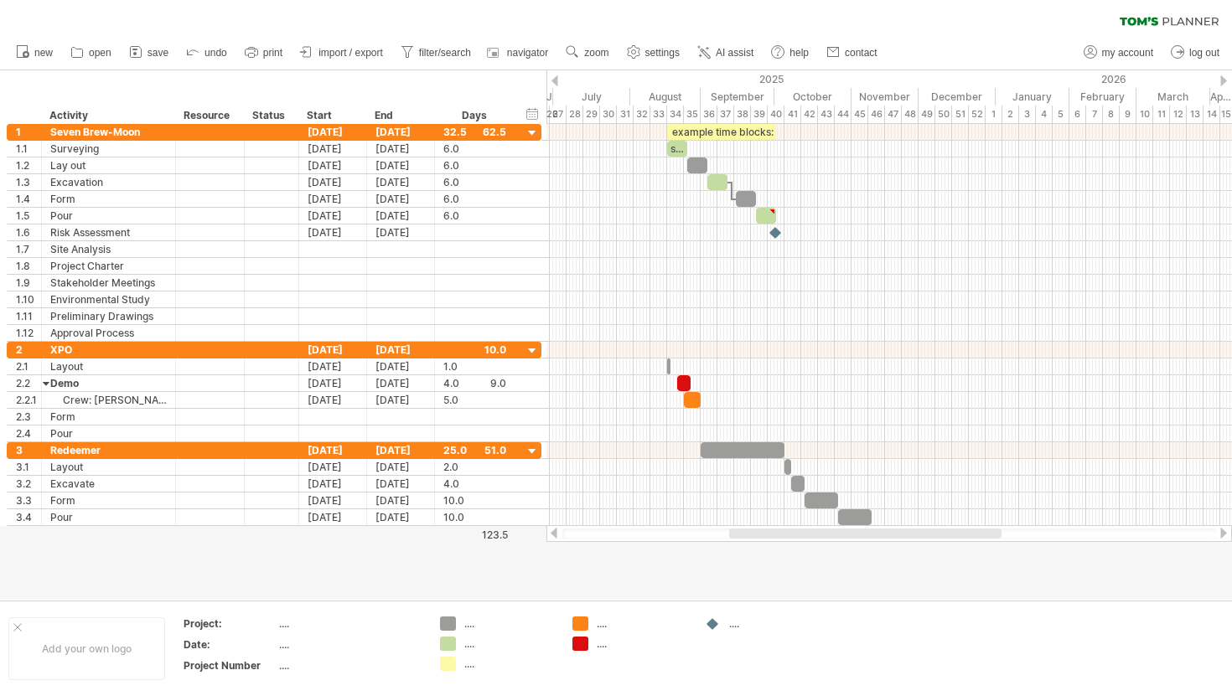
click at [606, 64] on ul "new open" at bounding box center [446, 52] width 877 height 35
click at [604, 55] on span "zoom" at bounding box center [596, 53] width 24 height 12
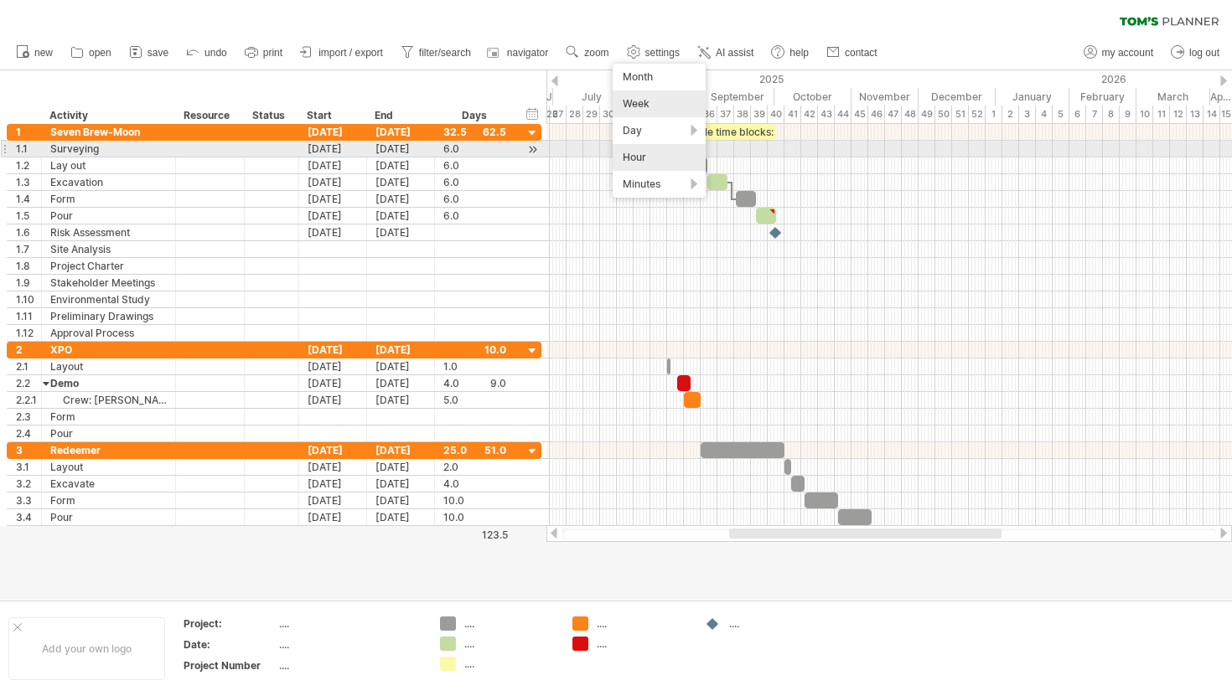
click at [645, 153] on div "Hour" at bounding box center [659, 157] width 93 height 27
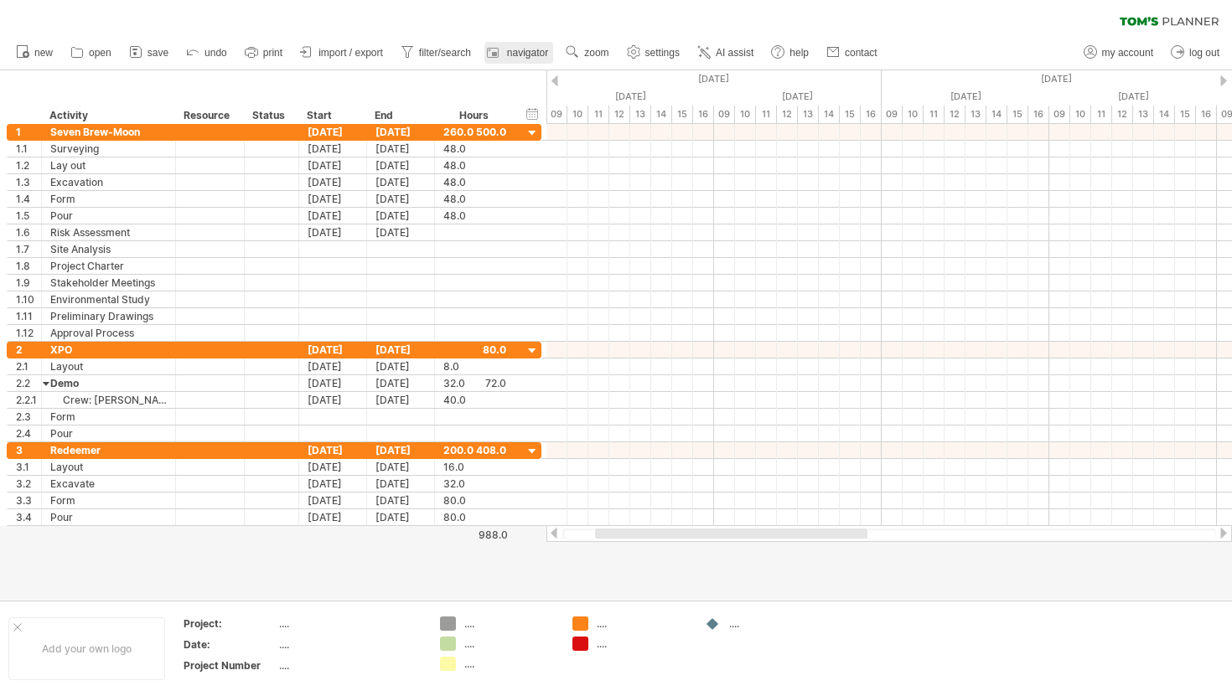
click at [550, 56] on link "navigator" at bounding box center [518, 53] width 69 height 22
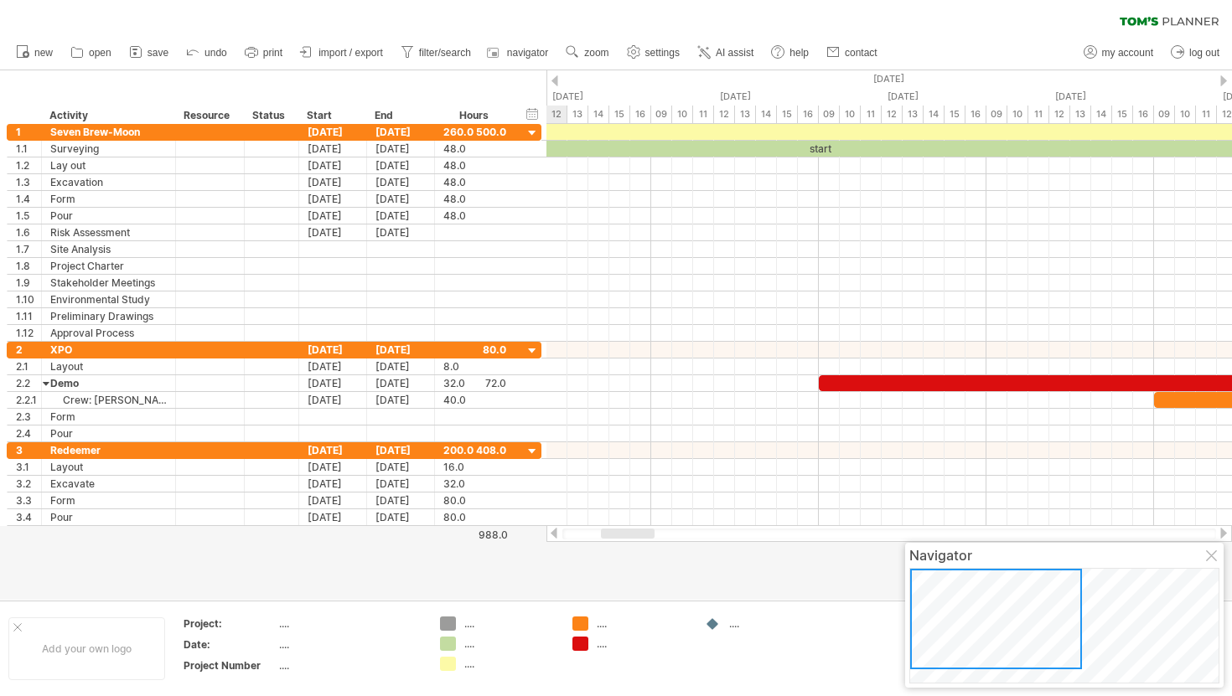
click at [1059, 608] on div at bounding box center [996, 619] width 172 height 101
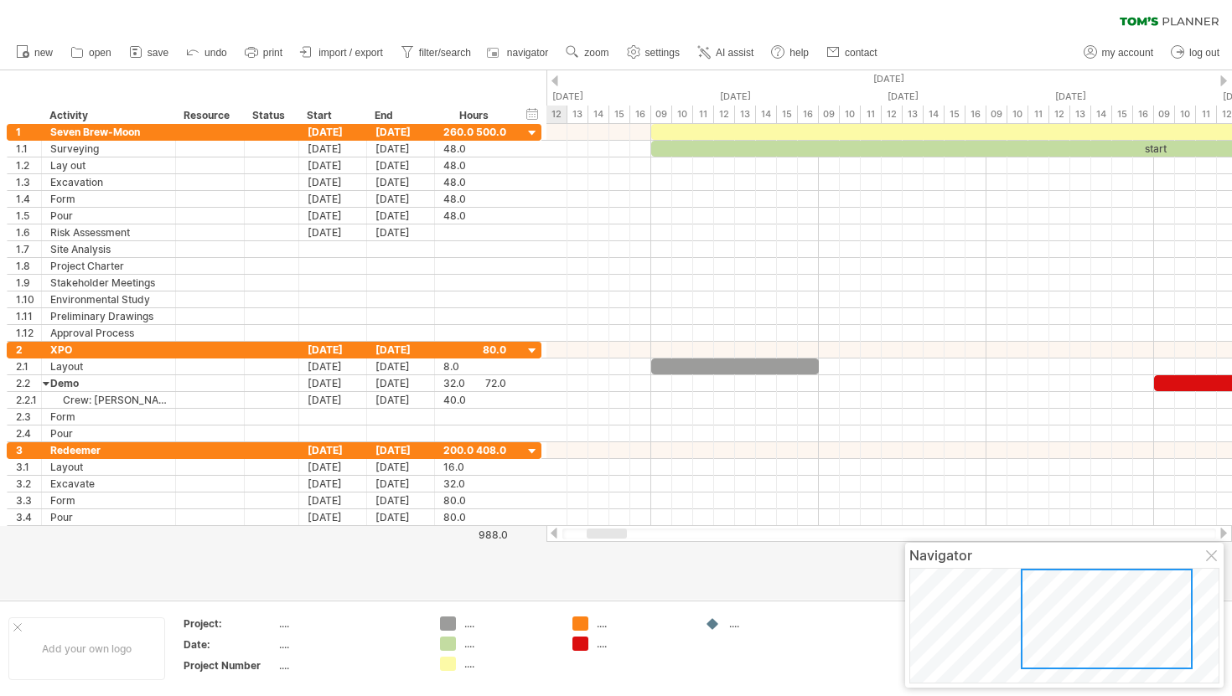
click at [1114, 657] on div at bounding box center [1107, 619] width 172 height 101
click at [592, 51] on span "zoom" at bounding box center [596, 53] width 24 height 12
click at [629, 72] on div "Month" at bounding box center [646, 73] width 93 height 27
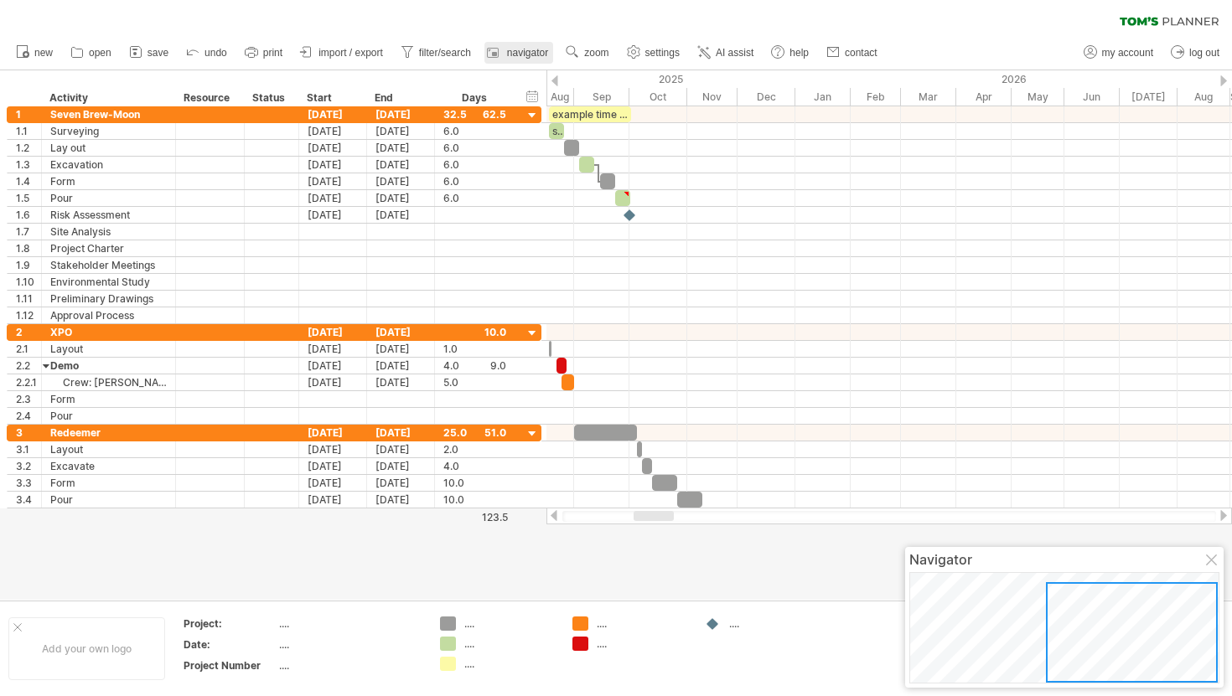
click at [521, 53] on span "navigator" at bounding box center [527, 53] width 41 height 12
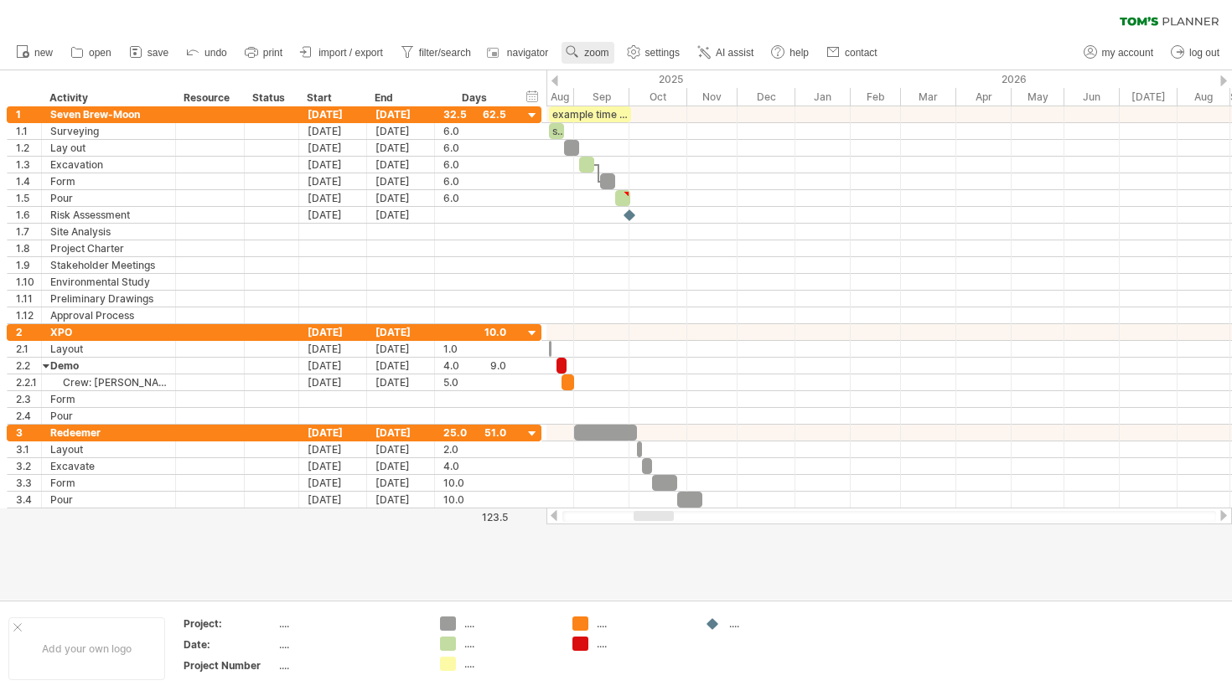
click at [593, 61] on link "zoom" at bounding box center [588, 53] width 52 height 22
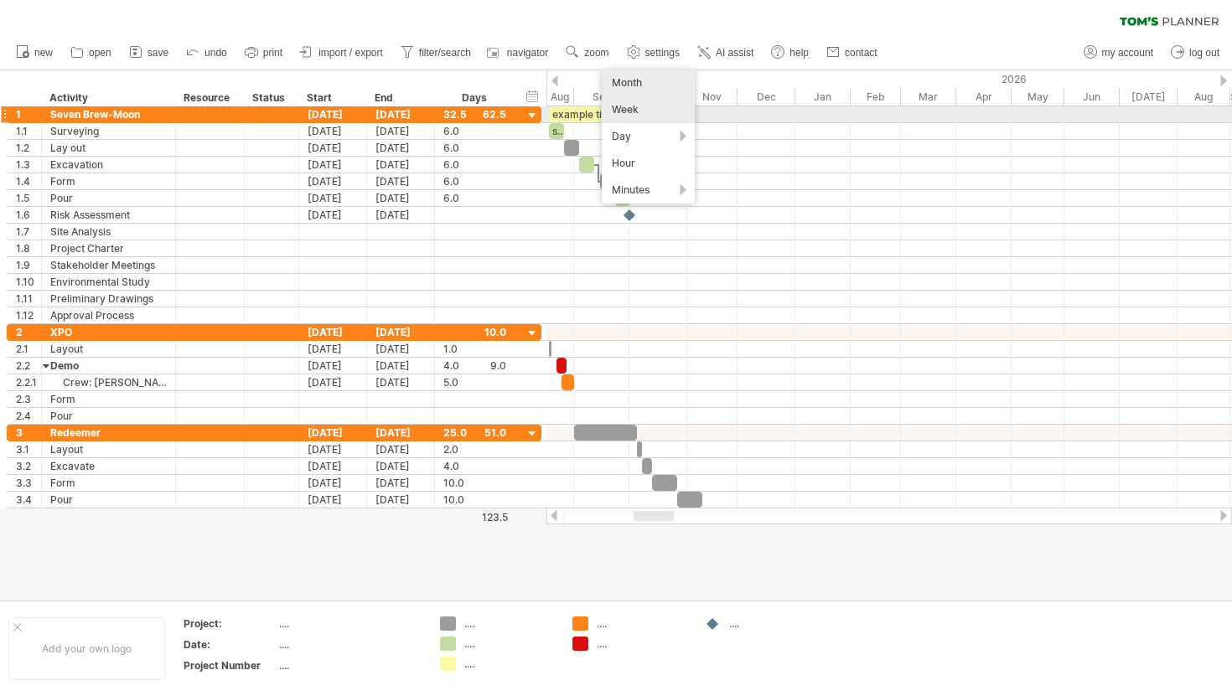
click at [633, 114] on div "Week" at bounding box center [648, 109] width 93 height 27
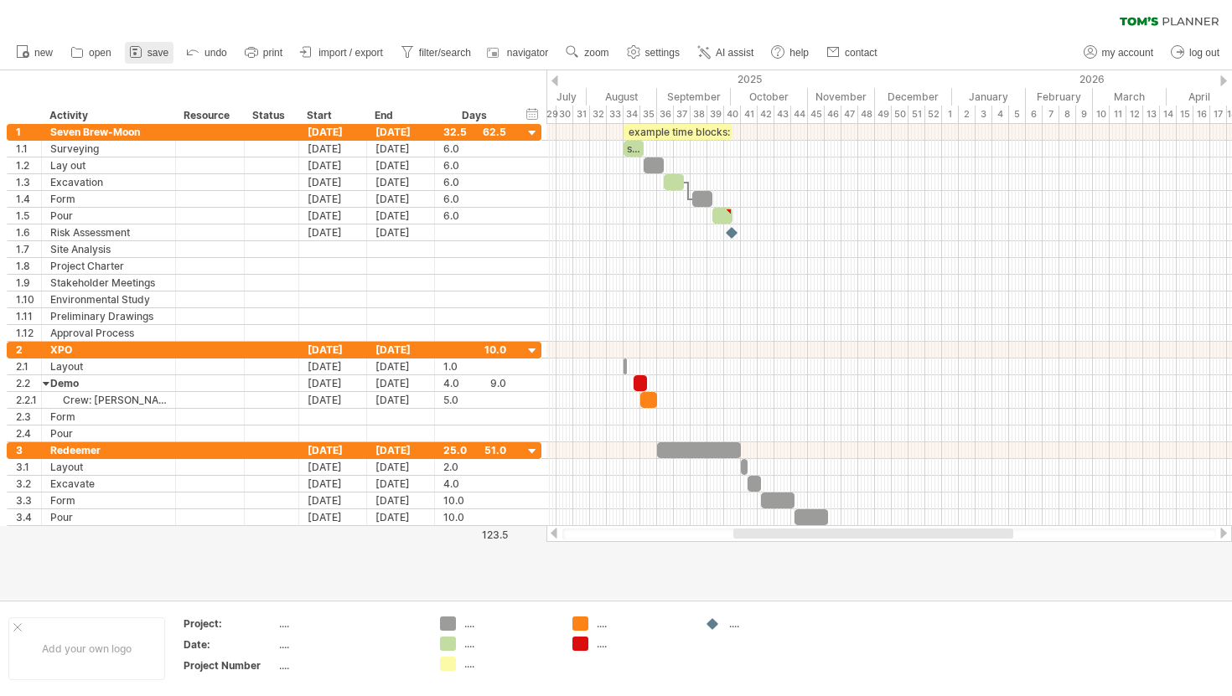
click at [157, 46] on link "save" at bounding box center [149, 53] width 49 height 22
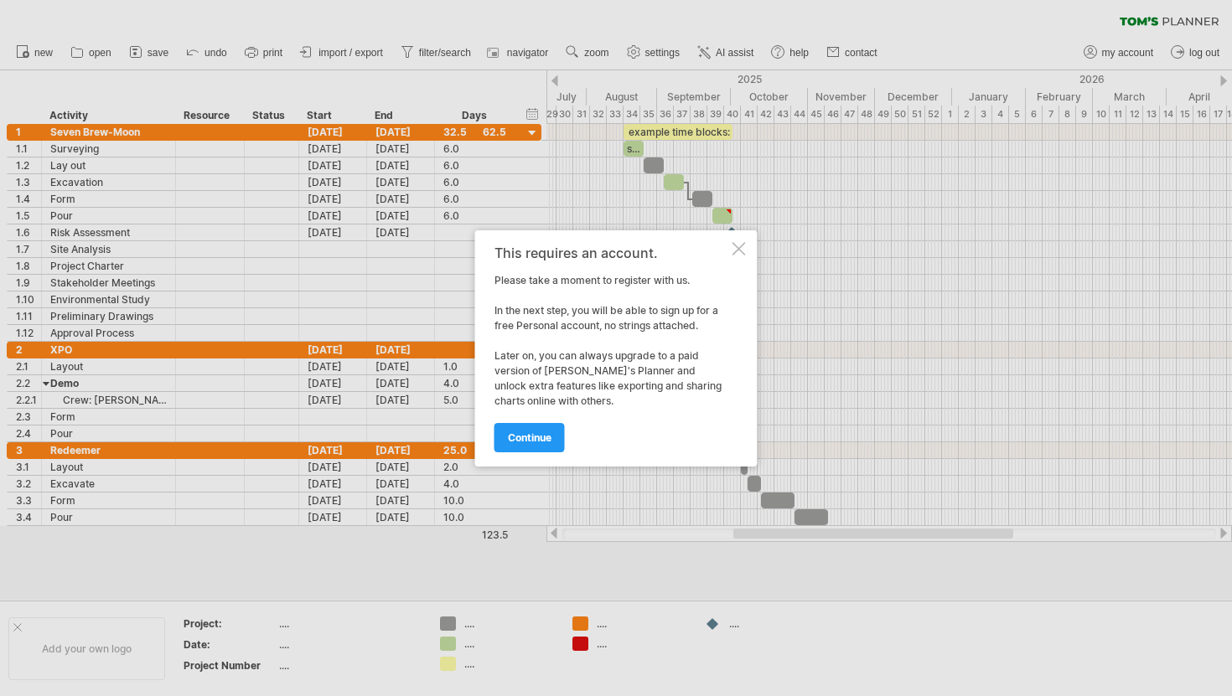
click at [742, 251] on div at bounding box center [738, 248] width 13 height 13
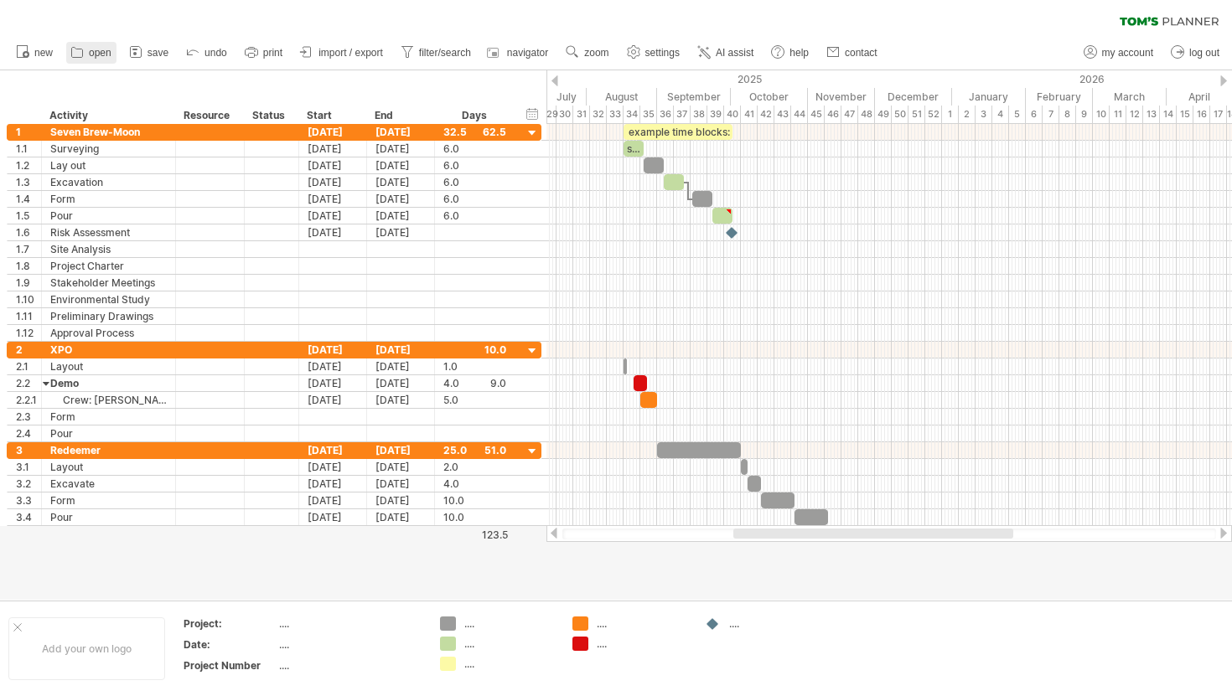
click at [96, 54] on span "open" at bounding box center [100, 53] width 23 height 12
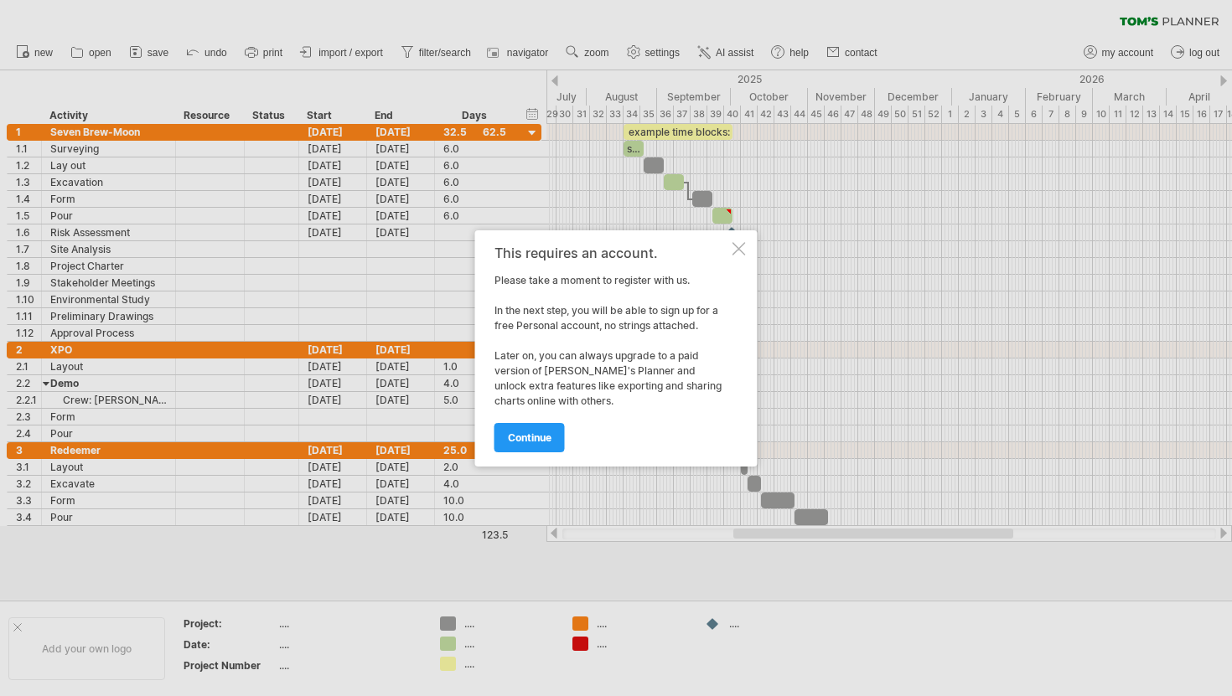
click at [745, 244] on div at bounding box center [738, 248] width 13 height 13
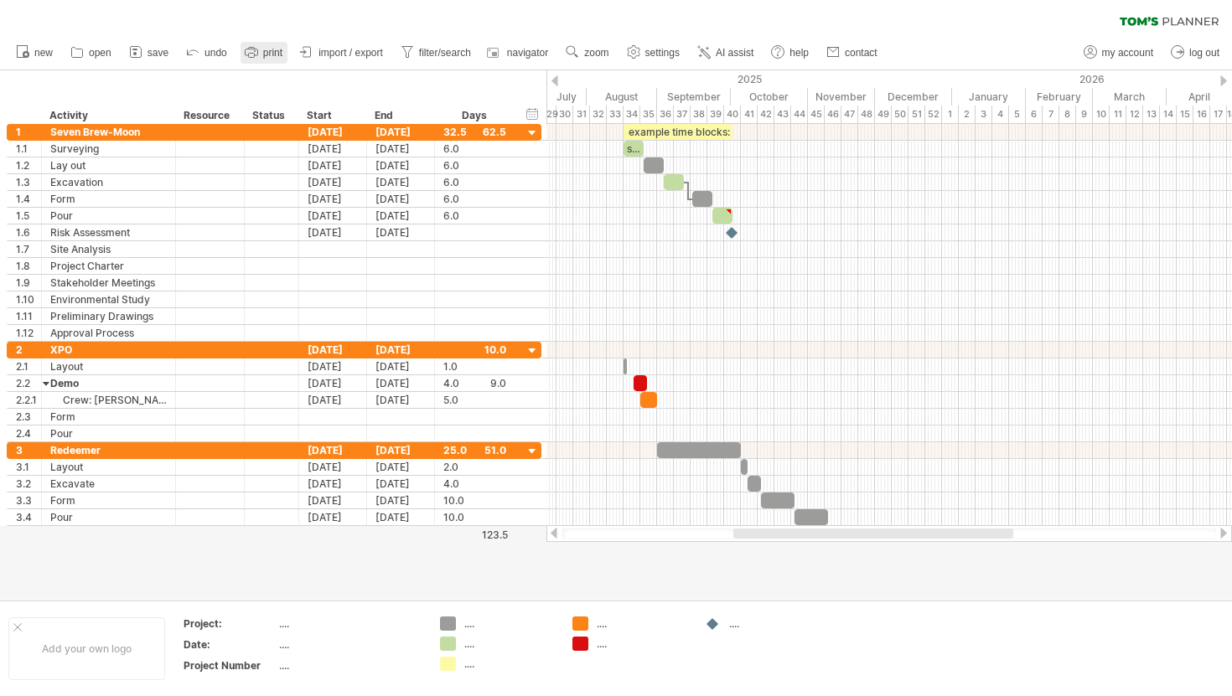
click at [261, 58] on link "print" at bounding box center [264, 53] width 47 height 22
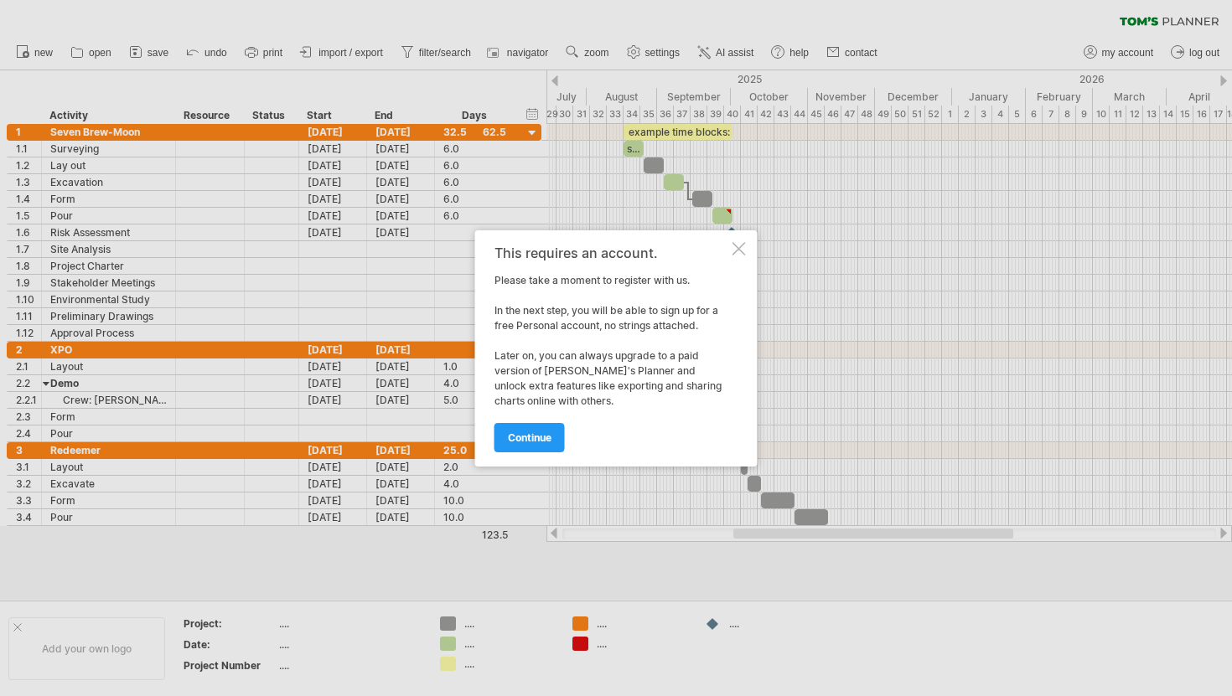
click at [734, 245] on div at bounding box center [738, 248] width 13 height 13
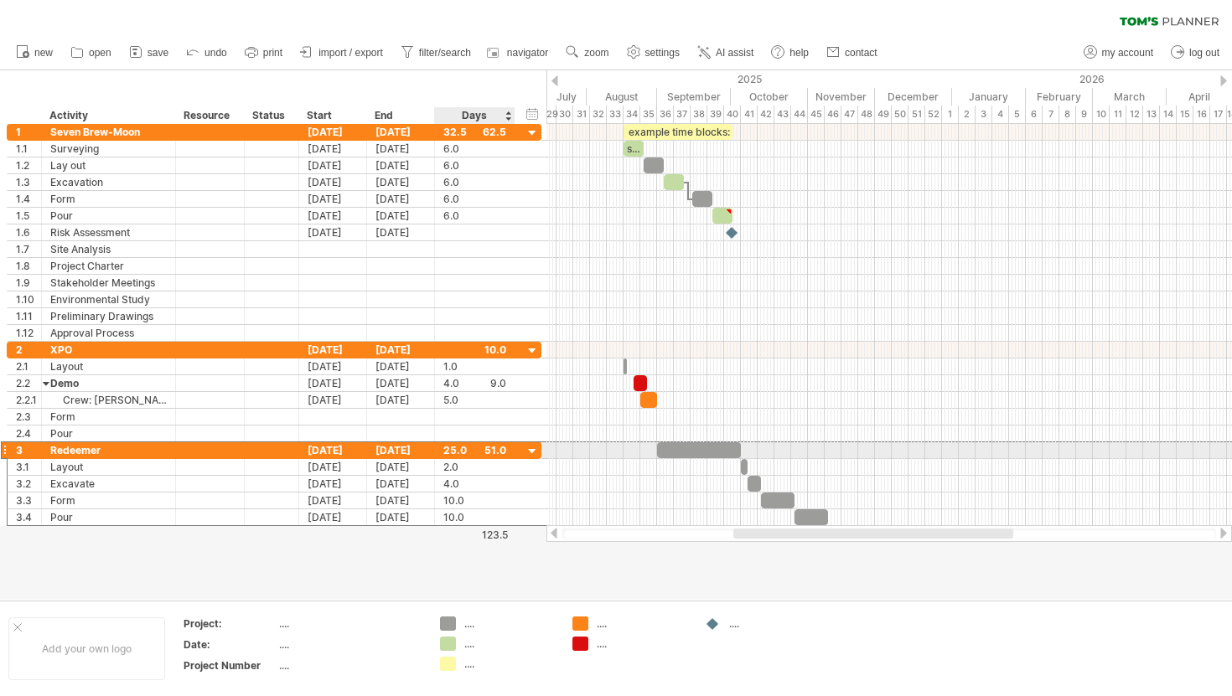
click at [453, 447] on div "25.0" at bounding box center [474, 451] width 63 height 16
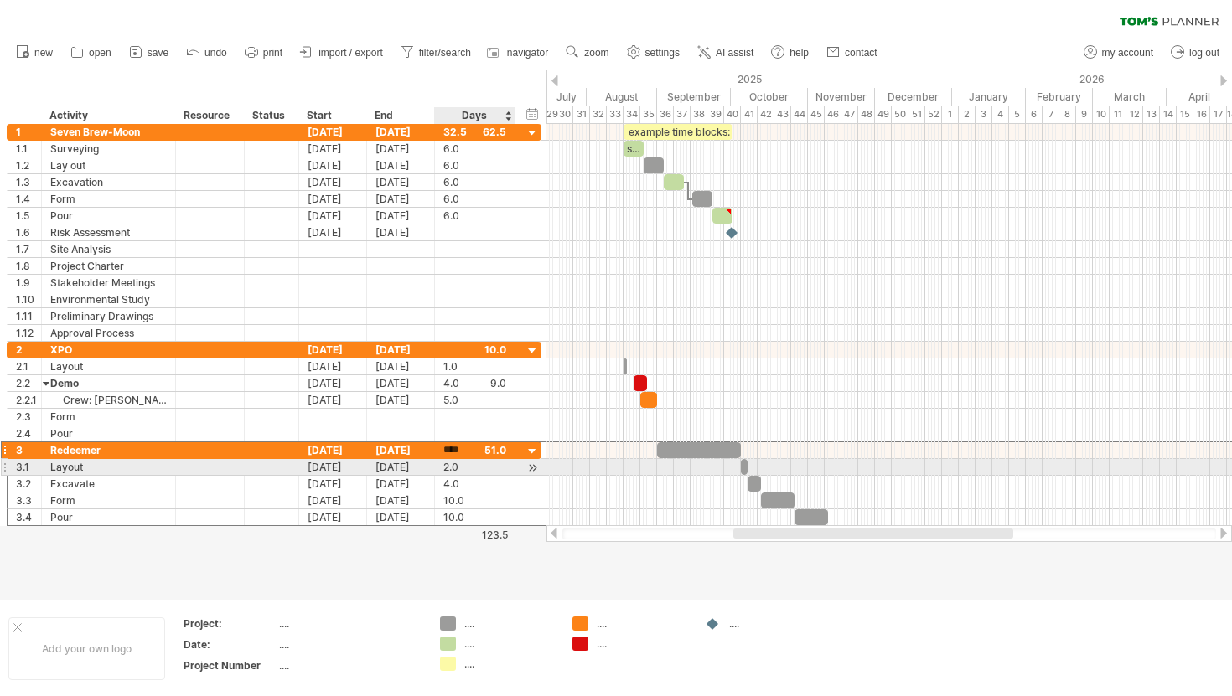
click at [449, 467] on div "2.0" at bounding box center [474, 467] width 63 height 16
type input "*"
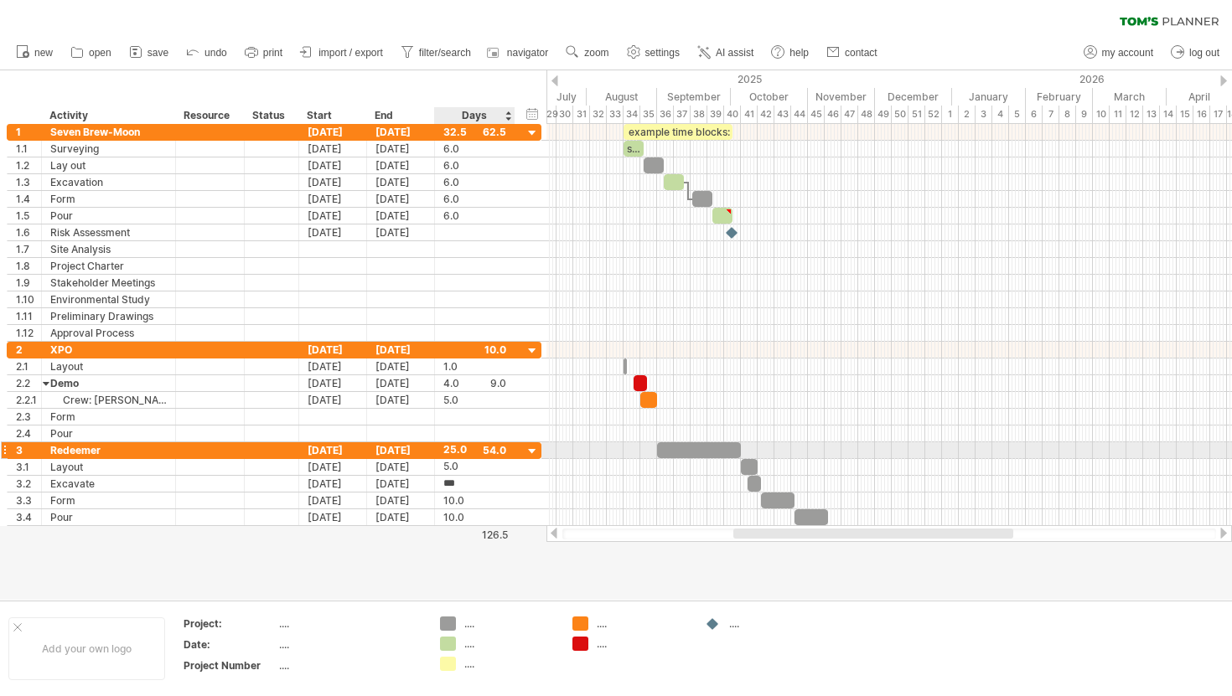
click at [461, 449] on div "25.0" at bounding box center [474, 451] width 63 height 16
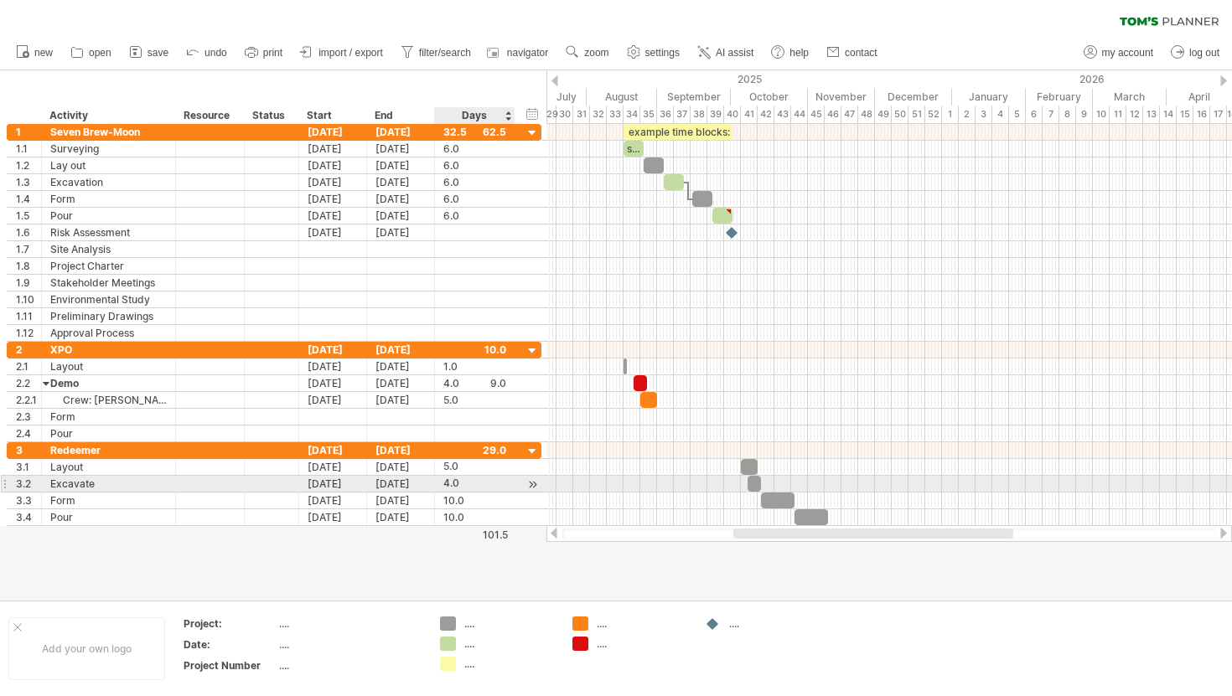
click at [509, 486] on div at bounding box center [513, 484] width 8 height 17
click at [448, 477] on div "4.0" at bounding box center [474, 484] width 63 height 16
type input "*"
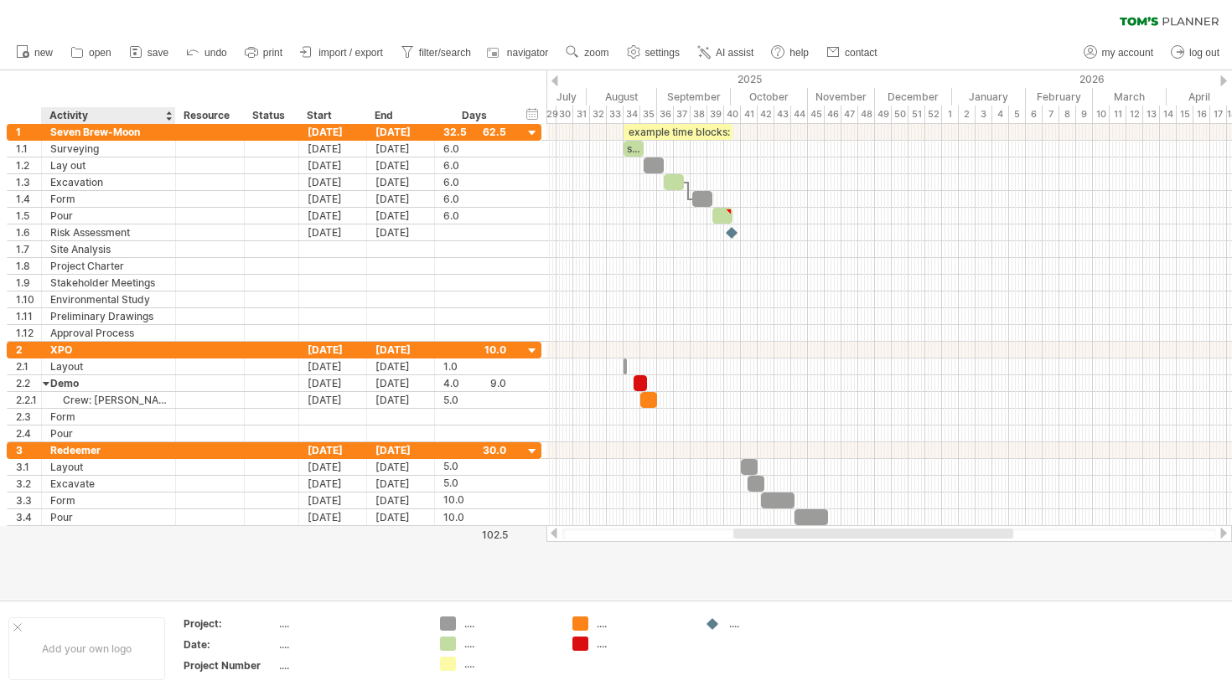
click at [153, 567] on div at bounding box center [616, 335] width 1232 height 530
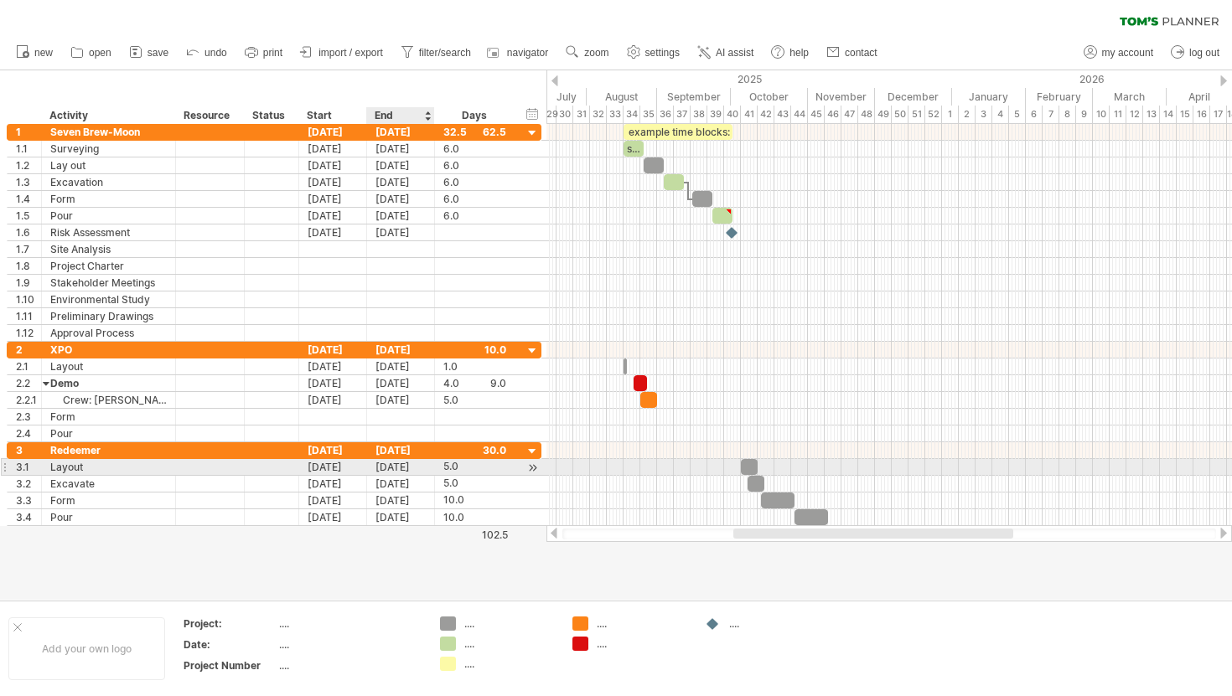
click at [403, 466] on div "[DATE]" at bounding box center [401, 467] width 68 height 16
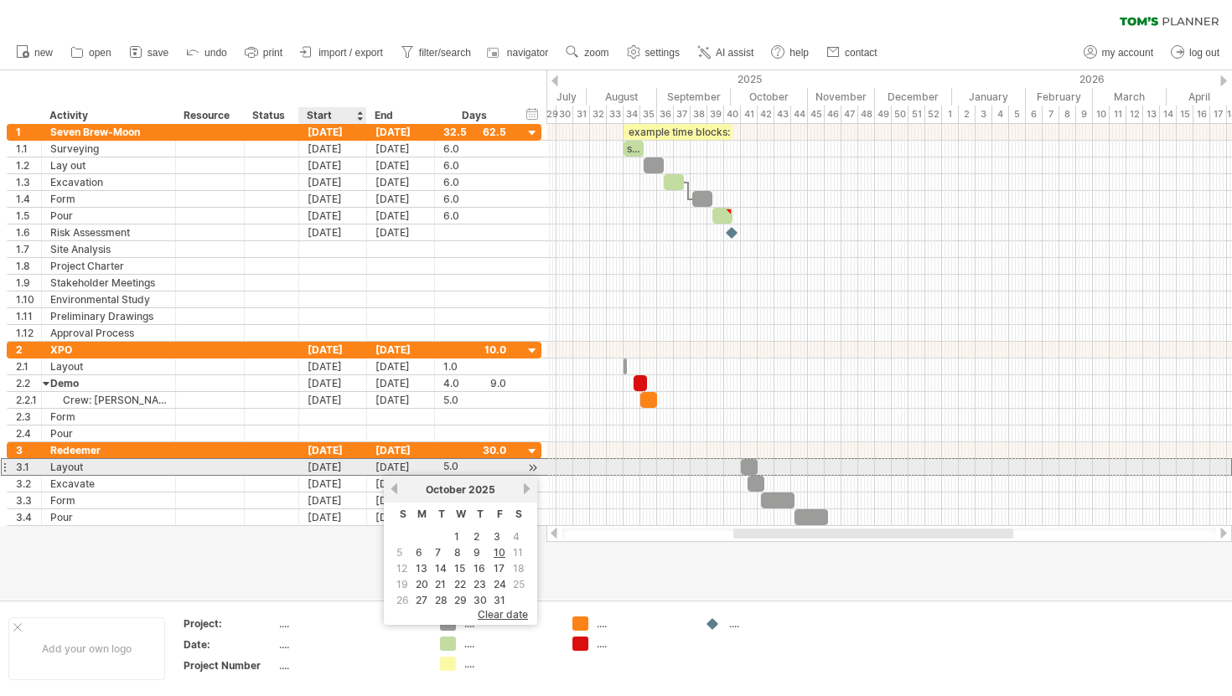
click at [352, 468] on div "[DATE]" at bounding box center [333, 467] width 68 height 16
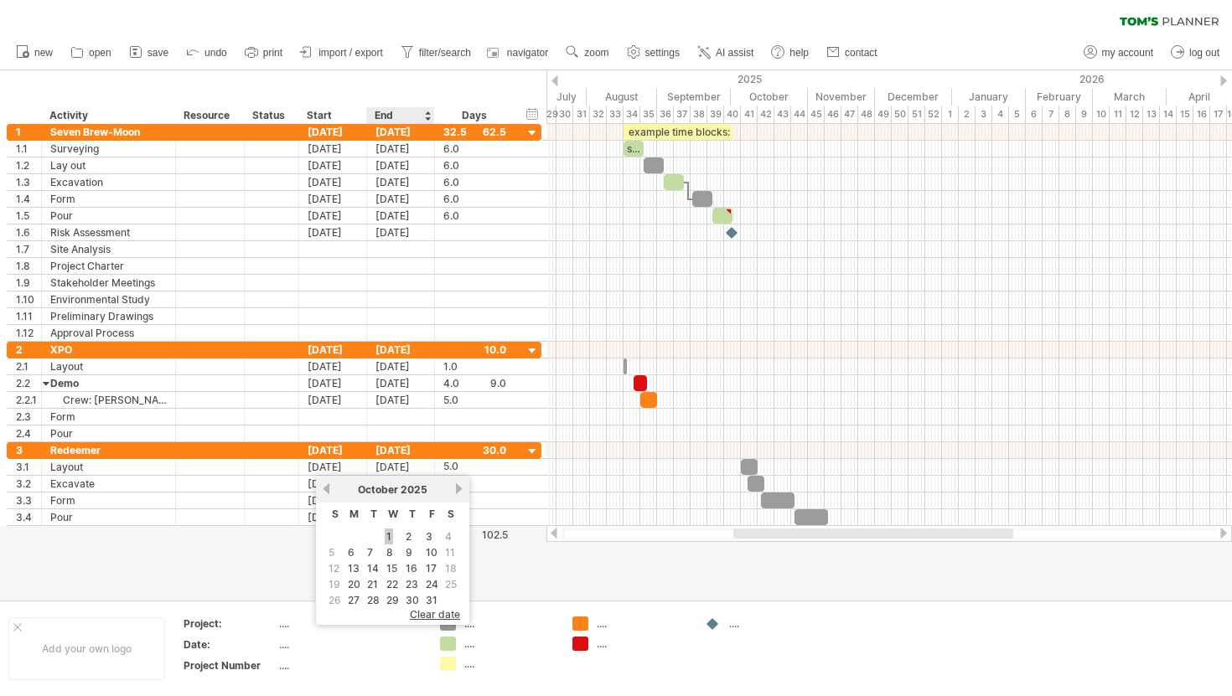
click at [389, 535] on link "1" at bounding box center [389, 537] width 8 height 16
click at [370, 537] on div at bounding box center [616, 335] width 1232 height 530
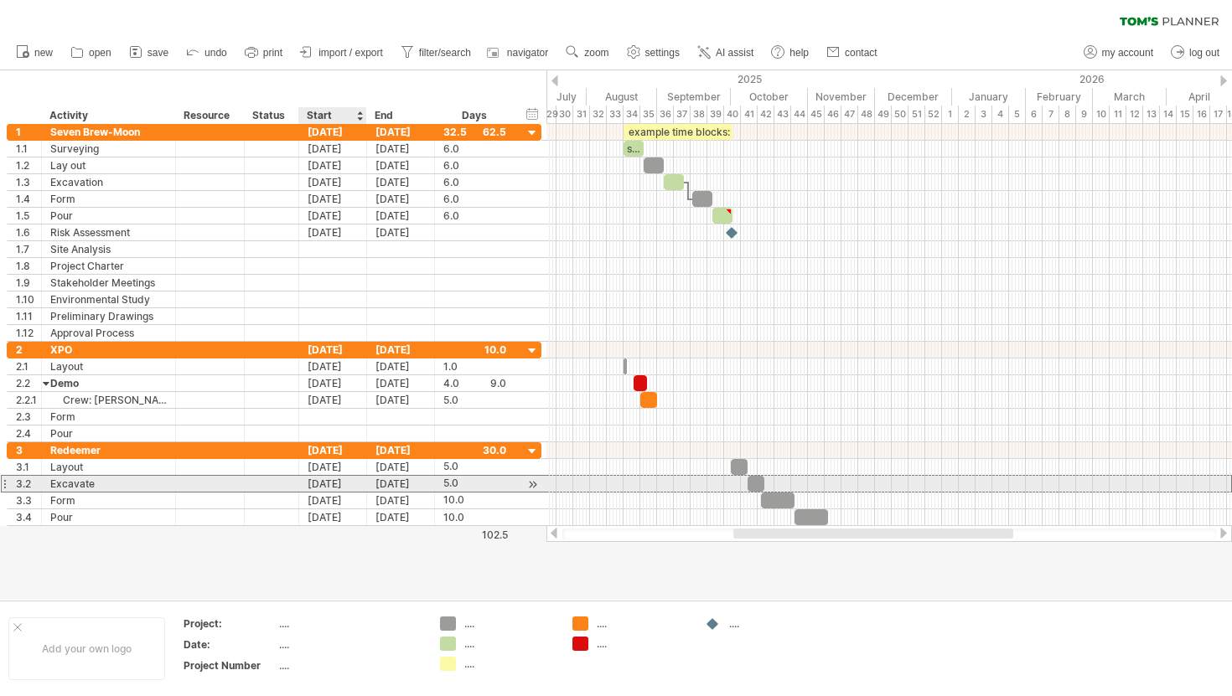
click at [341, 488] on div "[DATE]" at bounding box center [333, 484] width 68 height 16
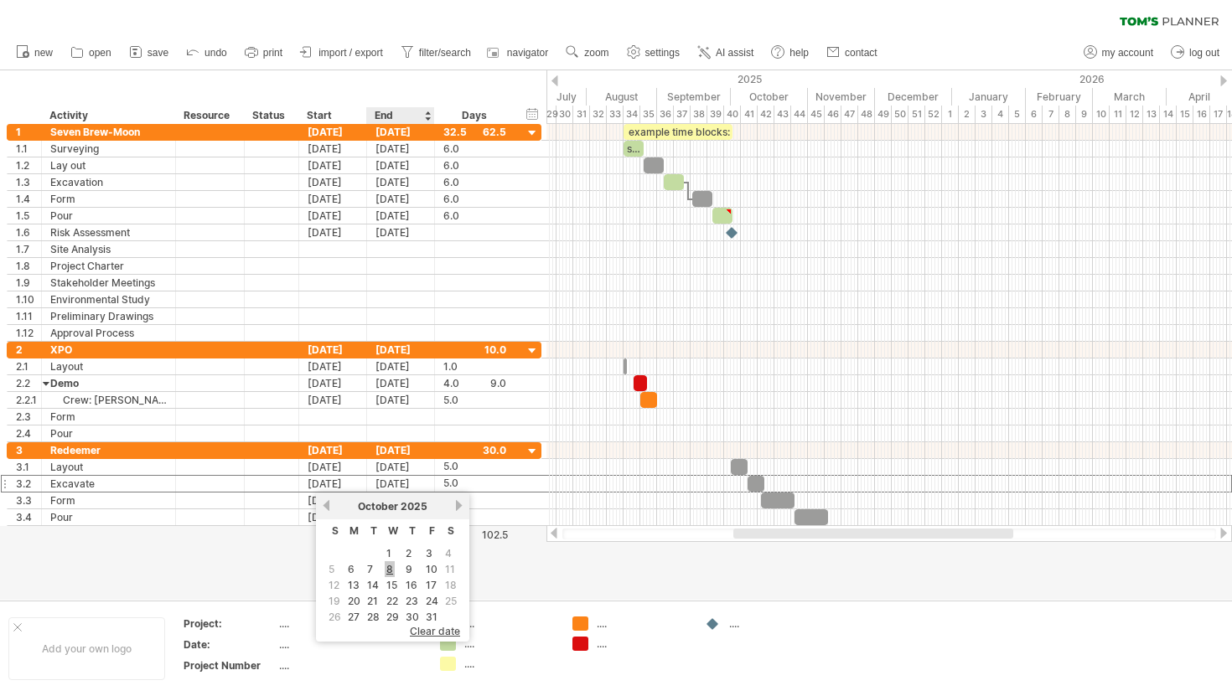
click at [391, 573] on link "8" at bounding box center [390, 570] width 10 height 16
click at [391, 573] on div at bounding box center [616, 335] width 1232 height 530
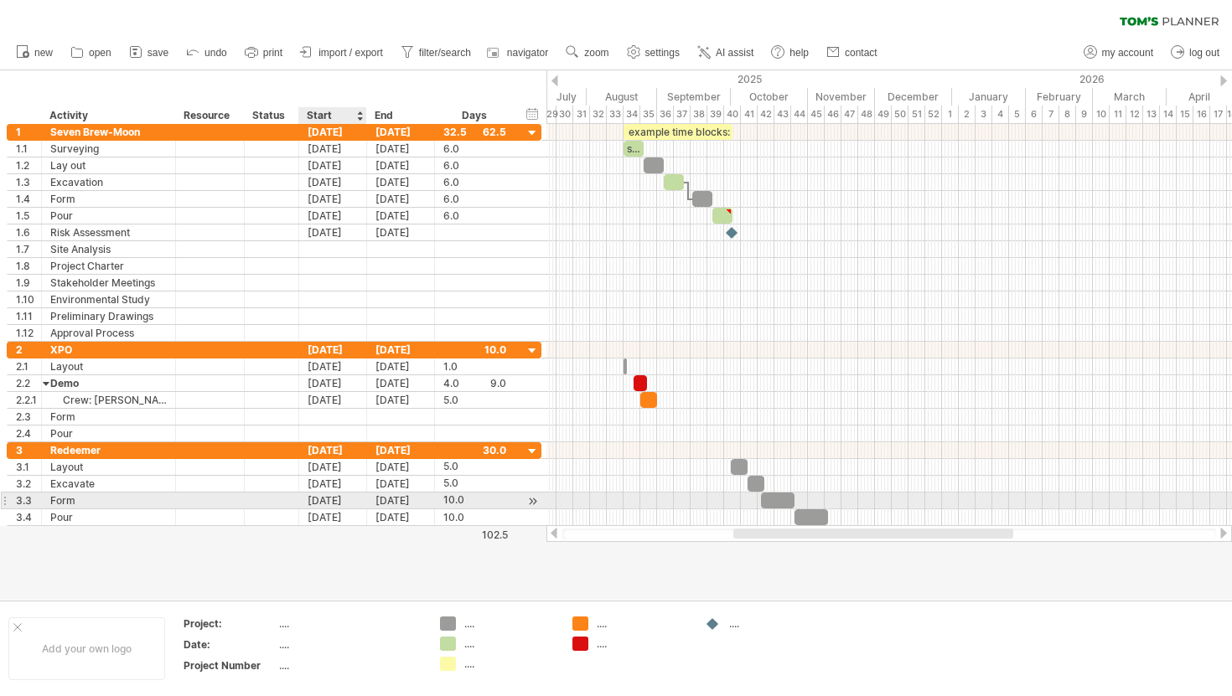
click at [336, 498] on div "[DATE]" at bounding box center [333, 501] width 68 height 16
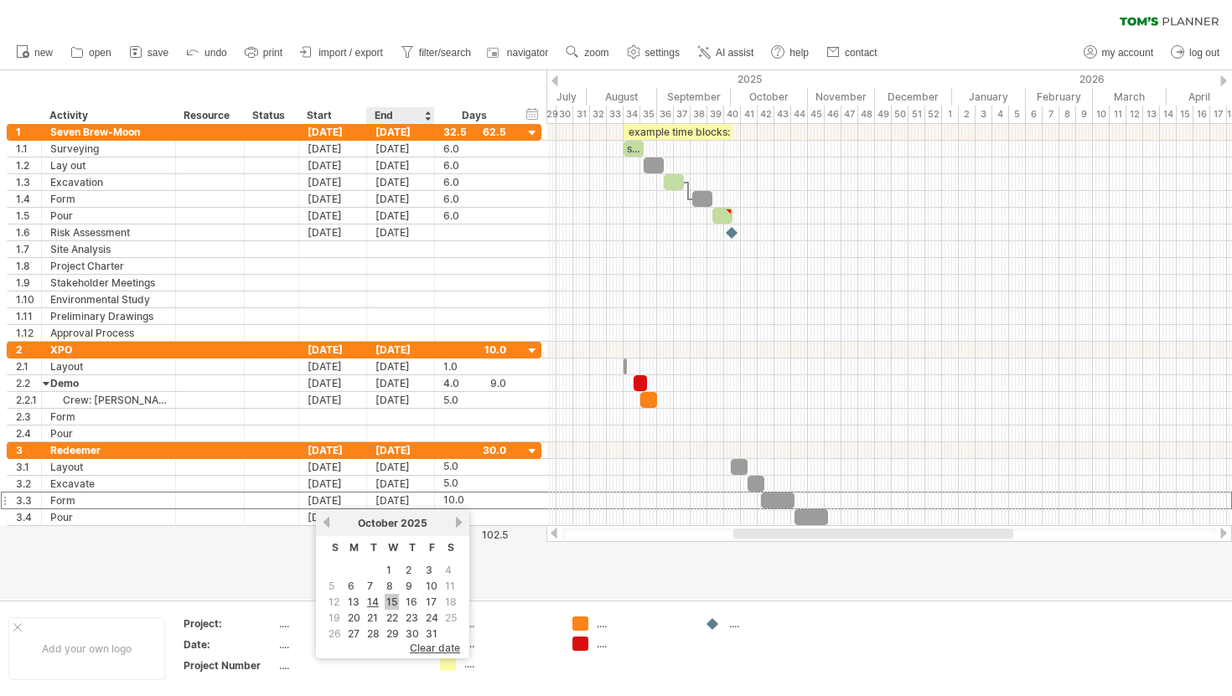
click at [396, 604] on link "15" at bounding box center [392, 602] width 14 height 16
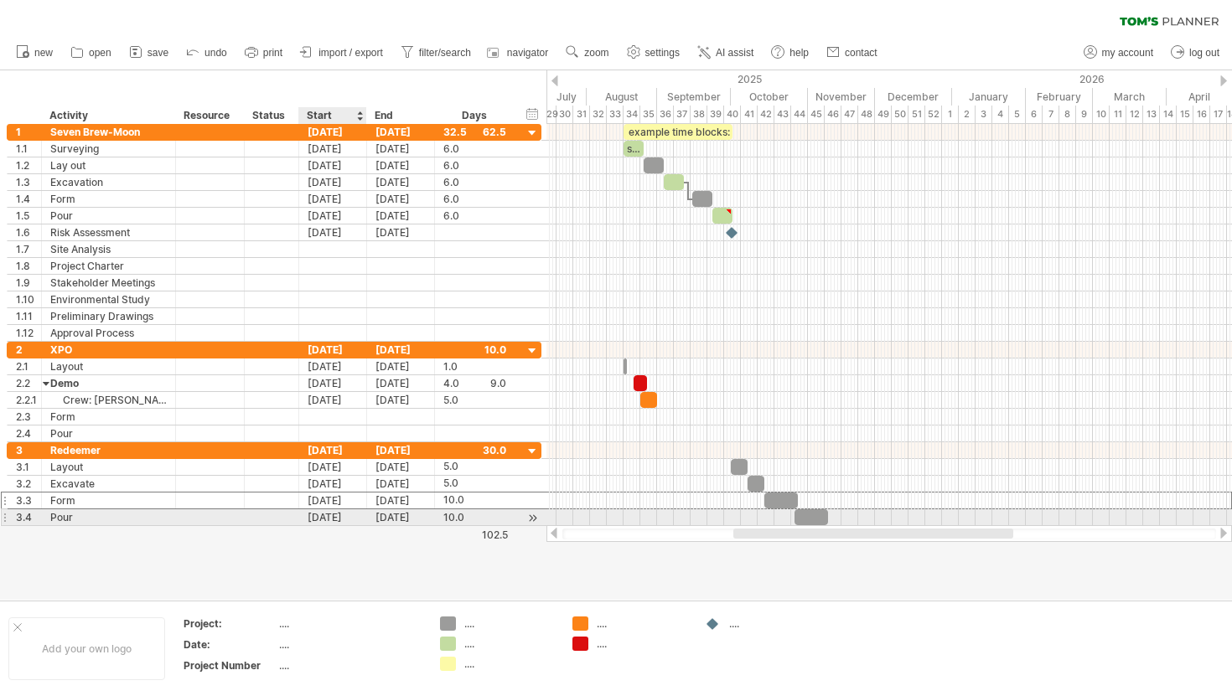
click at [335, 519] on div "[DATE]" at bounding box center [333, 518] width 68 height 16
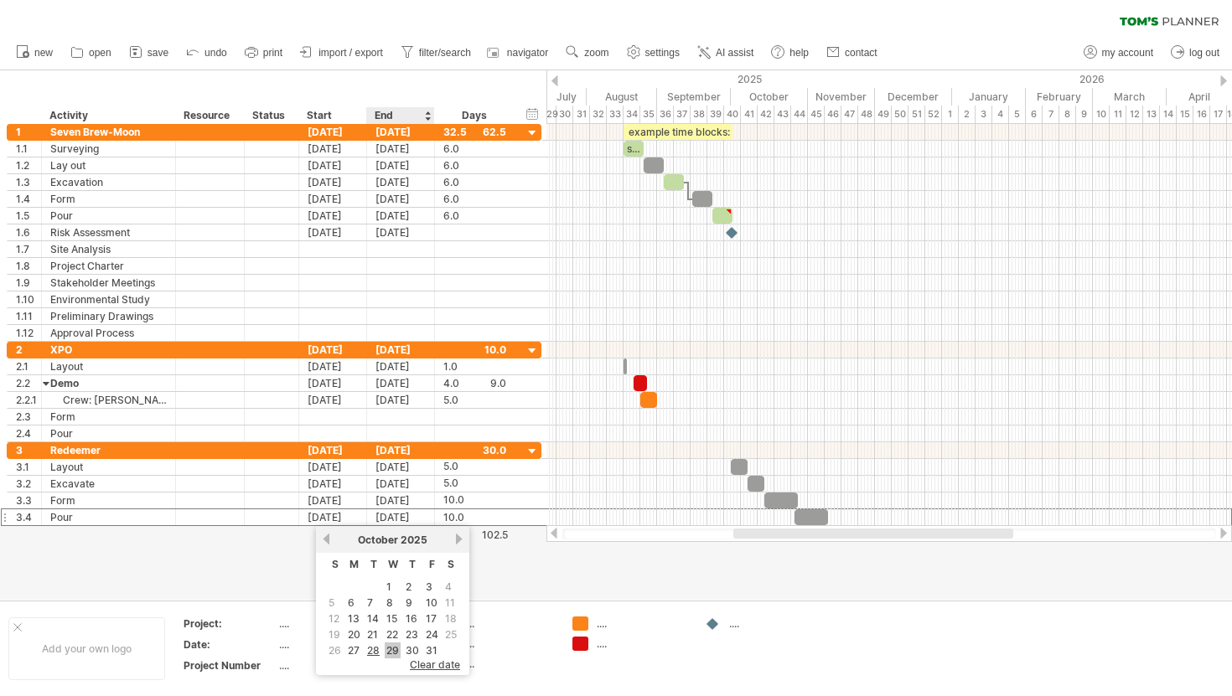
click at [395, 646] on link "29" at bounding box center [393, 651] width 16 height 16
click at [377, 588] on div at bounding box center [616, 335] width 1232 height 530
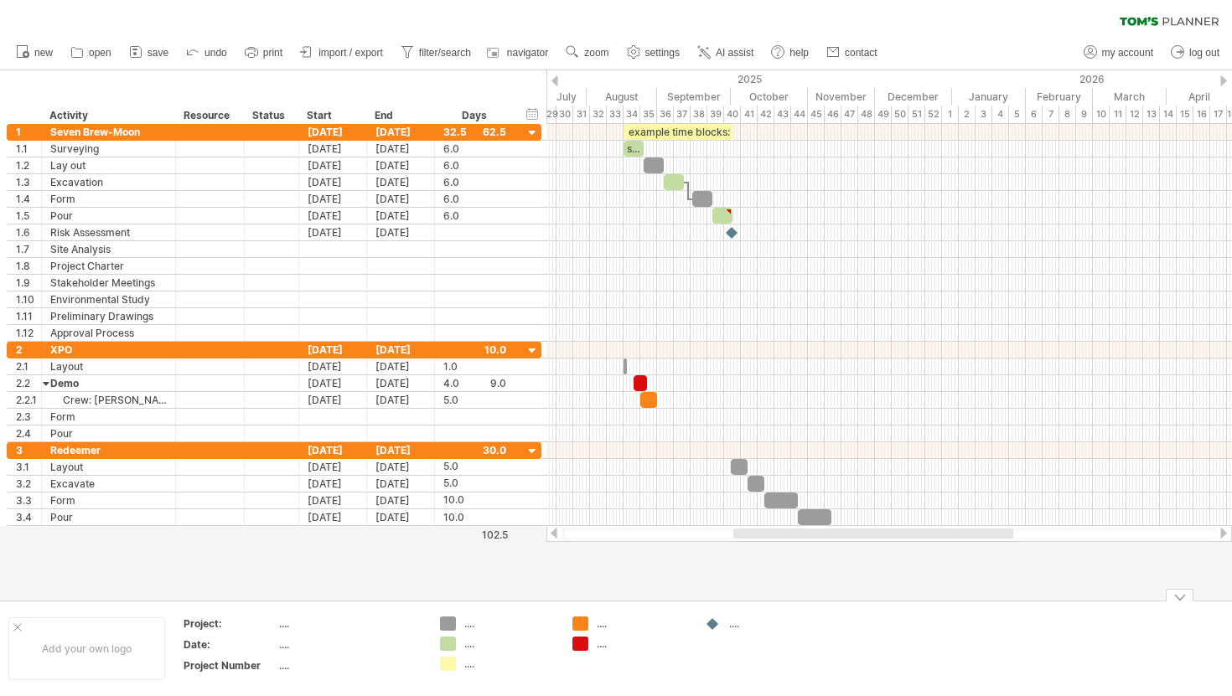
click at [731, 627] on div "...." at bounding box center [774, 624] width 91 height 14
click at [1184, 593] on div at bounding box center [1180, 595] width 28 height 13
